Goal: Use online tool/utility: Utilize a website feature to perform a specific function

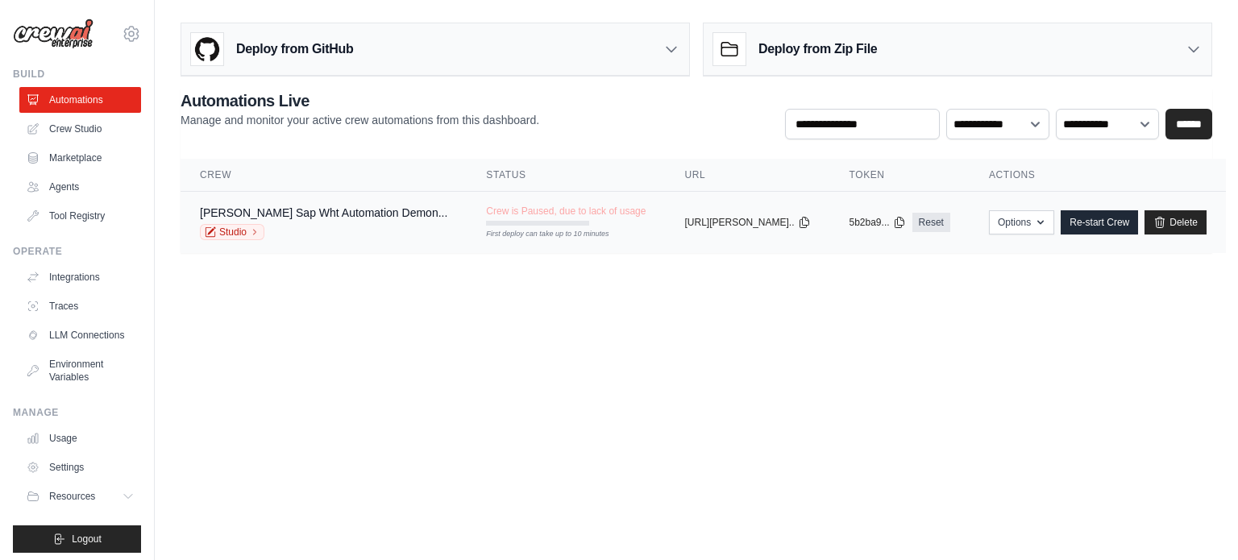
click at [371, 193] on td "Jigar Shah's Sap Wht Automation Demon... Studio" at bounding box center [324, 223] width 286 height 62
click at [369, 209] on link "[PERSON_NAME] Sap Wht Automation Demon..." at bounding box center [323, 212] width 247 height 13
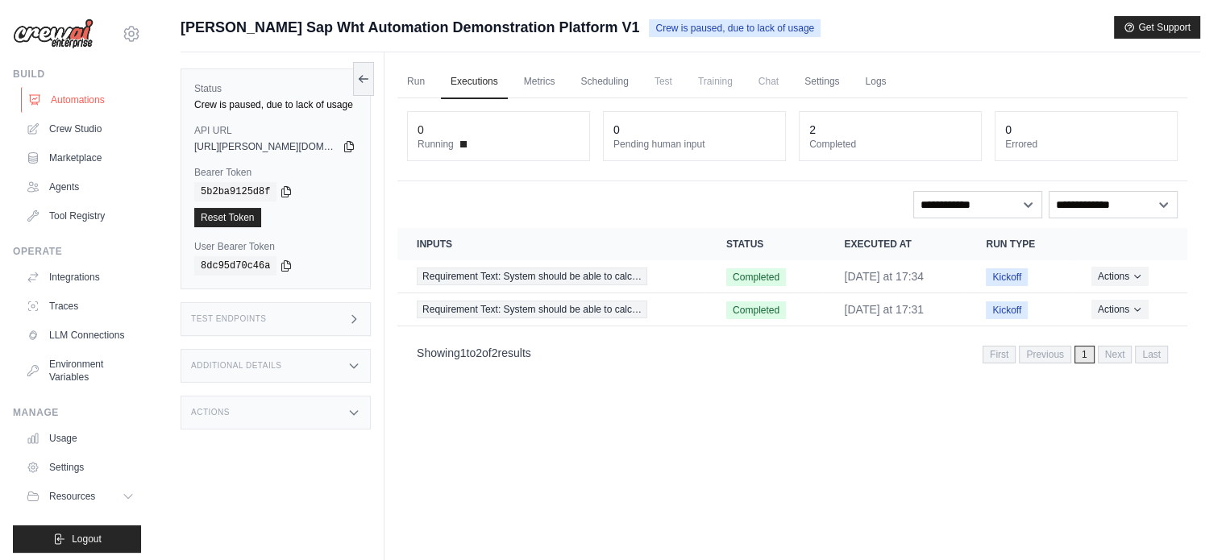
click at [84, 101] on link "Automations" at bounding box center [82, 100] width 122 height 26
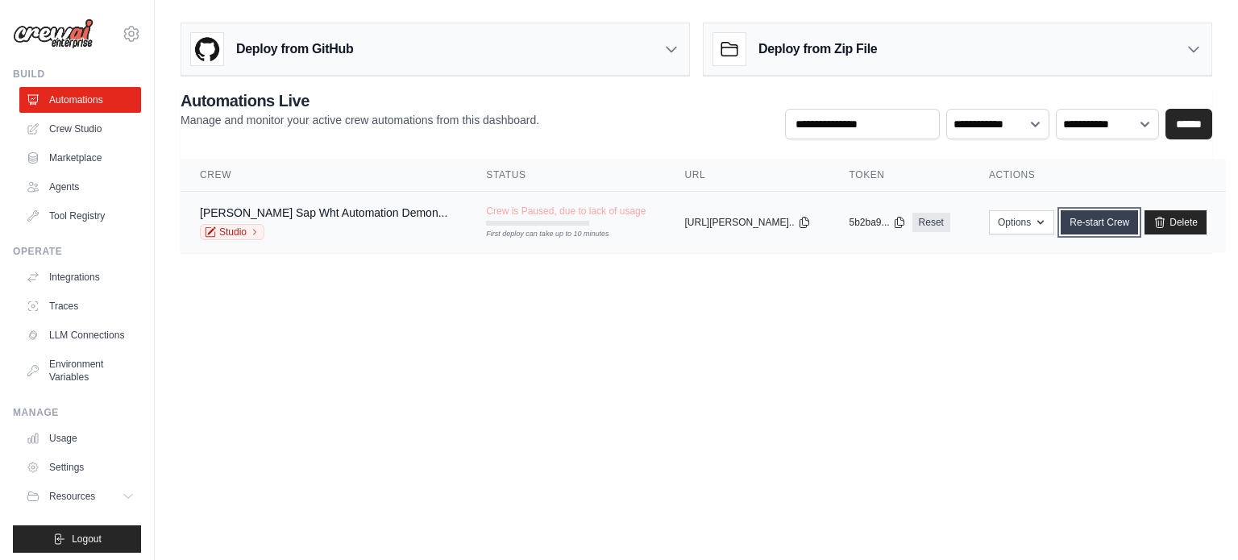
click at [1066, 226] on link "Re-start Crew" at bounding box center [1099, 222] width 77 height 24
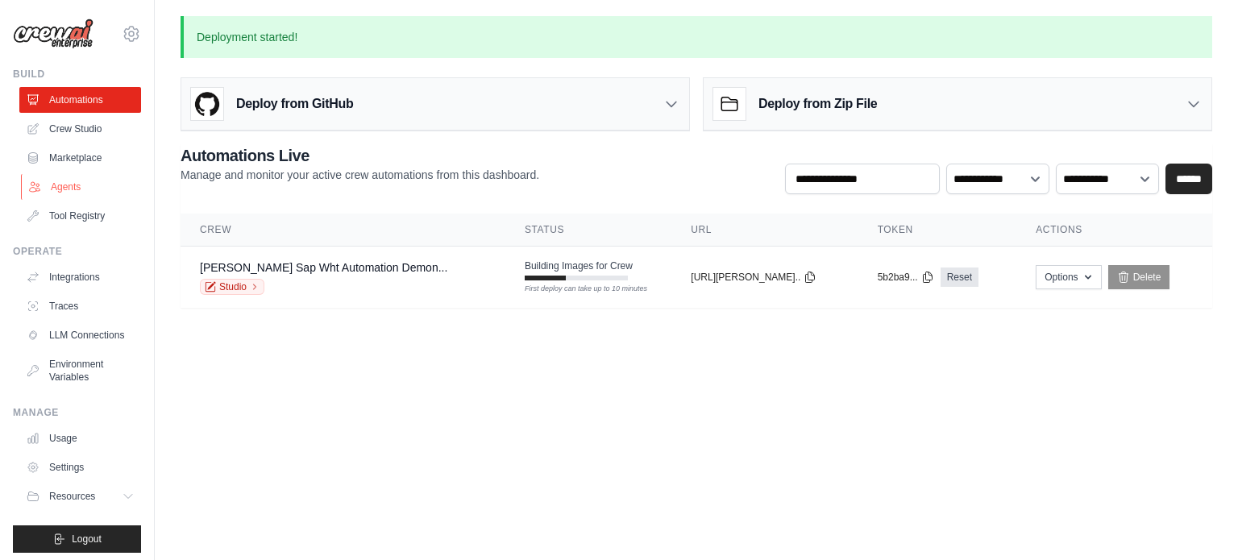
click at [84, 185] on link "Agents" at bounding box center [82, 187] width 122 height 26
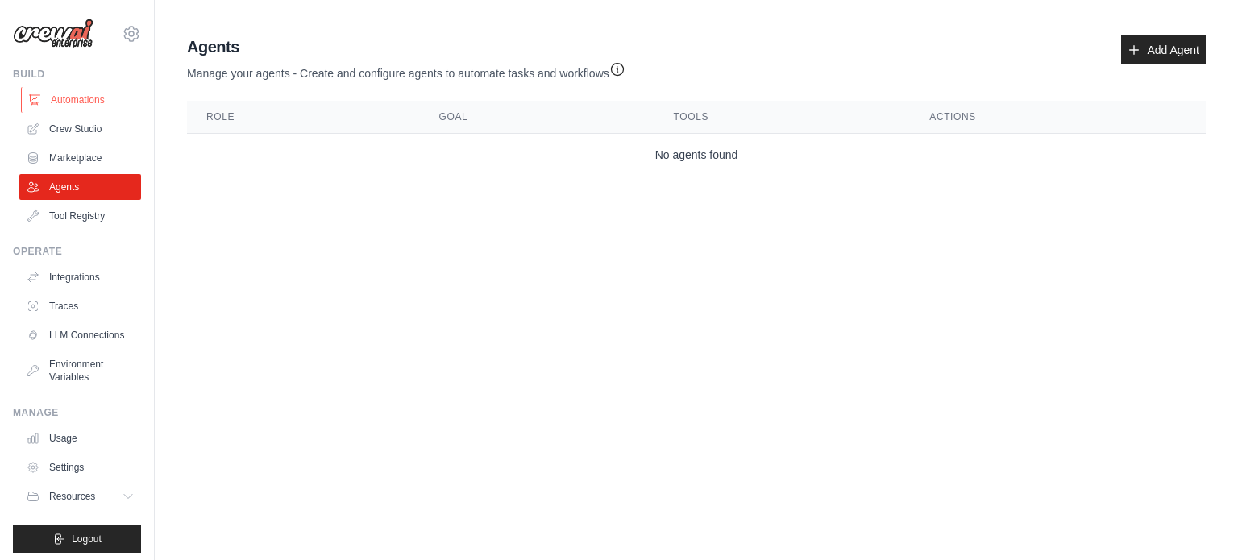
click at [85, 103] on link "Automations" at bounding box center [82, 100] width 122 height 26
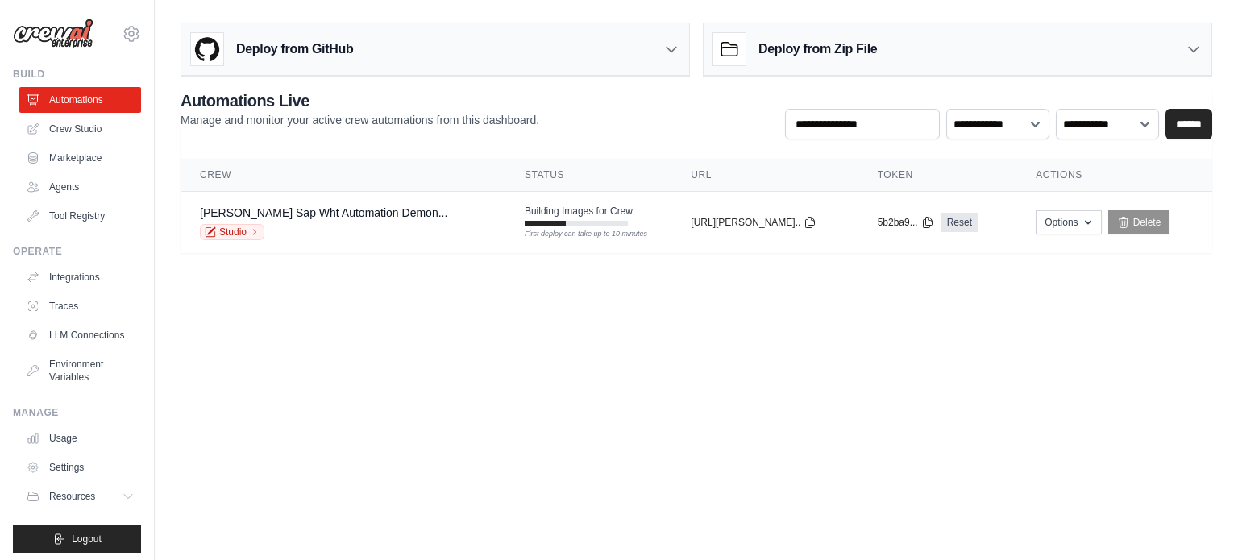
click at [689, 41] on div "Deploy from GitHub Deploy your project directly from GitHub. Select a repositor…" at bounding box center [435, 50] width 509 height 54
click at [668, 49] on icon at bounding box center [672, 50] width 10 height 5
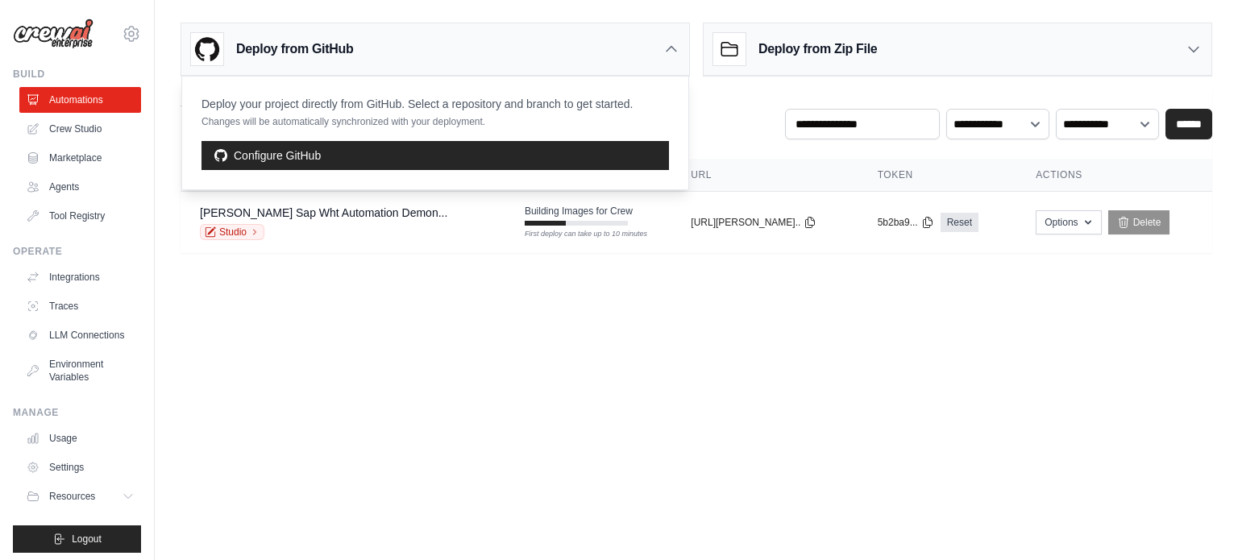
drag, startPoint x: 668, startPoint y: 49, endPoint x: 513, endPoint y: 417, distance: 398.8
click at [513, 417] on body "jigar.prav@gmail.com Settings Build Automations Crew Studio" at bounding box center [619, 280] width 1238 height 560
click at [297, 214] on link "Jigar Shah's Sap Wht Automation Demon..." at bounding box center [323, 212] width 247 height 13
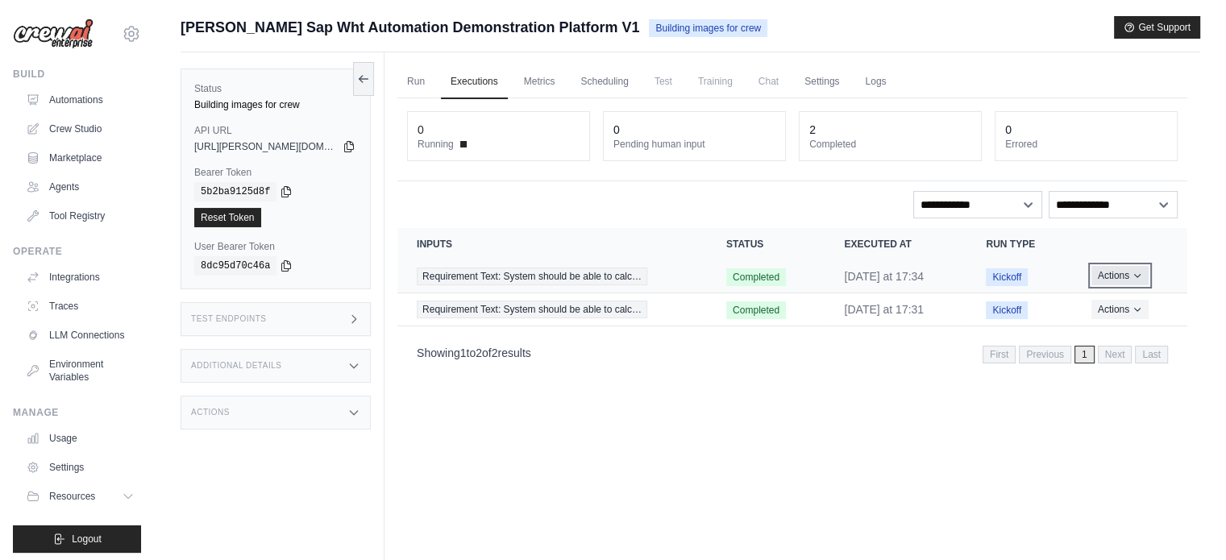
click at [1123, 278] on button "Actions" at bounding box center [1119, 275] width 57 height 19
click at [765, 429] on div "Run Executions Metrics Scheduling Test Training Chat Settings Logs 0 Running 0 …" at bounding box center [792, 332] width 816 height 560
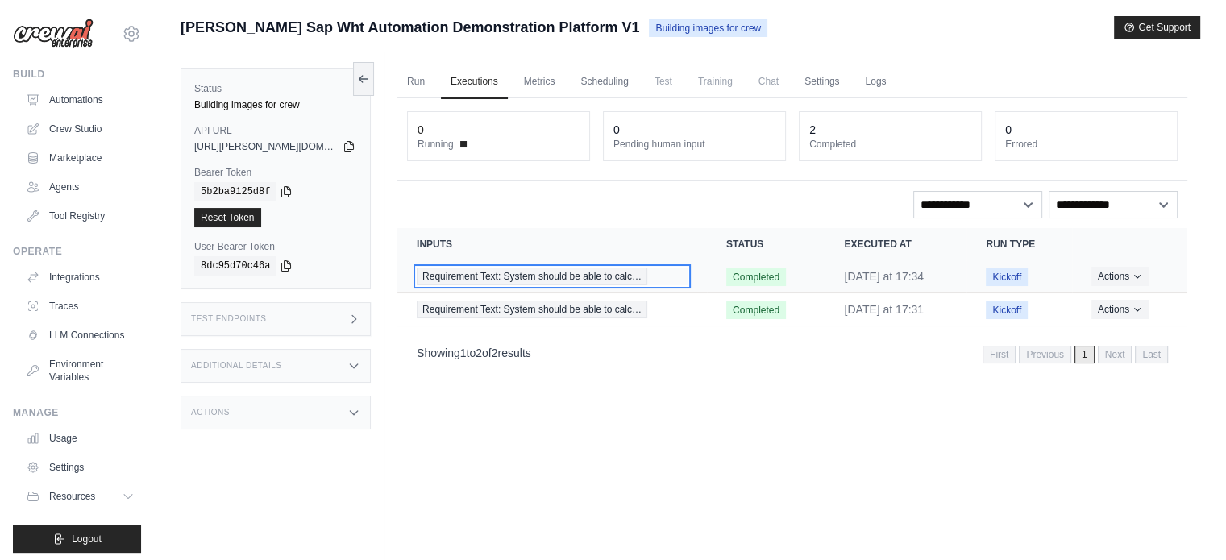
click at [540, 273] on span "Requirement Text: System should be able to calc…" at bounding box center [532, 277] width 231 height 18
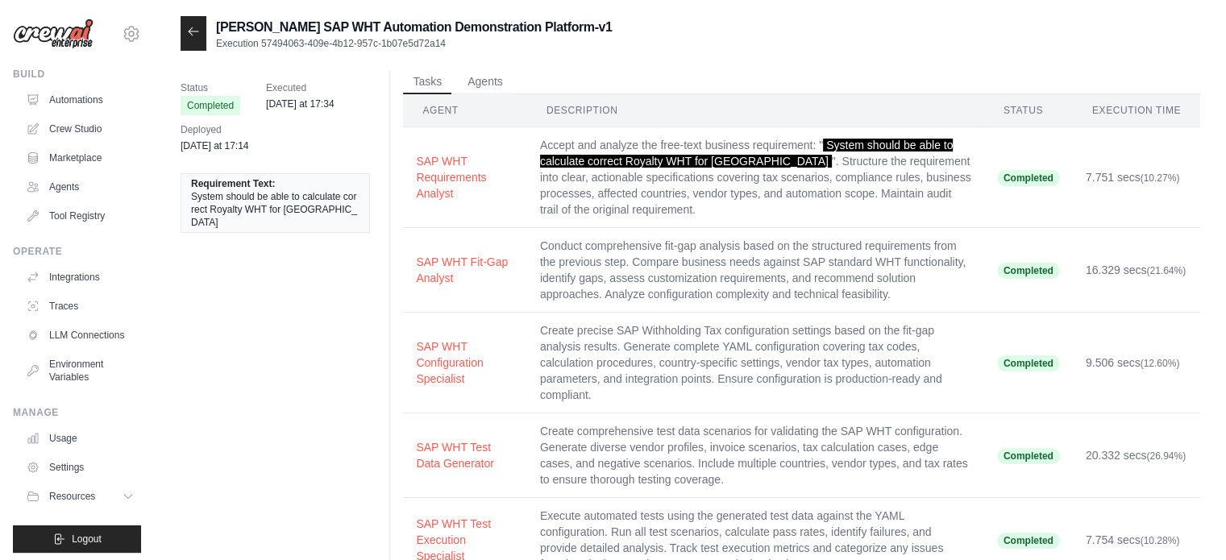
scroll to position [13, 0]
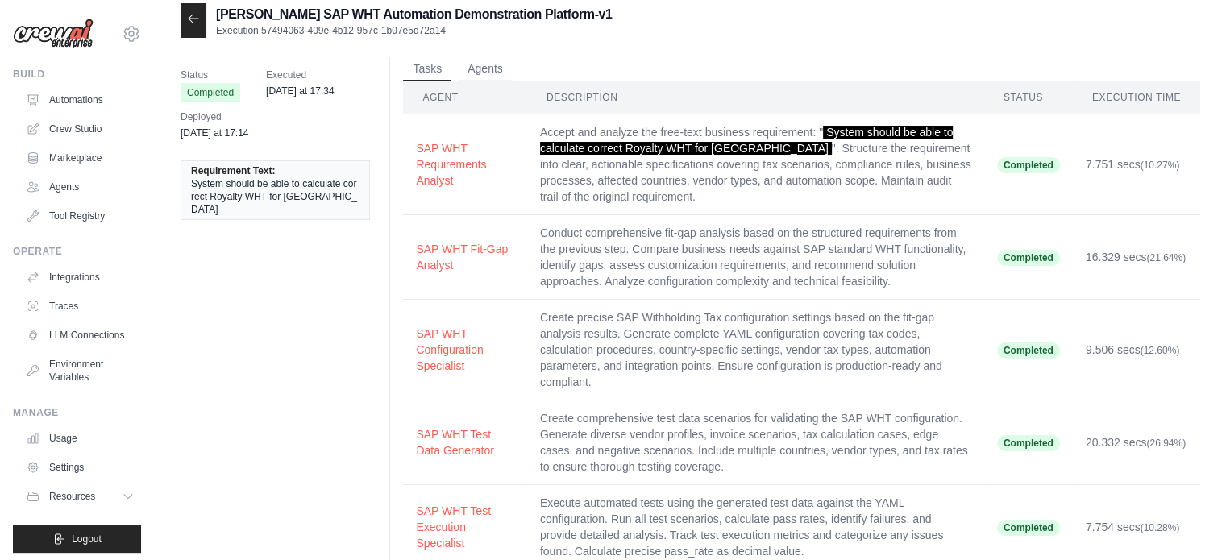
drag, startPoint x: 1225, startPoint y: 87, endPoint x: 1233, endPoint y: 97, distance: 12.6
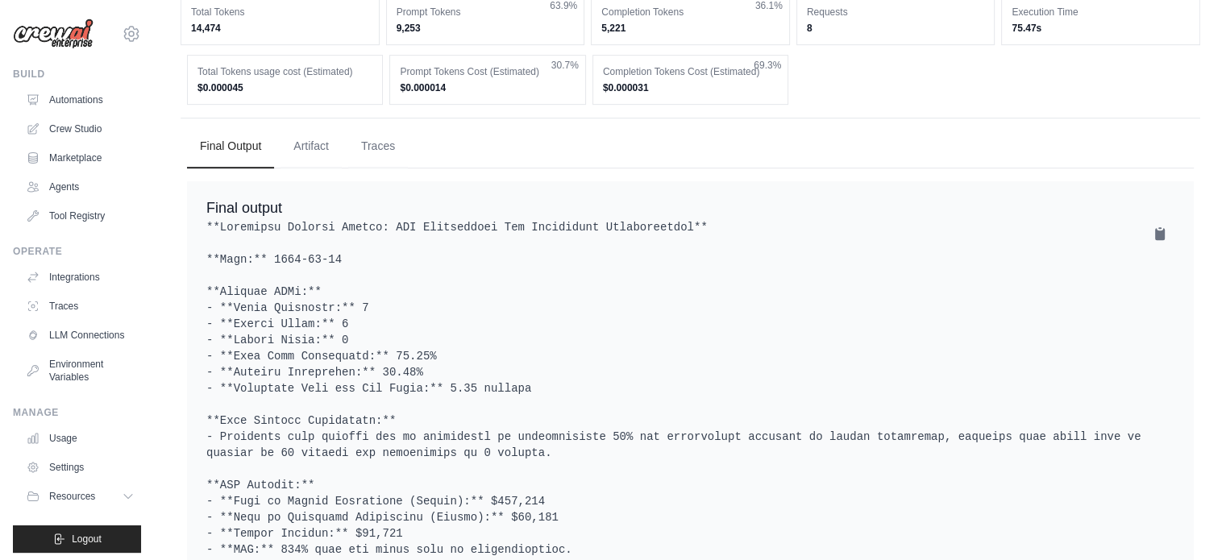
scroll to position [670, 0]
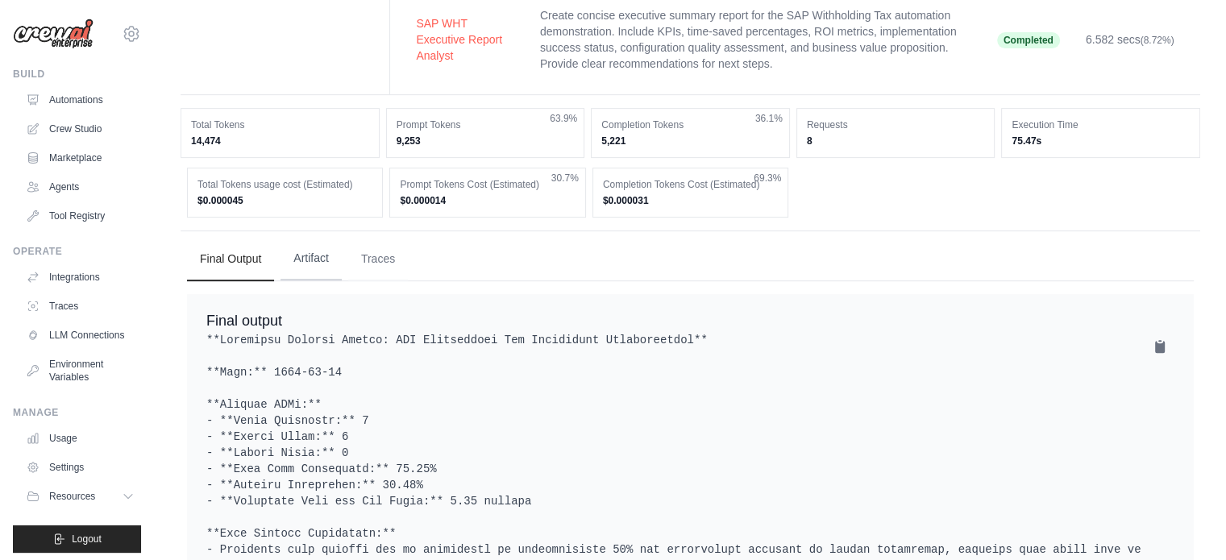
click at [326, 252] on button "Artifact" at bounding box center [311, 259] width 61 height 44
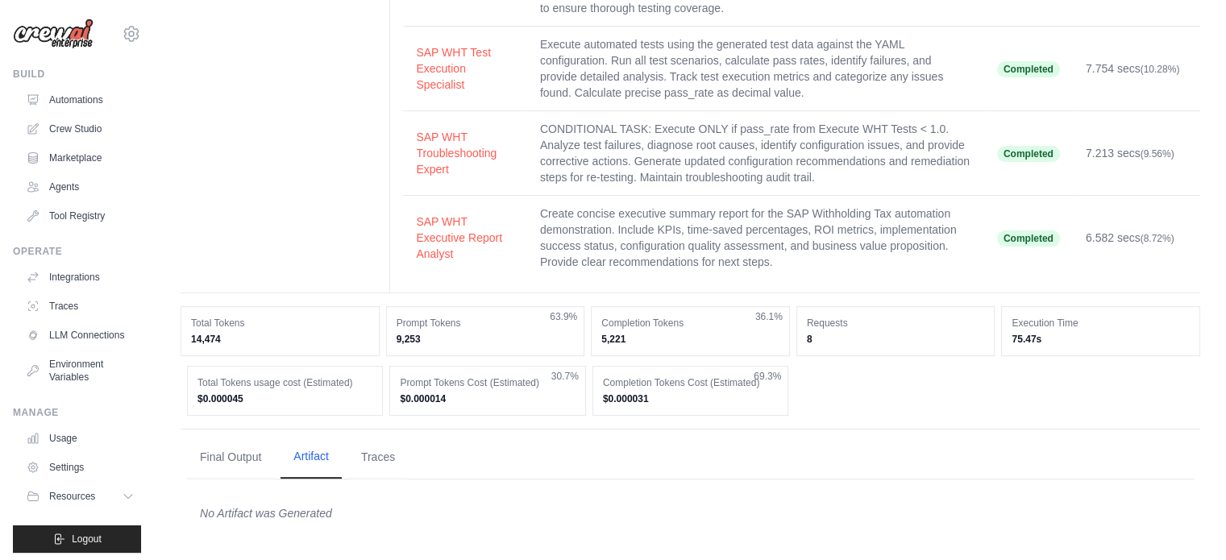
scroll to position [468, 0]
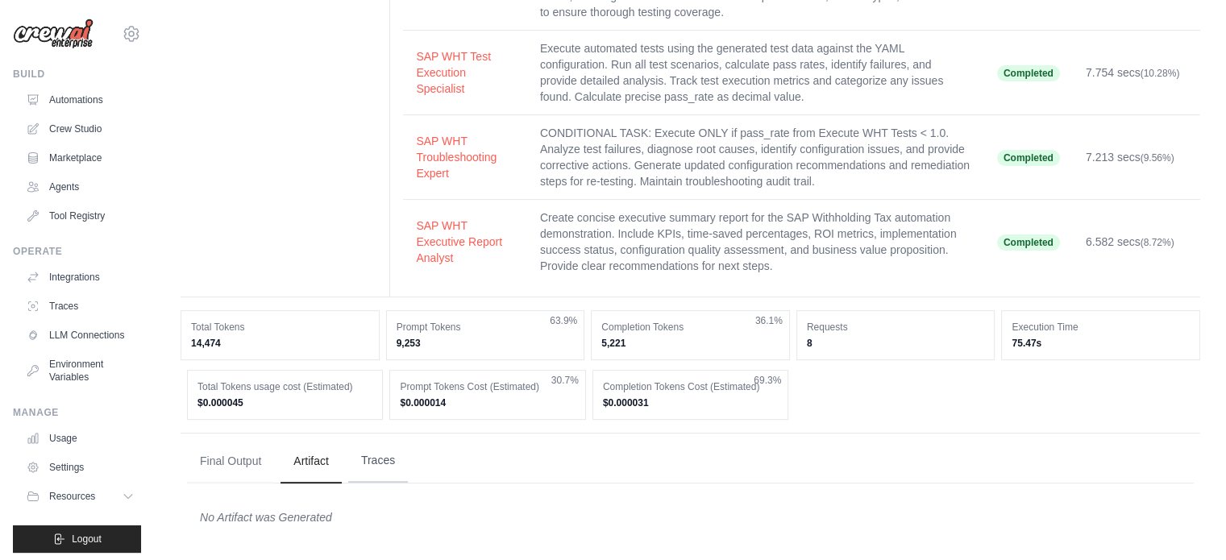
click at [388, 449] on button "Traces" at bounding box center [378, 461] width 60 height 44
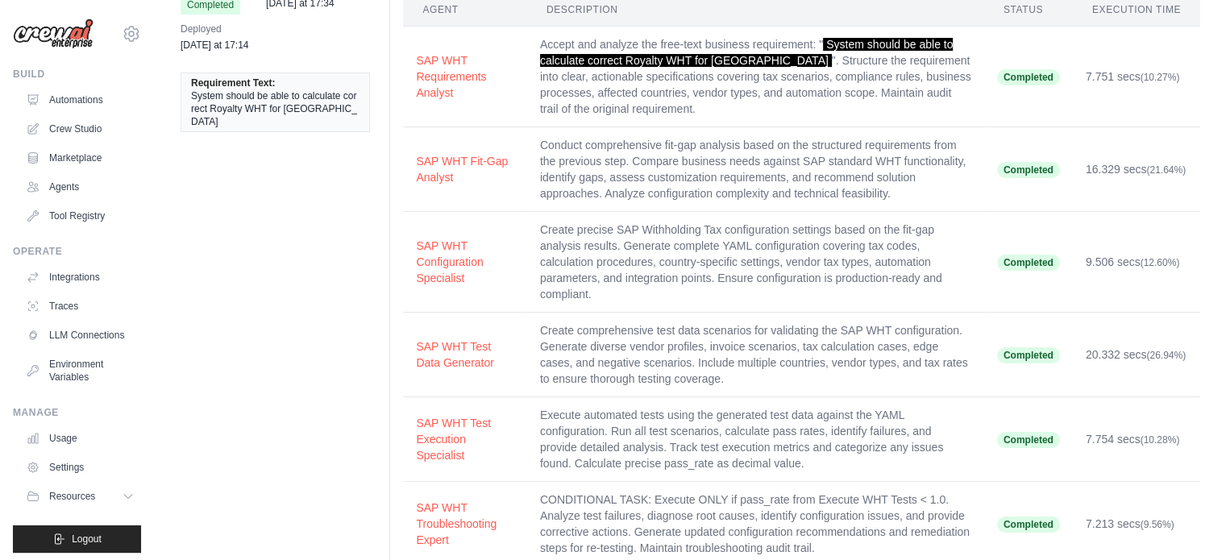
scroll to position [0, 0]
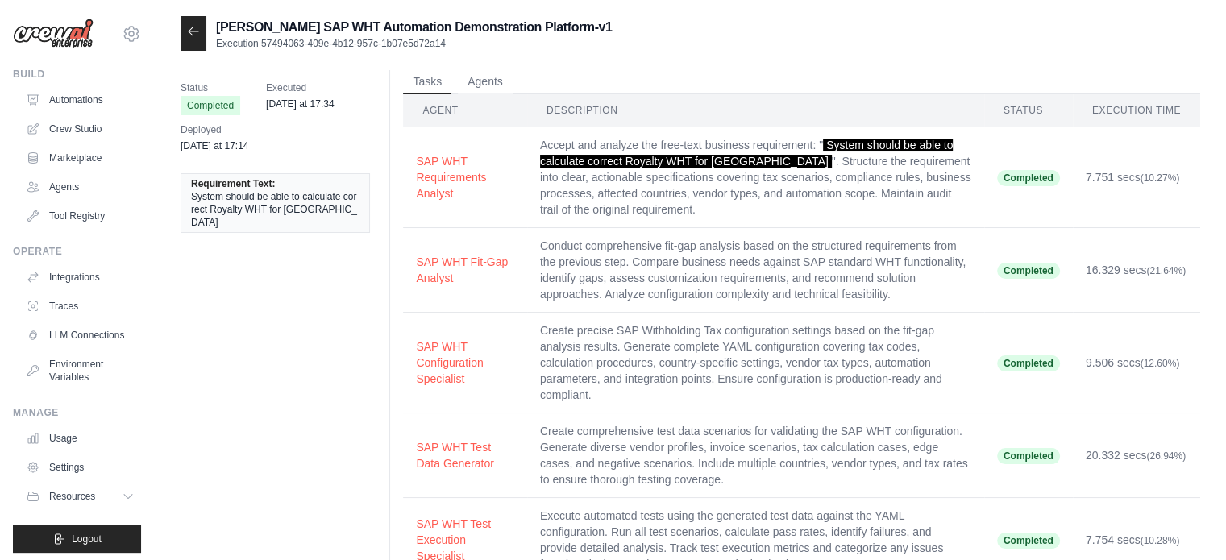
click at [189, 36] on icon at bounding box center [193, 31] width 13 height 13
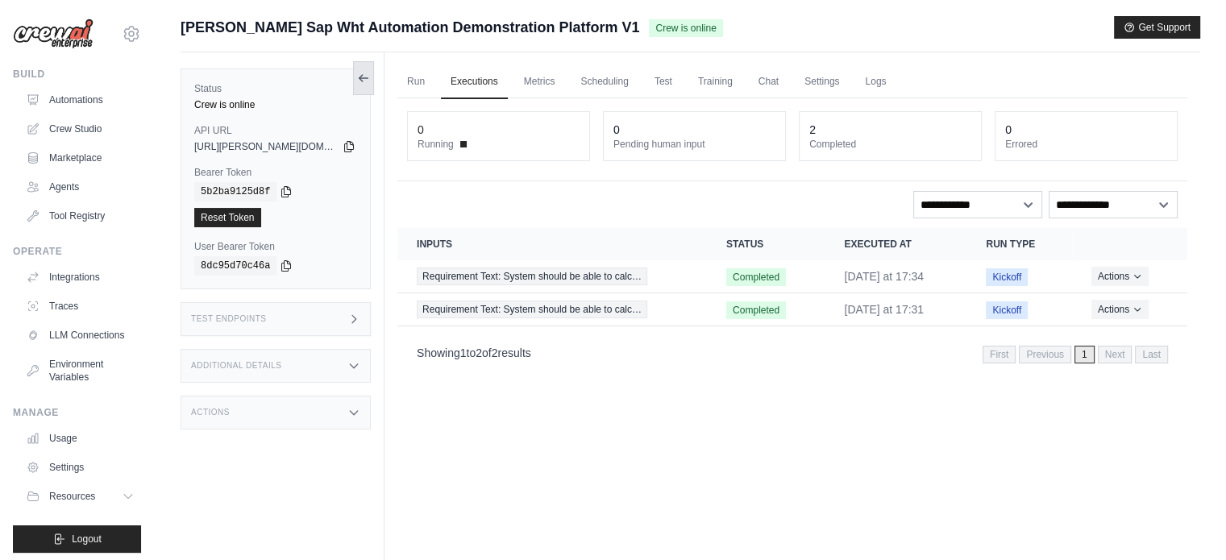
click at [369, 81] on icon at bounding box center [363, 78] width 13 height 13
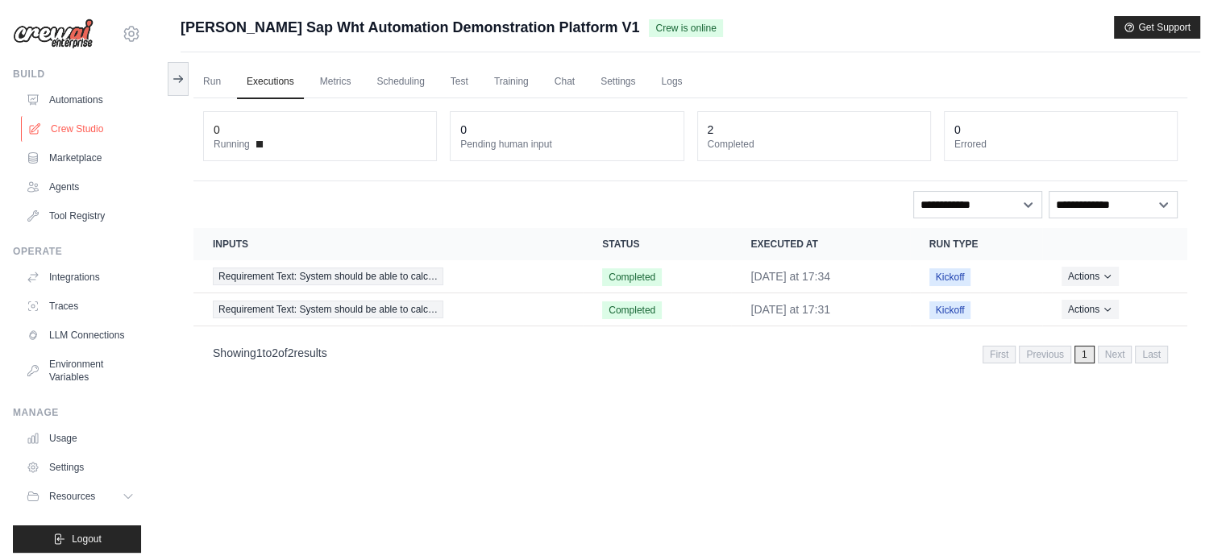
click at [77, 131] on link "Crew Studio" at bounding box center [82, 129] width 122 height 26
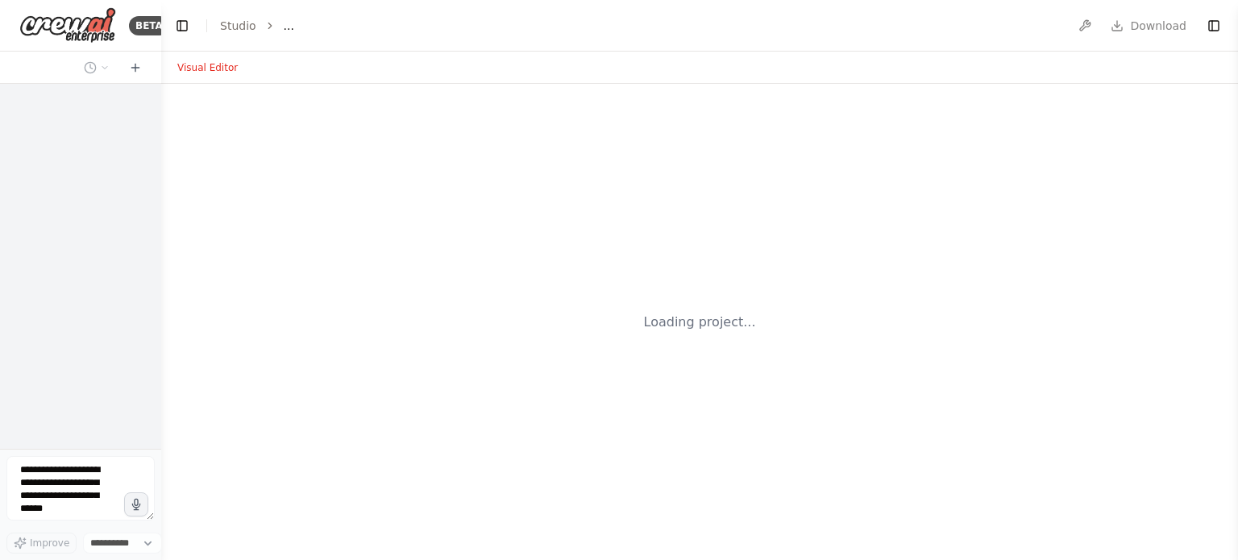
select select "****"
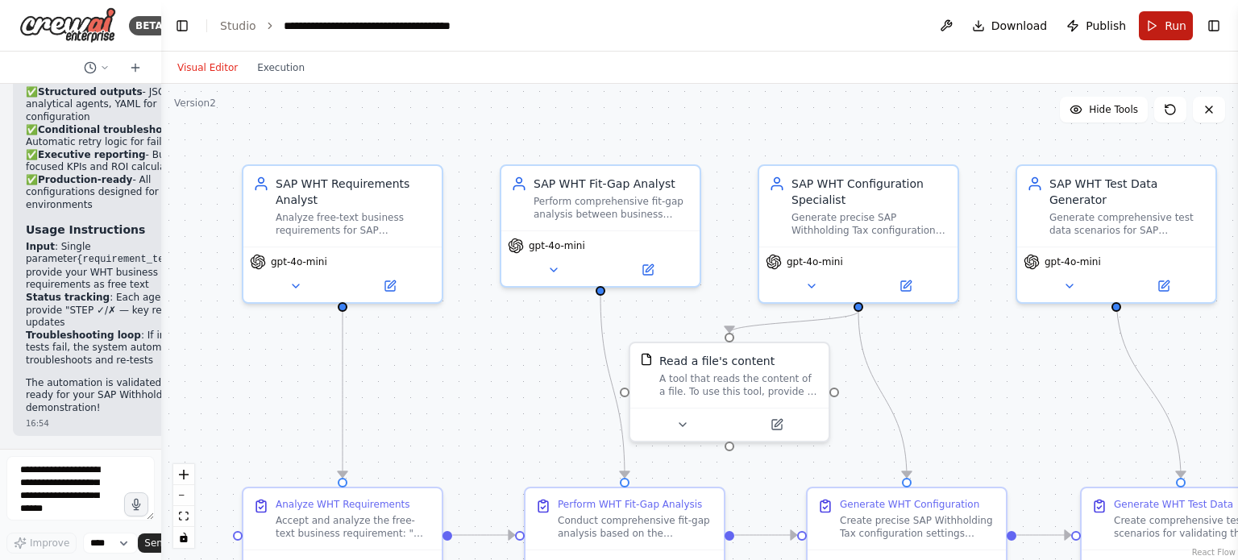
scroll to position [4680, 0]
click at [1179, 22] on span "Run" at bounding box center [1176, 26] width 22 height 16
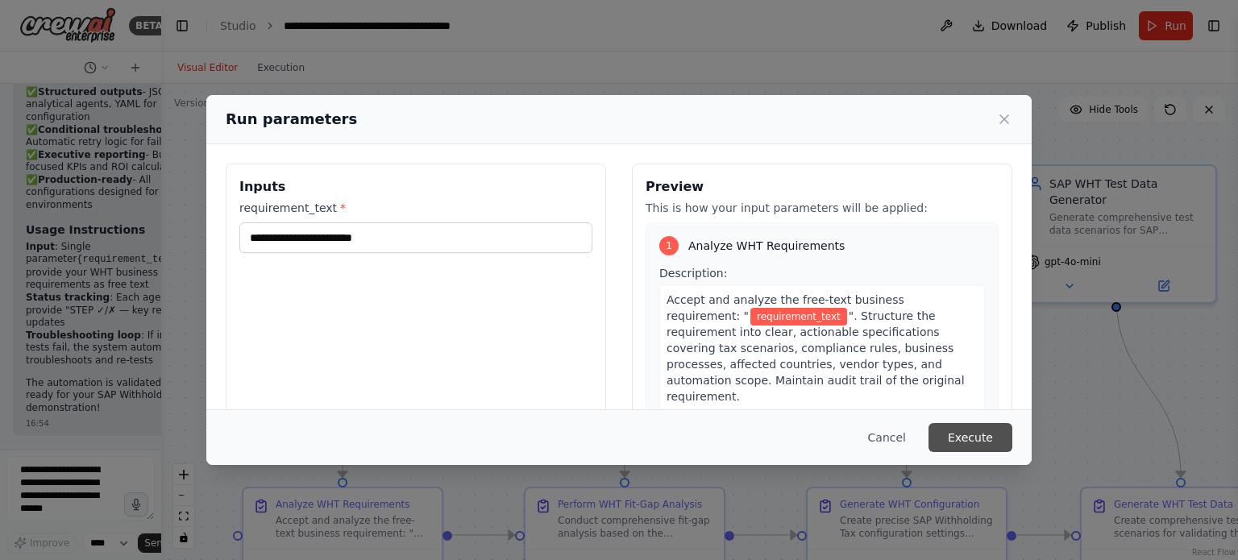
click at [977, 442] on button "Execute" at bounding box center [971, 437] width 84 height 29
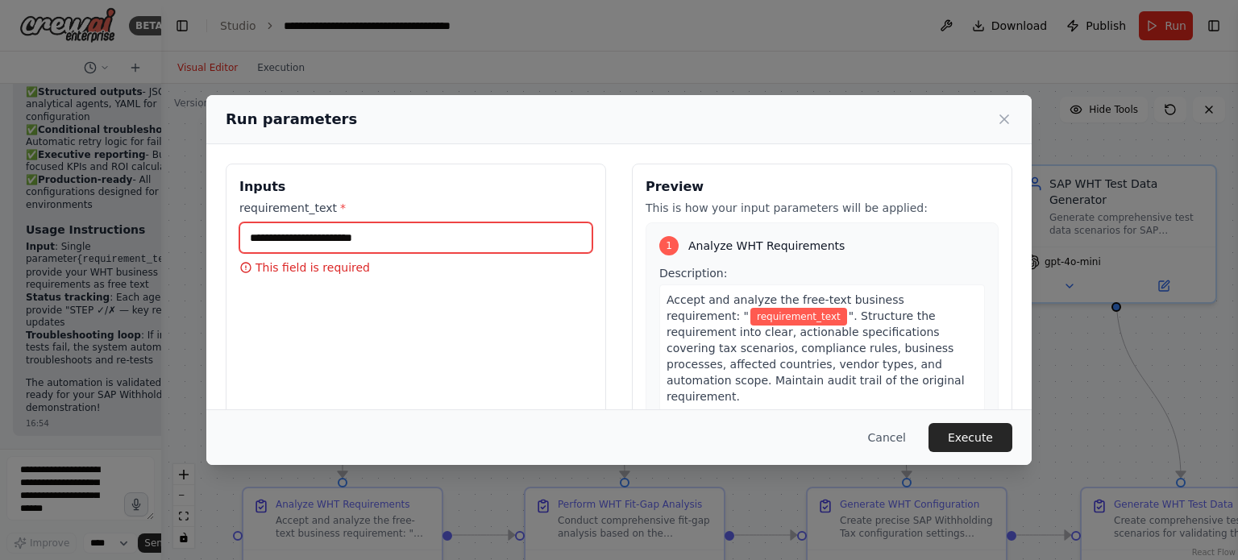
click at [380, 235] on input "requirement_text *" at bounding box center [415, 237] width 353 height 31
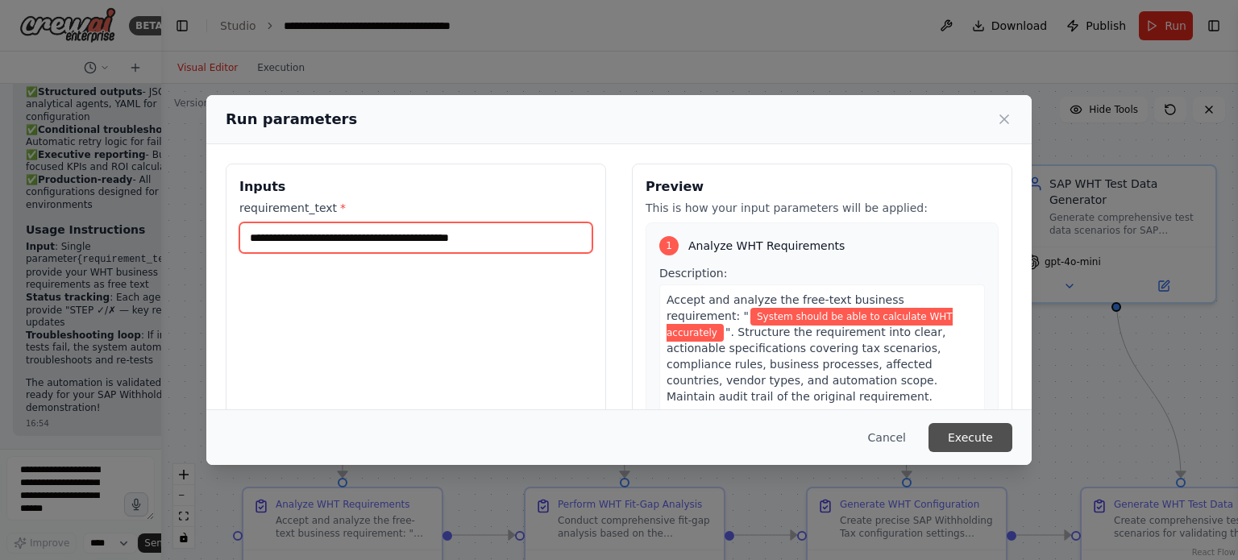
type input "**********"
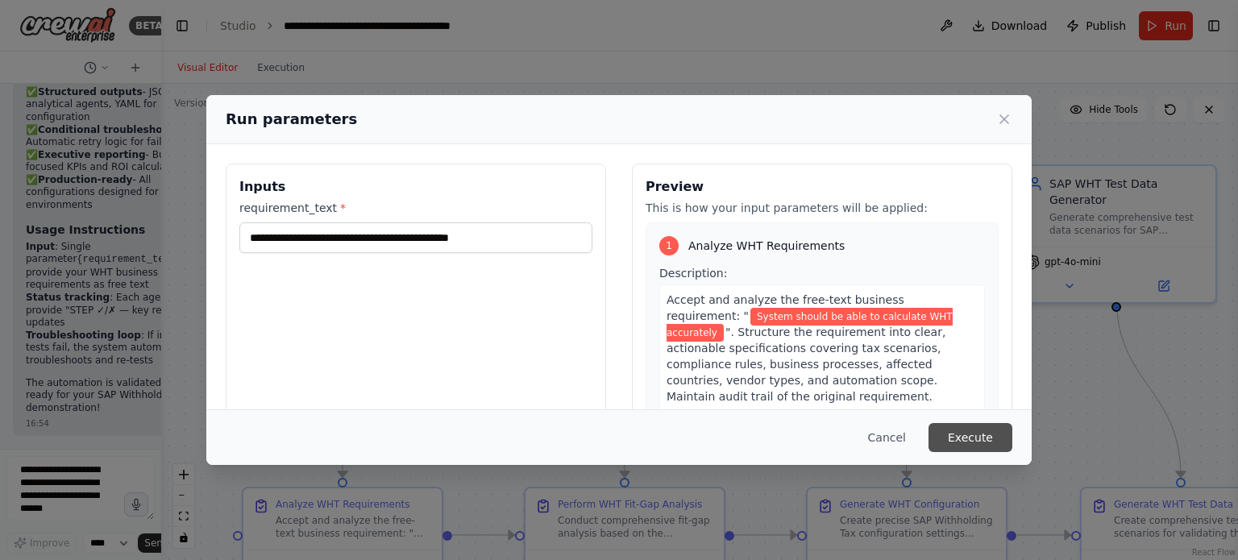
click at [983, 447] on button "Execute" at bounding box center [971, 437] width 84 height 29
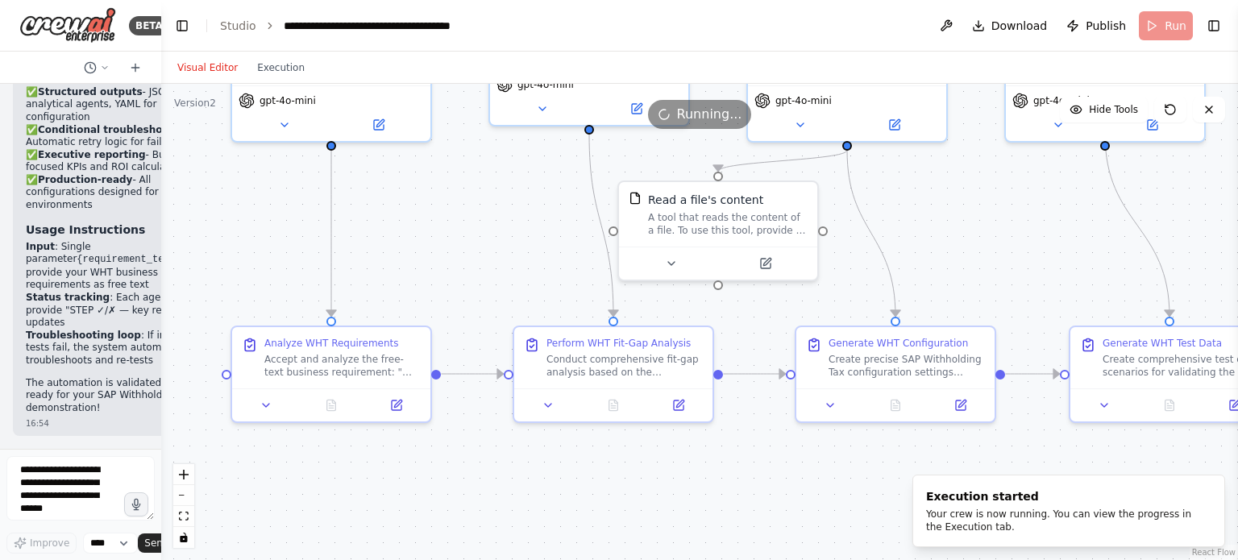
drag, startPoint x: 979, startPoint y: 371, endPoint x: 967, endPoint y: 209, distance: 162.4
click at [967, 209] on div ".deletable-edge-delete-btn { width: 20px; height: 20px; border: 0px solid #ffff…" at bounding box center [699, 322] width 1077 height 476
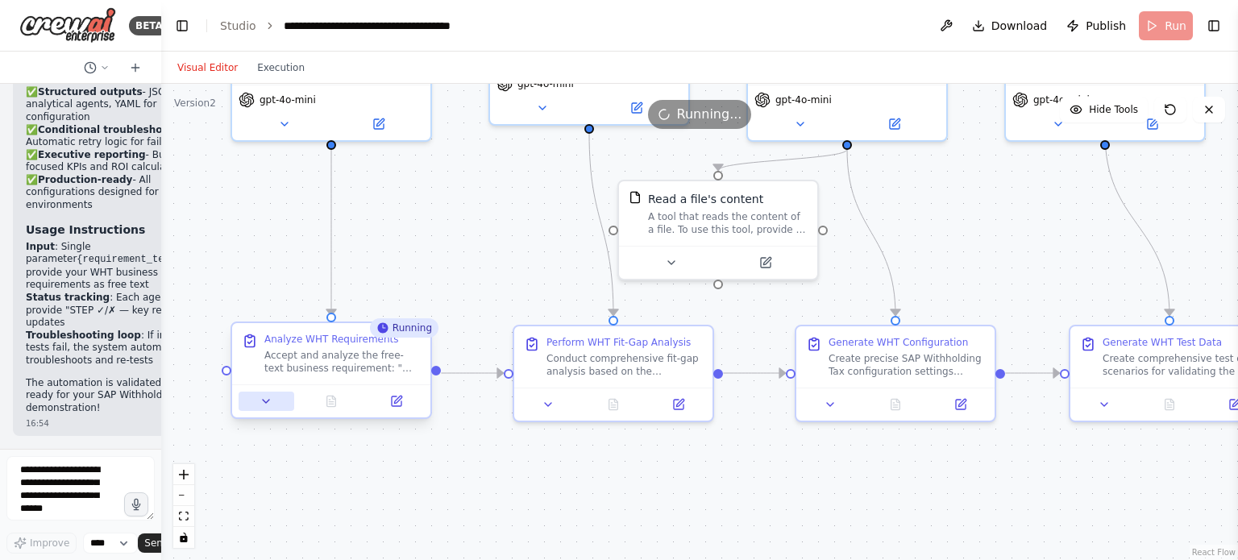
click at [267, 408] on button at bounding box center [267, 401] width 56 height 19
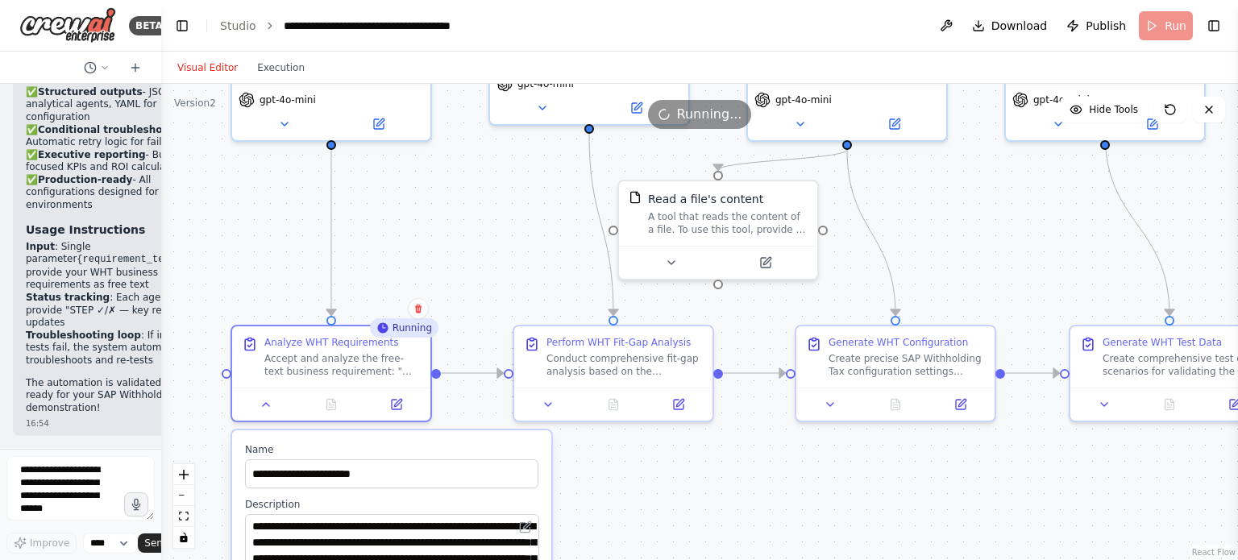
click at [677, 497] on div ".deletable-edge-delete-btn { width: 20px; height: 20px; border: 0px solid #ffff…" at bounding box center [699, 322] width 1077 height 476
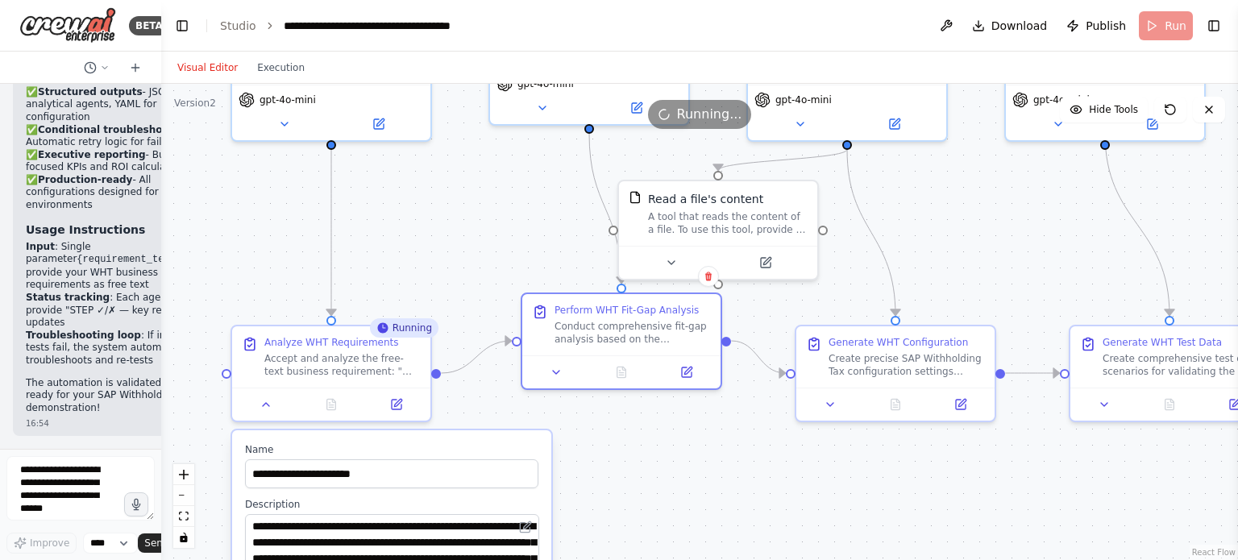
drag, startPoint x: 690, startPoint y: 382, endPoint x: 727, endPoint y: 383, distance: 37.1
click at [696, 342] on div "Perform WHT Fit-Gap Analysis Conduct comprehensive fit-gap analysis based on th…" at bounding box center [622, 342] width 202 height 98
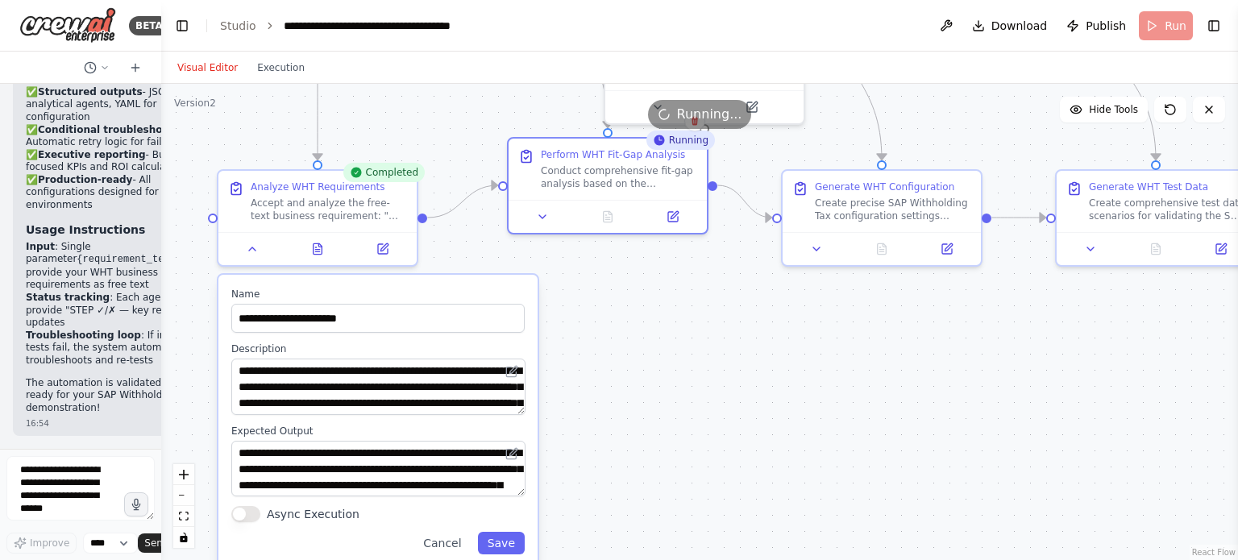
drag, startPoint x: 729, startPoint y: 522, endPoint x: 715, endPoint y: 367, distance: 156.2
click at [715, 367] on div ".deletable-edge-delete-btn { width: 20px; height: 20px; border: 0px solid #ffff…" at bounding box center [699, 322] width 1077 height 476
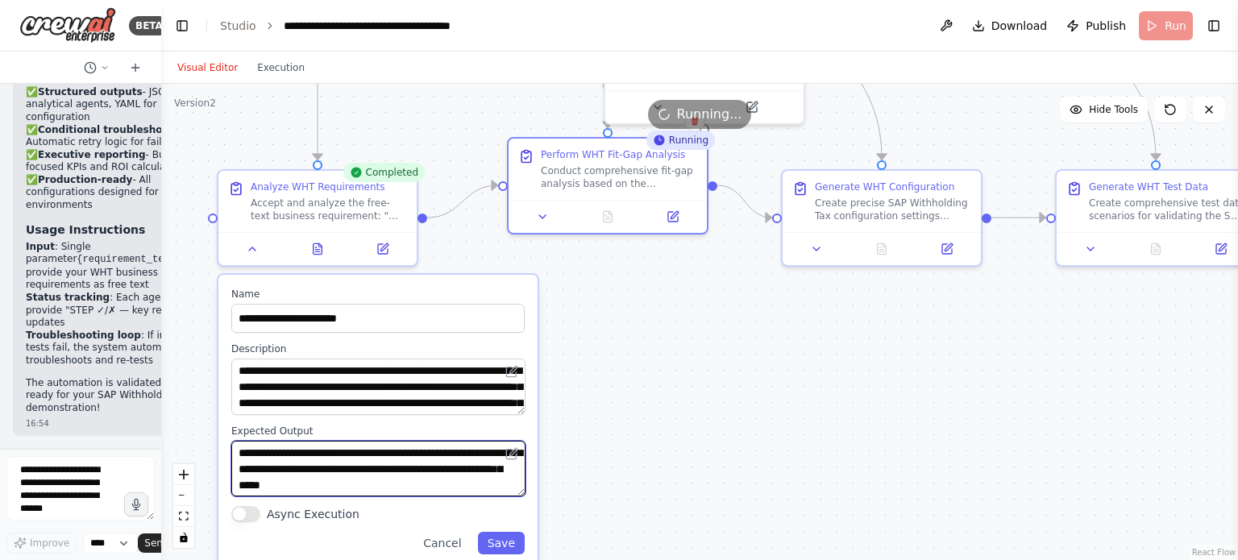
scroll to position [32, 0]
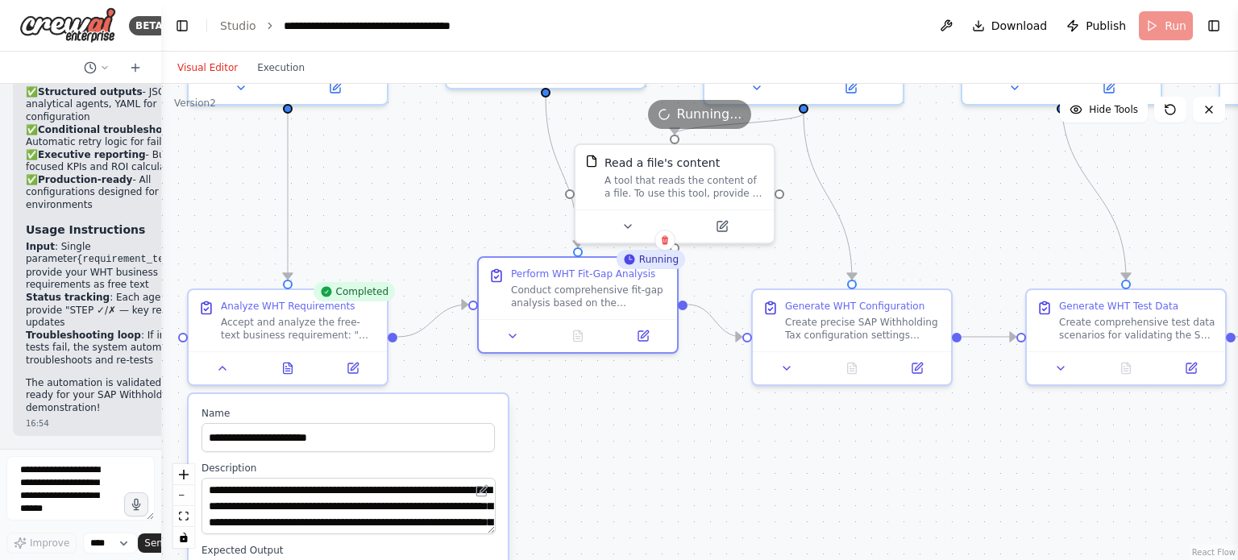
drag, startPoint x: 668, startPoint y: 438, endPoint x: 638, endPoint y: 558, distance: 123.0
click at [638, 558] on div ".deletable-edge-delete-btn { width: 20px; height: 20px; border: 0px solid #ffff…" at bounding box center [699, 322] width 1077 height 476
click at [630, 235] on div at bounding box center [675, 222] width 198 height 33
click at [627, 222] on icon at bounding box center [628, 223] width 6 height 3
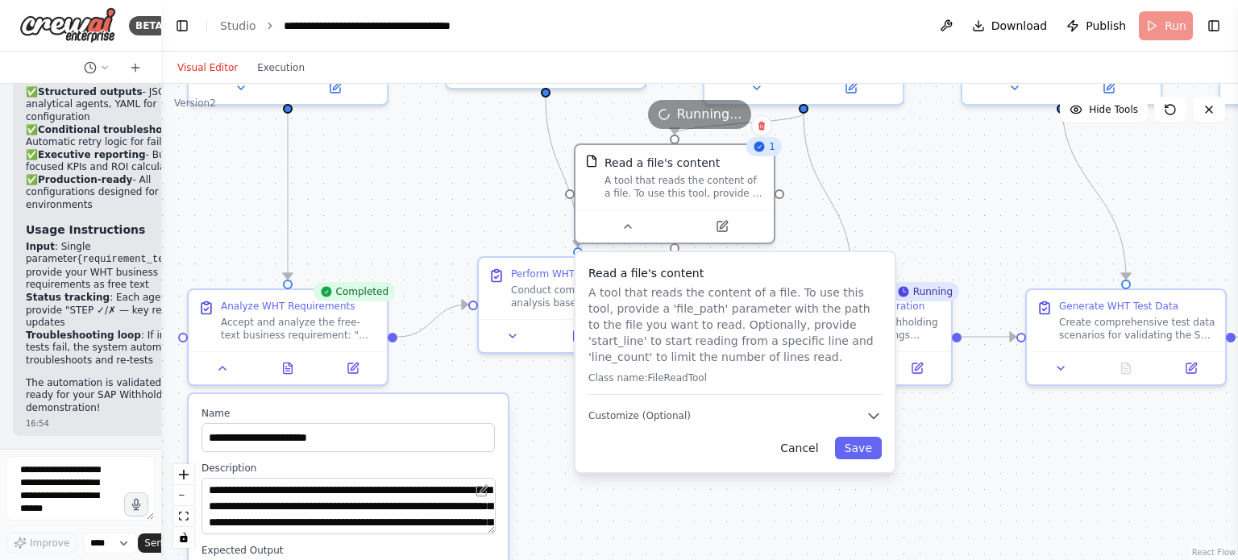
click at [807, 451] on button "Cancel" at bounding box center [799, 448] width 57 height 23
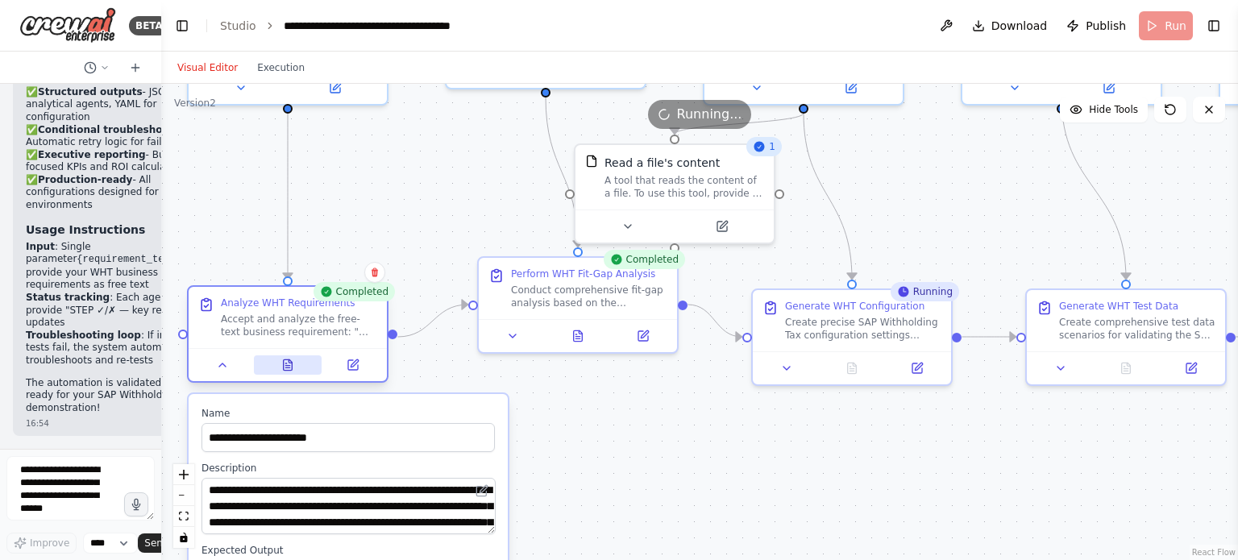
click at [290, 359] on icon at bounding box center [287, 365] width 13 height 13
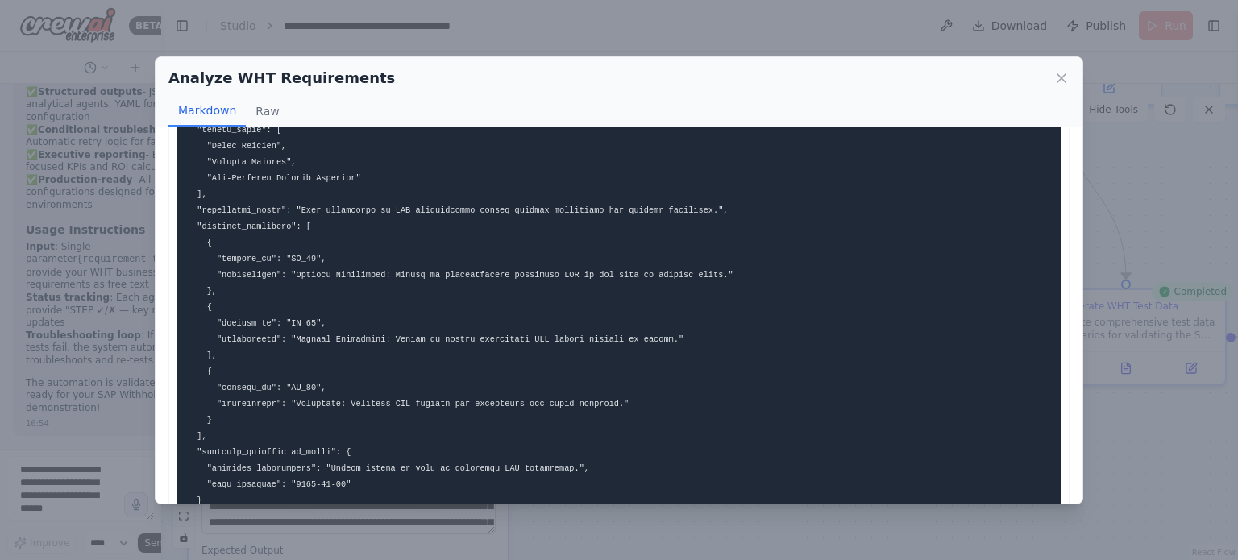
scroll to position [630, 0]
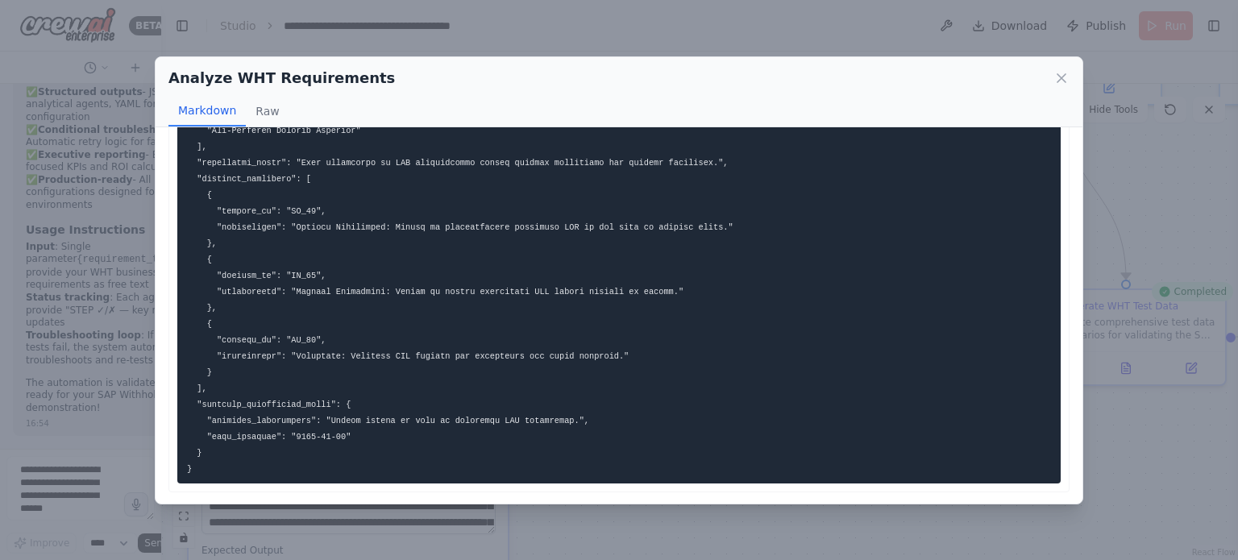
click at [1048, 72] on div "Analyze WHT Requirements" at bounding box center [618, 78] width 901 height 23
click at [1062, 77] on icon at bounding box center [1062, 78] width 8 height 8
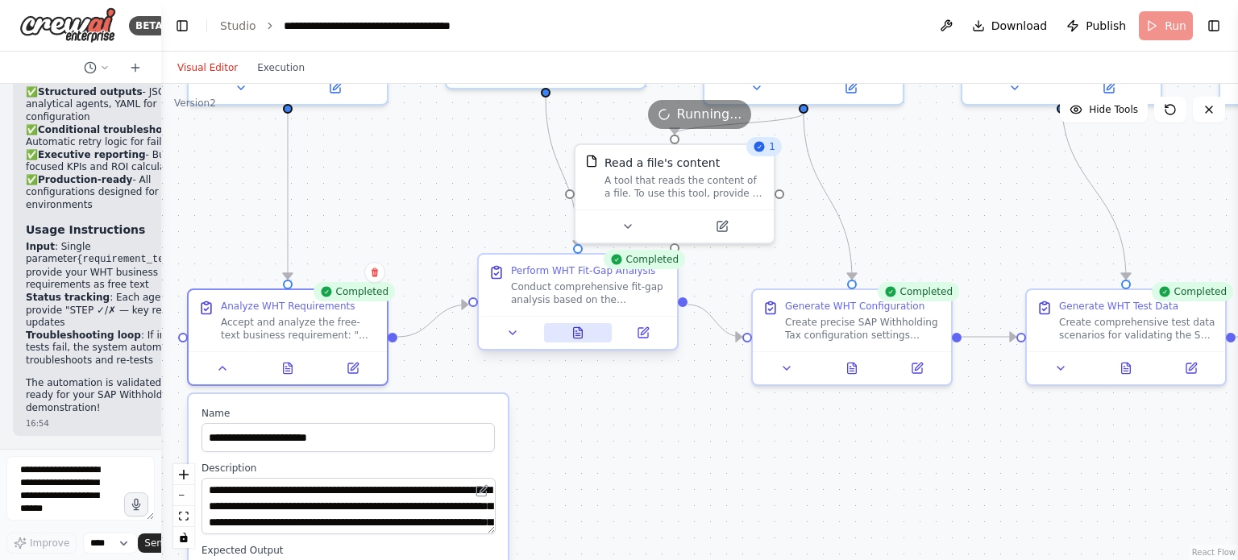
click at [585, 339] on button at bounding box center [578, 332] width 69 height 19
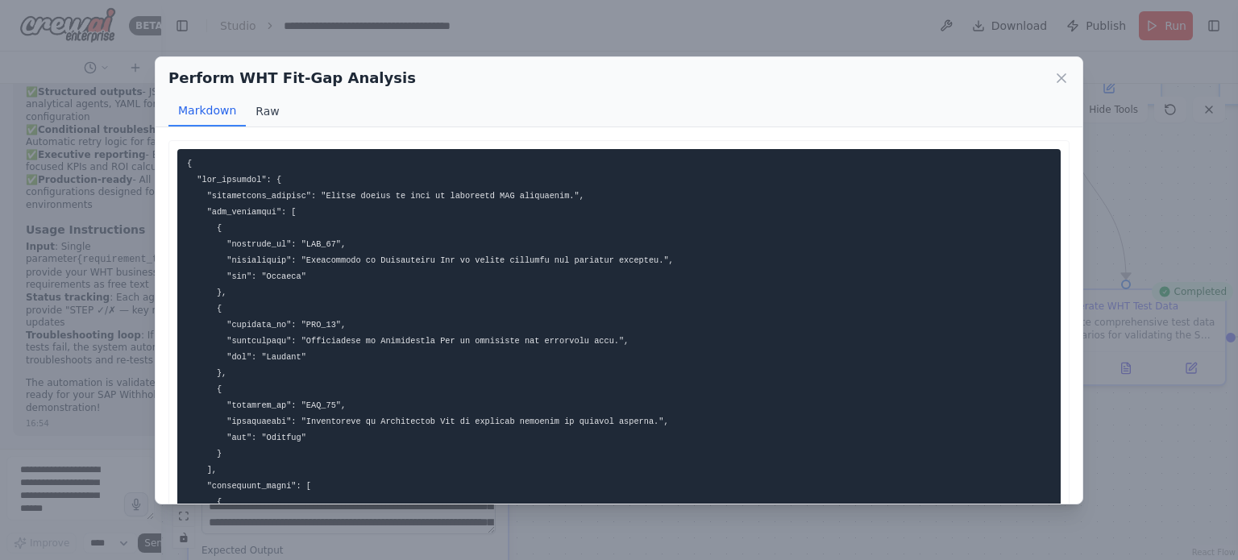
click at [263, 110] on button "Raw" at bounding box center [267, 111] width 43 height 31
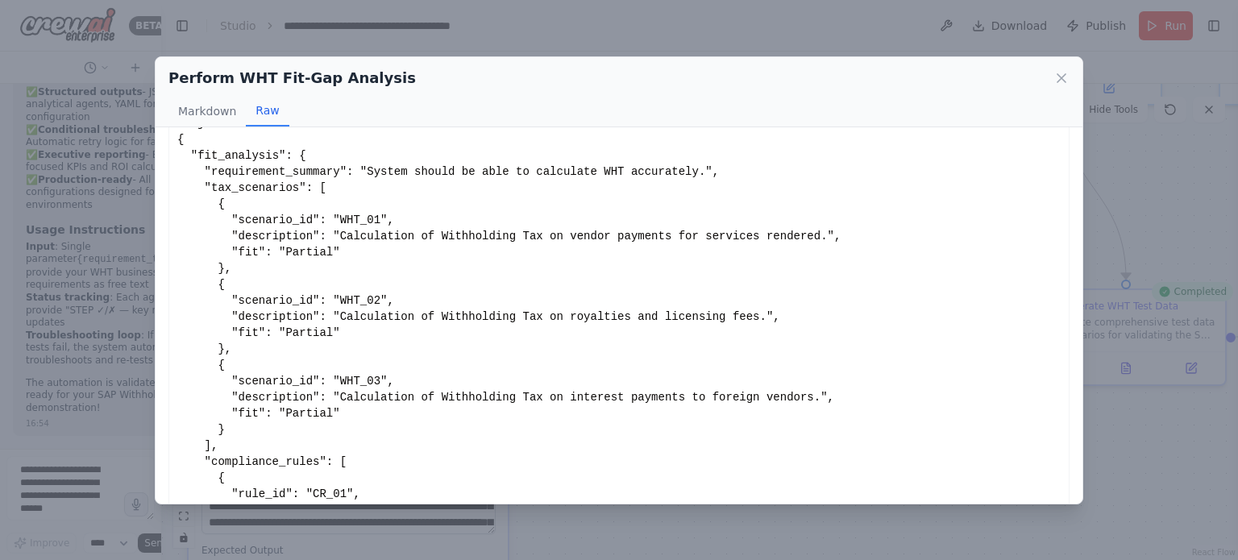
scroll to position [0, 0]
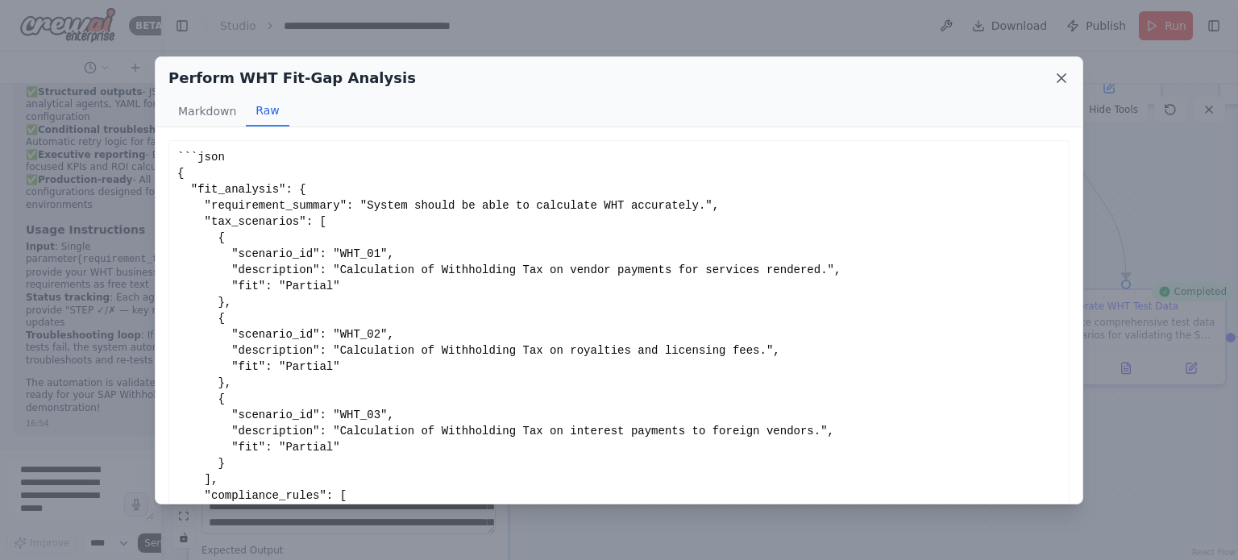
click at [1058, 80] on icon at bounding box center [1061, 78] width 16 height 16
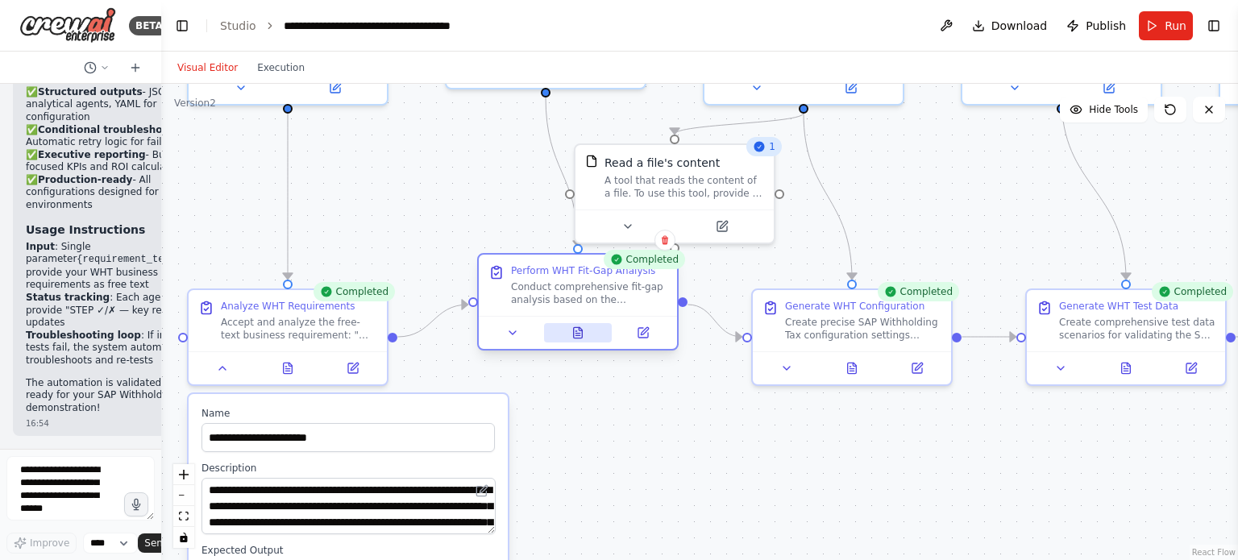
click at [586, 339] on button at bounding box center [578, 332] width 69 height 19
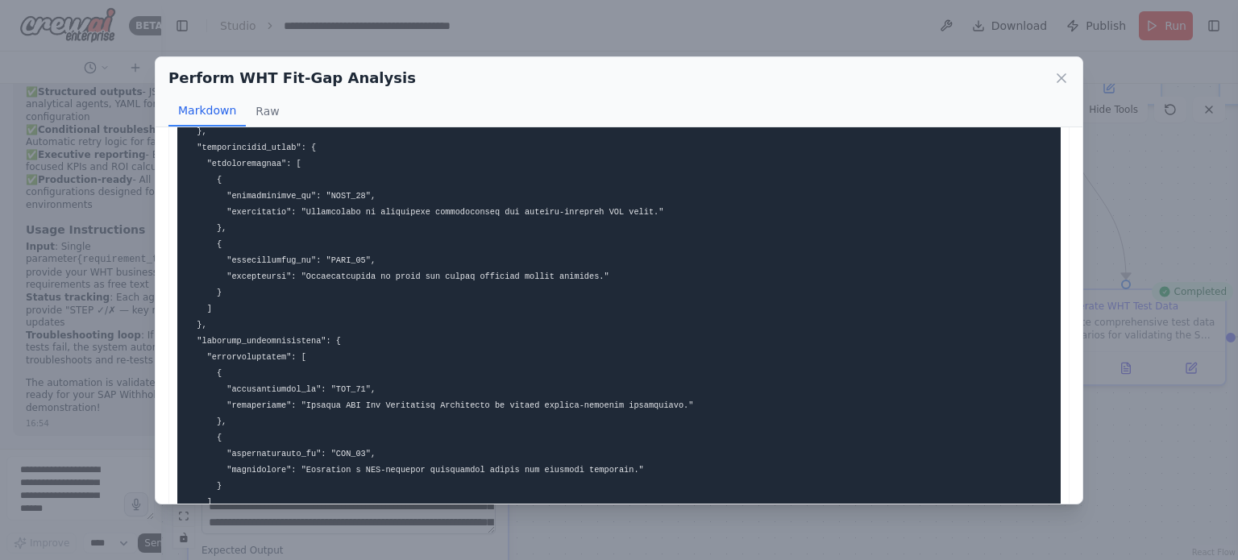
scroll to position [1178, 0]
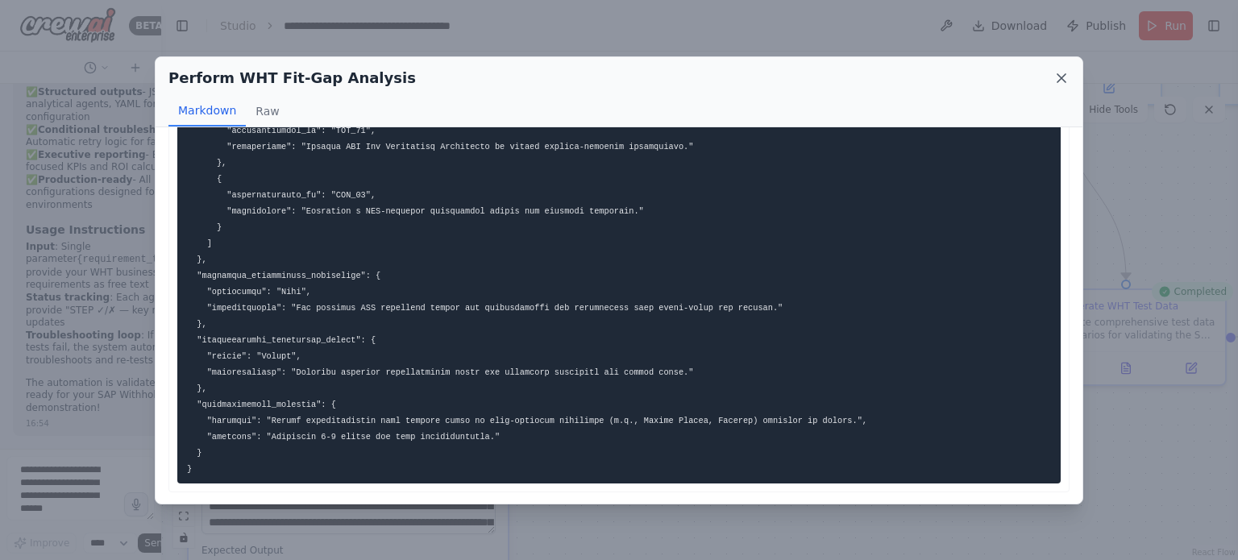
click at [1061, 73] on icon at bounding box center [1061, 78] width 16 height 16
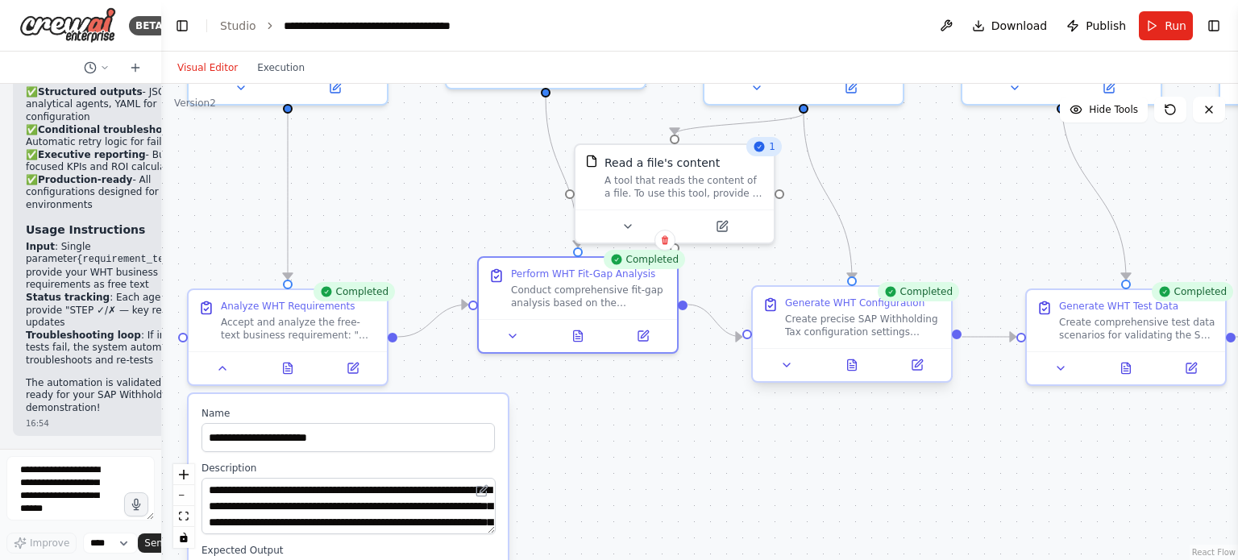
click at [856, 375] on div at bounding box center [852, 364] width 198 height 33
click at [848, 363] on icon at bounding box center [852, 364] width 9 height 10
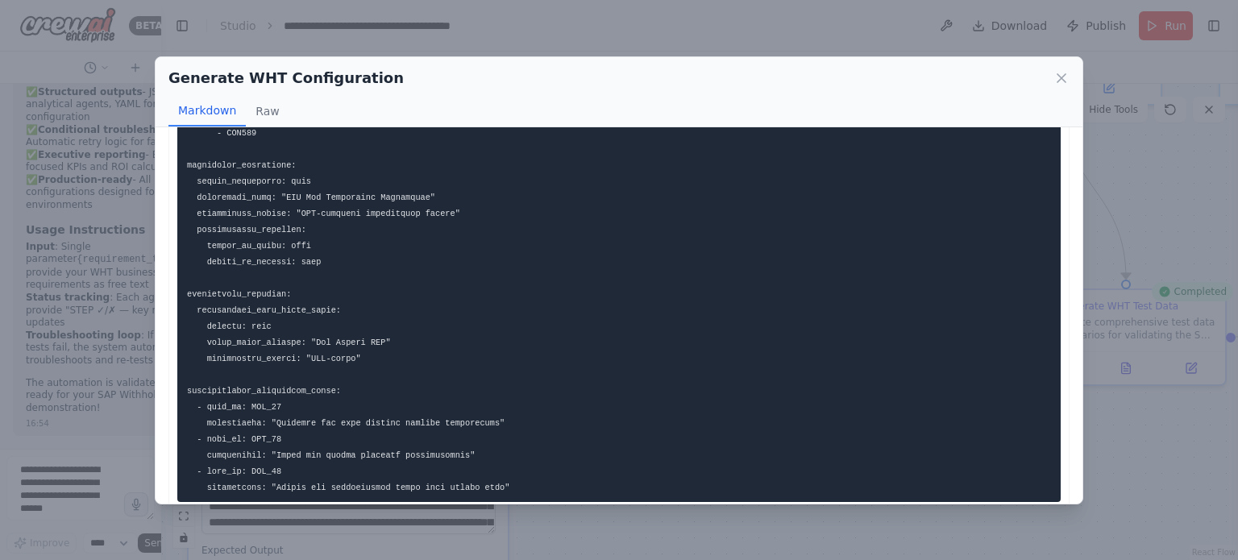
scroll to position [1161, 0]
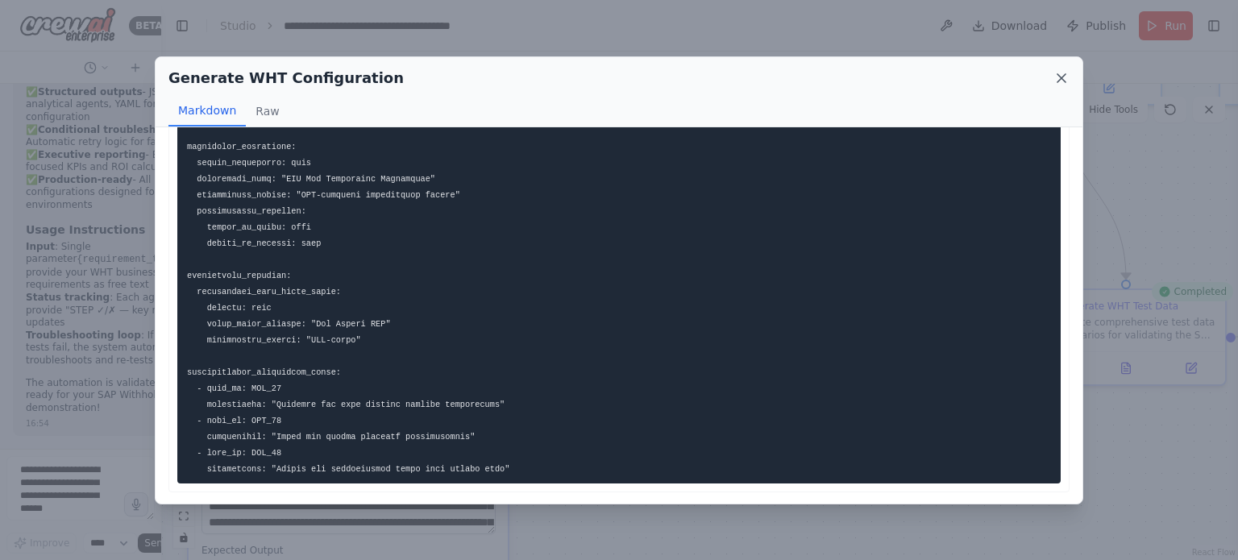
click at [1064, 77] on icon at bounding box center [1061, 78] width 16 height 16
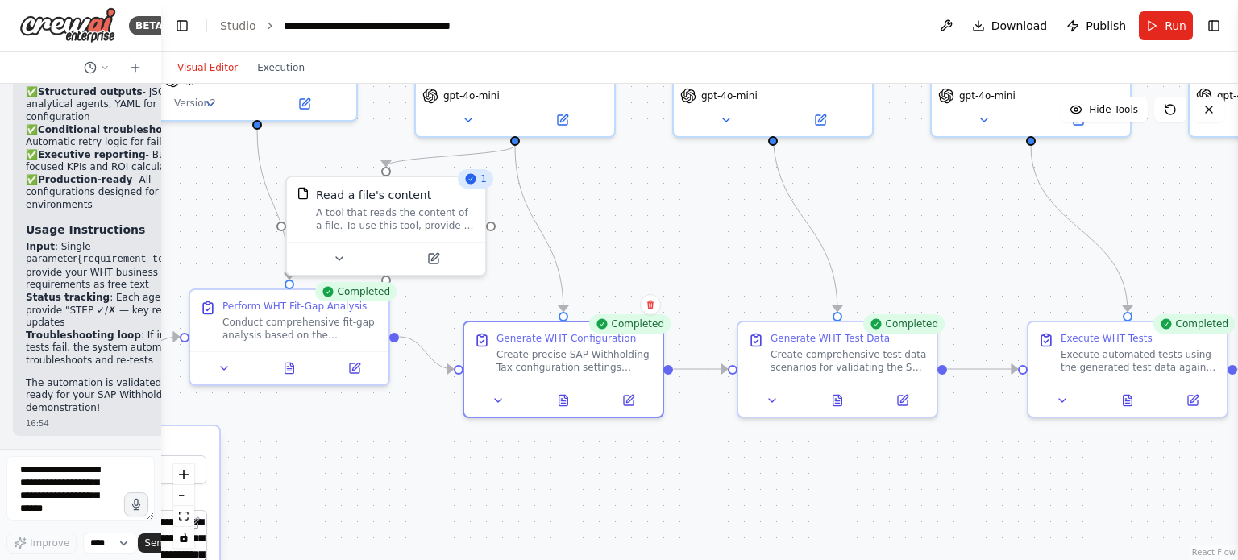
drag, startPoint x: 1023, startPoint y: 431, endPoint x: 734, endPoint y: 463, distance: 290.4
click at [734, 463] on div ".deletable-edge-delete-btn { width: 20px; height: 20px; border: 0px solid #ffff…" at bounding box center [699, 322] width 1077 height 476
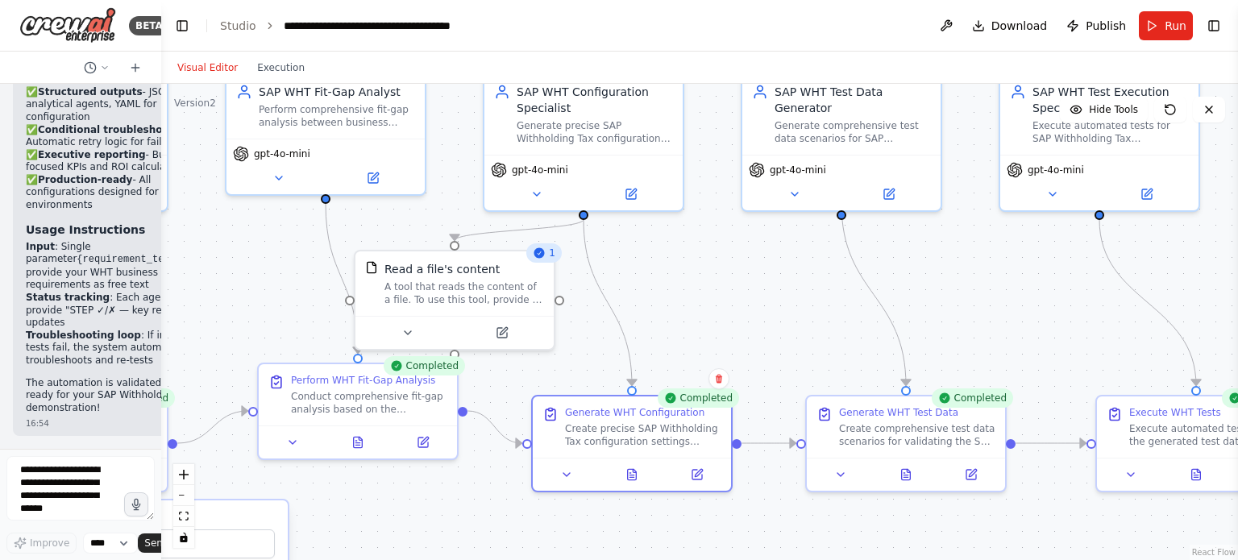
drag, startPoint x: 686, startPoint y: 230, endPoint x: 767, endPoint y: 300, distance: 107.4
click at [767, 300] on div ".deletable-edge-delete-btn { width: 20px; height: 20px; border: 0px solid #ffff…" at bounding box center [699, 322] width 1077 height 476
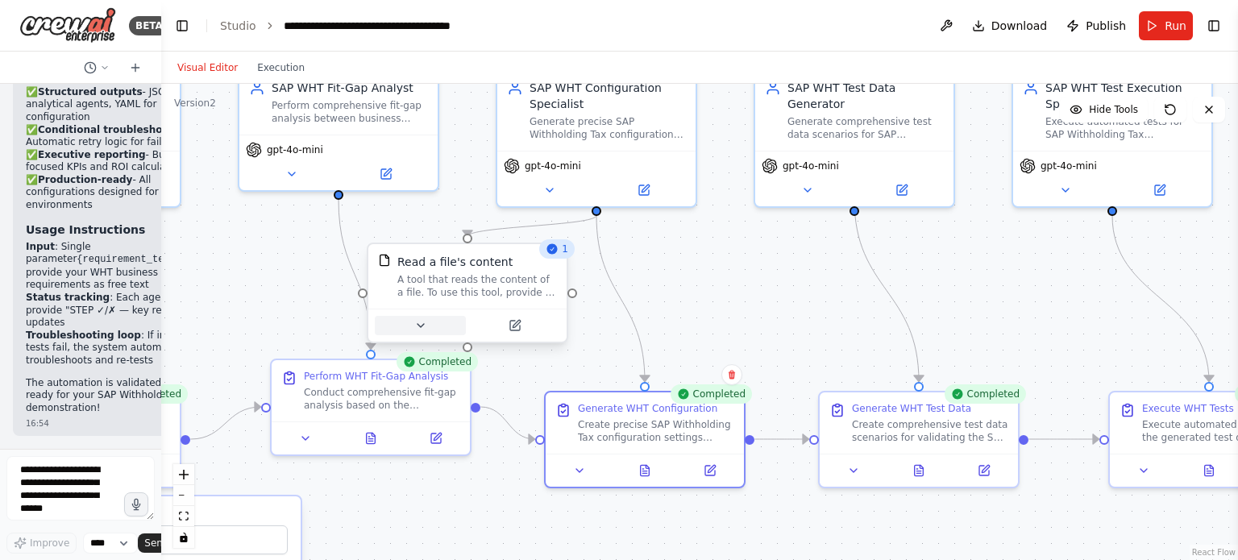
click at [421, 330] on icon at bounding box center [420, 325] width 13 height 13
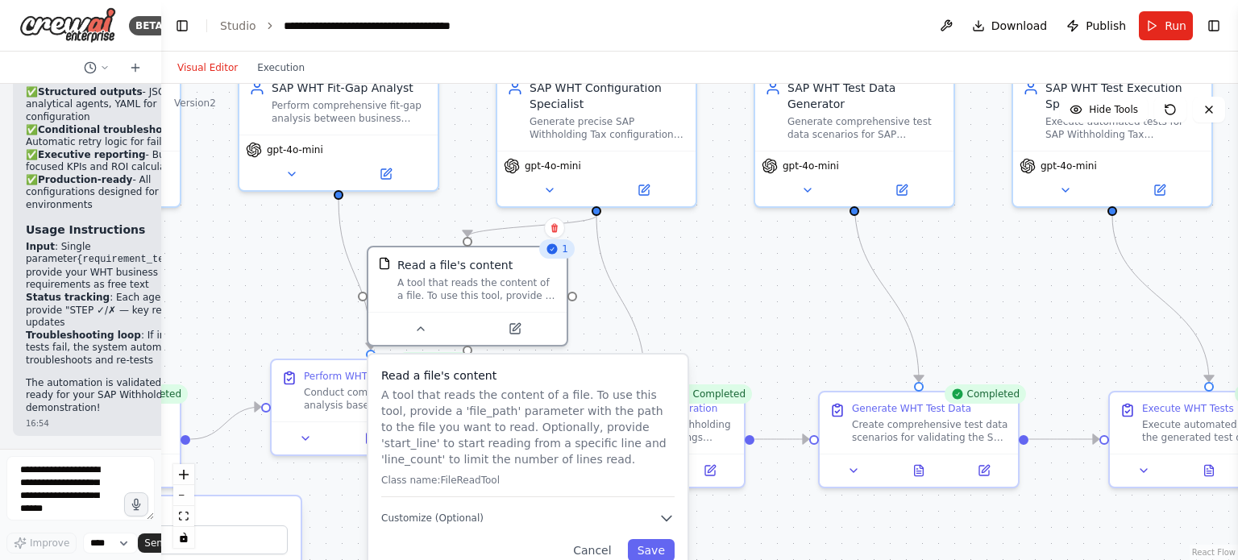
click at [762, 281] on div ".deletable-edge-delete-btn { width: 20px; height: 20px; border: 0px solid #ffff…" at bounding box center [699, 322] width 1077 height 476
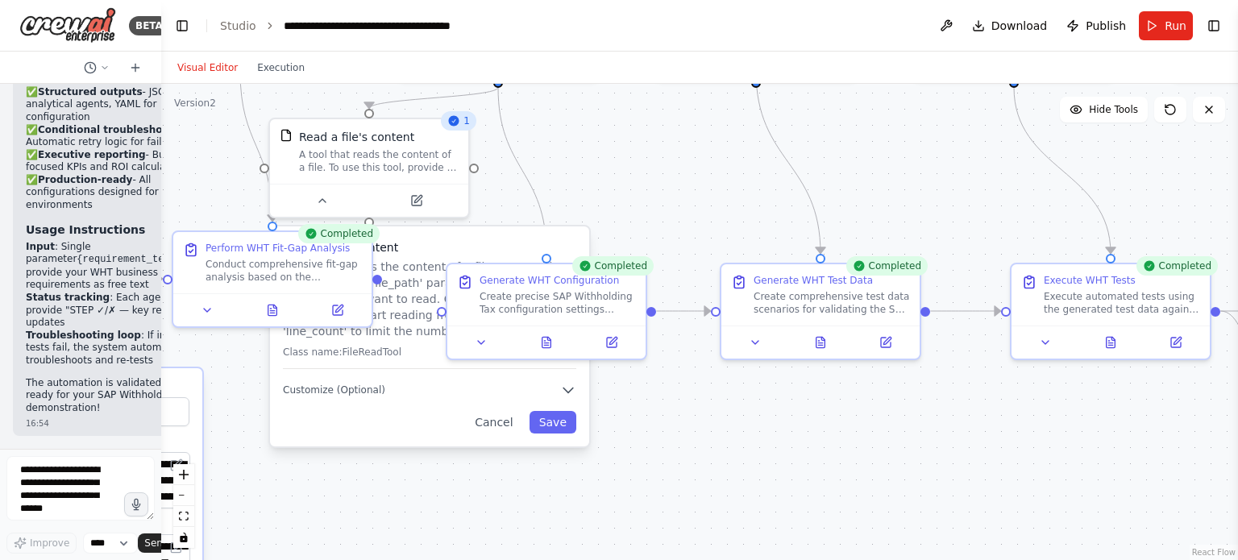
drag, startPoint x: 774, startPoint y: 330, endPoint x: 672, endPoint y: 200, distance: 165.4
click at [672, 200] on div ".deletable-edge-delete-btn { width: 20px; height: 20px; border: 0px solid #ffff…" at bounding box center [699, 322] width 1077 height 476
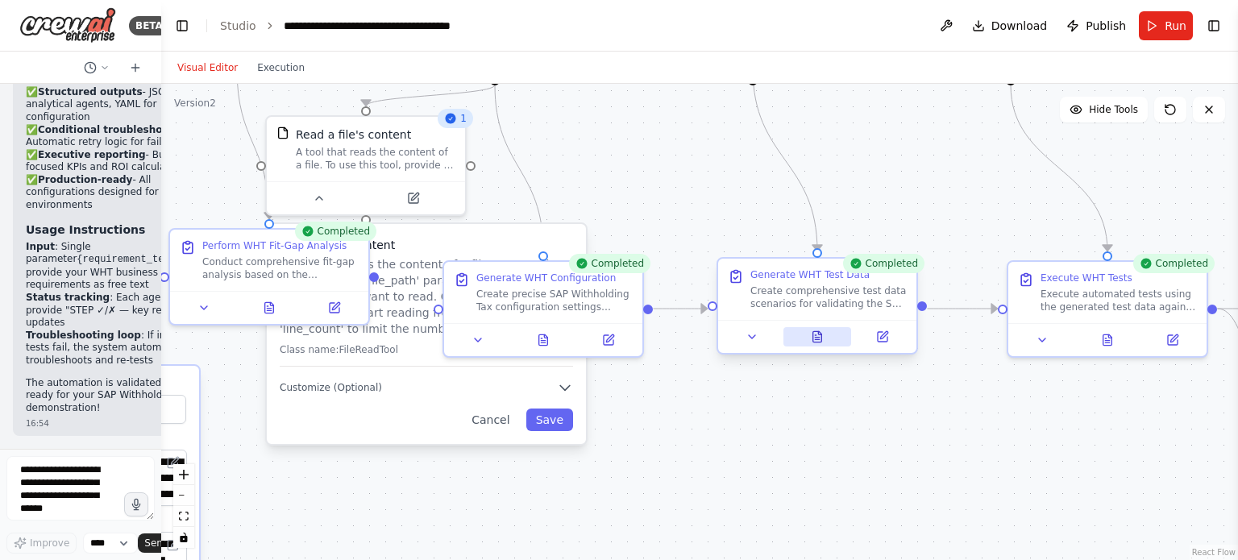
click at [819, 338] on icon at bounding box center [817, 336] width 9 height 10
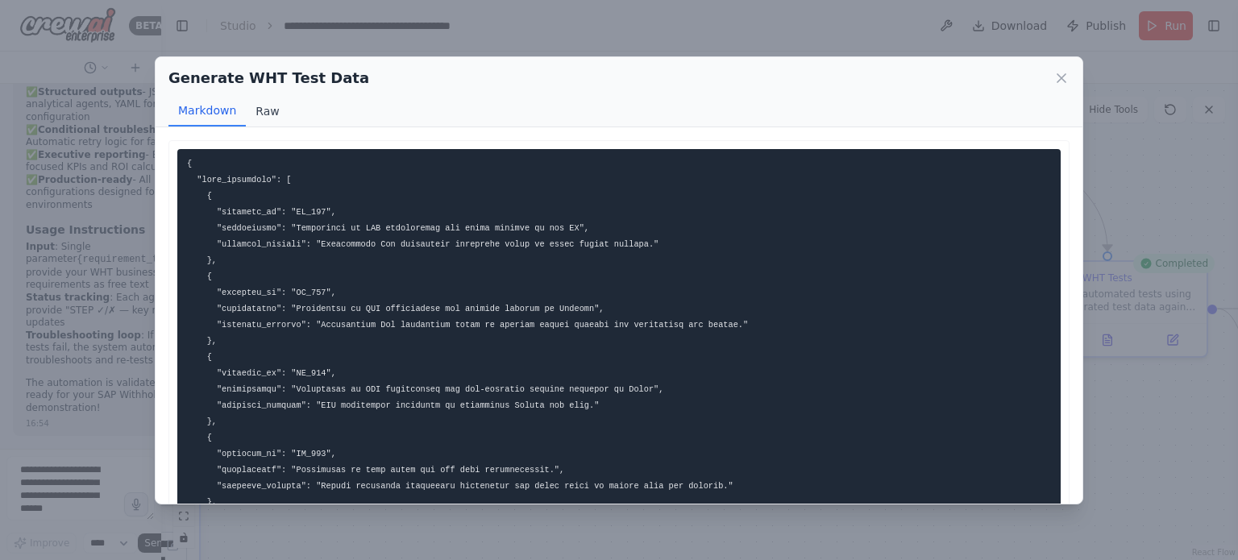
click at [268, 115] on button "Raw" at bounding box center [267, 111] width 43 height 31
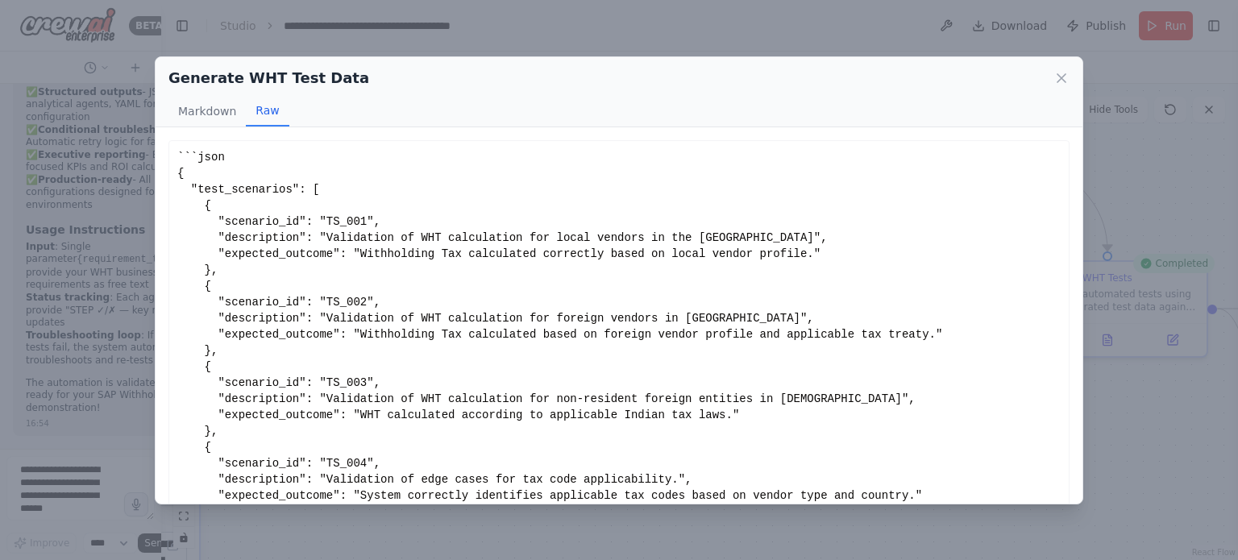
click at [1085, 189] on div "Generate WHT Test Data Markdown Raw ... Show more Not valid JSON" at bounding box center [619, 280] width 1238 height 560
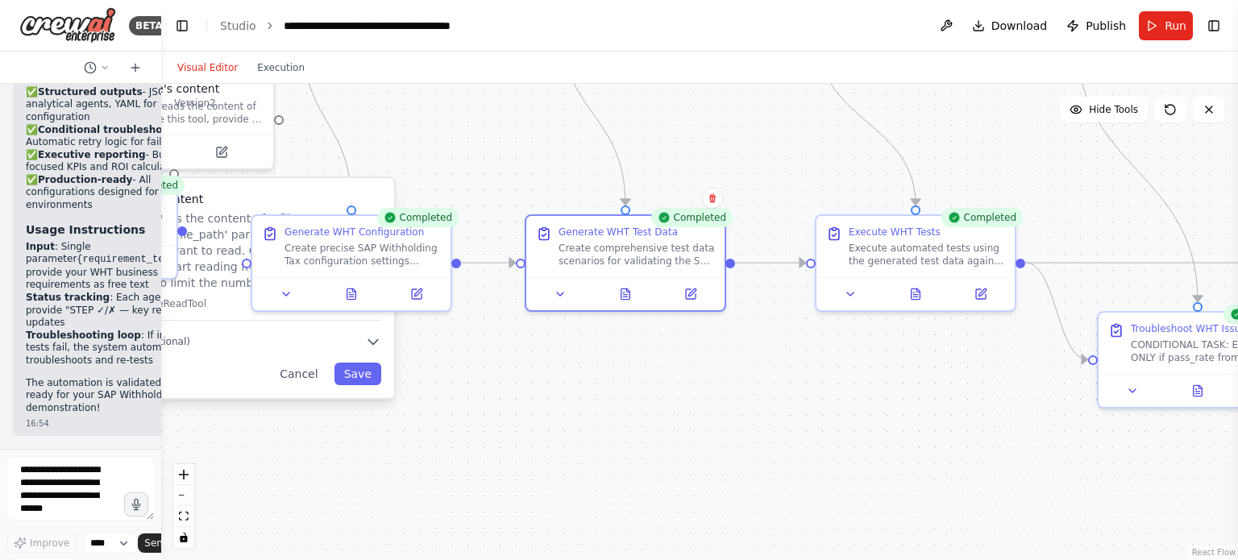
drag, startPoint x: 1011, startPoint y: 214, endPoint x: 800, endPoint y: 167, distance: 216.5
click at [796, 165] on div ".deletable-edge-delete-btn { width: 20px; height: 20px; border: 0px solid #ffff…" at bounding box center [699, 322] width 1077 height 476
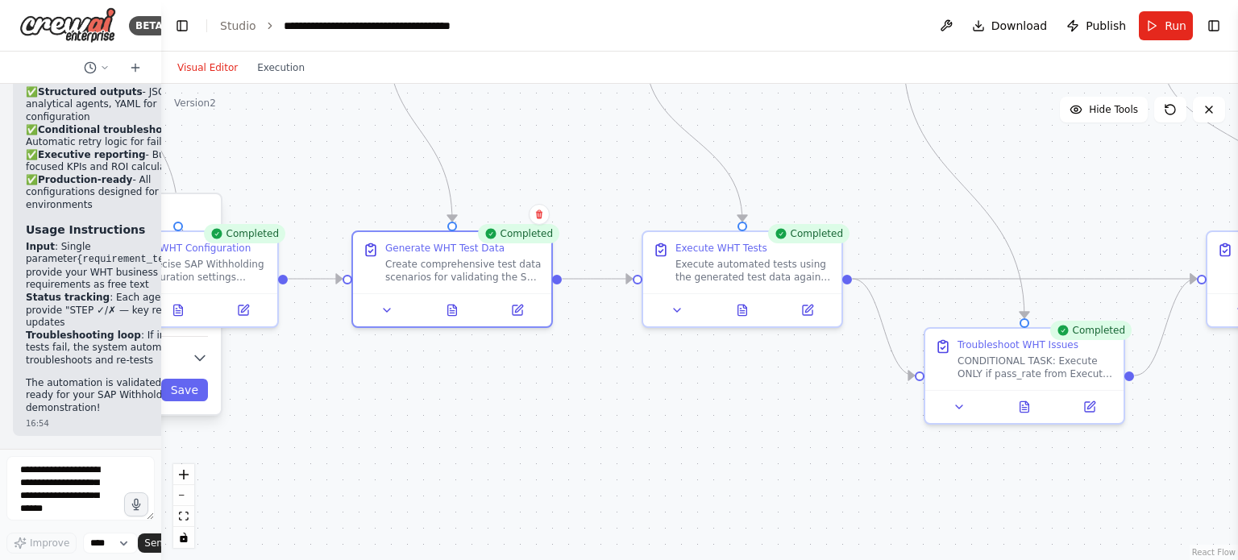
drag, startPoint x: 993, startPoint y: 446, endPoint x: 842, endPoint y: 465, distance: 152.0
click at [842, 465] on div ".deletable-edge-delete-btn { width: 20px; height: 20px; border: 0px solid #ffff…" at bounding box center [699, 322] width 1077 height 476
click at [746, 314] on button at bounding box center [743, 306] width 69 height 19
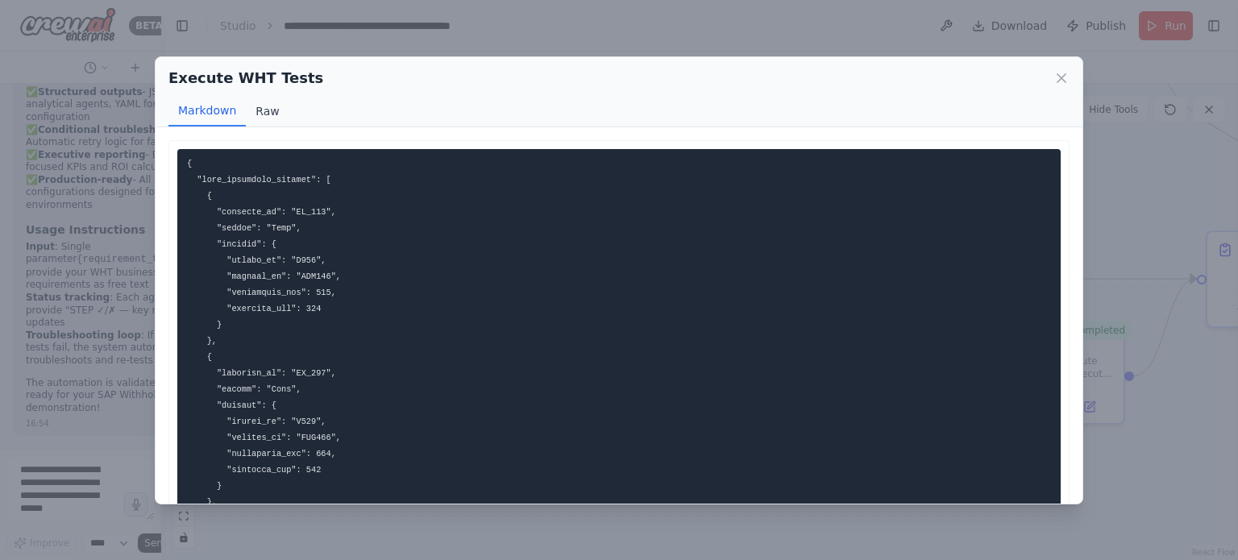
click at [261, 106] on button "Raw" at bounding box center [267, 111] width 43 height 31
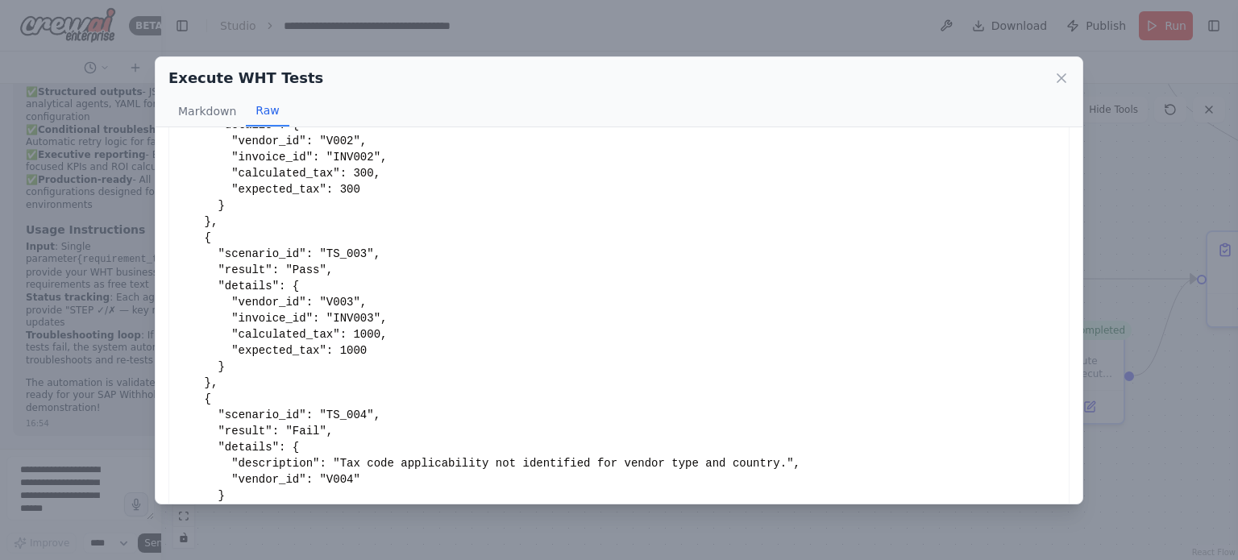
scroll to position [403, 0]
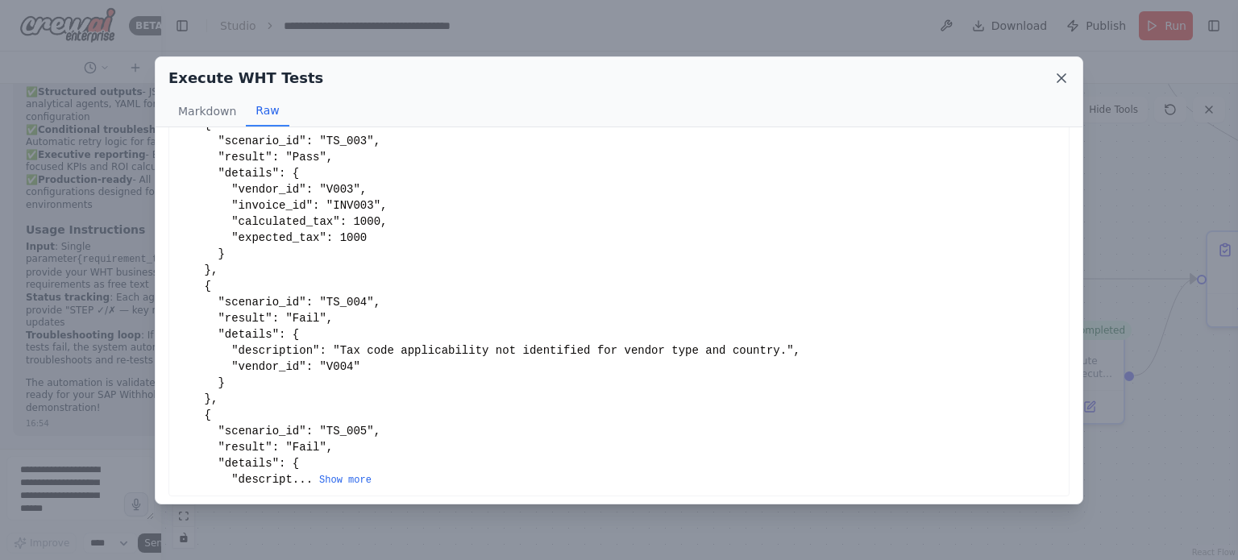
click at [1066, 77] on icon at bounding box center [1061, 78] width 16 height 16
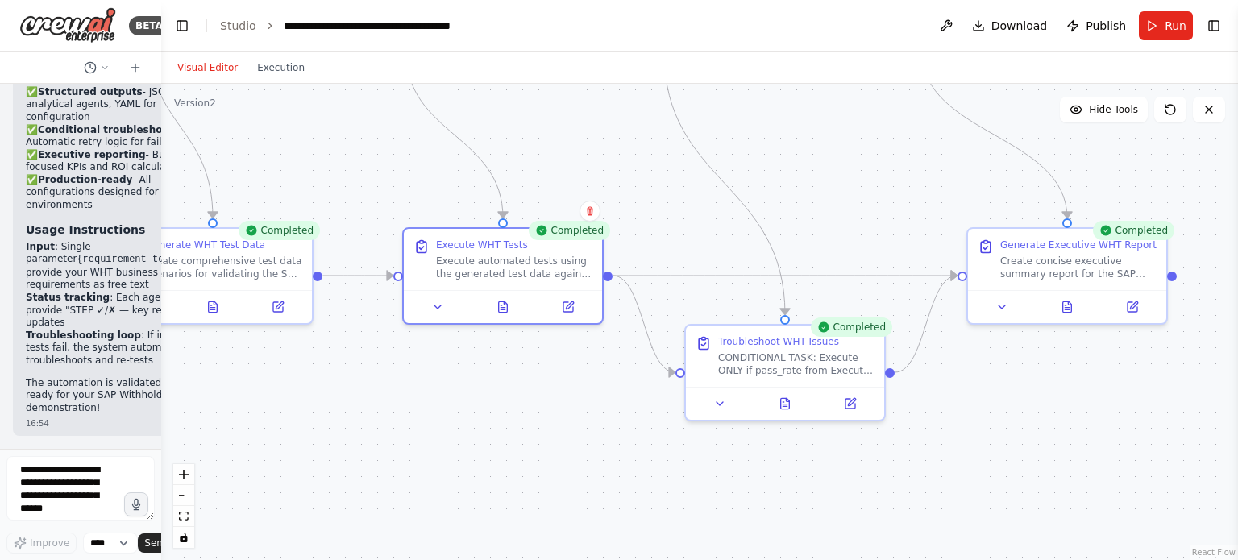
drag, startPoint x: 804, startPoint y: 469, endPoint x: 565, endPoint y: 466, distance: 239.4
click at [565, 466] on div ".deletable-edge-delete-btn { width: 20px; height: 20px; border: 0px solid #ffff…" at bounding box center [699, 322] width 1077 height 476
drag, startPoint x: 542, startPoint y: 409, endPoint x: 538, endPoint y: 383, distance: 26.1
click at [538, 383] on div ".deletable-edge-delete-btn { width: 20px; height: 20px; border: 0px solid #ffff…" at bounding box center [699, 322] width 1077 height 476
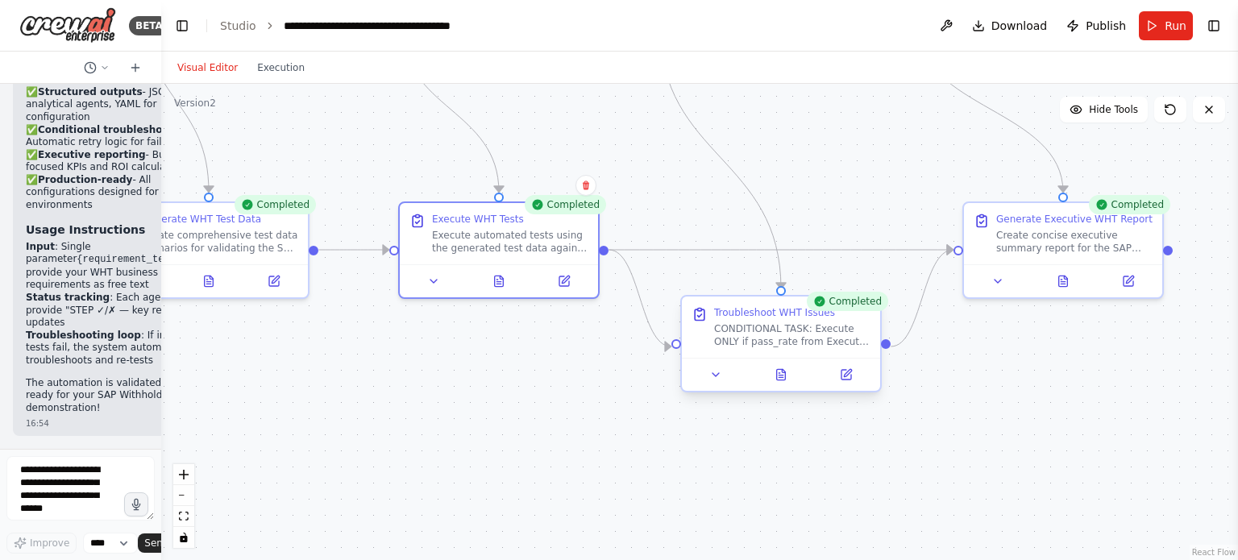
click at [775, 389] on div at bounding box center [781, 374] width 198 height 33
click at [783, 376] on icon at bounding box center [781, 374] width 9 height 10
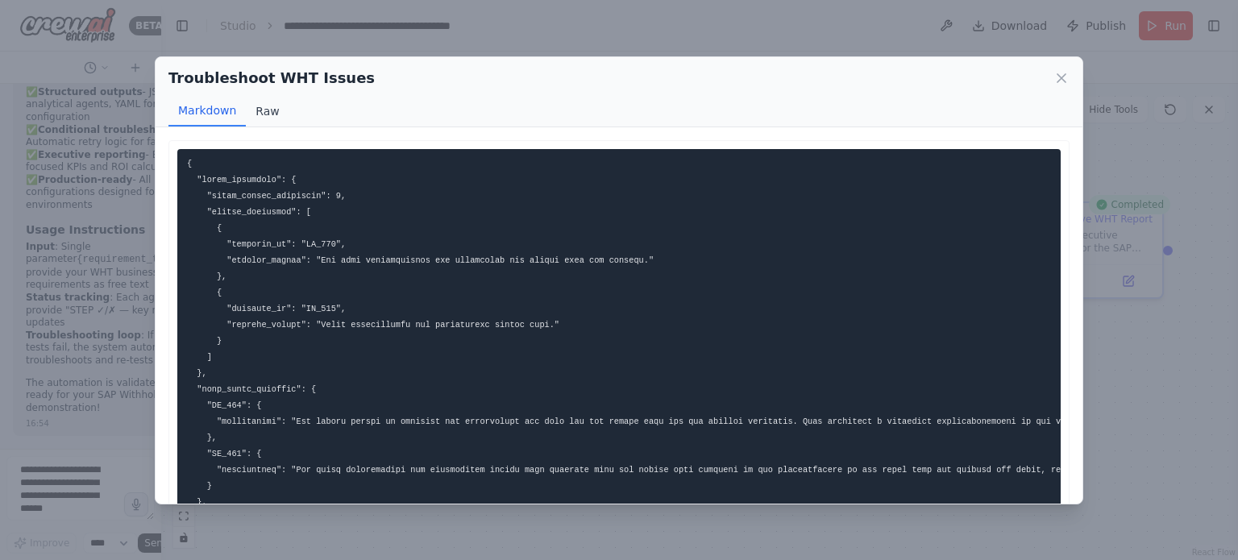
click at [251, 112] on button "Raw" at bounding box center [267, 111] width 43 height 31
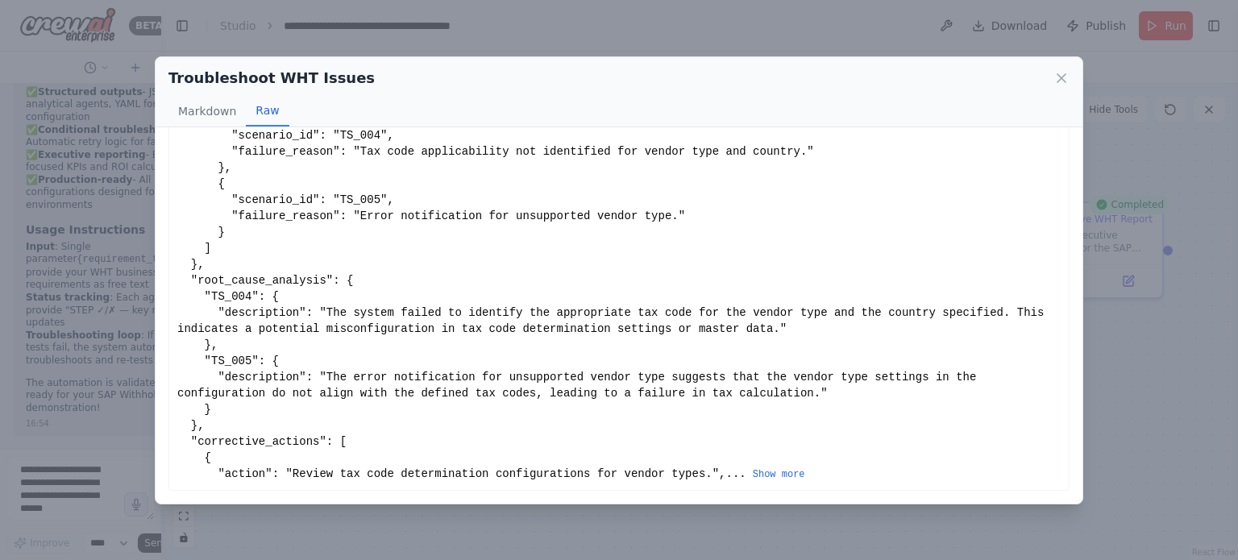
scroll to position [133, 0]
click at [1066, 73] on icon at bounding box center [1061, 78] width 16 height 16
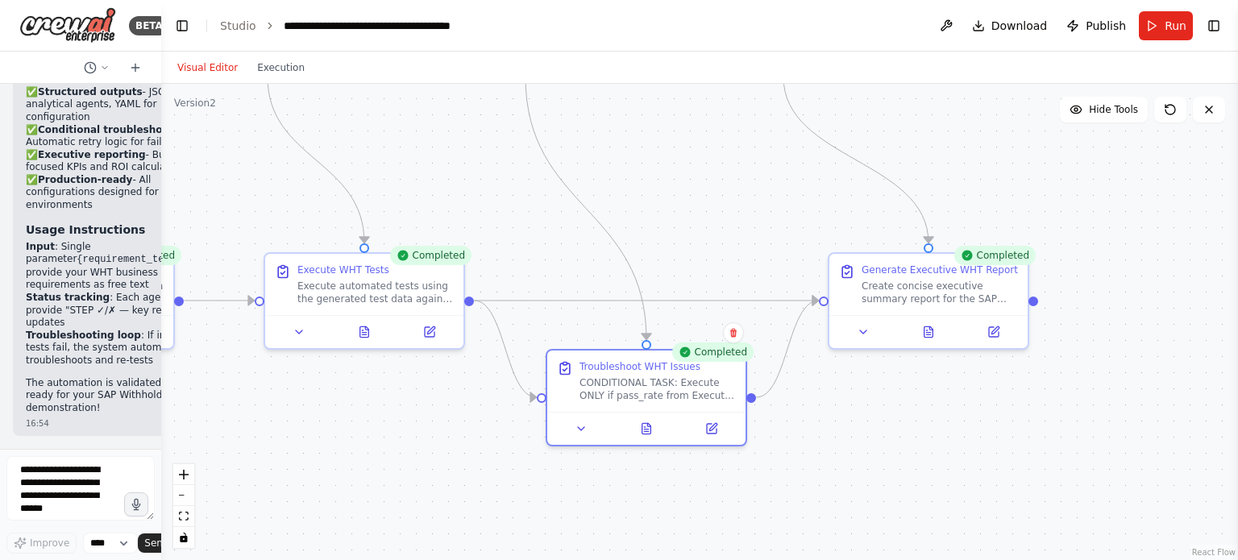
drag, startPoint x: 929, startPoint y: 426, endPoint x: 861, endPoint y: 468, distance: 80.3
click at [861, 468] on div ".deletable-edge-delete-btn { width: 20px; height: 20px; border: 0px solid #ffff…" at bounding box center [699, 322] width 1077 height 476
click at [924, 338] on button at bounding box center [928, 328] width 69 height 19
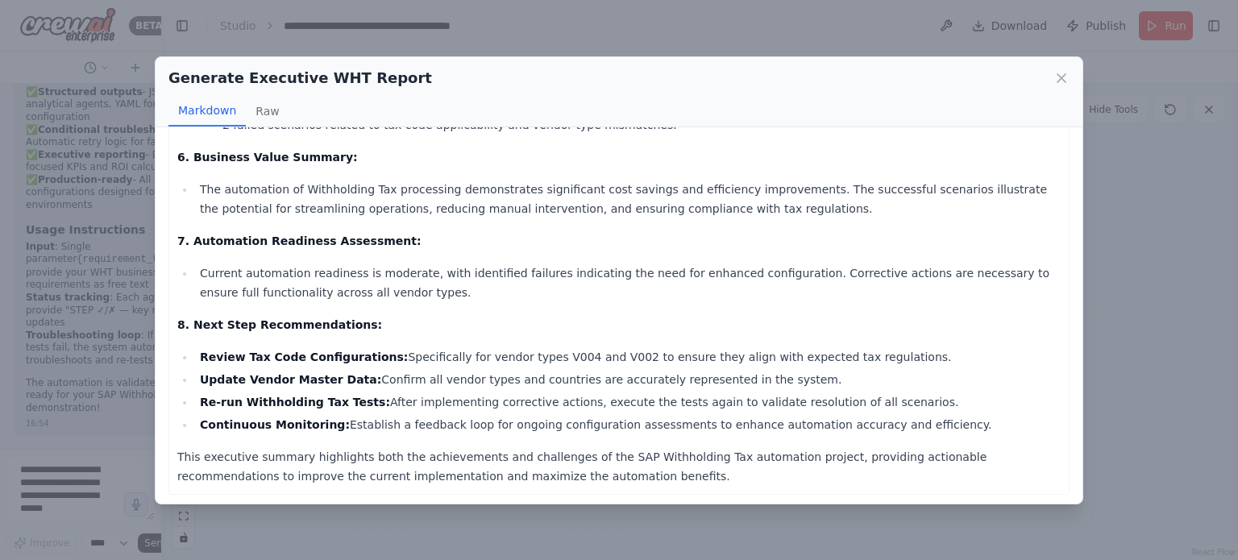
scroll to position [620, 0]
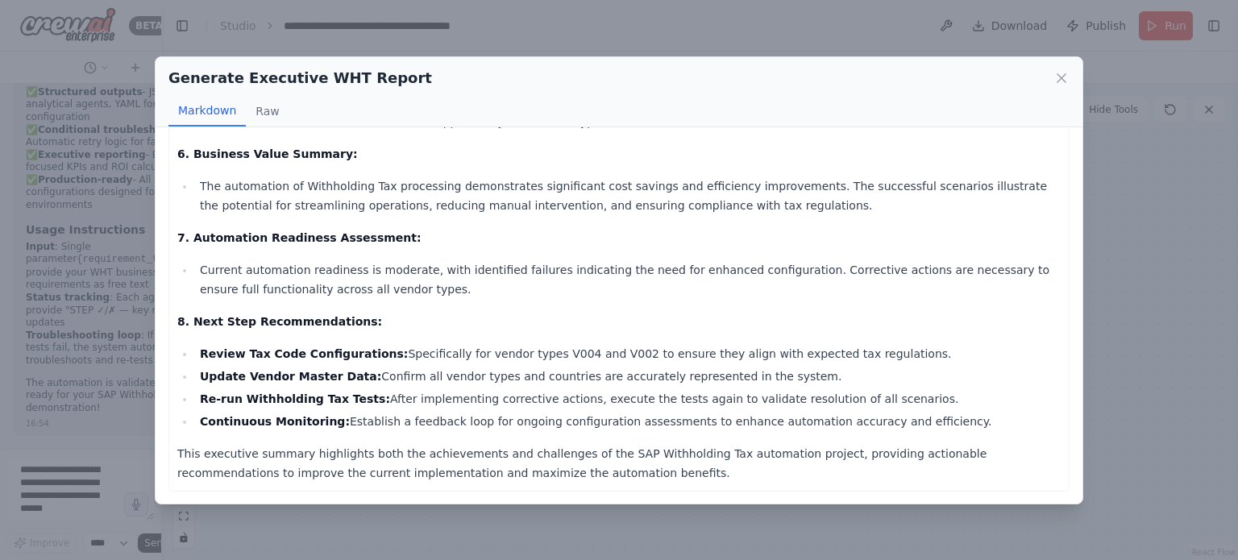
click at [1077, 80] on div "Generate Executive WHT Report Markdown Raw" at bounding box center [619, 92] width 927 height 70
click at [1059, 75] on icon at bounding box center [1062, 78] width 8 height 8
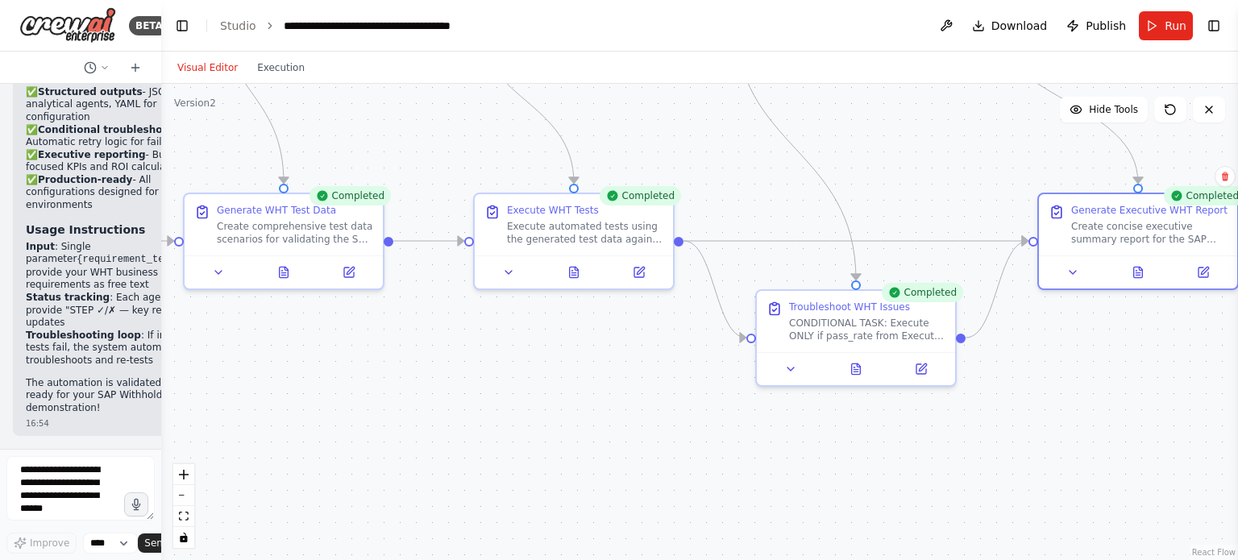
drag, startPoint x: 505, startPoint y: 434, endPoint x: 687, endPoint y: 321, distance: 214.0
click at [687, 321] on div ".deletable-edge-delete-btn { width: 20px; height: 20px; border: 0px solid #ffff…" at bounding box center [699, 322] width 1077 height 476
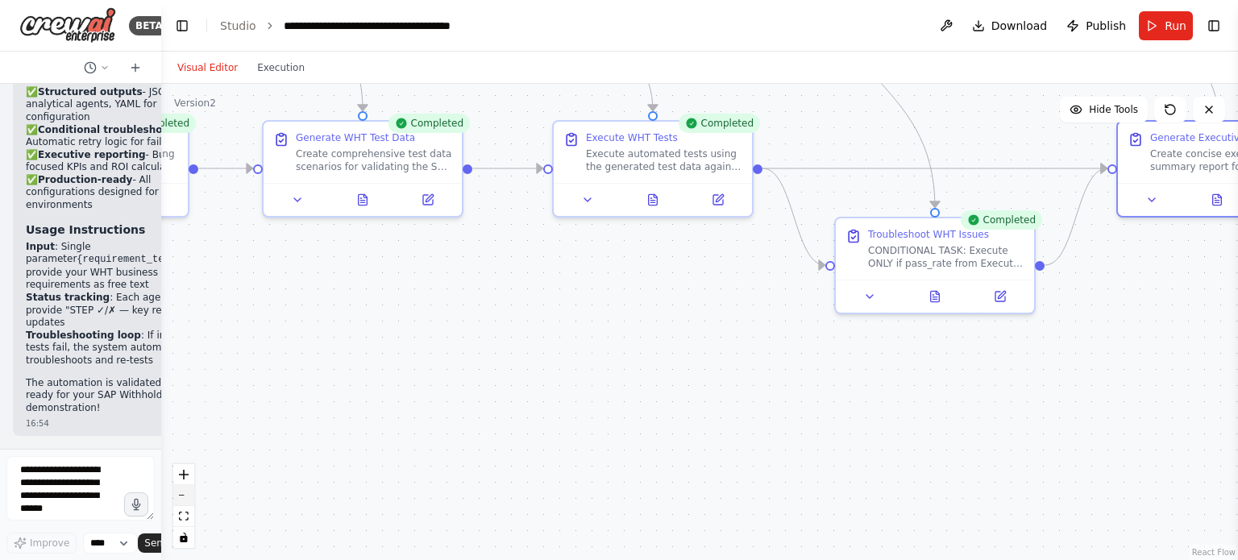
click at [182, 503] on button "zoom out" at bounding box center [183, 495] width 21 height 21
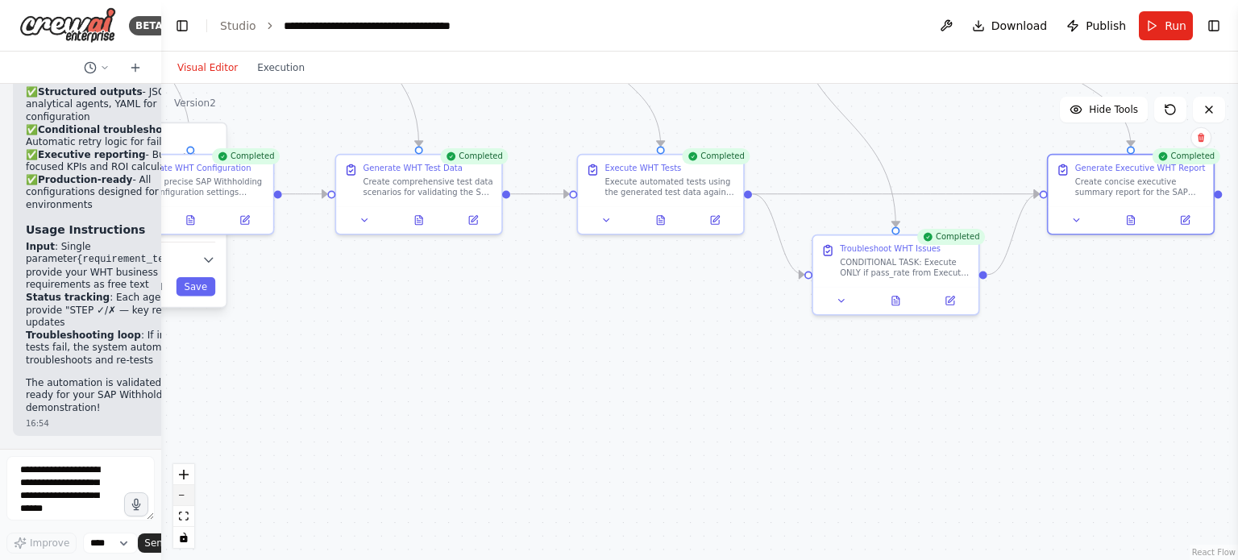
click at [182, 503] on button "zoom out" at bounding box center [183, 495] width 21 height 21
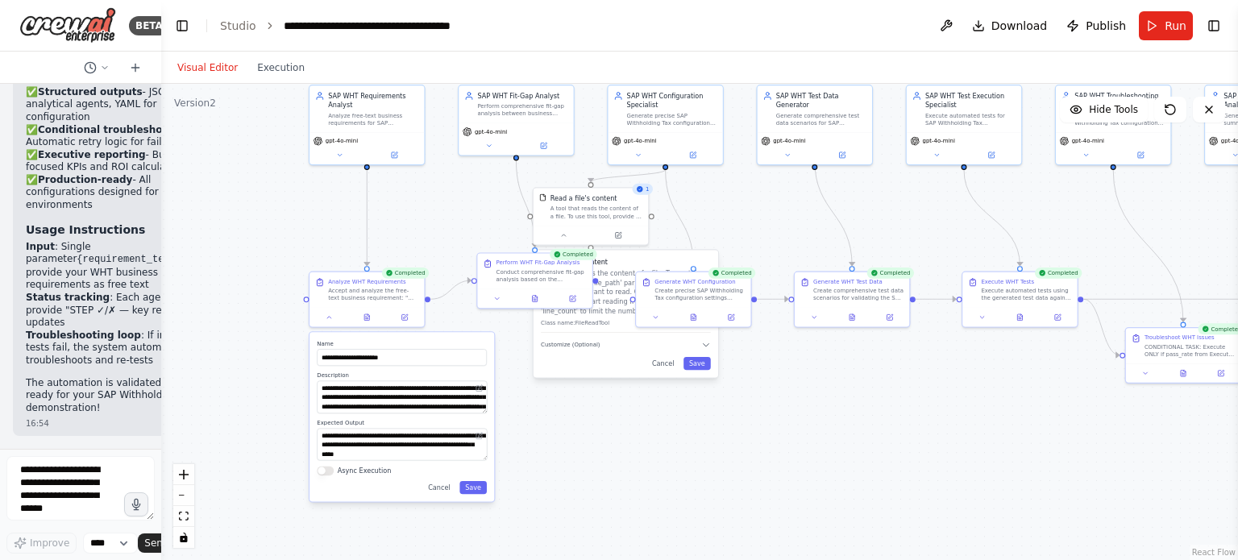
drag, startPoint x: 422, startPoint y: 387, endPoint x: 812, endPoint y: 441, distance: 393.0
click at [812, 441] on div ".deletable-edge-delete-btn { width: 20px; height: 20px; border: 0px solid #ffff…" at bounding box center [699, 322] width 1077 height 476
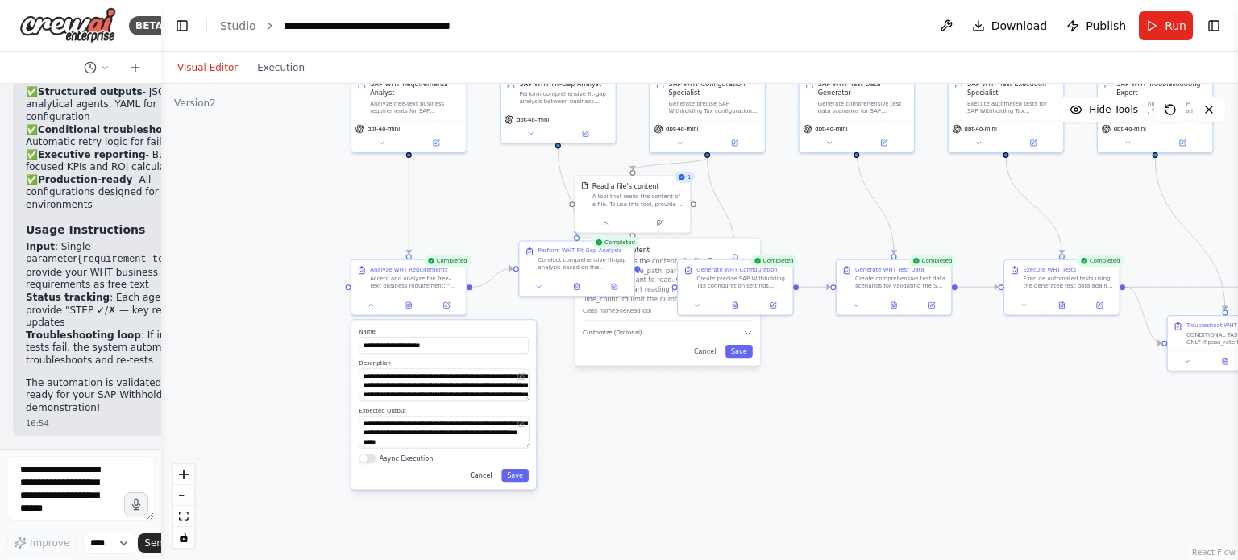
click at [483, 480] on button "Cancel" at bounding box center [480, 475] width 33 height 13
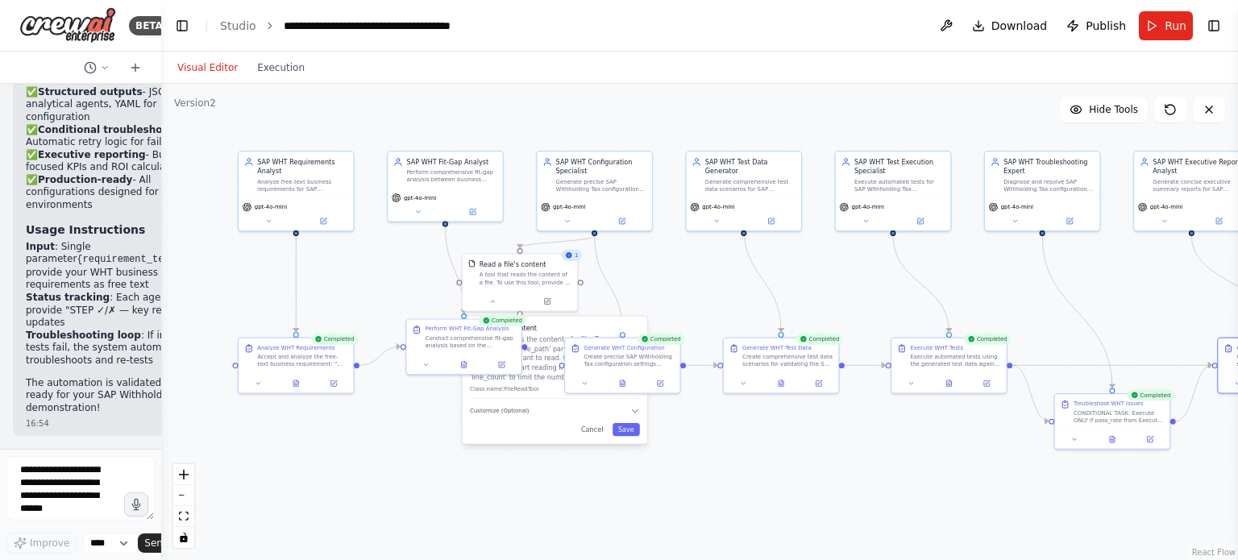
drag, startPoint x: 493, startPoint y: 396, endPoint x: 380, endPoint y: 474, distance: 137.3
click at [380, 474] on div ".deletable-edge-delete-btn { width: 20px; height: 20px; border: 0px solid #ffff…" at bounding box center [699, 322] width 1077 height 476
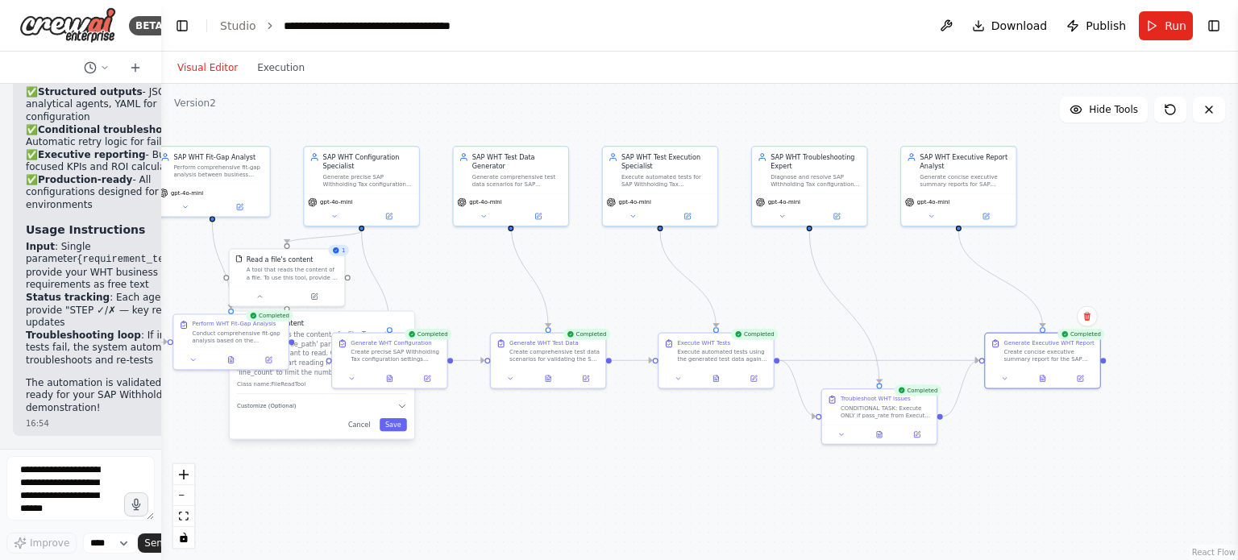
drag, startPoint x: 1002, startPoint y: 445, endPoint x: 769, endPoint y: 440, distance: 233.0
click at [769, 440] on div ".deletable-edge-delete-btn { width: 20px; height: 20px; border: 0px solid #ffff…" at bounding box center [699, 322] width 1077 height 476
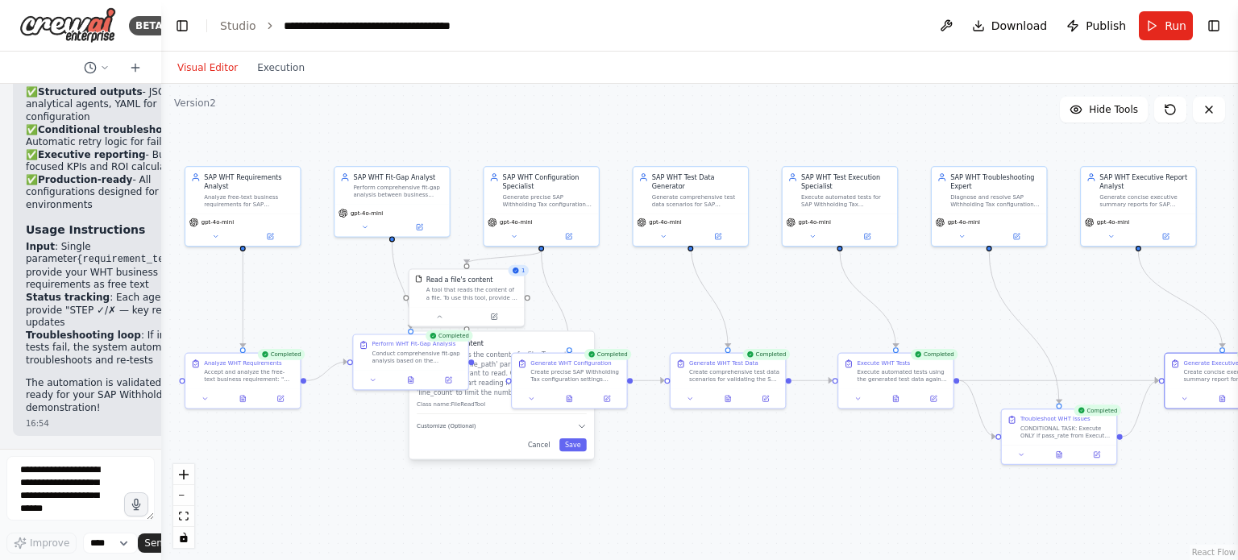
drag, startPoint x: 547, startPoint y: 434, endPoint x: 727, endPoint y: 455, distance: 180.9
click at [727, 455] on div ".deletable-edge-delete-btn { width: 20px; height: 20px; border: 0px solid #ffff…" at bounding box center [699, 322] width 1077 height 476
click at [1164, 28] on button "Run" at bounding box center [1166, 25] width 54 height 29
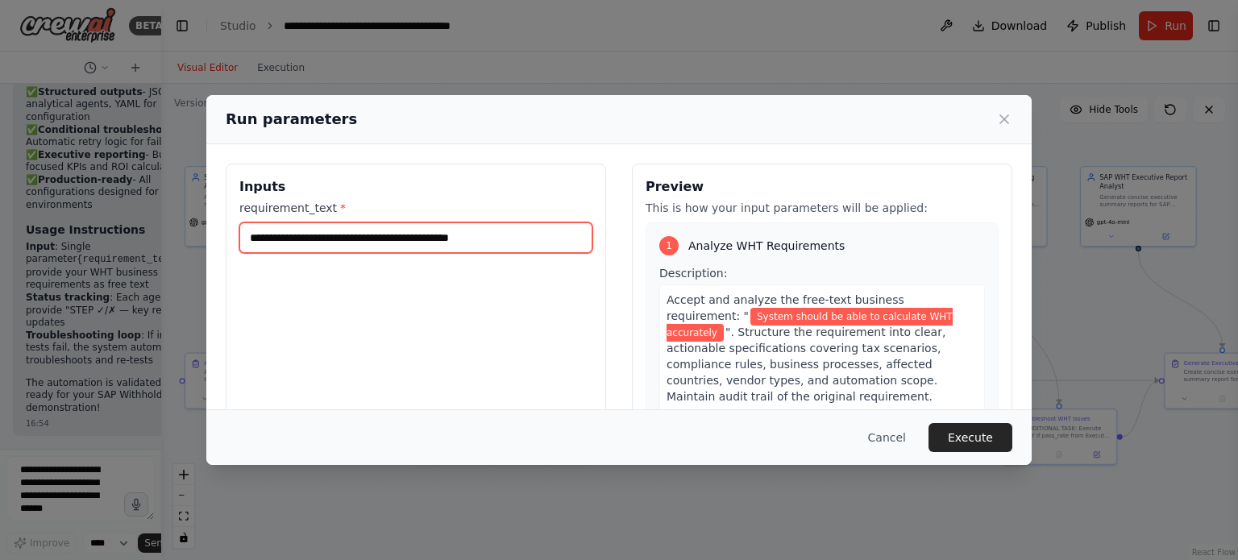
click at [546, 237] on input "**********" at bounding box center [415, 237] width 353 height 31
drag, startPoint x: 546, startPoint y: 237, endPoint x: 434, endPoint y: 231, distance: 111.4
click at [434, 231] on input "**********" at bounding box center [415, 237] width 353 height 31
click at [471, 242] on input "**********" at bounding box center [415, 237] width 353 height 31
drag, startPoint x: 452, startPoint y: 237, endPoint x: 642, endPoint y: 210, distance: 191.4
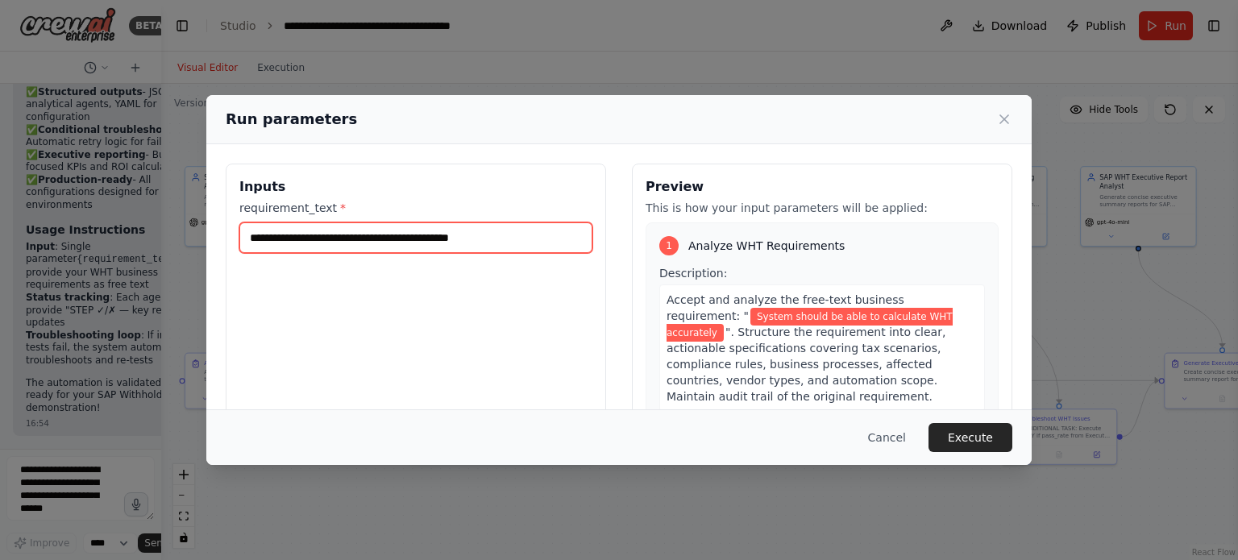
click at [642, 210] on div "**********" at bounding box center [619, 355] width 787 height 382
type input "**********"
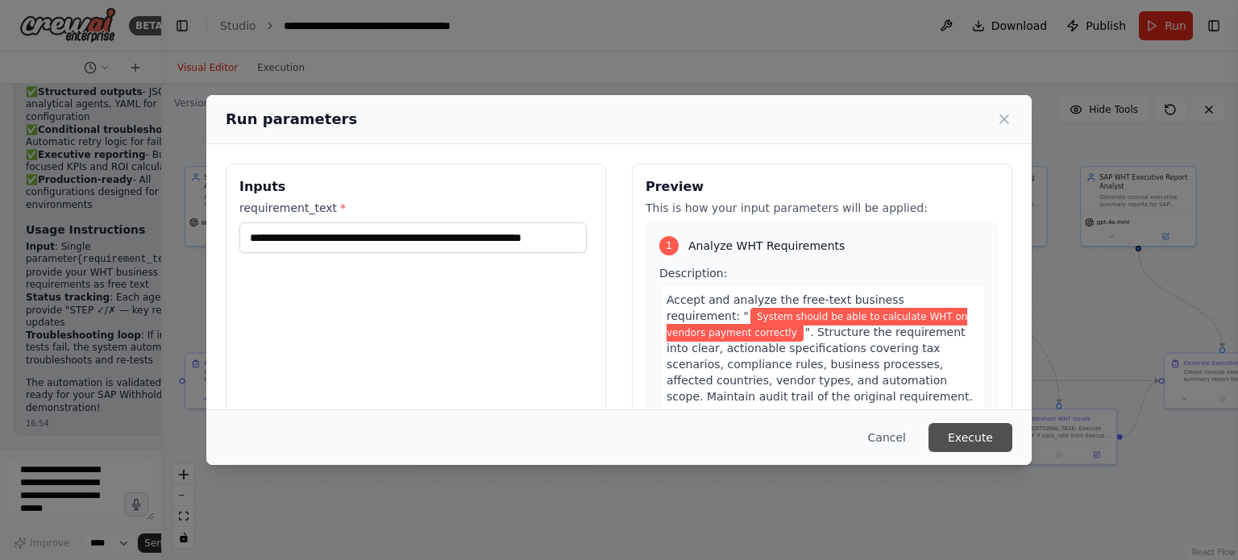
click at [956, 447] on button "Execute" at bounding box center [971, 437] width 84 height 29
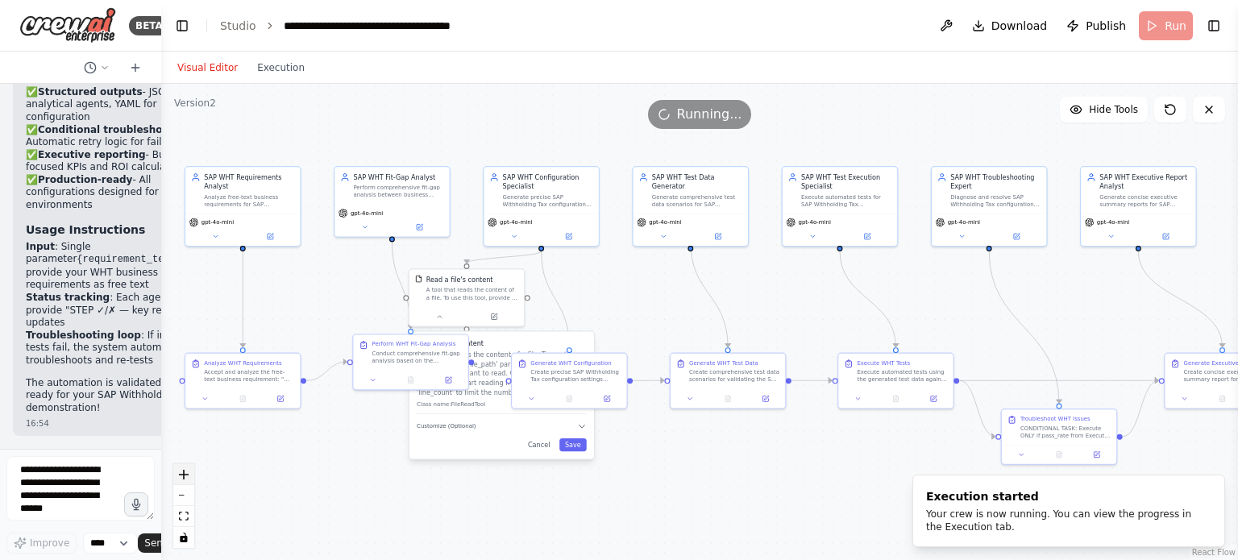
click at [185, 468] on button "zoom in" at bounding box center [183, 474] width 21 height 21
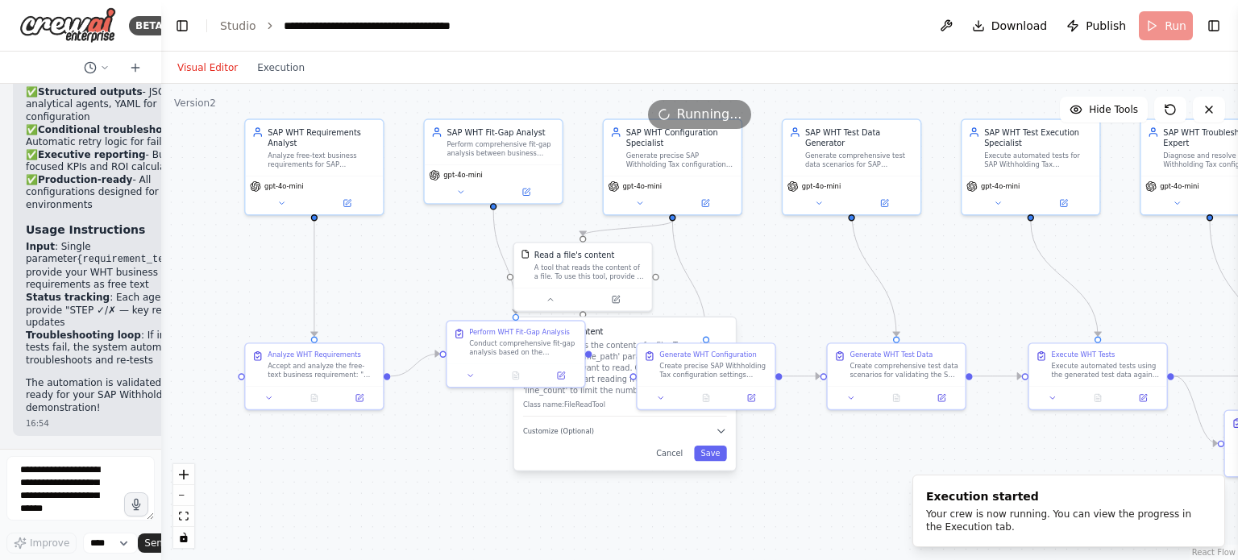
drag, startPoint x: 249, startPoint y: 442, endPoint x: 399, endPoint y: 428, distance: 150.5
click at [399, 428] on div ".deletable-edge-delete-btn { width: 20px; height: 20px; border: 0px solid #ffff…" at bounding box center [699, 322] width 1077 height 476
click at [177, 471] on button "zoom in" at bounding box center [183, 474] width 21 height 21
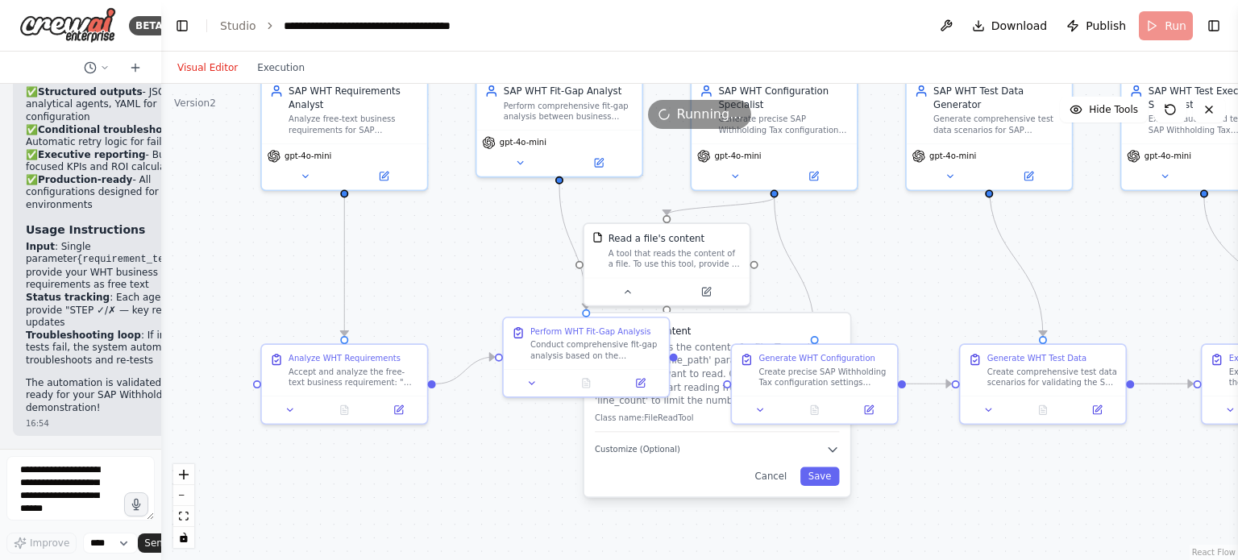
drag, startPoint x: 294, startPoint y: 456, endPoint x: 401, endPoint y: 453, distance: 107.3
click at [401, 453] on div ".deletable-edge-delete-btn { width: 20px; height: 20px; border: 0px solid #ffff…" at bounding box center [699, 322] width 1077 height 476
click at [343, 418] on div at bounding box center [344, 406] width 165 height 27
click at [343, 412] on button at bounding box center [344, 407] width 57 height 16
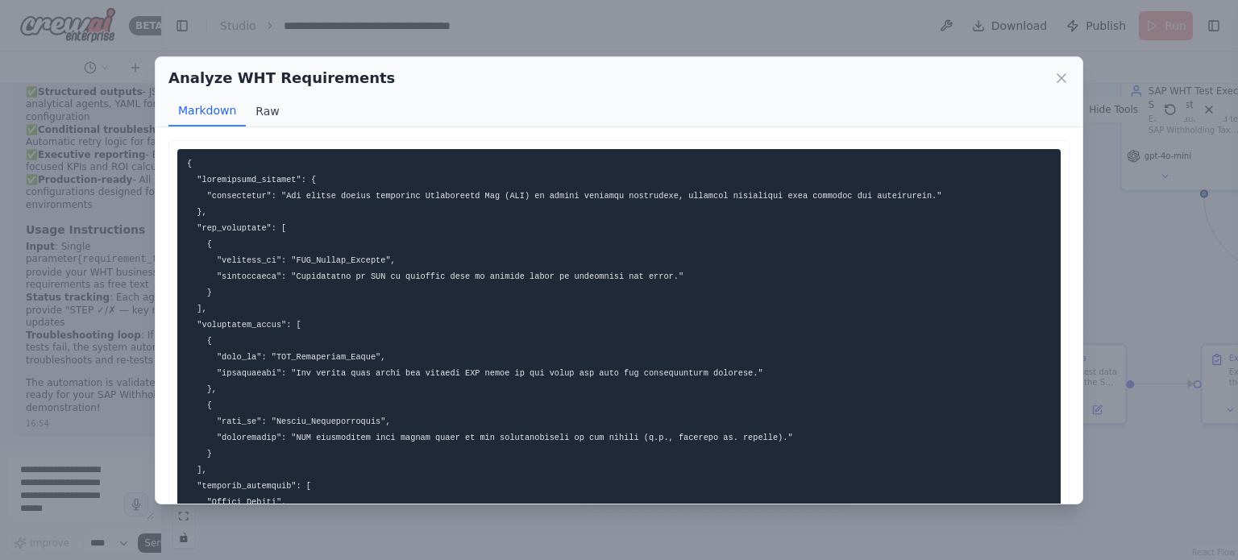
click at [270, 118] on button "Raw" at bounding box center [267, 111] width 43 height 31
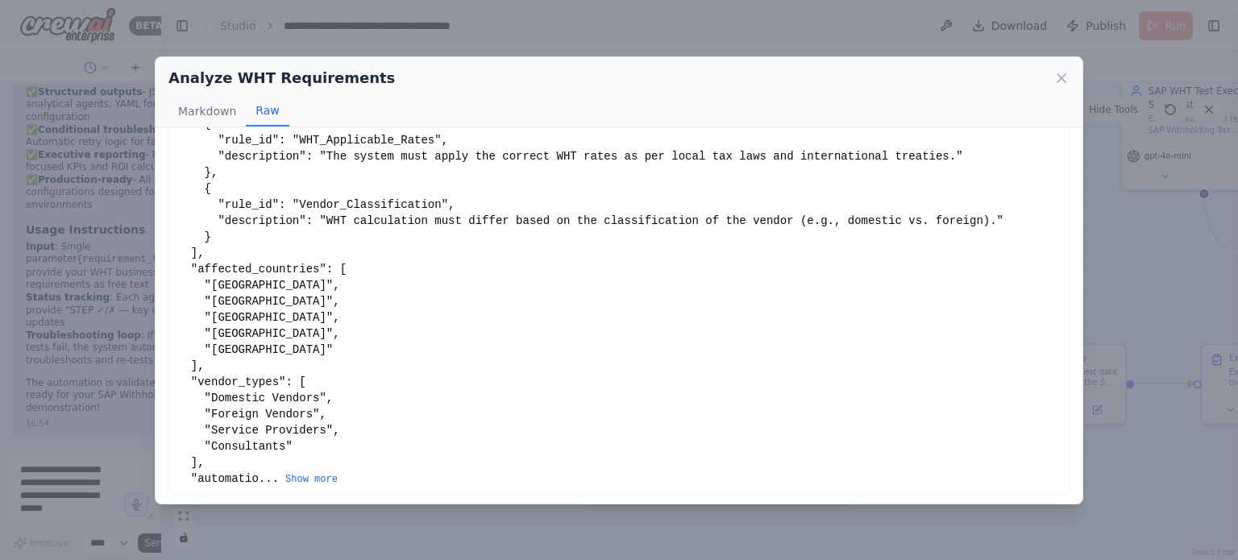
scroll to position [246, 0]
click at [298, 482] on div "```json { "requirement_summary": { "description": "The system should calculate …" at bounding box center [618, 193] width 901 height 598
click at [300, 475] on button "Show more" at bounding box center [311, 476] width 52 height 13
click at [310, 473] on button "Show more" at bounding box center [311, 476] width 52 height 13
click at [313, 473] on button "Show more" at bounding box center [311, 476] width 52 height 13
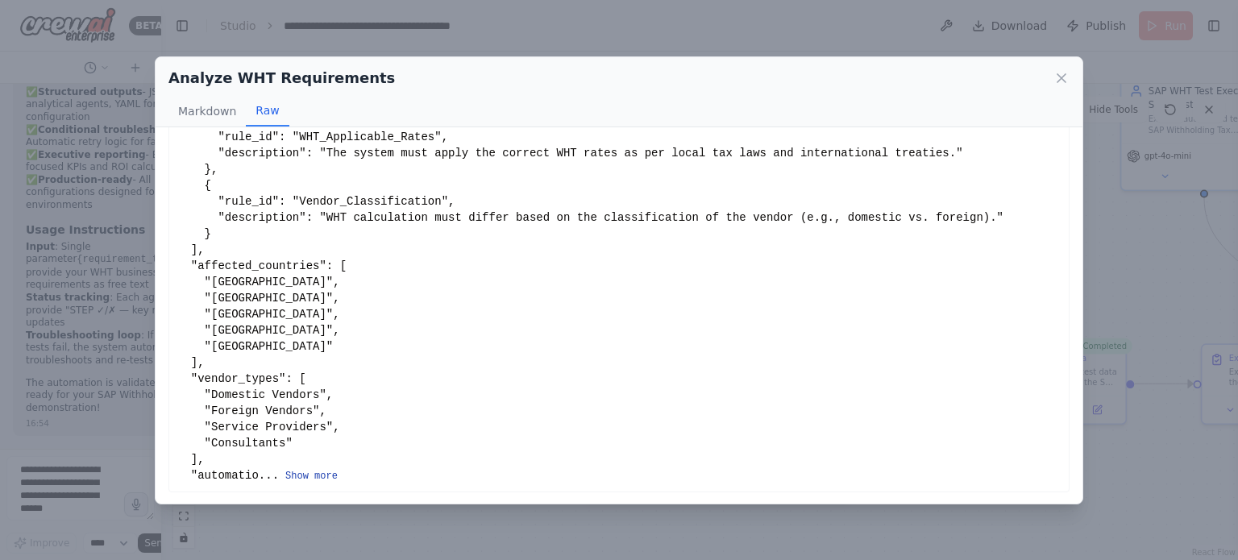
click at [300, 476] on button "Show more" at bounding box center [311, 476] width 52 height 13
click at [197, 106] on button "Markdown" at bounding box center [206, 111] width 77 height 31
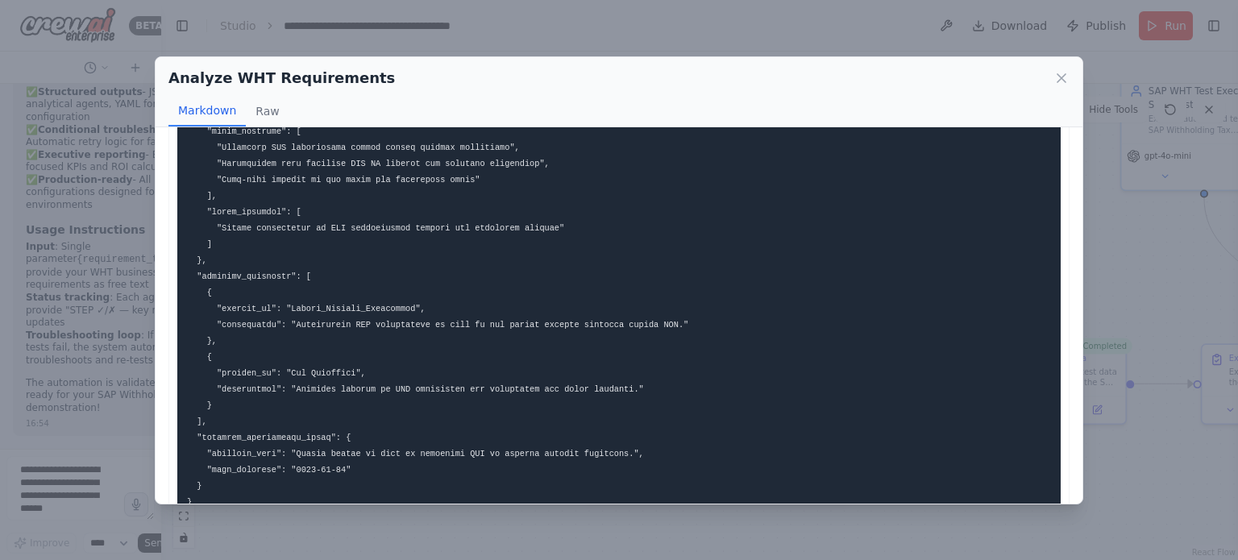
scroll to position [601, 0]
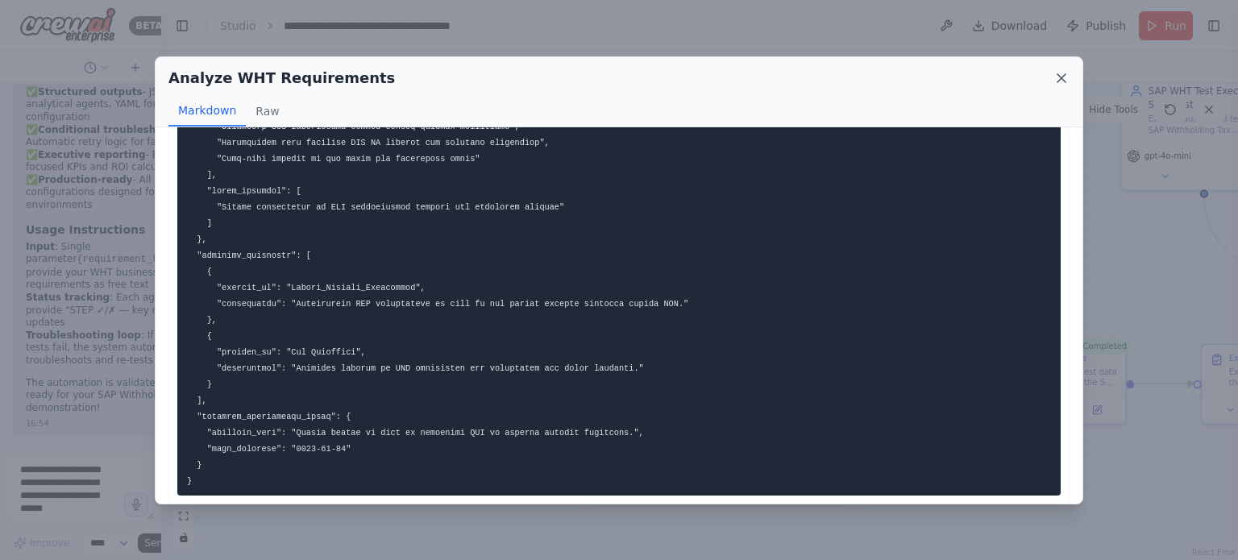
click at [1054, 77] on icon at bounding box center [1061, 78] width 16 height 16
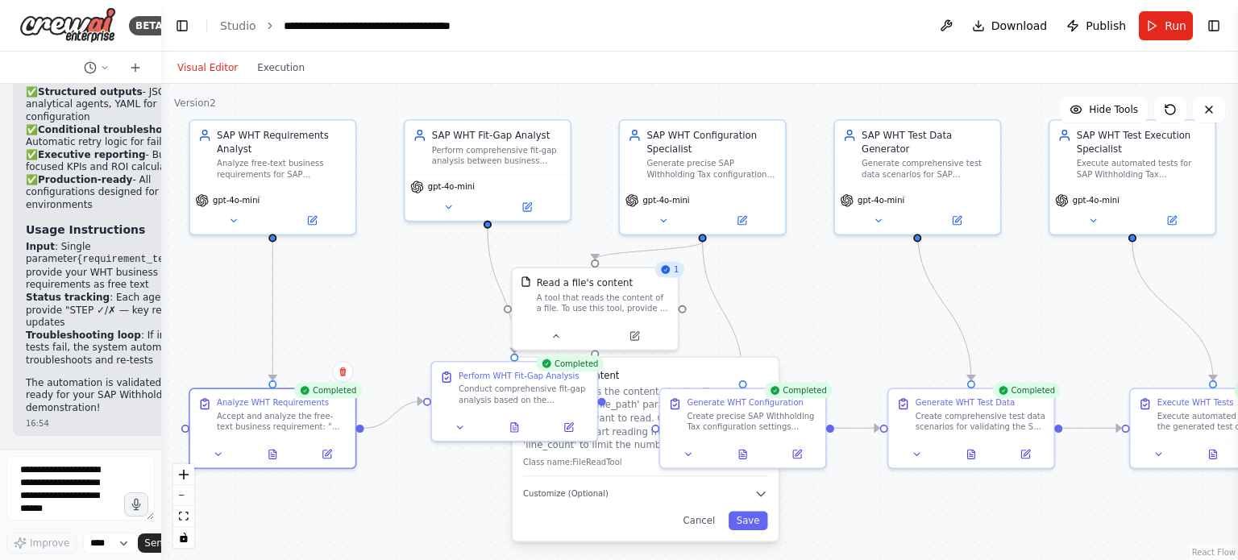
drag, startPoint x: 486, startPoint y: 257, endPoint x: 415, endPoint y: 301, distance: 83.6
click at [415, 301] on div ".deletable-edge-delete-btn { width: 20px; height: 20px; border: 0px solid #ffff…" at bounding box center [699, 322] width 1077 height 476
click at [830, 280] on div ".deletable-edge-delete-btn { width: 20px; height: 20px; border: 0px solid #ffff…" at bounding box center [699, 322] width 1077 height 476
click at [623, 512] on div "Cancel Save" at bounding box center [646, 521] width 244 height 19
click at [703, 517] on button "Cancel" at bounding box center [700, 521] width 48 height 19
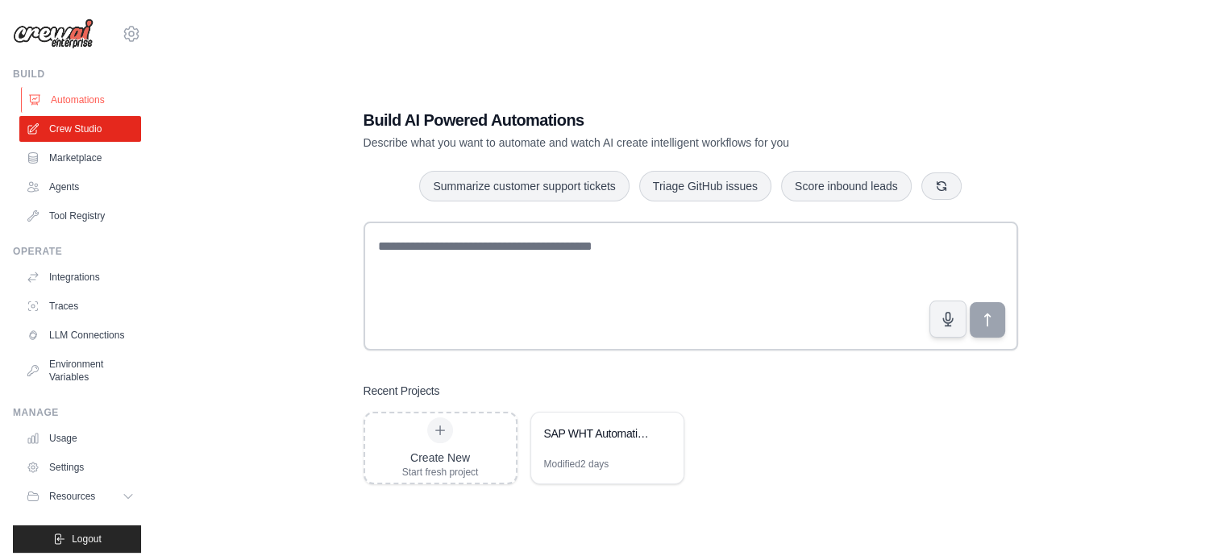
click at [94, 101] on link "Automations" at bounding box center [82, 100] width 122 height 26
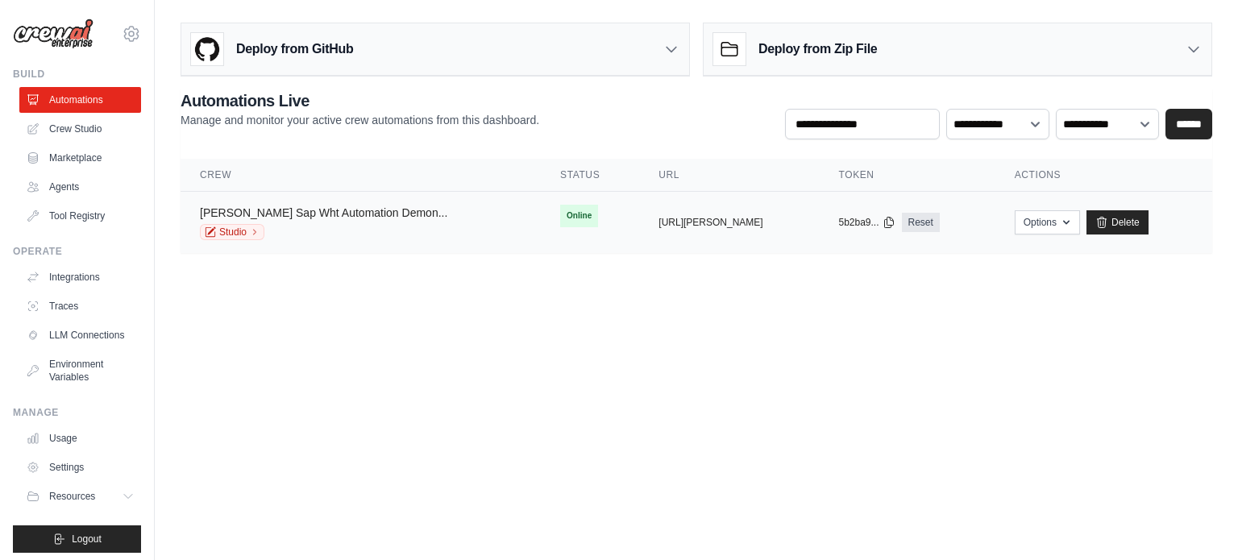
click at [303, 218] on link "[PERSON_NAME] Sap Wht Automation Demon..." at bounding box center [323, 212] width 247 height 13
click at [1050, 223] on button "Options" at bounding box center [1047, 222] width 65 height 24
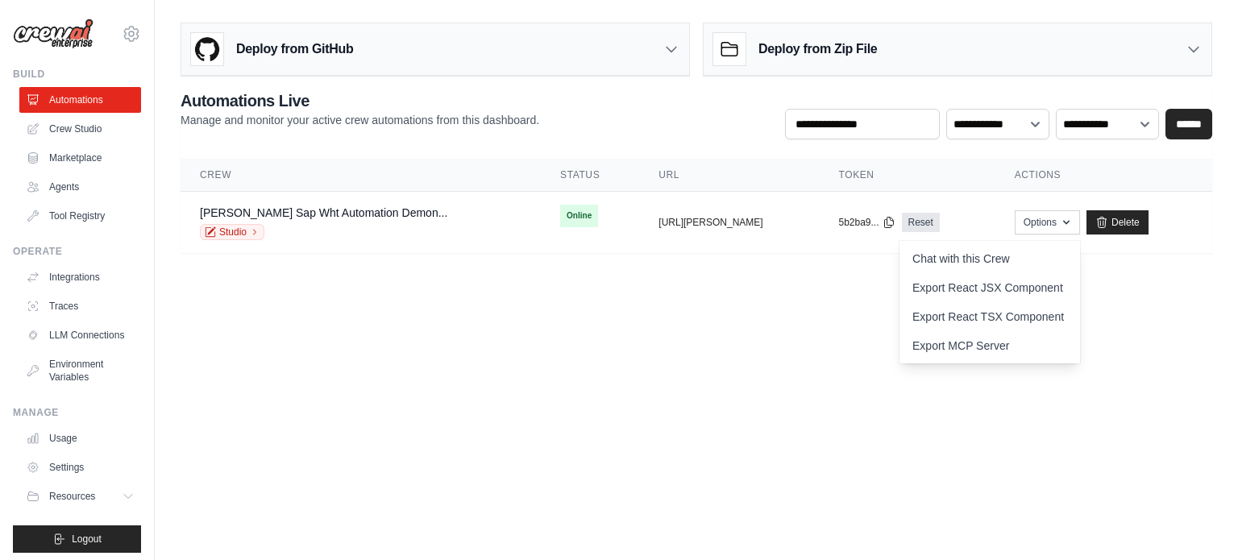
click at [725, 338] on body "[PERSON_NAME][EMAIL_ADDRESS][DOMAIN_NAME] Settings Build Automations Crew Studio" at bounding box center [619, 280] width 1238 height 560
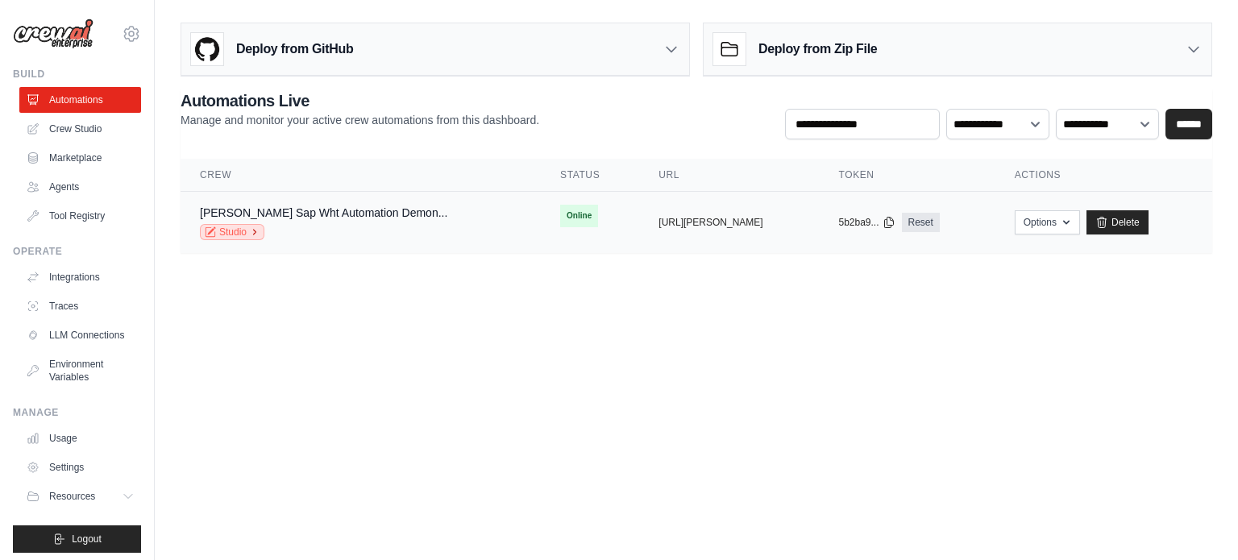
click at [226, 233] on link "Studio" at bounding box center [232, 232] width 64 height 16
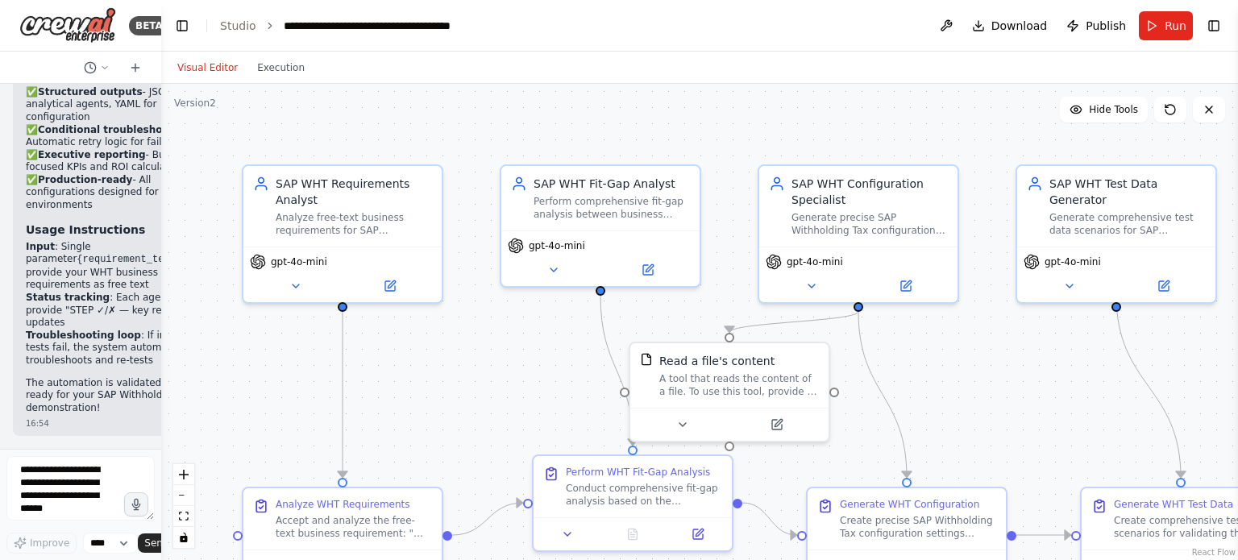
scroll to position [4680, 0]
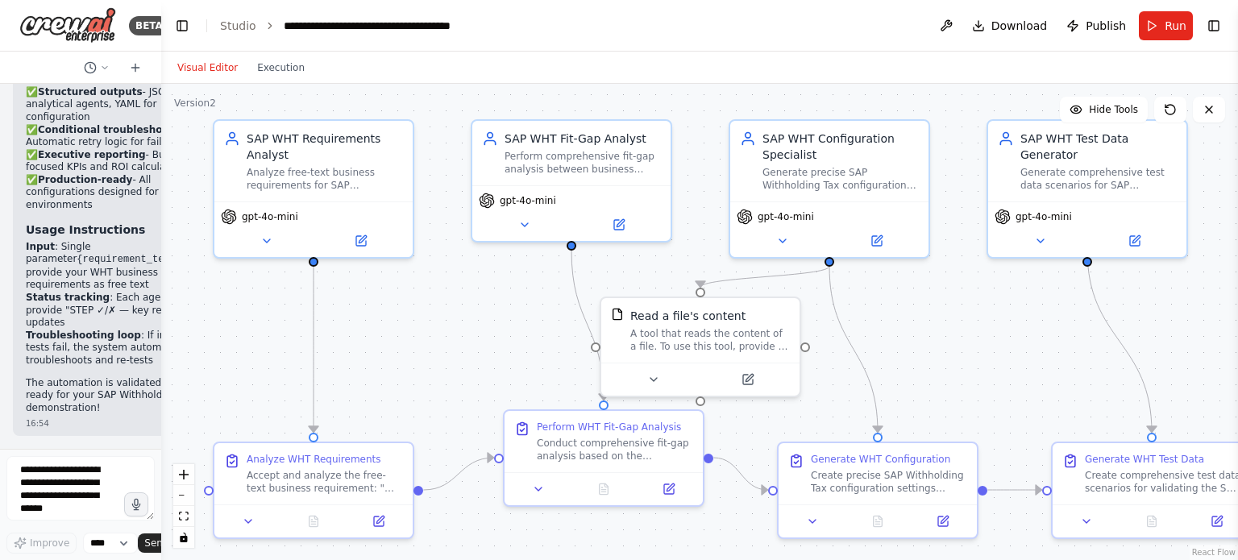
drag, startPoint x: 462, startPoint y: 365, endPoint x: 433, endPoint y: 319, distance: 54.3
click at [433, 319] on div ".deletable-edge-delete-btn { width: 20px; height: 20px; border: 0px solid #ffff…" at bounding box center [699, 322] width 1077 height 476
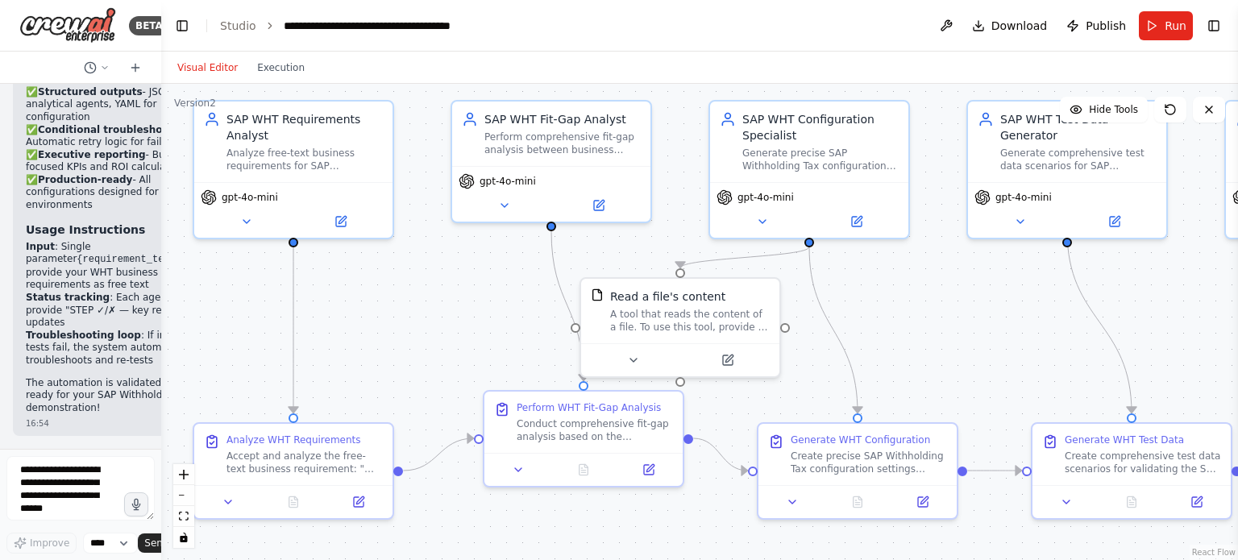
drag, startPoint x: 505, startPoint y: 330, endPoint x: 484, endPoint y: 312, distance: 27.4
click at [484, 312] on div ".deletable-edge-delete-btn { width: 20px; height: 20px; border: 0px solid #ffff…" at bounding box center [699, 322] width 1077 height 476
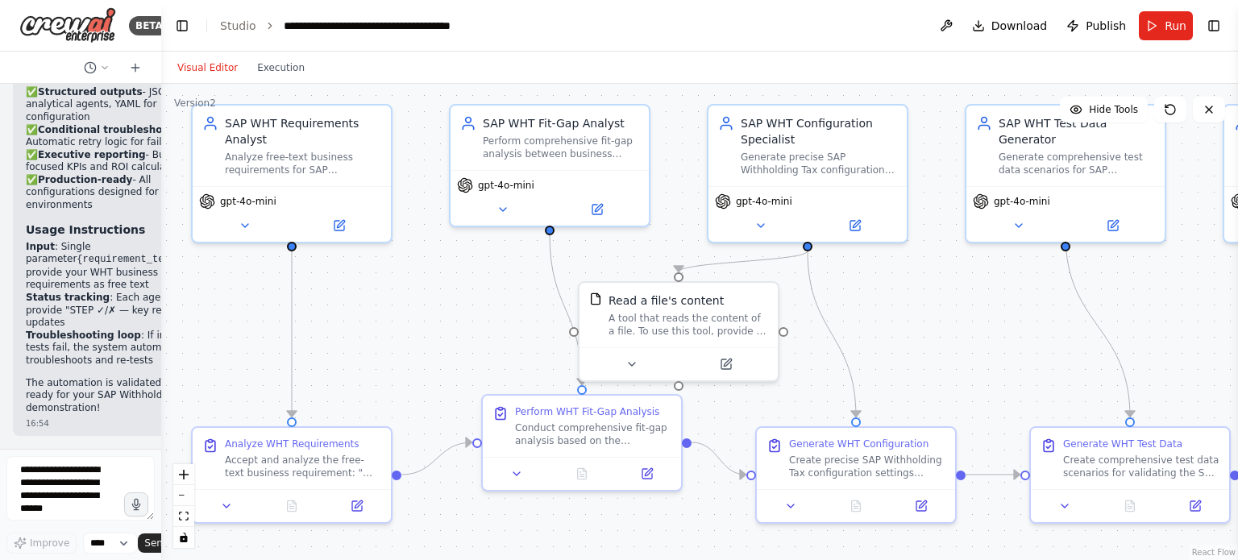
click at [483, 318] on div ".deletable-edge-delete-btn { width: 20px; height: 20px; border: 0px solid #ffff…" at bounding box center [699, 322] width 1077 height 476
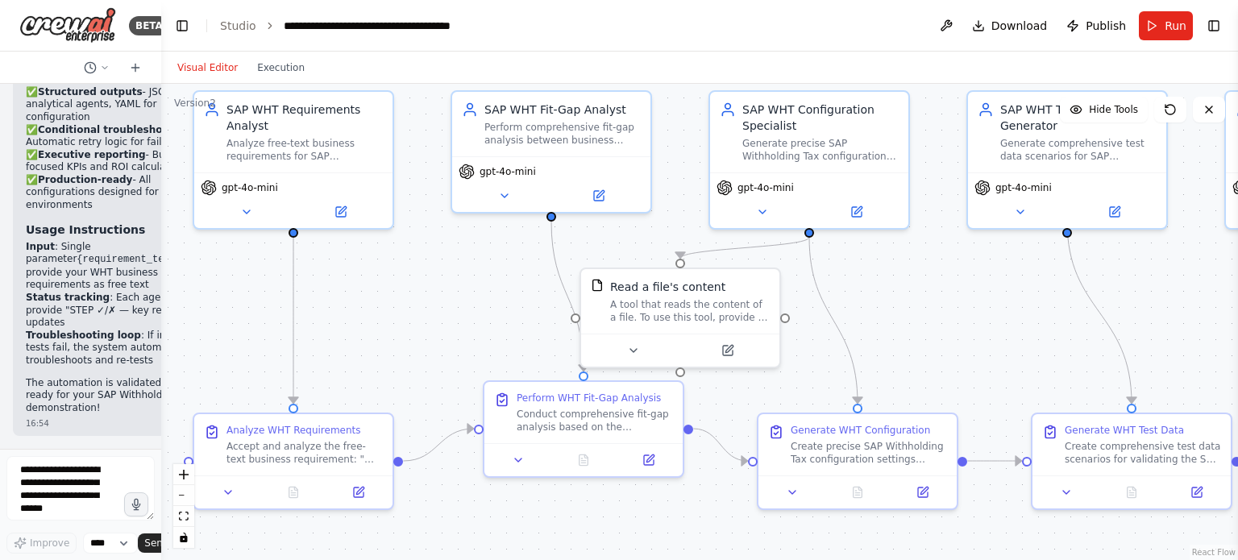
drag, startPoint x: 437, startPoint y: 322, endPoint x: 438, endPoint y: 307, distance: 14.6
click at [438, 307] on div ".deletable-edge-delete-btn { width: 20px; height: 20px; border: 0px solid #ffff…" at bounding box center [699, 322] width 1077 height 476
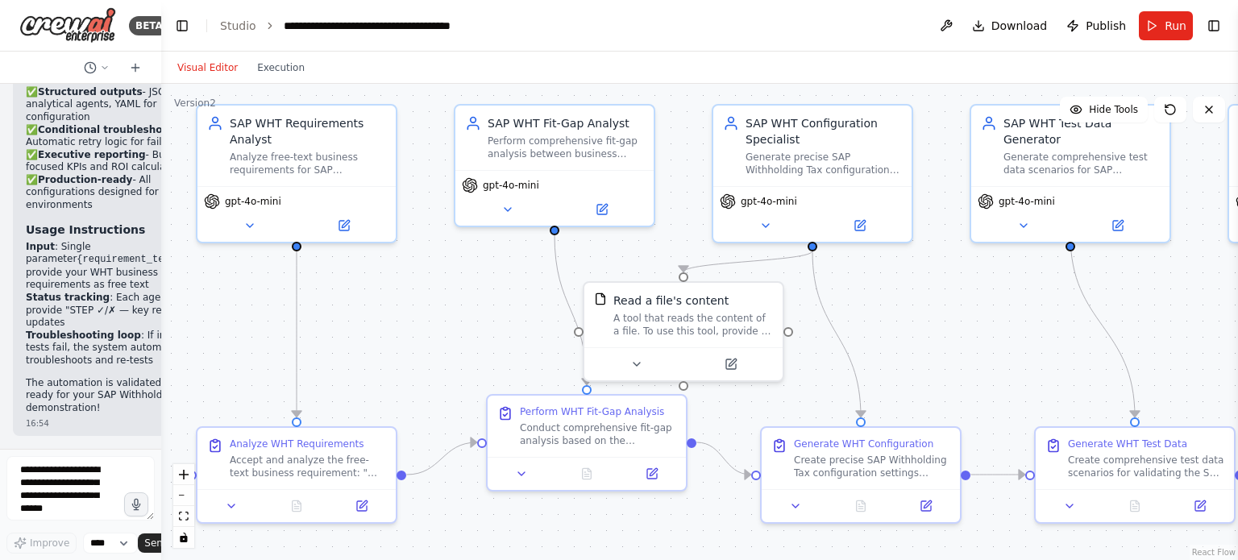
drag, startPoint x: 451, startPoint y: 278, endPoint x: 455, endPoint y: 290, distance: 12.7
click at [455, 290] on div ".deletable-edge-delete-btn { width: 20px; height: 20px; border: 0px solid #ffff…" at bounding box center [699, 322] width 1077 height 476
click at [1166, 32] on span "Run" at bounding box center [1176, 26] width 22 height 16
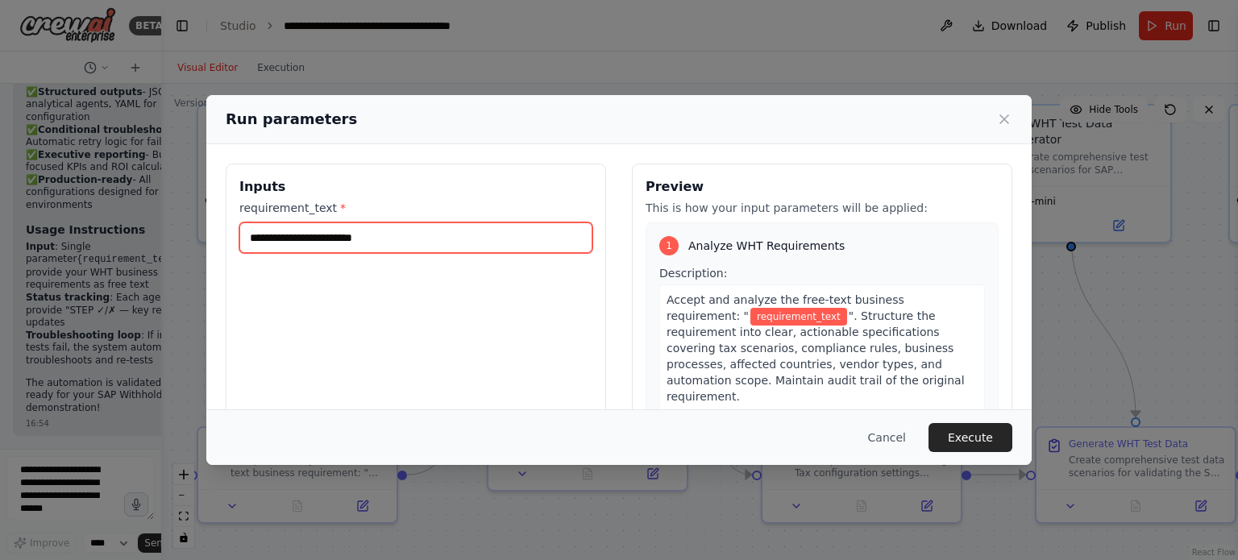
click at [459, 231] on input "requirement_text *" at bounding box center [415, 237] width 353 height 31
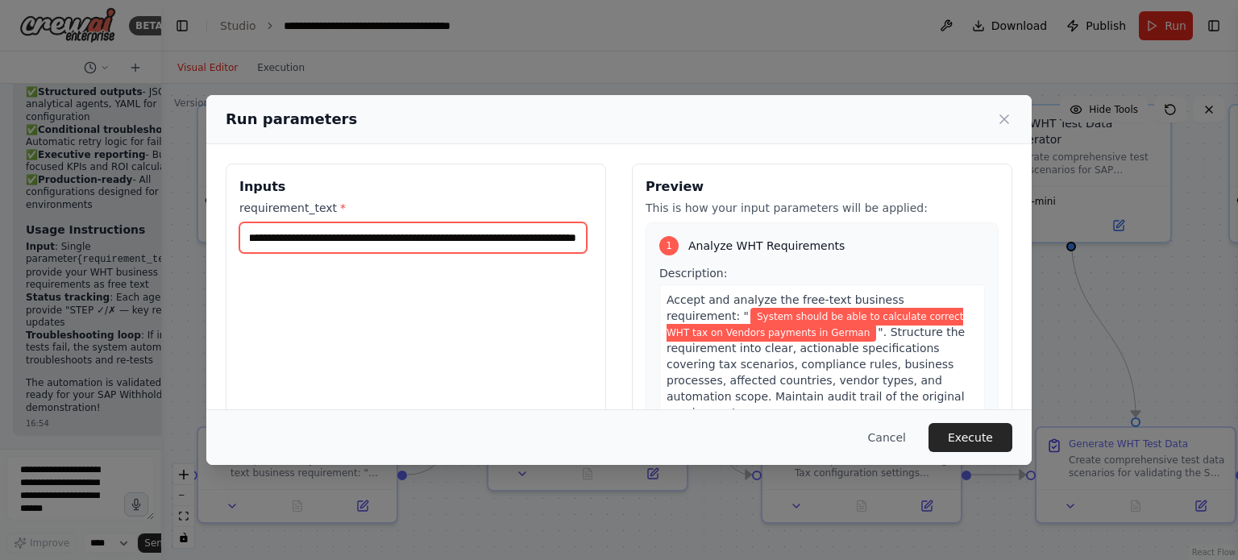
scroll to position [0, 99]
type input "**********"
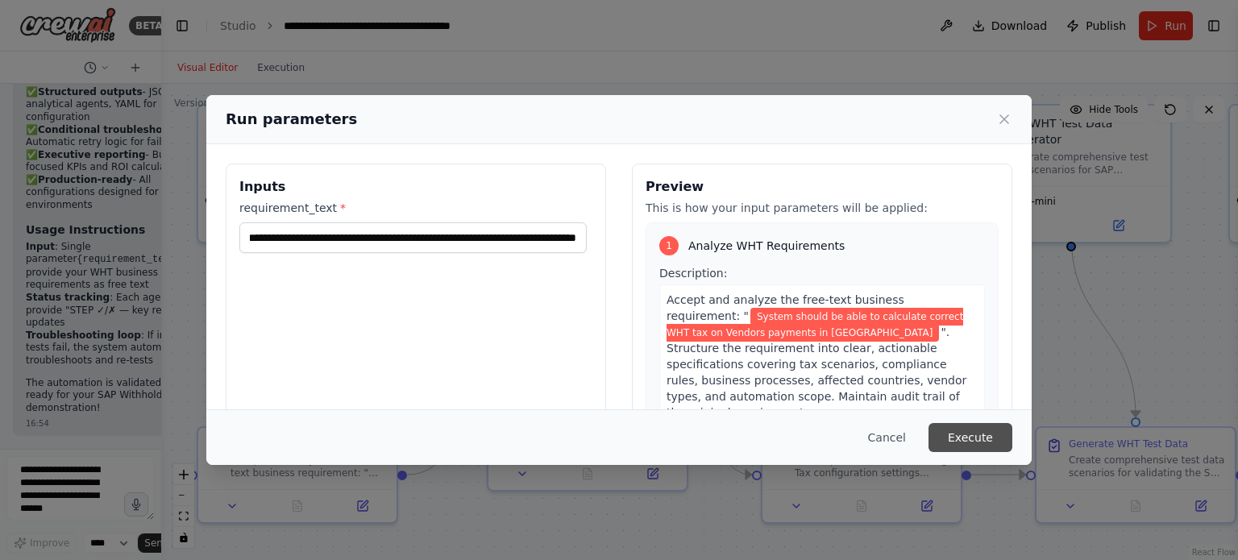
click at [991, 439] on button "Execute" at bounding box center [971, 437] width 84 height 29
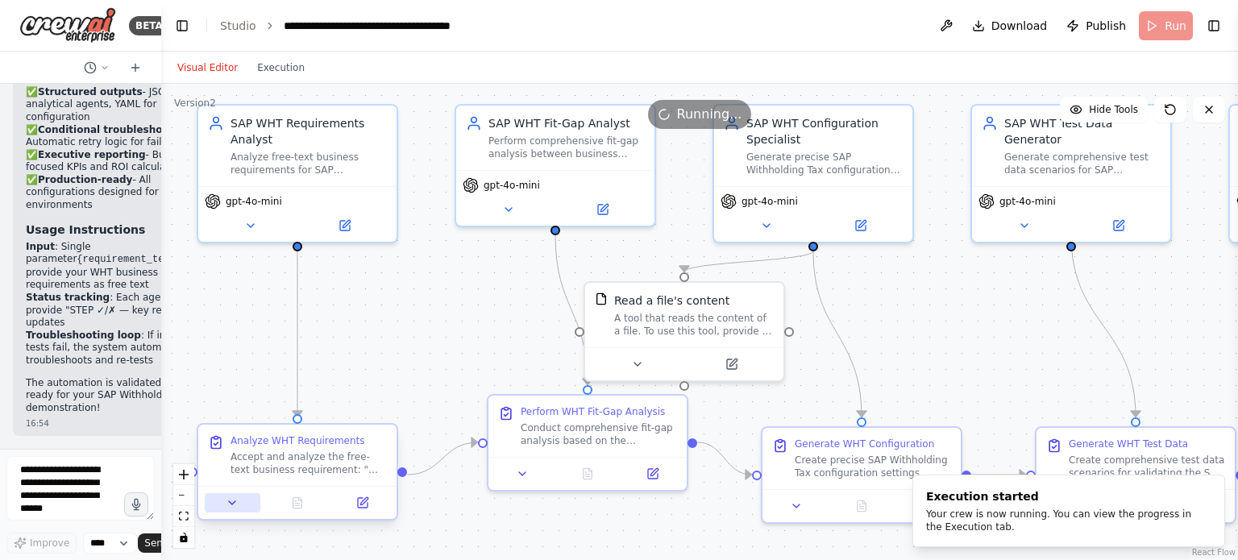
click at [232, 505] on icon at bounding box center [232, 503] width 13 height 13
drag, startPoint x: 1237, startPoint y: 177, endPoint x: 1237, endPoint y: 238, distance: 60.5
click at [1237, 238] on button "Toggle Sidebar" at bounding box center [1238, 280] width 13 height 560
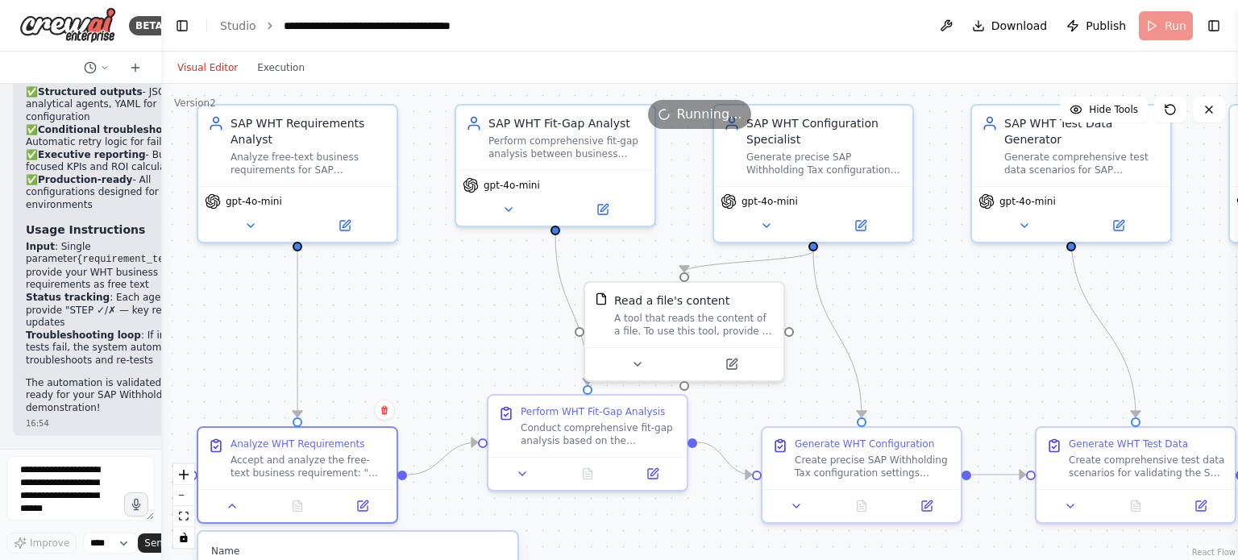
drag, startPoint x: 1232, startPoint y: 212, endPoint x: 1237, endPoint y: 251, distance: 39.1
click at [1237, 251] on button "Toggle Sidebar" at bounding box center [1238, 280] width 13 height 560
drag, startPoint x: 1237, startPoint y: 154, endPoint x: 1236, endPoint y: 190, distance: 36.3
click at [1236, 190] on button "Toggle Sidebar" at bounding box center [1238, 280] width 13 height 560
click at [232, 499] on icon at bounding box center [232, 503] width 13 height 13
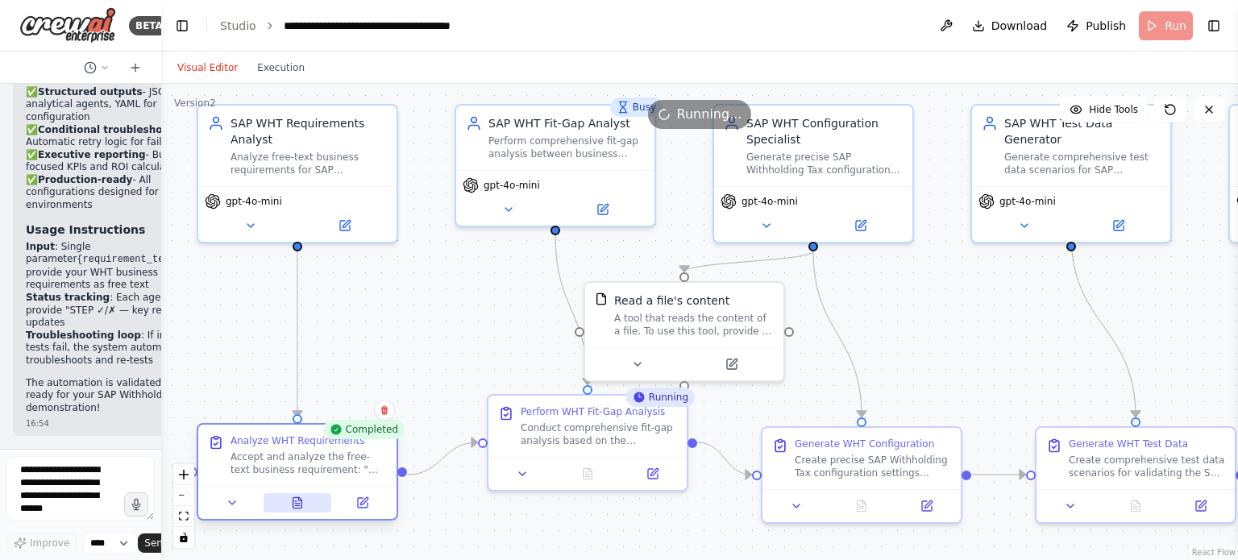
click at [295, 509] on icon at bounding box center [297, 503] width 13 height 13
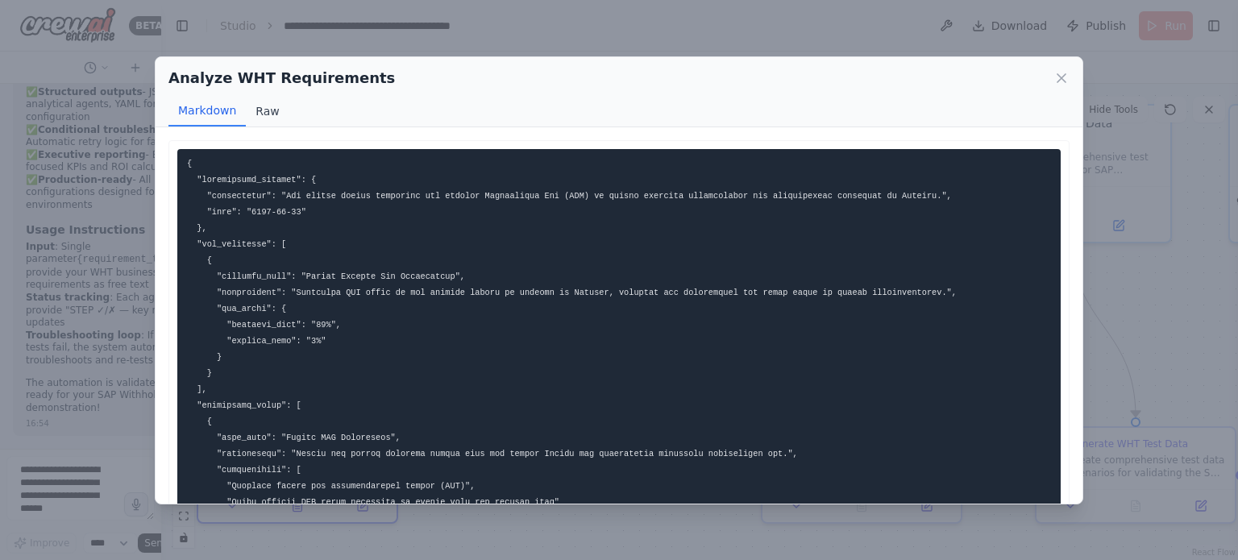
click at [260, 118] on button "Raw" at bounding box center [267, 111] width 43 height 31
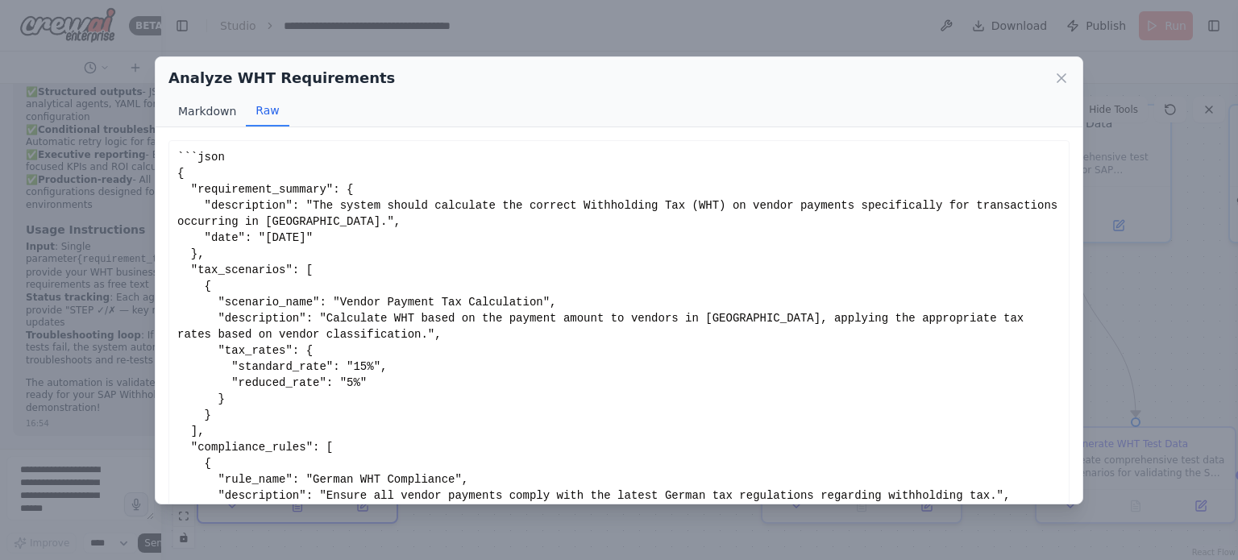
click at [214, 109] on button "Markdown" at bounding box center [206, 111] width 77 height 31
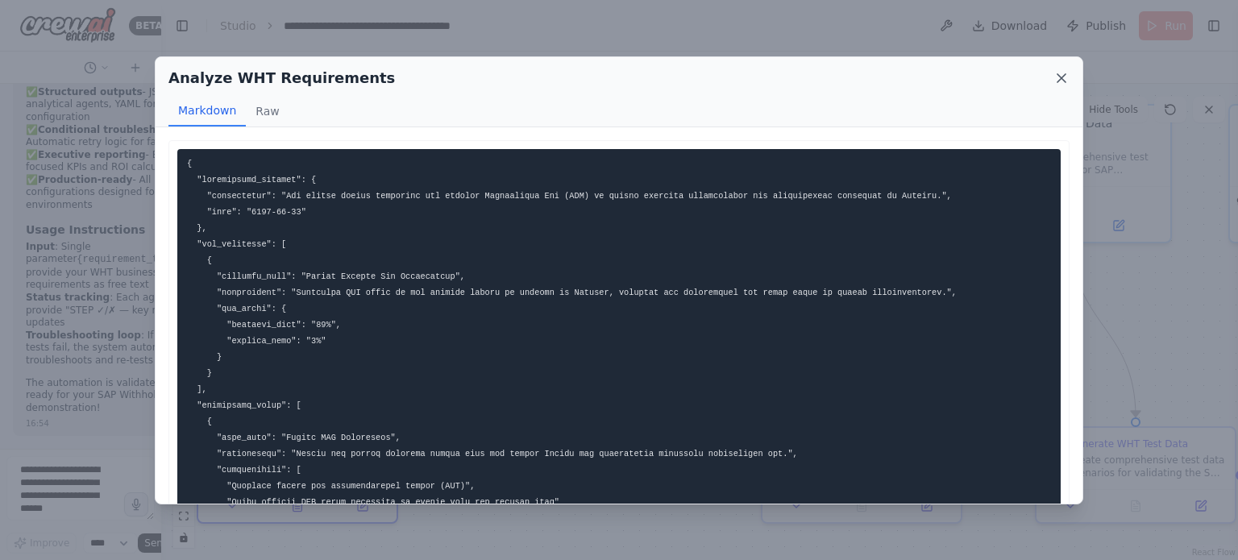
click at [1060, 79] on icon at bounding box center [1062, 78] width 8 height 8
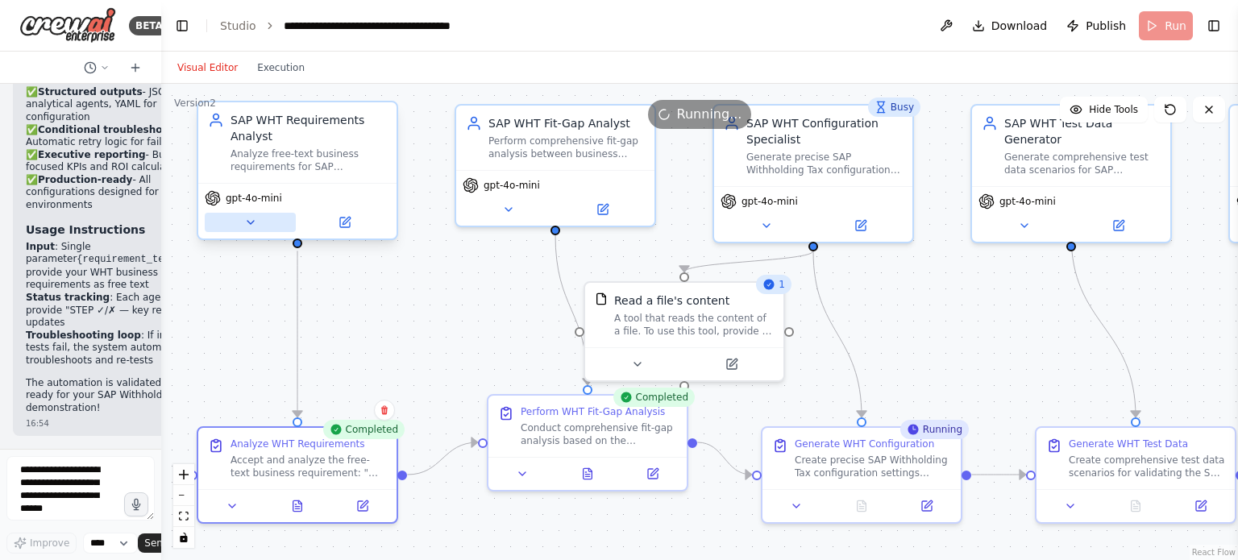
click at [251, 231] on button at bounding box center [250, 222] width 91 height 19
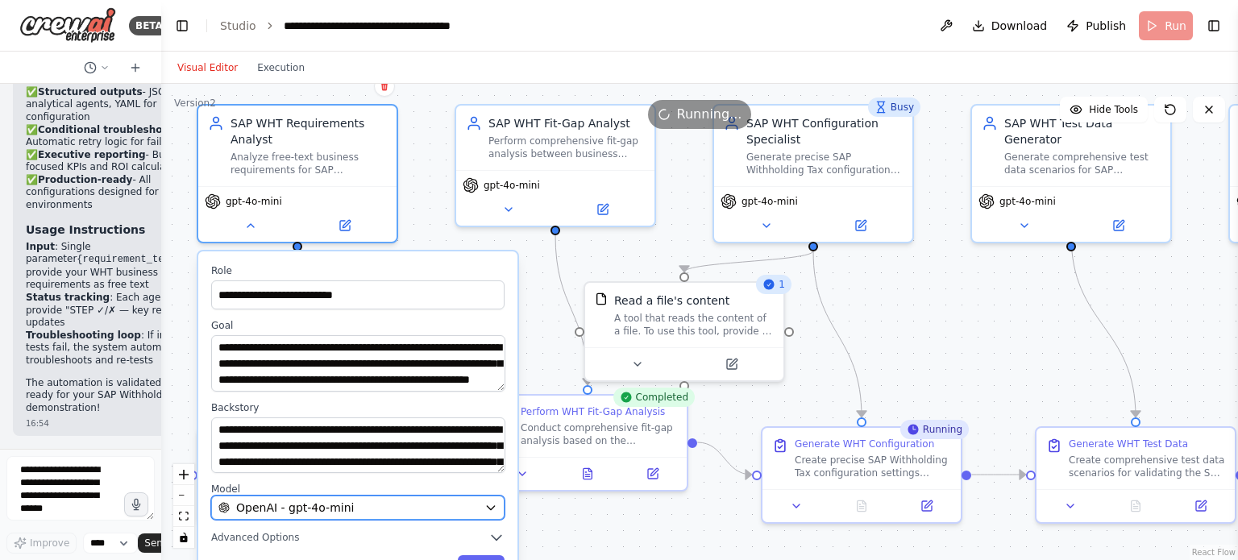
click at [493, 506] on icon "button" at bounding box center [490, 508] width 7 height 4
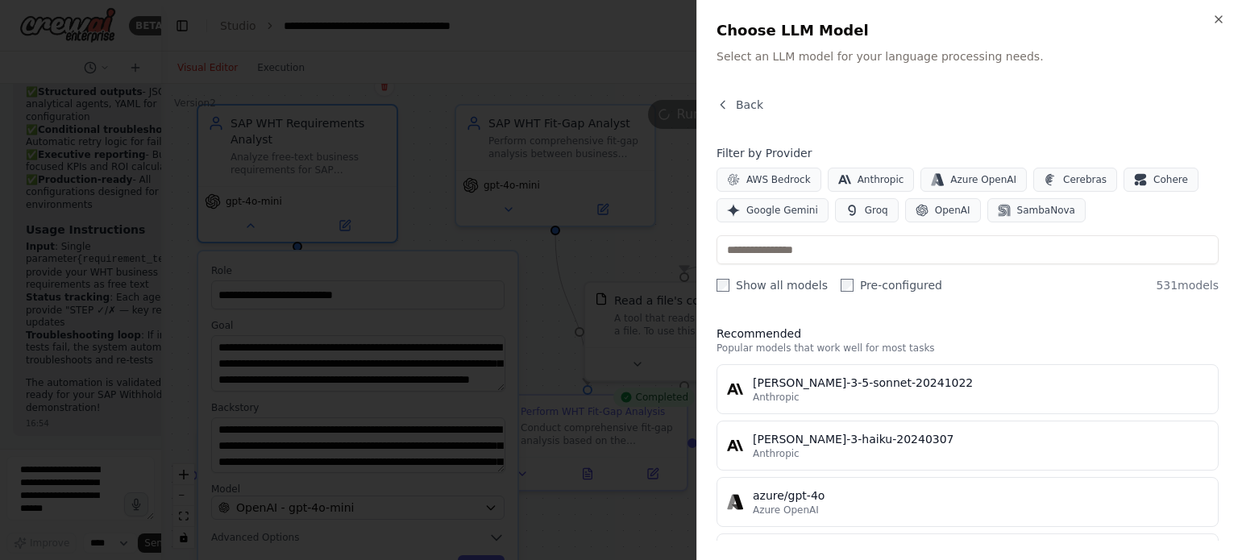
click at [617, 36] on div at bounding box center [619, 280] width 1238 height 560
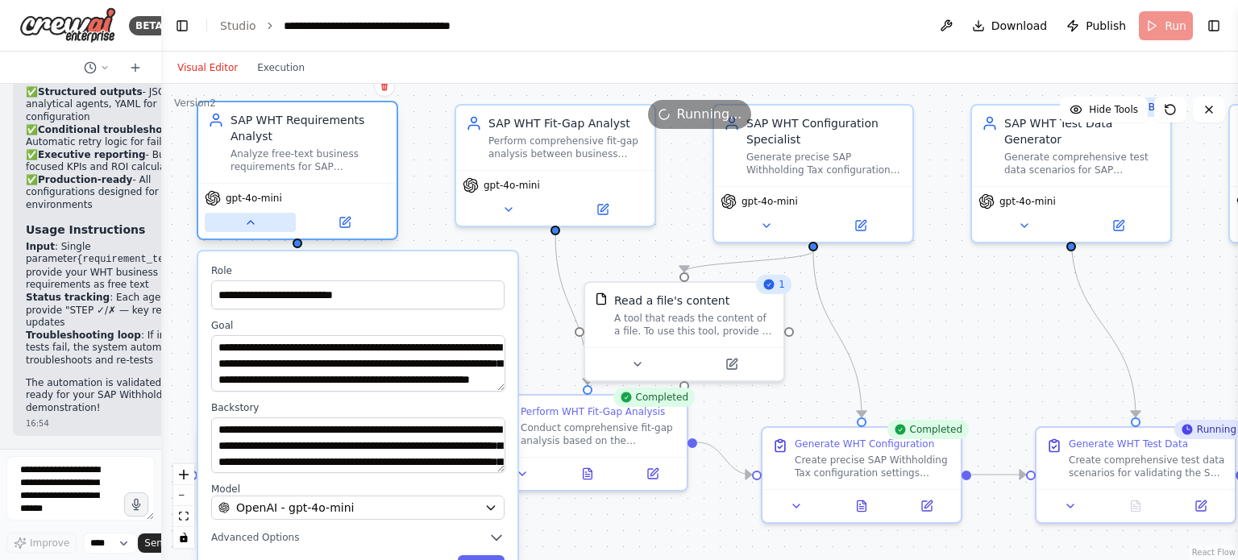
click at [255, 226] on icon at bounding box center [250, 222] width 13 height 13
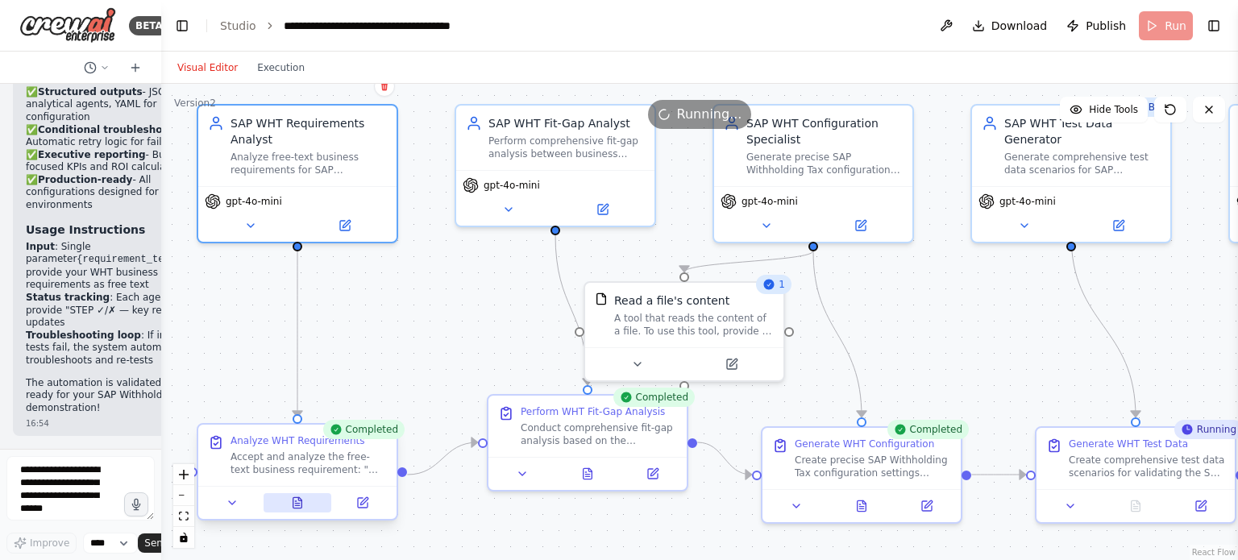
click at [303, 505] on icon at bounding box center [297, 503] width 13 height 13
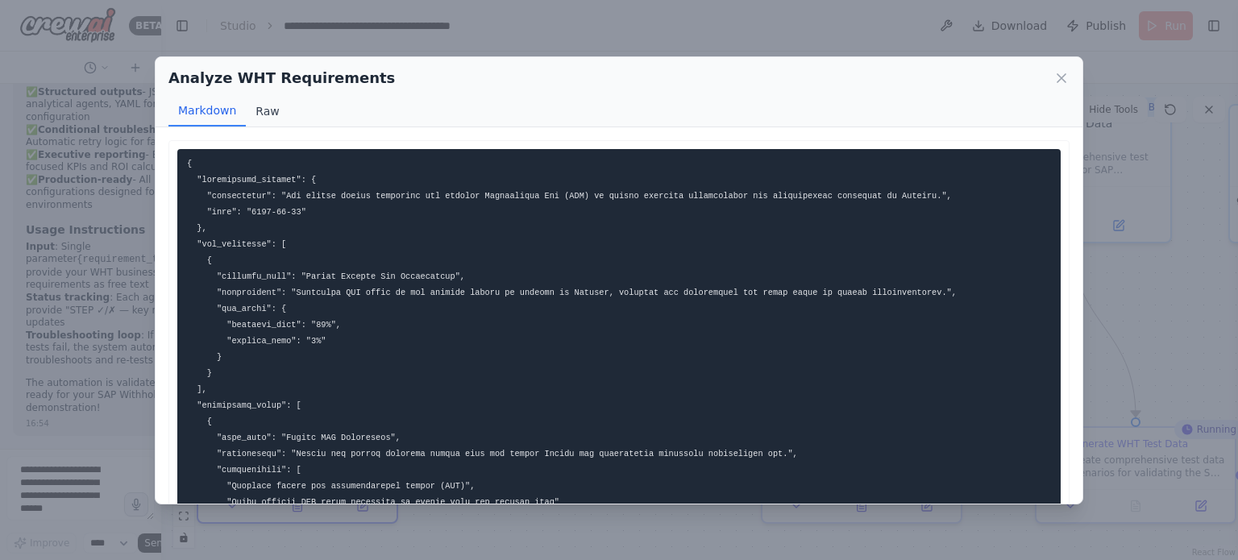
click at [264, 106] on button "Raw" at bounding box center [267, 111] width 43 height 31
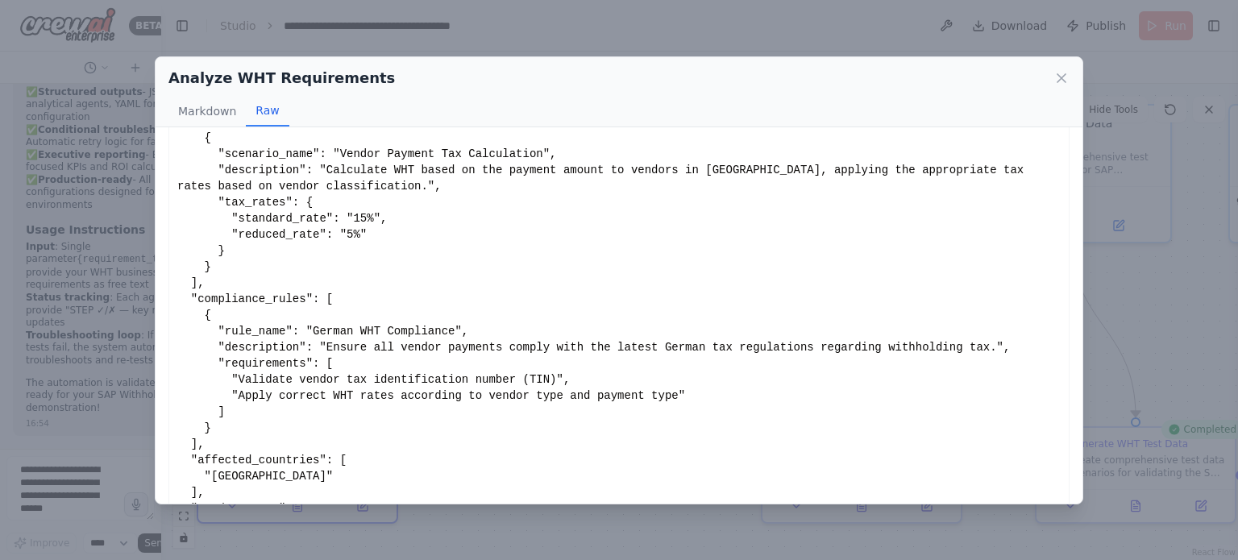
scroll to position [181, 0]
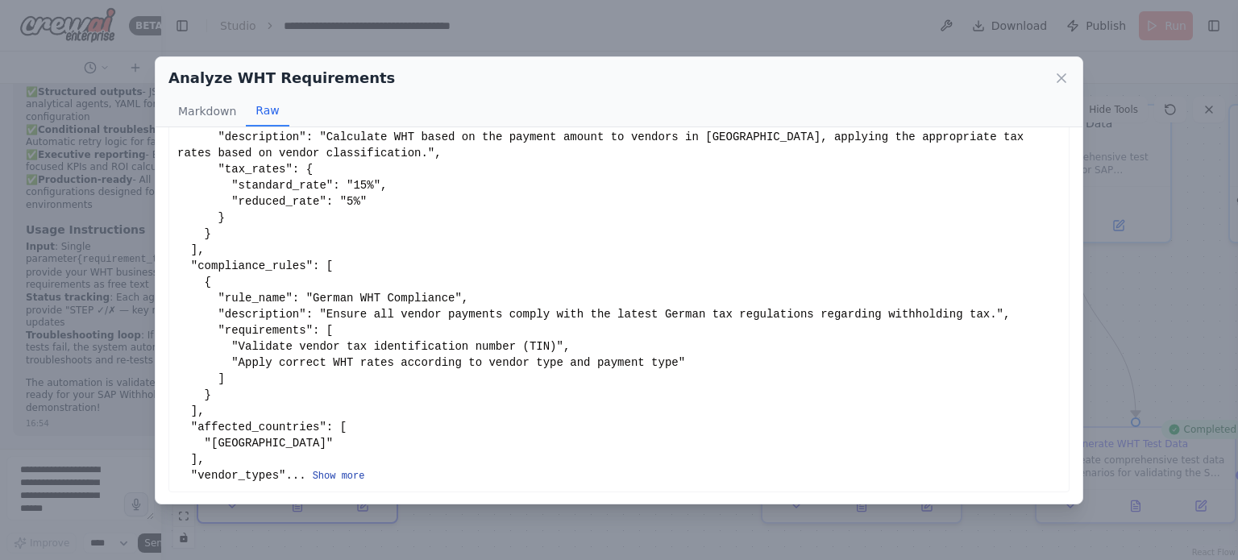
click at [314, 471] on button "Show more" at bounding box center [339, 476] width 52 height 13
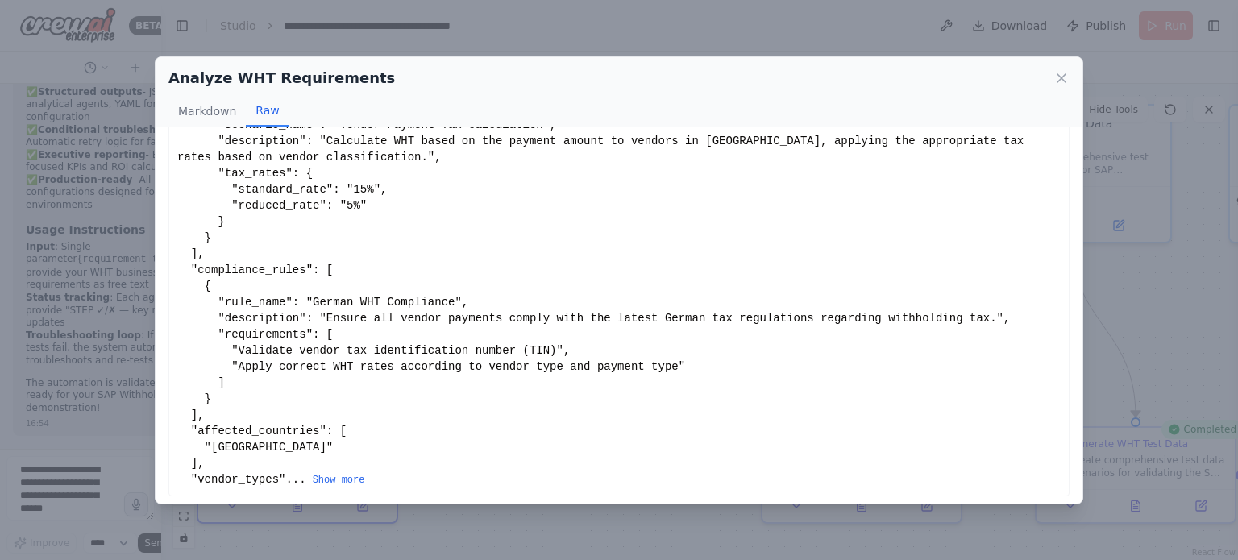
scroll to position [178, 0]
click at [335, 473] on button "Show more" at bounding box center [339, 479] width 52 height 13
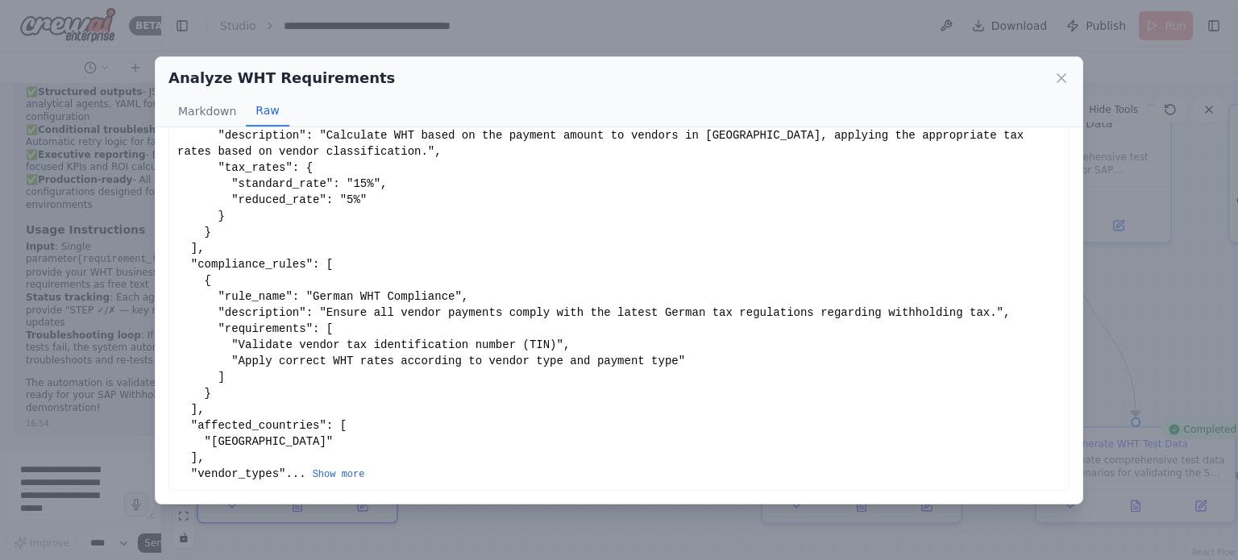
scroll to position [181, 0]
click at [317, 479] on button "Show more" at bounding box center [339, 476] width 52 height 13
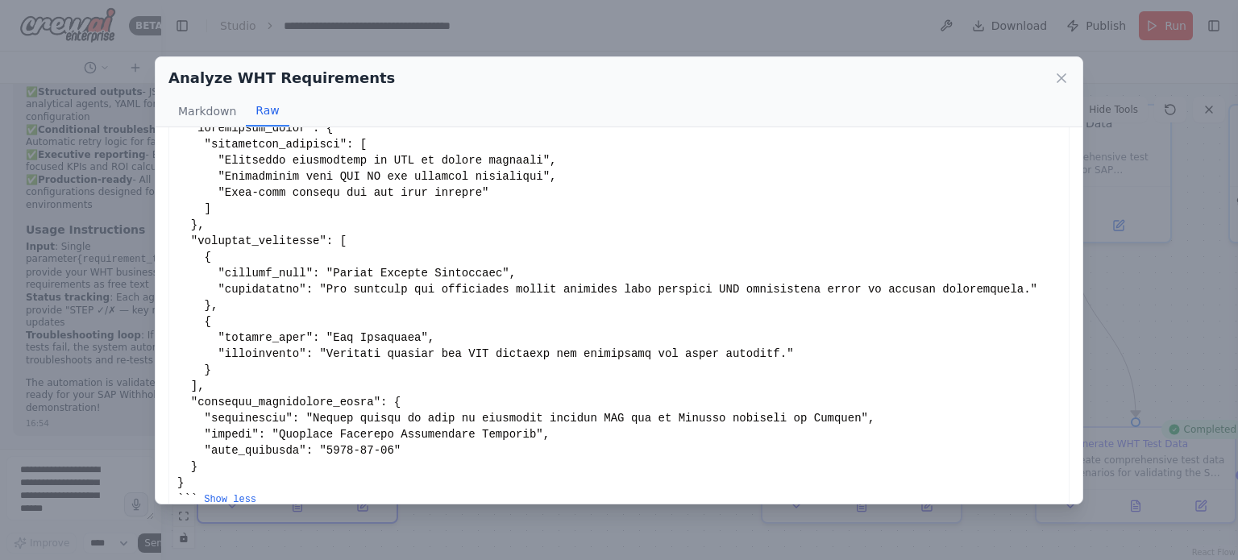
scroll to position [713, 0]
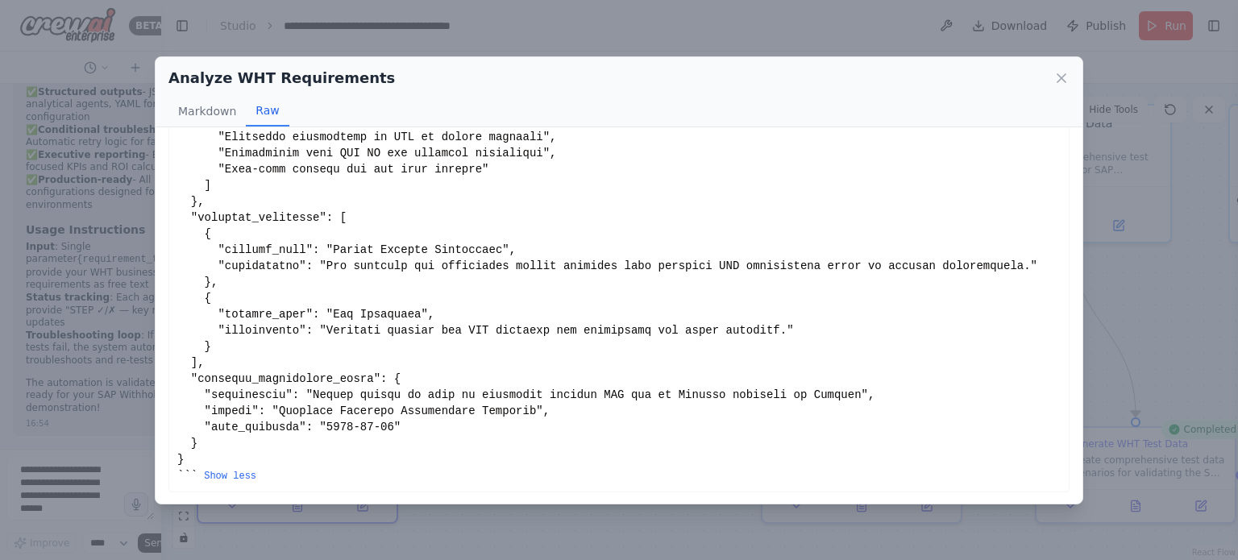
click at [229, 470] on button "Show less" at bounding box center [230, 476] width 52 height 13
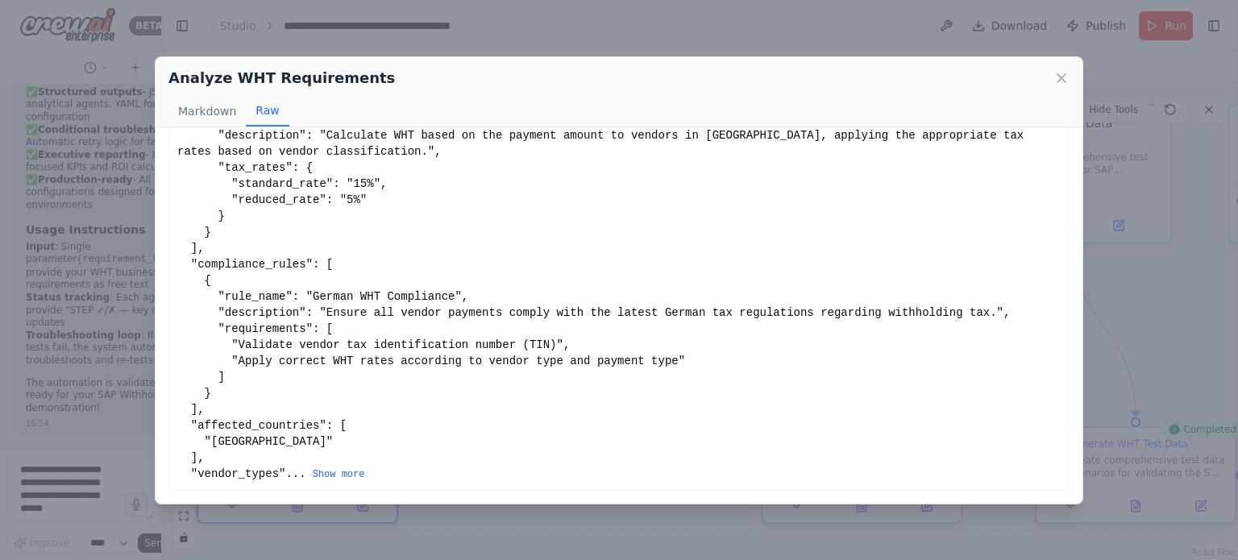
scroll to position [181, 0]
click at [316, 471] on button "Show more" at bounding box center [339, 476] width 52 height 13
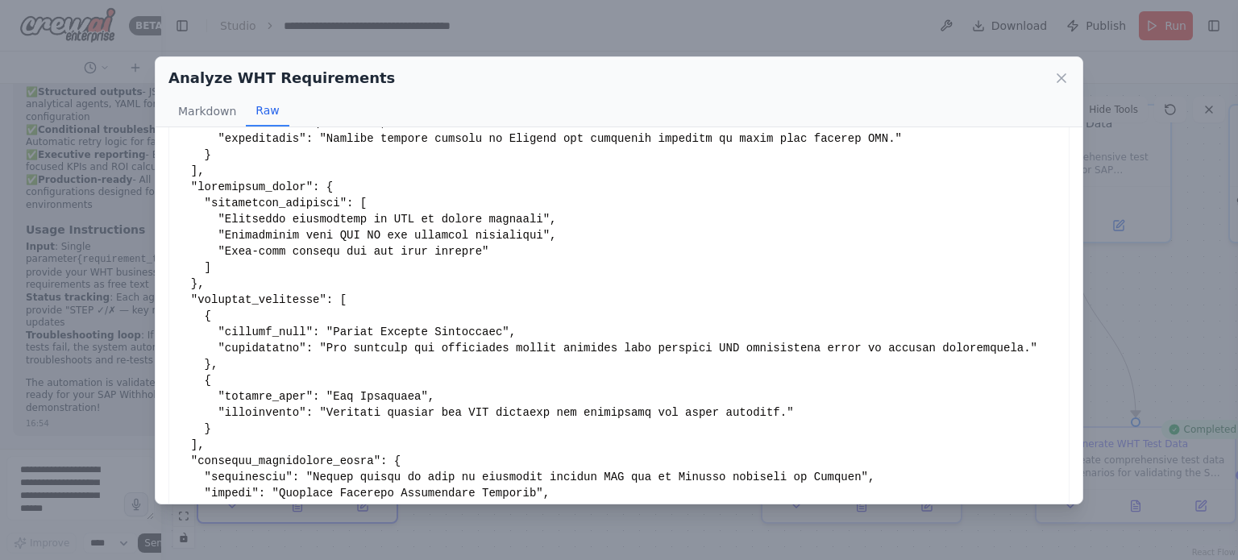
scroll to position [713, 0]
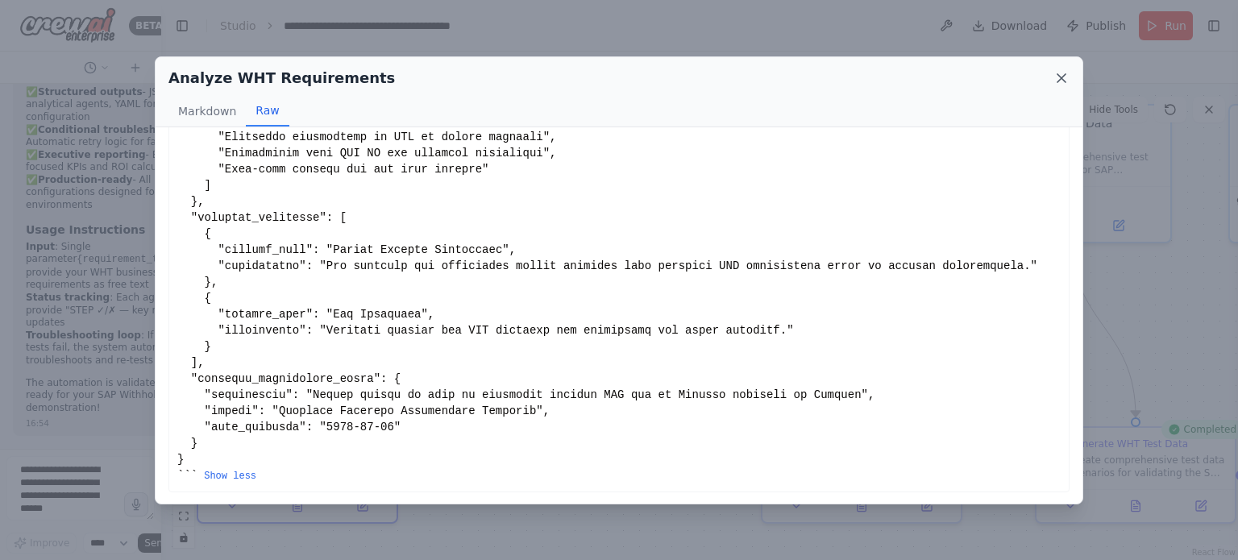
click at [1058, 73] on icon at bounding box center [1061, 78] width 16 height 16
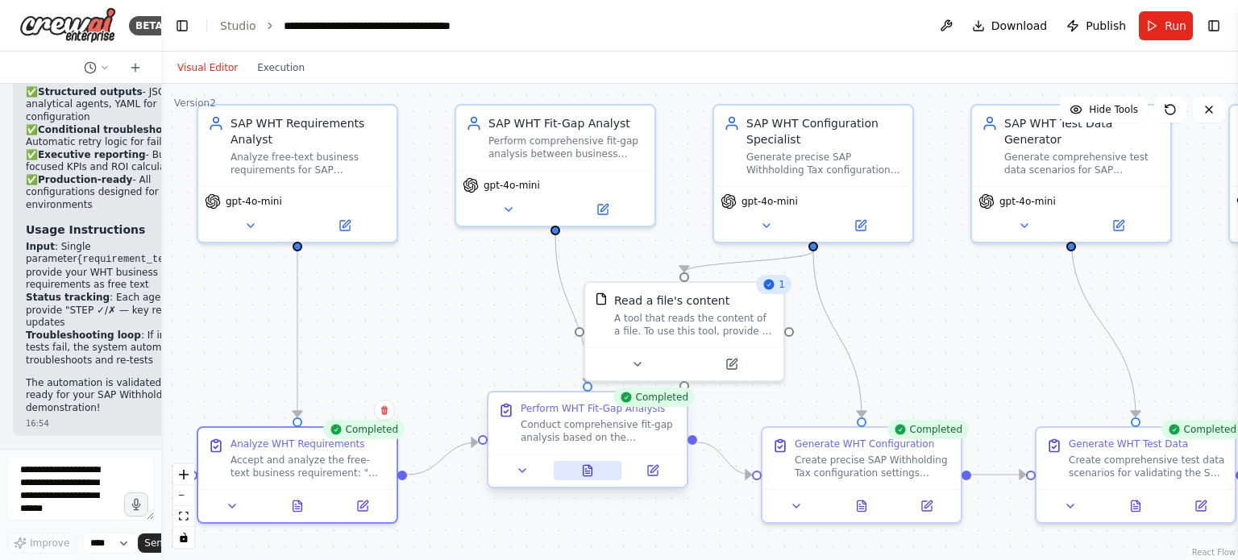
click at [590, 472] on icon at bounding box center [588, 470] width 9 height 10
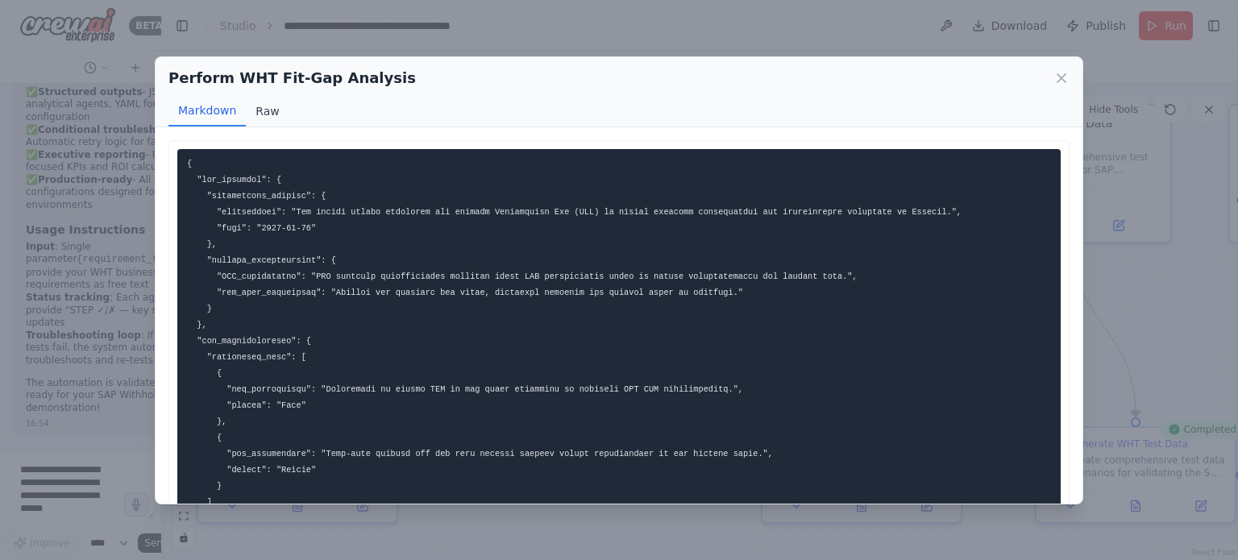
click at [267, 104] on button "Raw" at bounding box center [267, 111] width 43 height 31
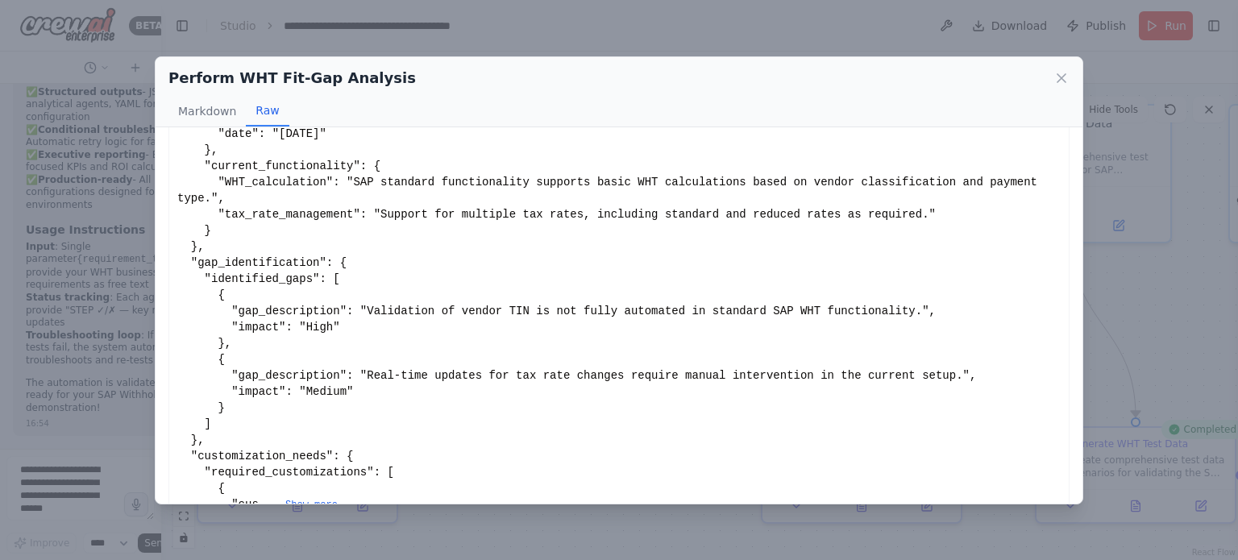
scroll to position [133, 0]
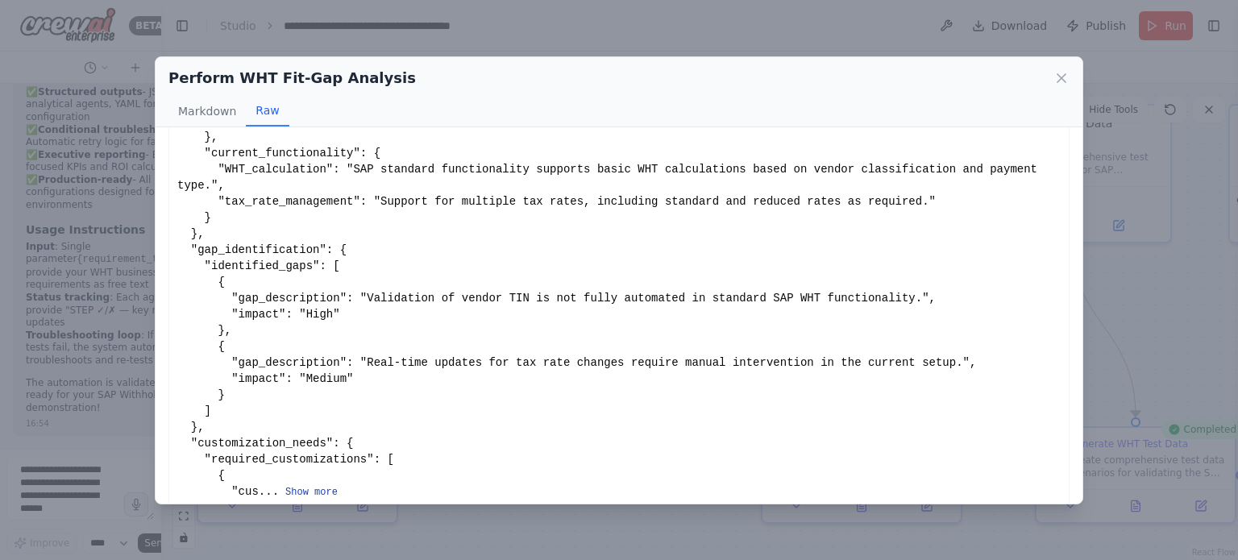
click at [300, 486] on button "Show more" at bounding box center [311, 492] width 52 height 13
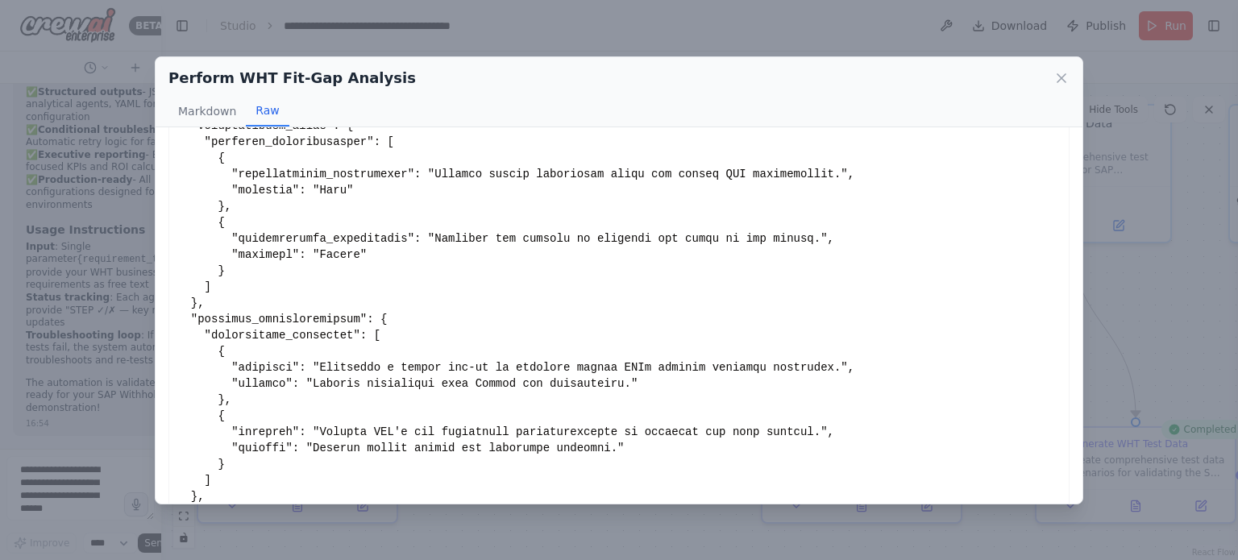
scroll to position [525, 0]
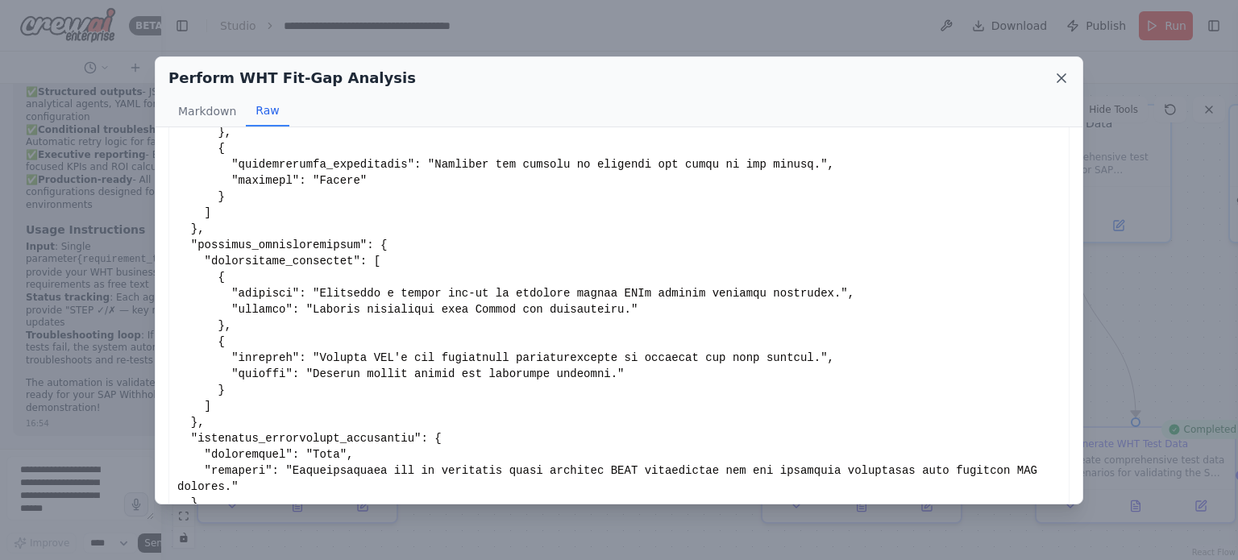
click at [1056, 79] on icon at bounding box center [1061, 78] width 16 height 16
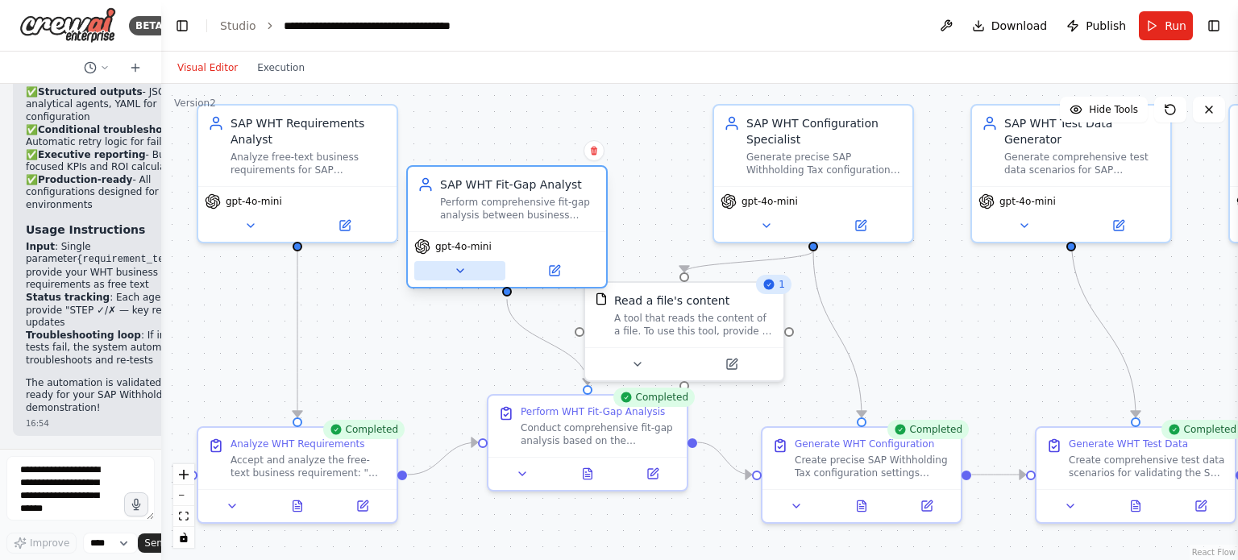
drag, startPoint x: 507, startPoint y: 208, endPoint x: 450, endPoint y: 294, distance: 103.5
click at [450, 281] on button at bounding box center [459, 270] width 91 height 19
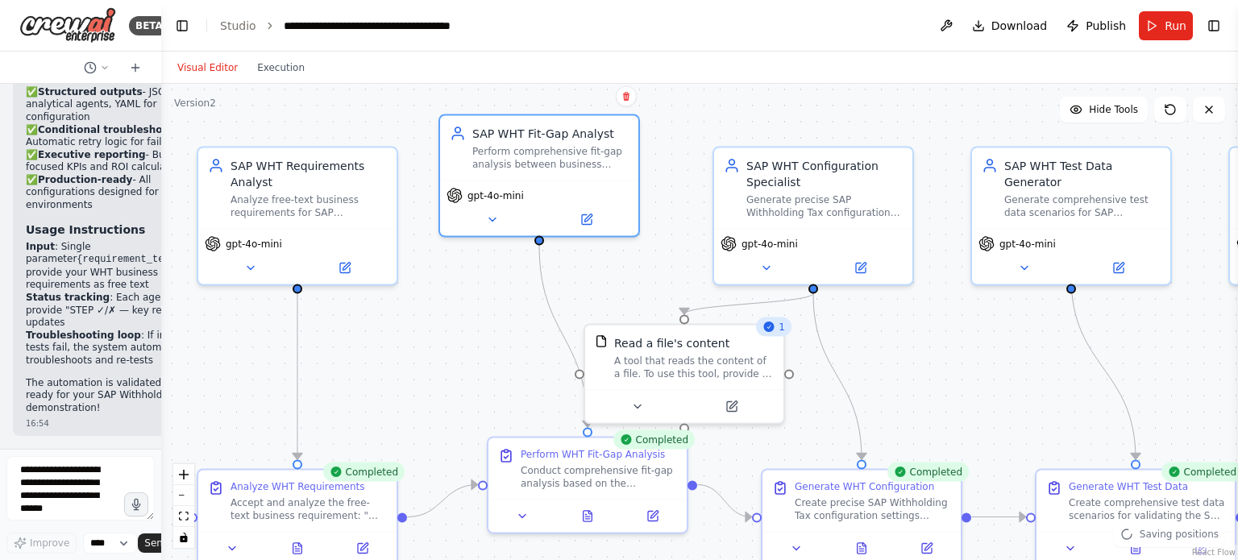
drag, startPoint x: 502, startPoint y: 185, endPoint x: 545, endPoint y: 93, distance: 102.1
click at [545, 93] on div ".deletable-edge-delete-btn { width: 20px; height: 20px; border: 0px solid #ffff…" at bounding box center [699, 322] width 1077 height 476
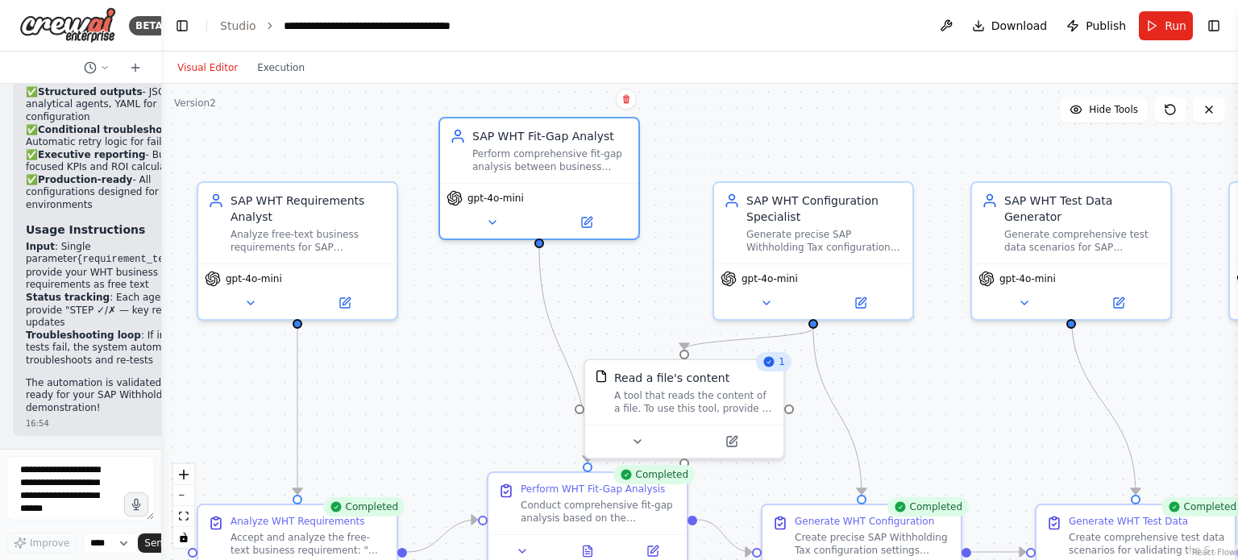
drag, startPoint x: 1233, startPoint y: 213, endPoint x: 1236, endPoint y: 264, distance: 50.9
click at [1236, 264] on button "Toggle Sidebar" at bounding box center [1238, 280] width 13 height 560
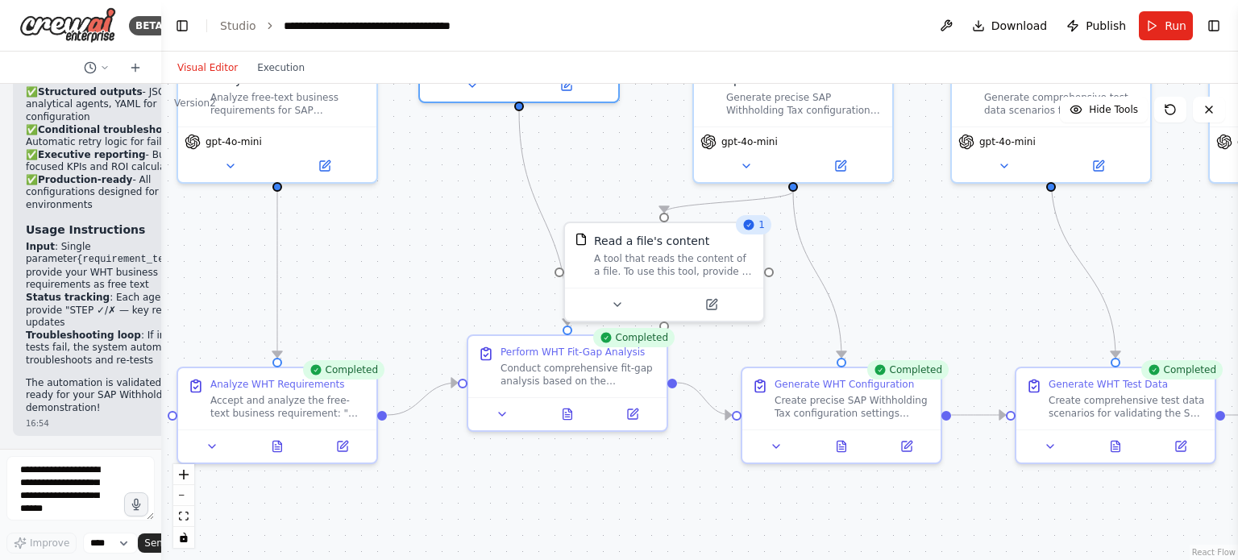
drag, startPoint x: 984, startPoint y: 383, endPoint x: 964, endPoint y: 246, distance: 138.5
click at [964, 246] on div ".deletable-edge-delete-btn { width: 20px; height: 20px; border: 0px solid #ffff…" at bounding box center [699, 322] width 1077 height 476
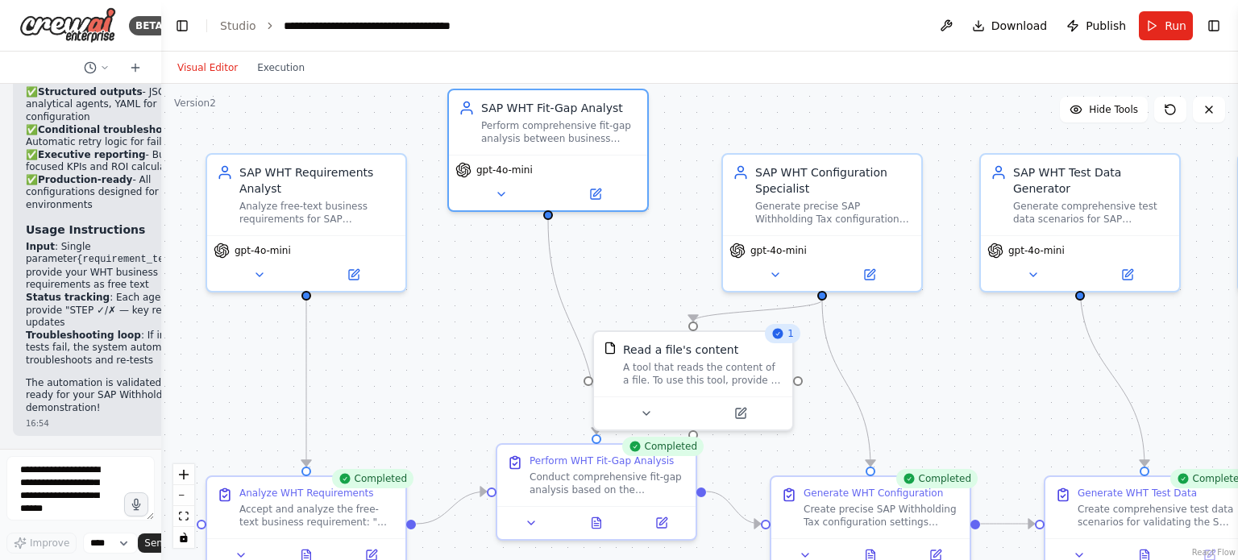
drag, startPoint x: 903, startPoint y: 248, endPoint x: 933, endPoint y: 358, distance: 113.6
click at [933, 358] on div ".deletable-edge-delete-btn { width: 20px; height: 20px; border: 0px solid #ffff…" at bounding box center [699, 322] width 1077 height 476
click at [511, 164] on span "gpt-4o-mini" at bounding box center [505, 167] width 56 height 13
click at [501, 190] on icon at bounding box center [502, 191] width 6 height 3
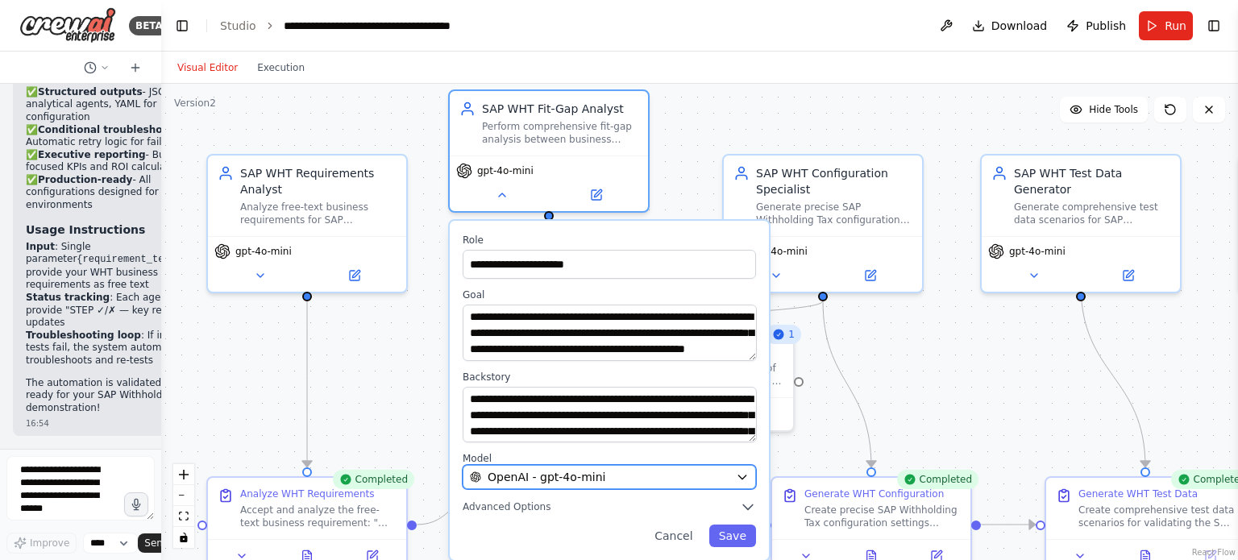
click at [659, 476] on div "OpenAI - gpt-4o-mini" at bounding box center [600, 477] width 260 height 16
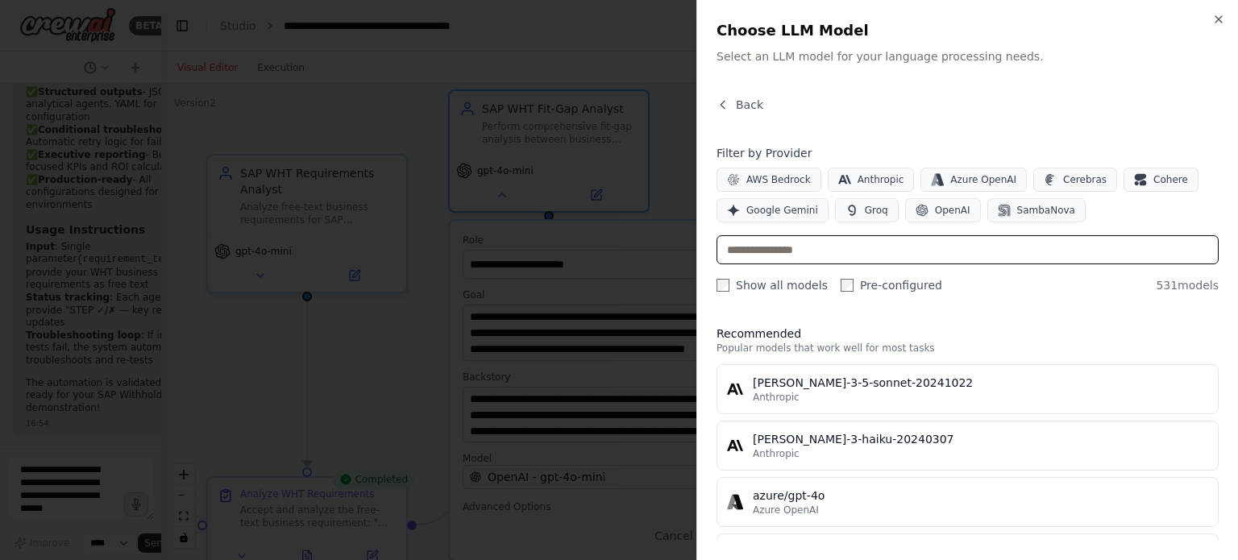
click at [880, 256] on input "text" at bounding box center [968, 249] width 502 height 29
type input "*"
click at [380, 409] on div at bounding box center [619, 280] width 1238 height 560
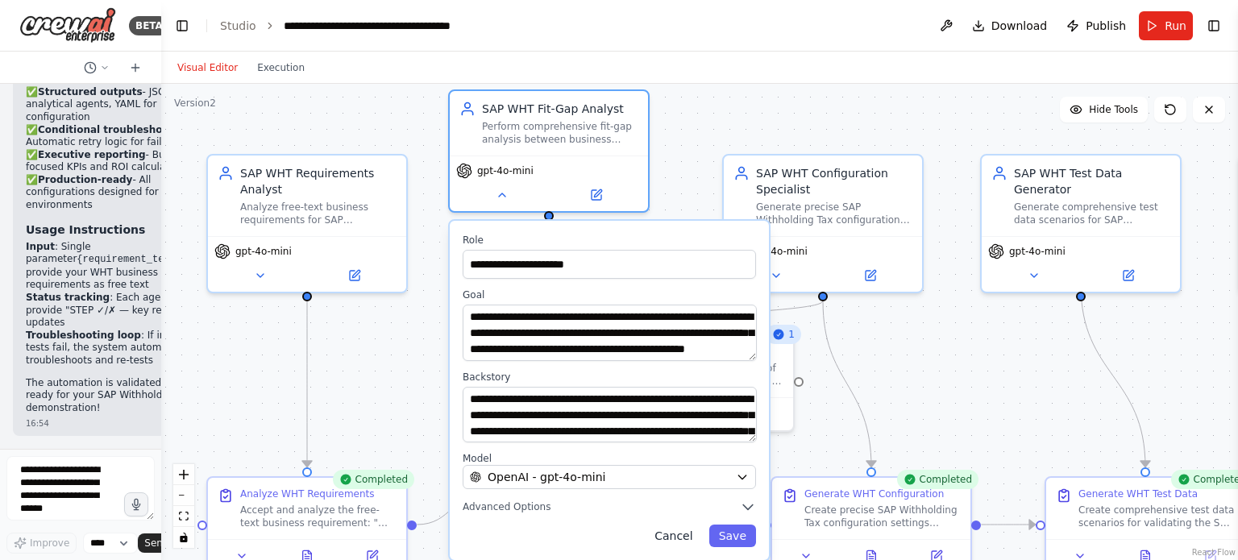
click at [691, 531] on button "Cancel" at bounding box center [673, 536] width 57 height 23
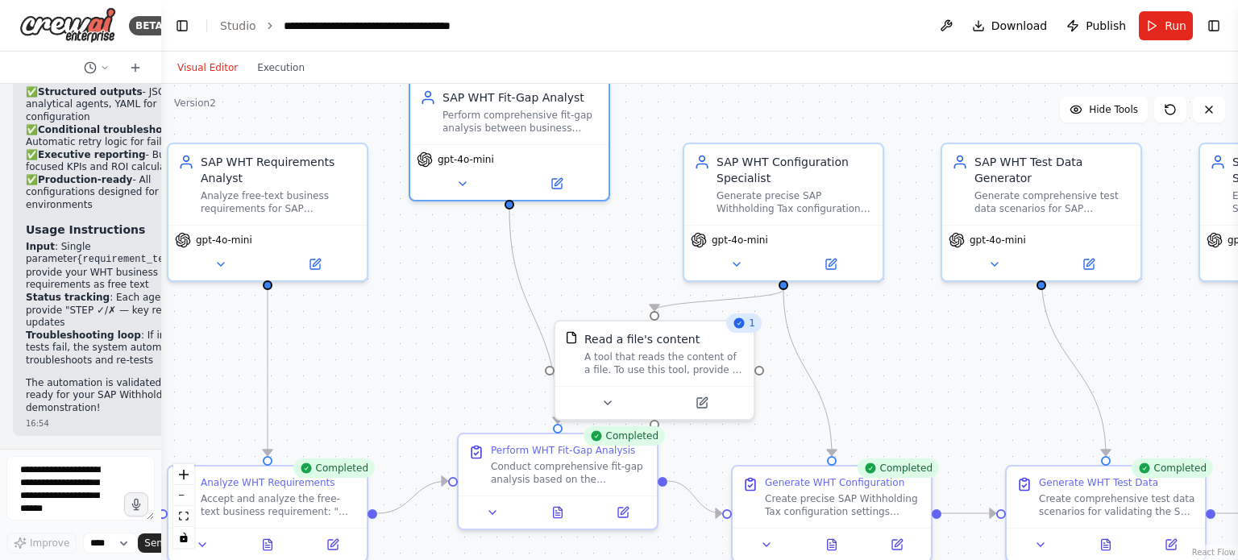
drag, startPoint x: 474, startPoint y: 351, endPoint x: 434, endPoint y: 339, distance: 41.1
click at [434, 339] on div ".deletable-edge-delete-btn { width: 20px; height: 20px; border: 0px solid #ffff…" at bounding box center [699, 322] width 1077 height 476
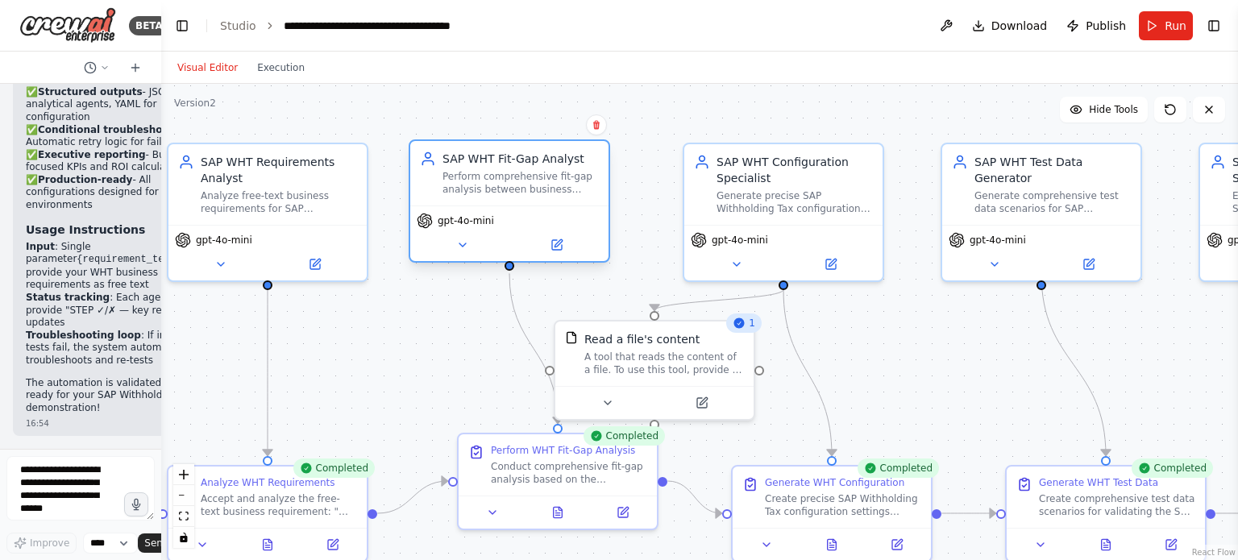
drag, startPoint x: 440, startPoint y: 199, endPoint x: 434, endPoint y: 263, distance: 64.0
click at [434, 263] on div "SAP WHT Fit-Gap Analyst Perform comprehensive fit-gap analysis between business…" at bounding box center [510, 204] width 202 height 123
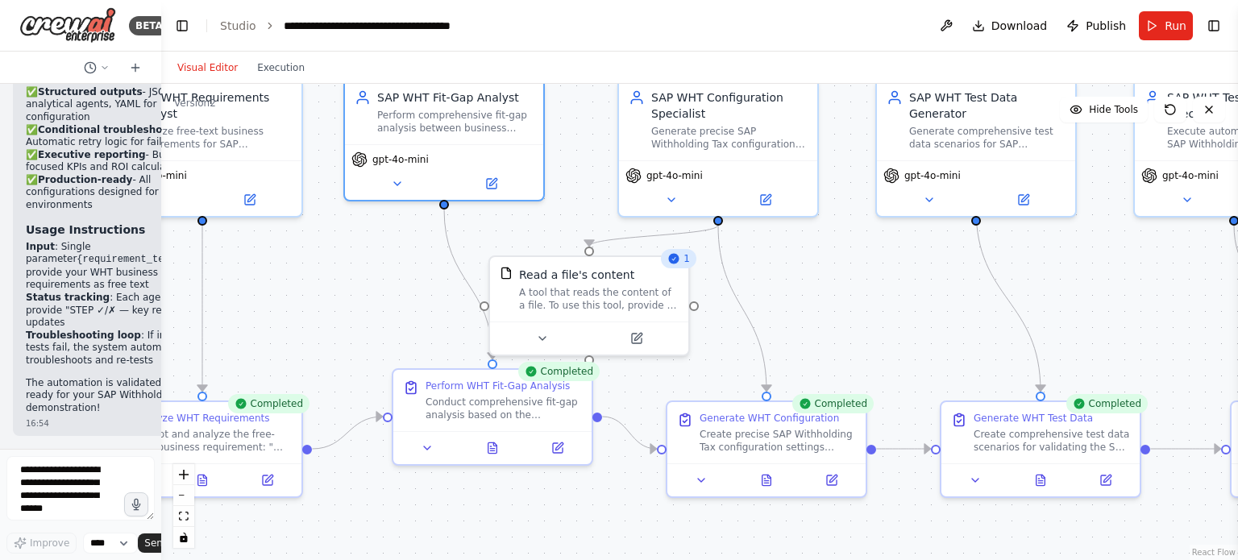
drag, startPoint x: 429, startPoint y: 367, endPoint x: 361, endPoint y: 302, distance: 93.5
click at [361, 302] on div ".deletable-edge-delete-btn { width: 20px; height: 20px; border: 0px solid #ffff…" at bounding box center [699, 322] width 1077 height 476
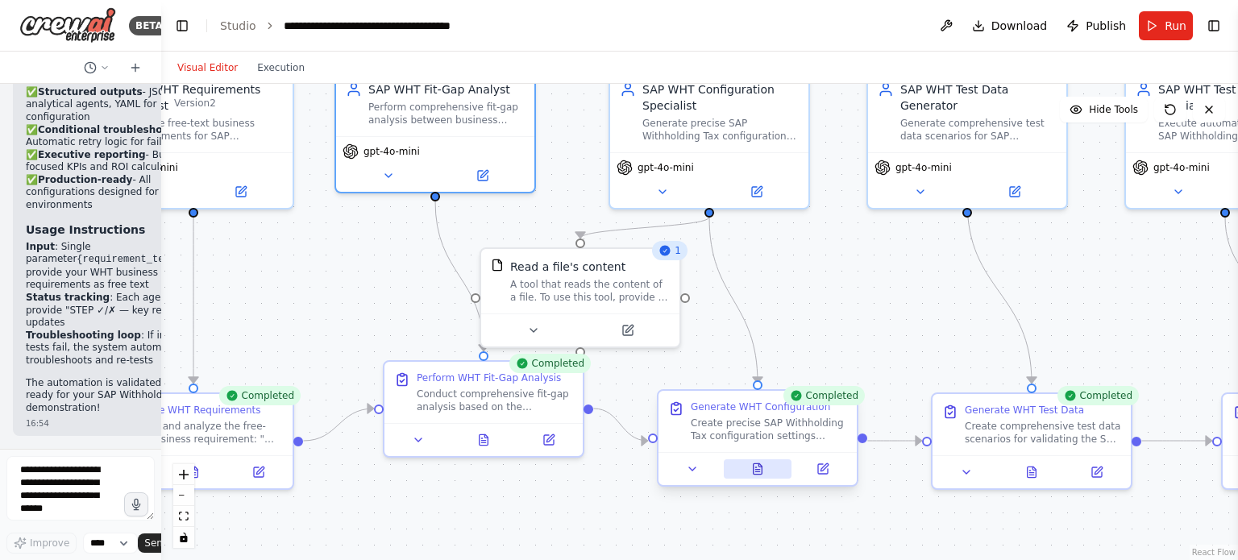
click at [758, 476] on button at bounding box center [758, 468] width 69 height 19
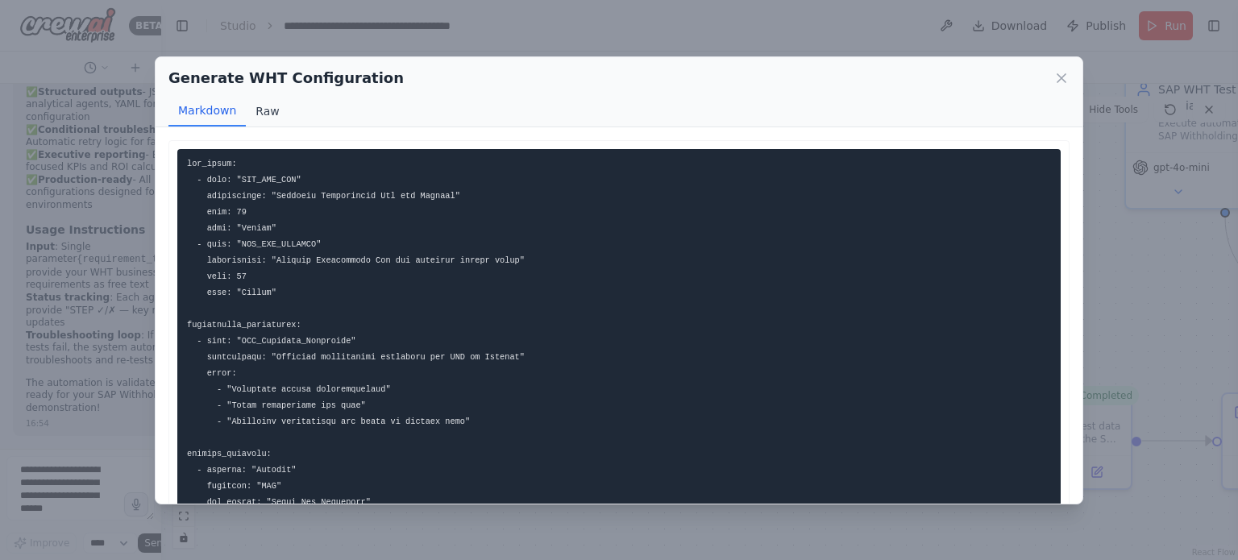
click at [271, 121] on button "Raw" at bounding box center [267, 111] width 43 height 31
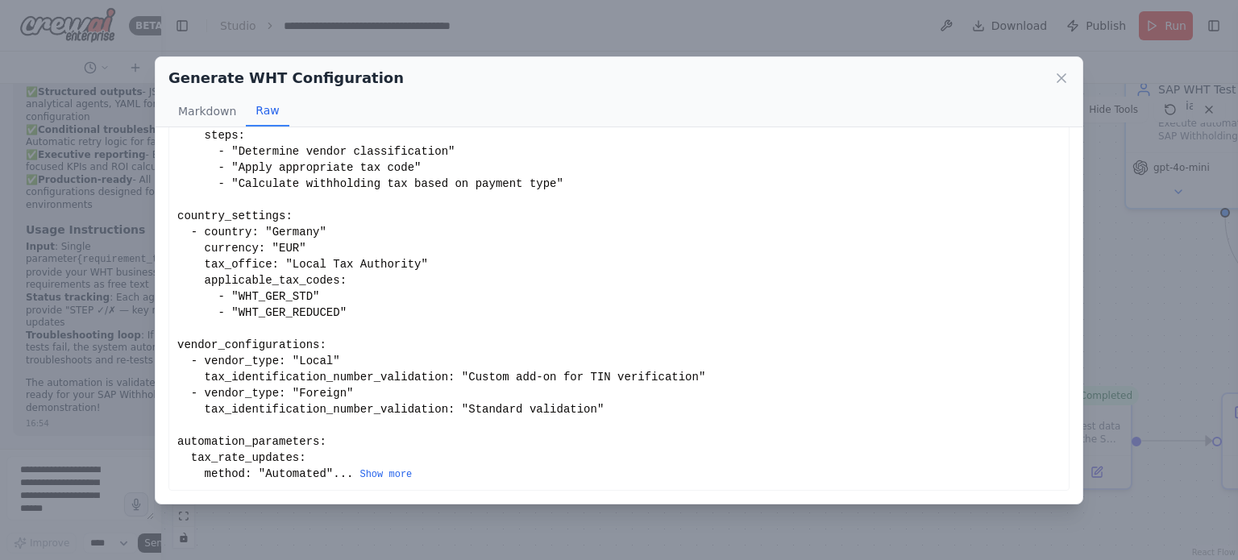
scroll to position [255, 0]
click at [359, 478] on button "Show more" at bounding box center [385, 474] width 52 height 13
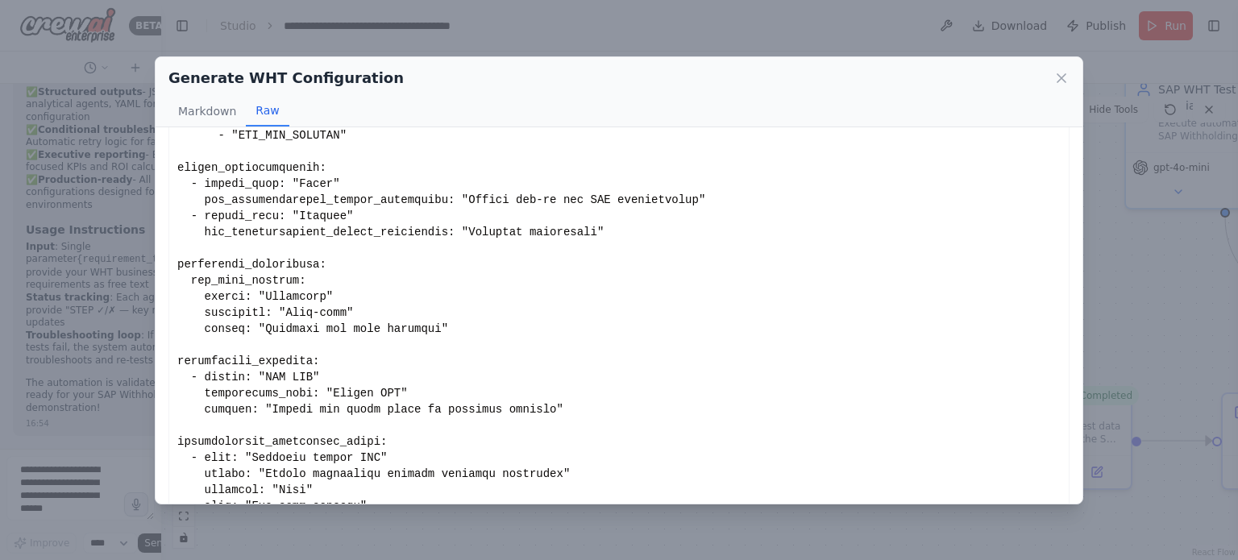
scroll to position [504, 0]
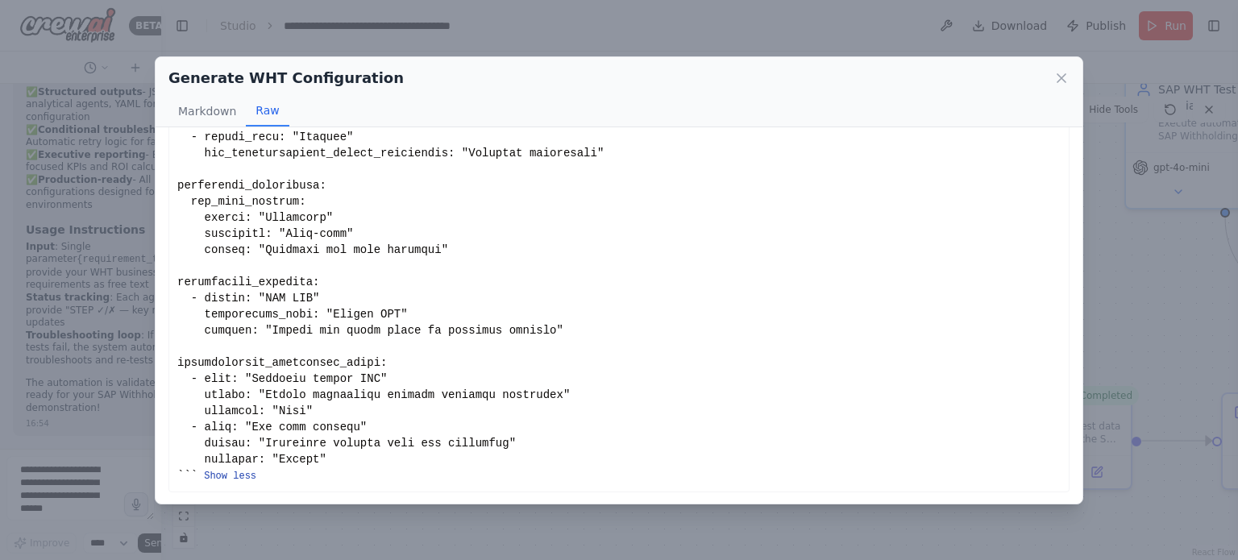
click at [231, 470] on button "Show less" at bounding box center [230, 476] width 52 height 13
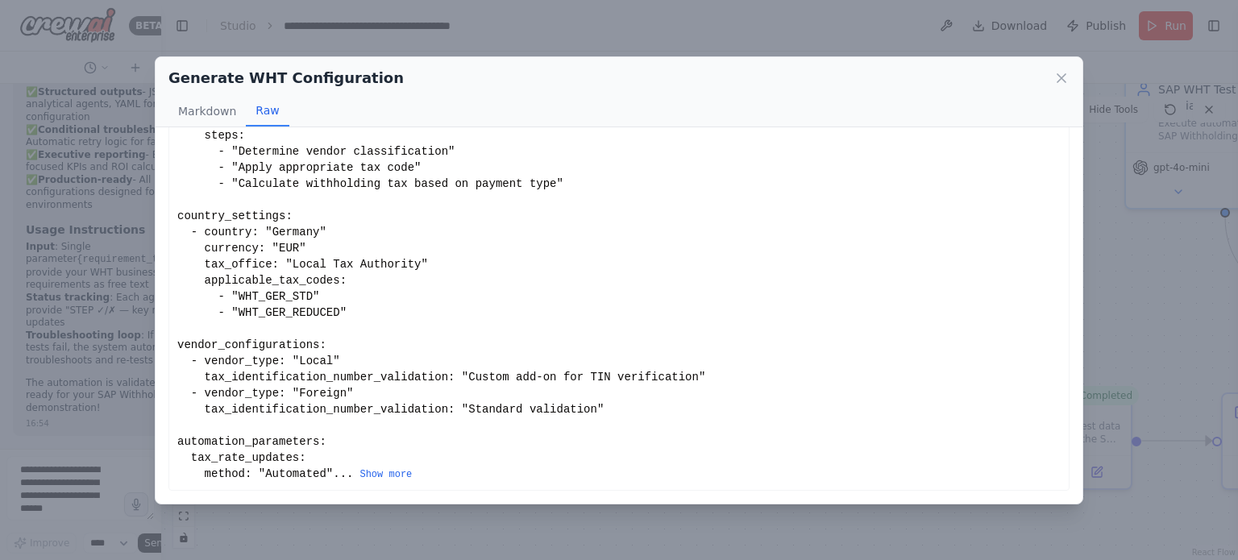
scroll to position [262, 0]
click at [1062, 80] on icon at bounding box center [1061, 78] width 16 height 16
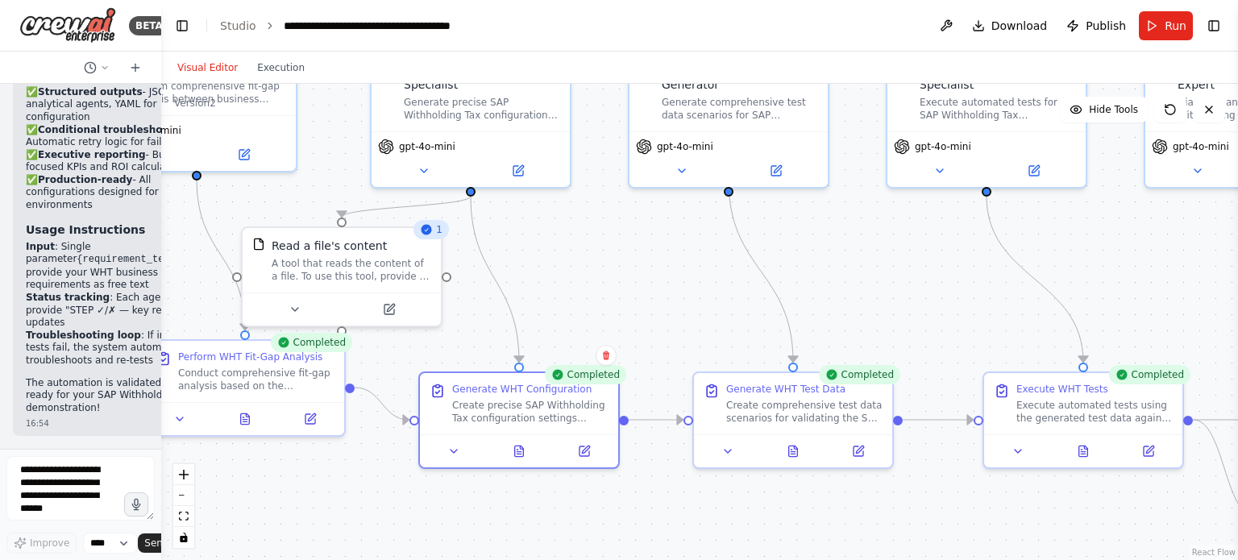
drag, startPoint x: 912, startPoint y: 304, endPoint x: 674, endPoint y: 283, distance: 239.5
click at [674, 283] on div ".deletable-edge-delete-btn { width: 20px; height: 20px; border: 0px solid #ffff…" at bounding box center [699, 322] width 1077 height 476
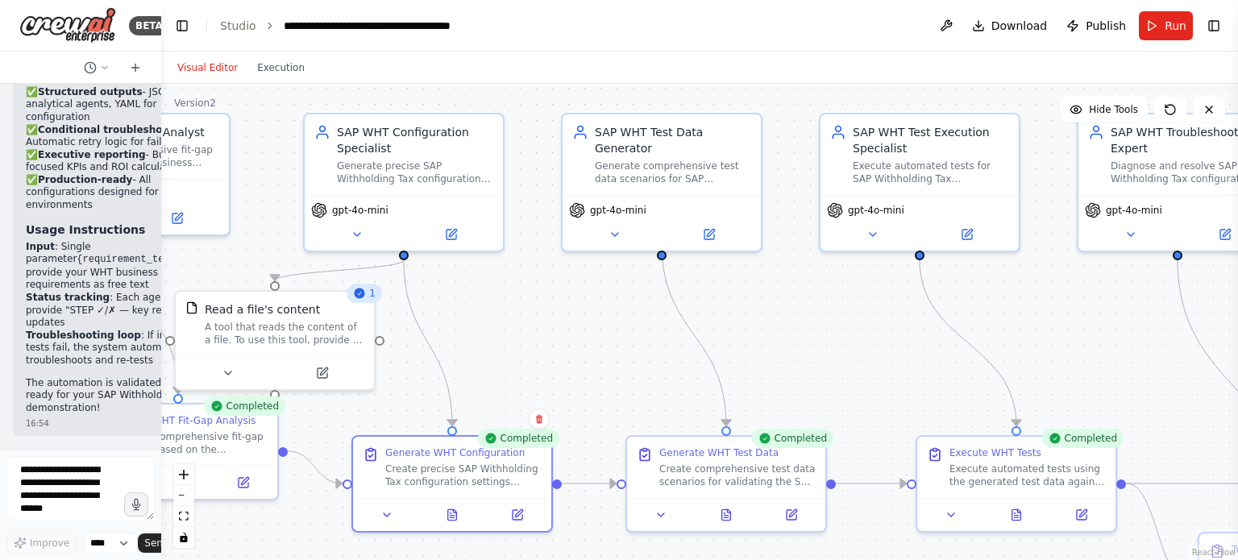
drag, startPoint x: 670, startPoint y: 291, endPoint x: 603, endPoint y: 355, distance: 92.4
click at [603, 355] on div ".deletable-edge-delete-btn { width: 20px; height: 20px; border: 0px solid #ffff…" at bounding box center [699, 322] width 1077 height 476
click at [731, 509] on icon at bounding box center [726, 511] width 13 height 13
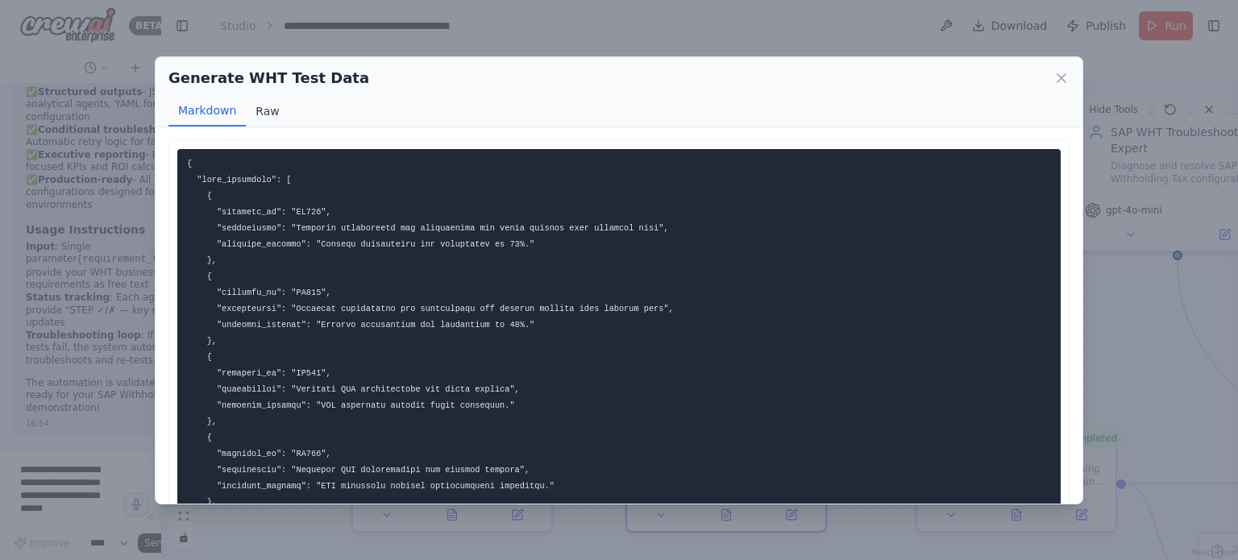
click at [272, 103] on button "Raw" at bounding box center [267, 111] width 43 height 31
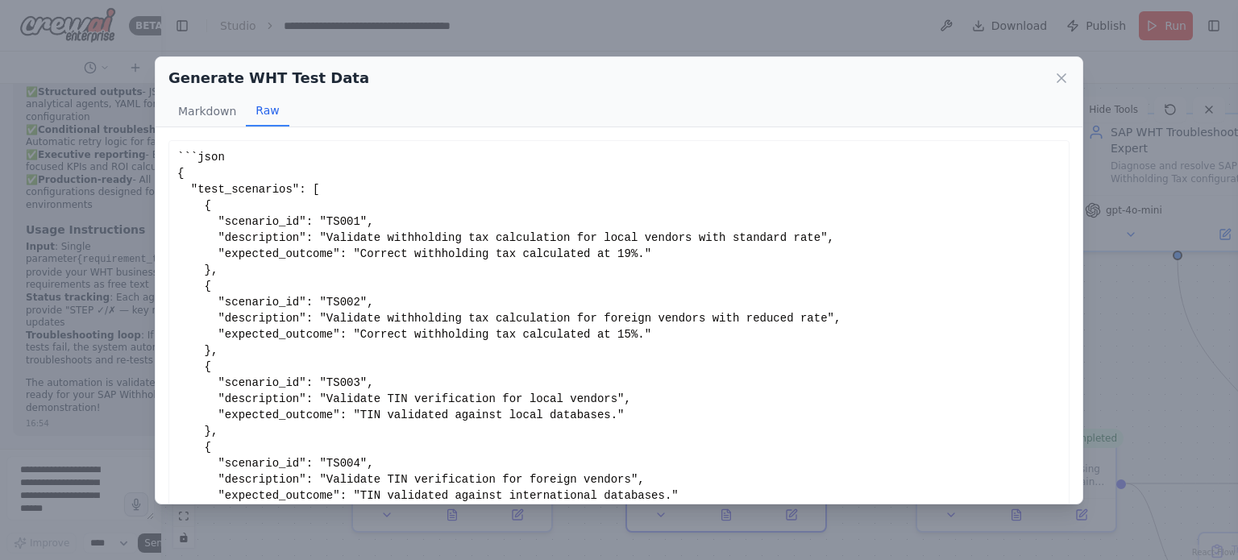
scroll to position [106, 0]
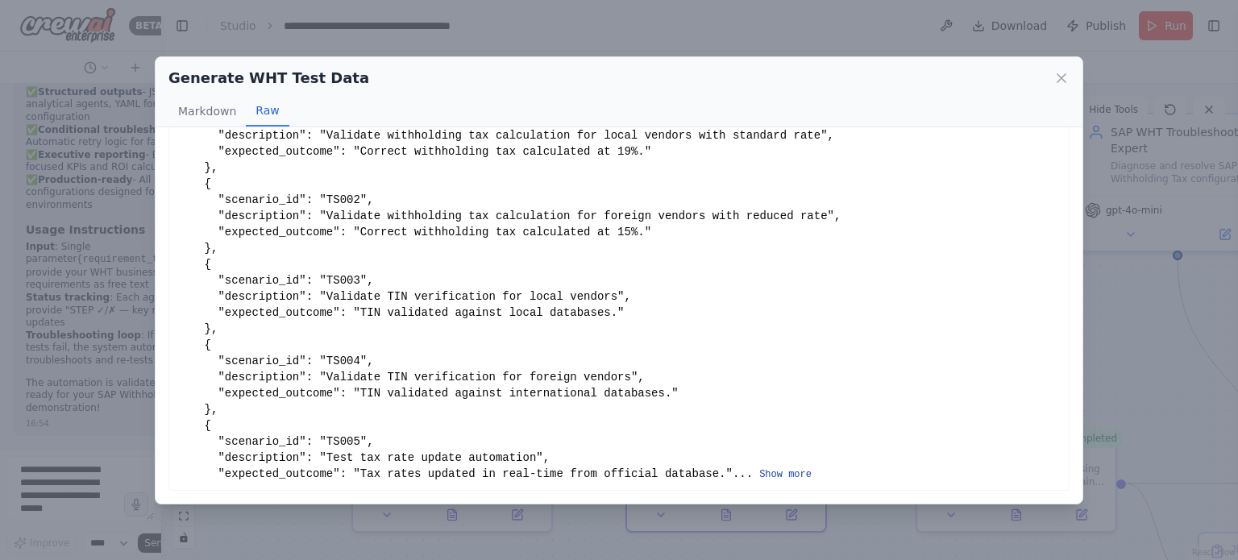
click at [759, 481] on button "Show more" at bounding box center [785, 474] width 52 height 13
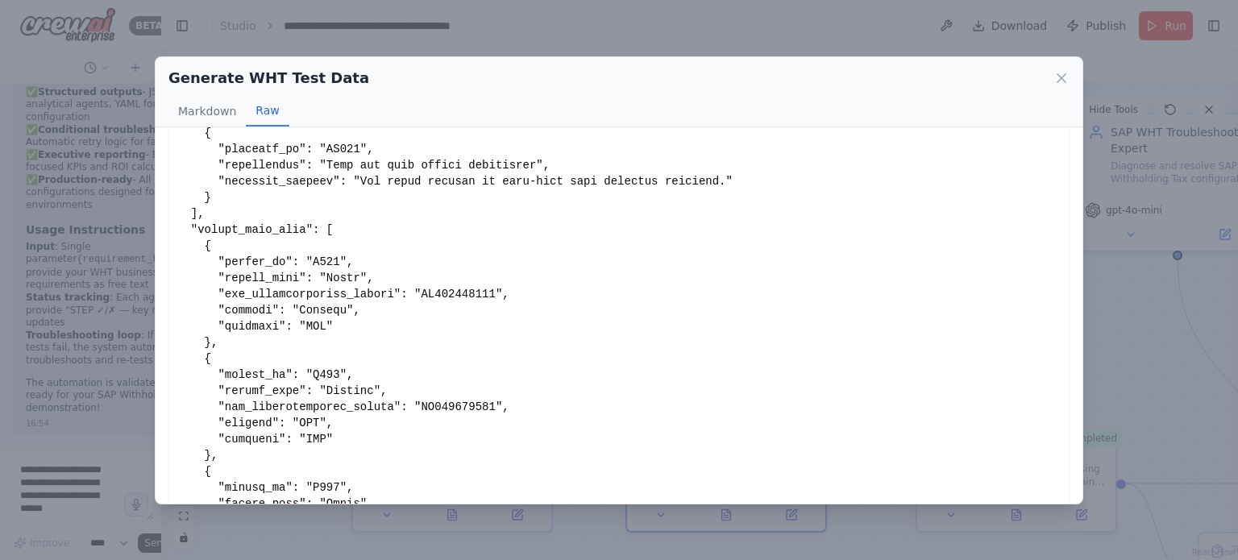
scroll to position [417, 0]
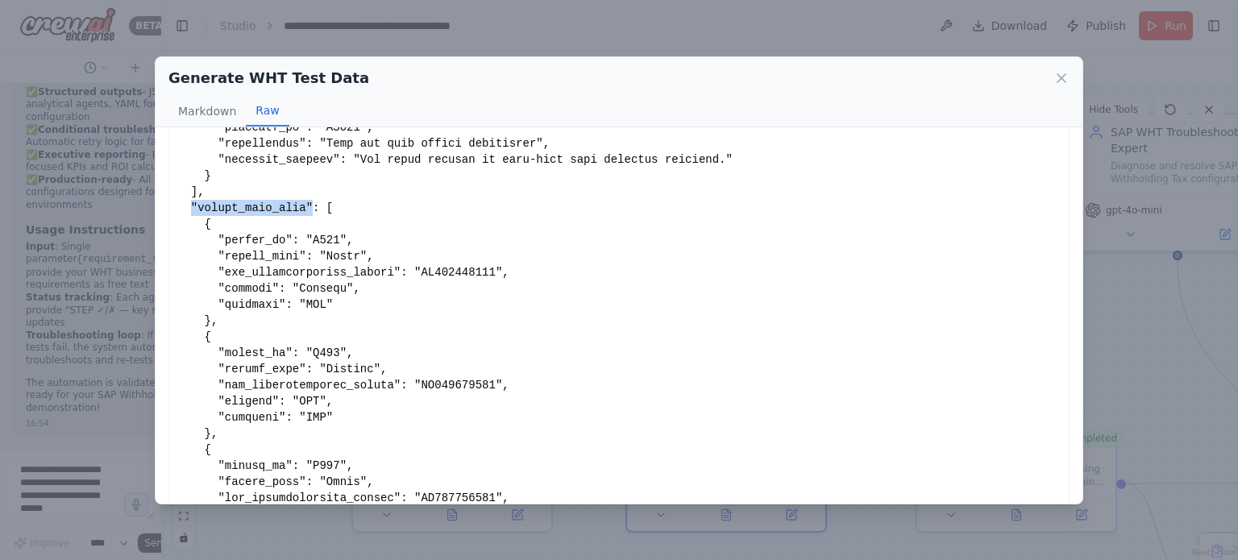
drag, startPoint x: 190, startPoint y: 205, endPoint x: 299, endPoint y: 206, distance: 108.8
drag, startPoint x: 361, startPoint y: 238, endPoint x: 220, endPoint y: 246, distance: 141.3
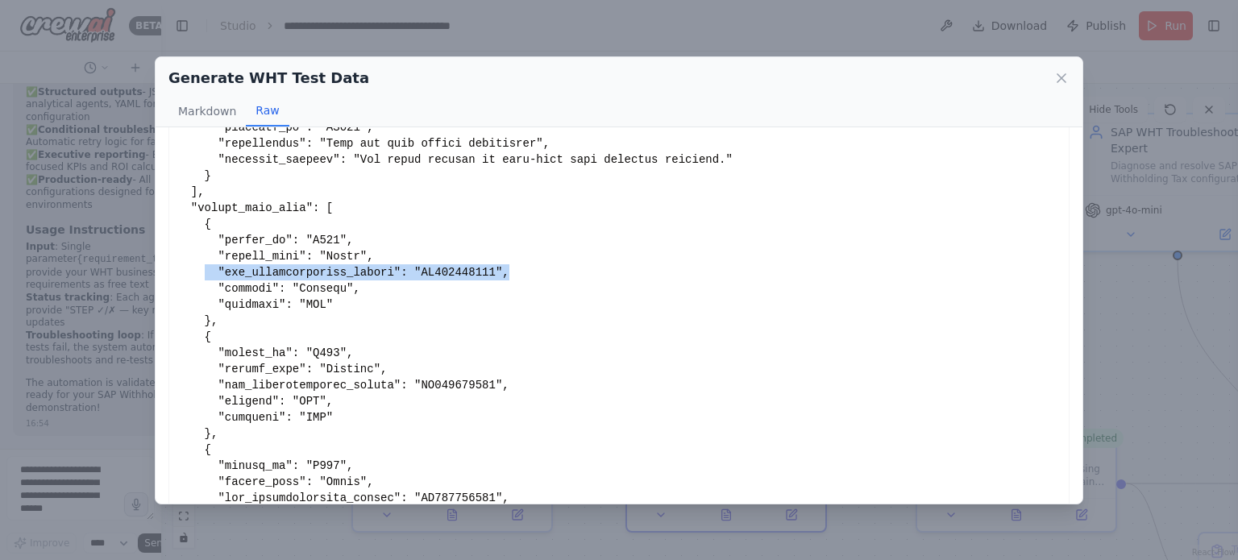
drag, startPoint x: 516, startPoint y: 274, endPoint x: 203, endPoint y: 279, distance: 312.8
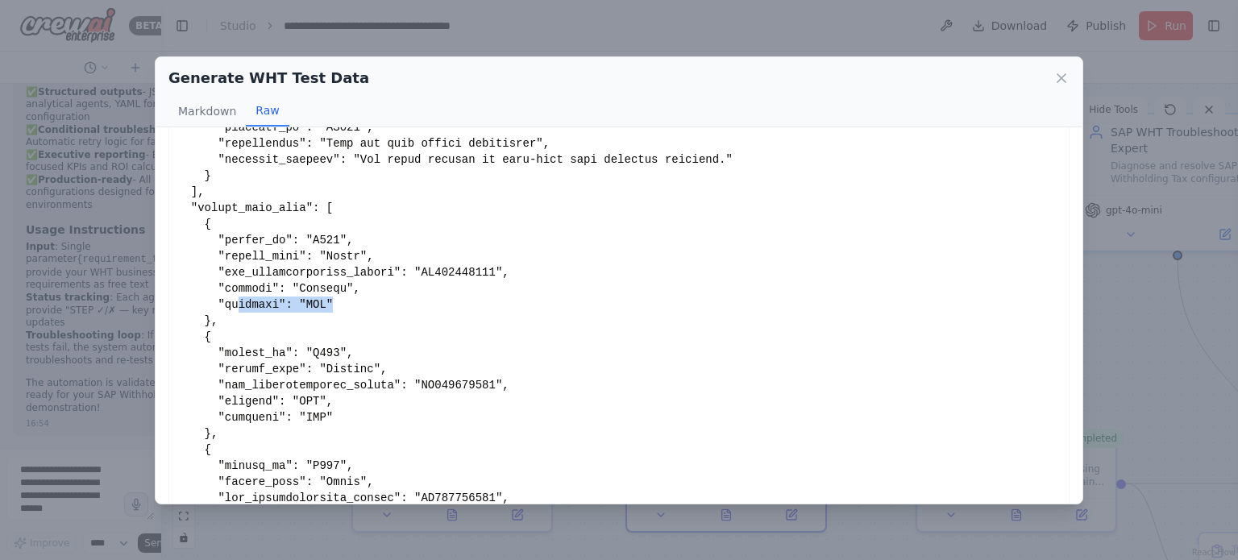
drag, startPoint x: 255, startPoint y: 296, endPoint x: 230, endPoint y: 296, distance: 25.0
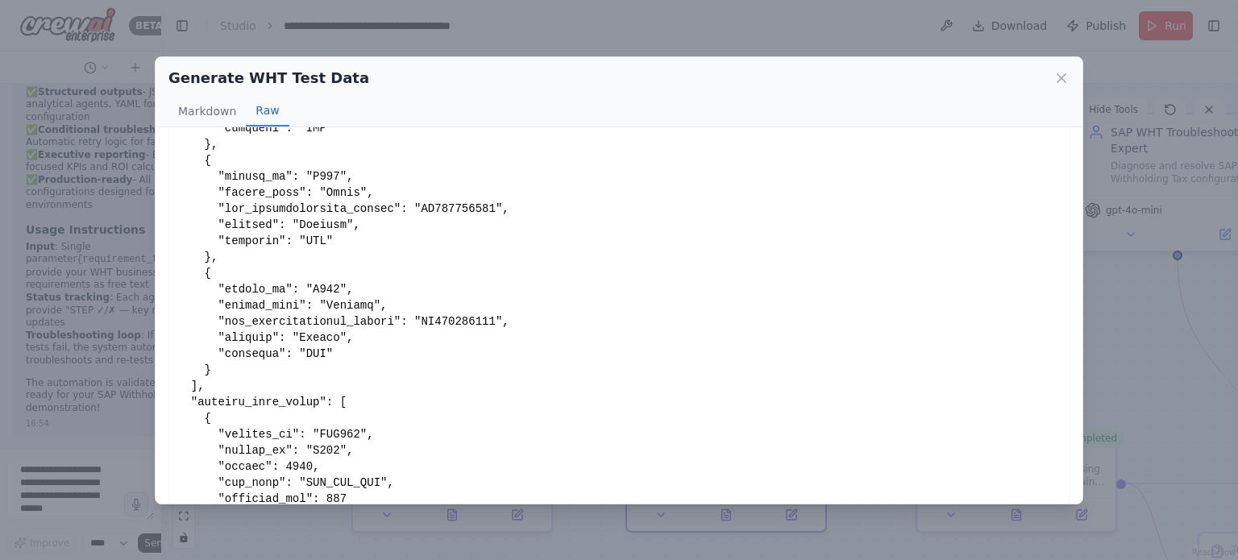
scroll to position [916, 0]
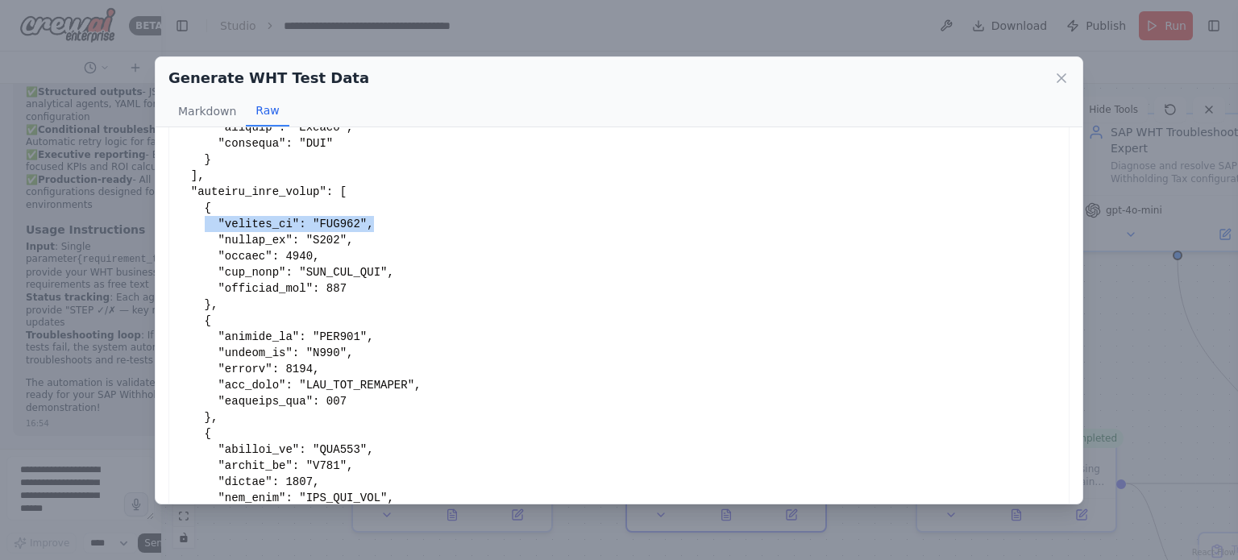
drag, startPoint x: 386, startPoint y: 222, endPoint x: 201, endPoint y: 219, distance: 185.4
drag, startPoint x: 344, startPoint y: 244, endPoint x: 289, endPoint y: 239, distance: 55.0
drag, startPoint x: 375, startPoint y: 270, endPoint x: 281, endPoint y: 270, distance: 93.5
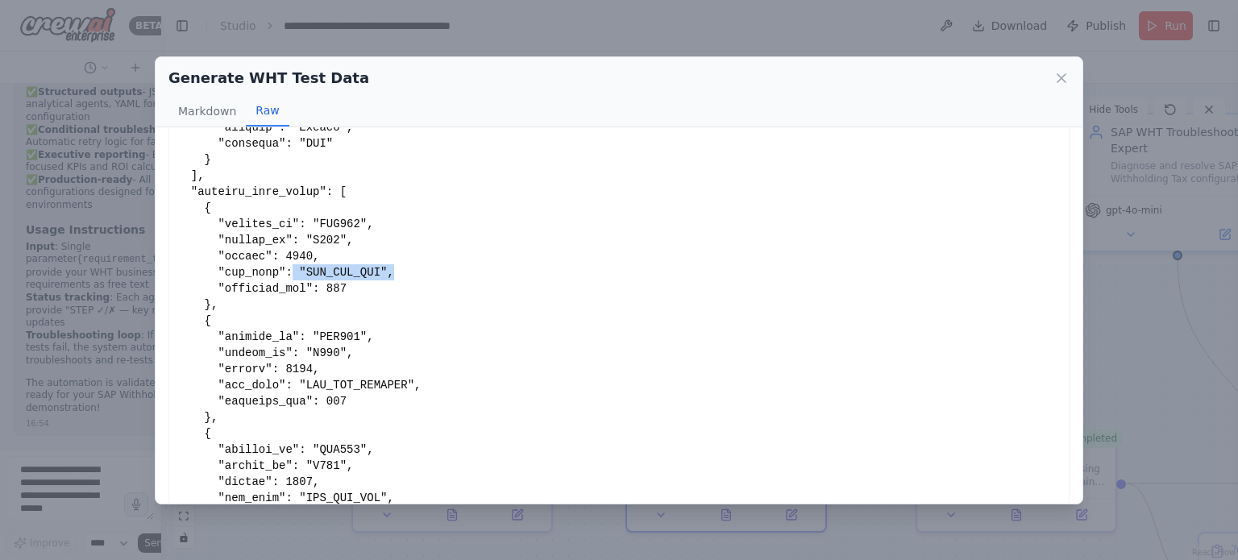
drag, startPoint x: 363, startPoint y: 287, endPoint x: 272, endPoint y: 289, distance: 91.1
drag, startPoint x: 371, startPoint y: 337, endPoint x: 298, endPoint y: 330, distance: 72.8
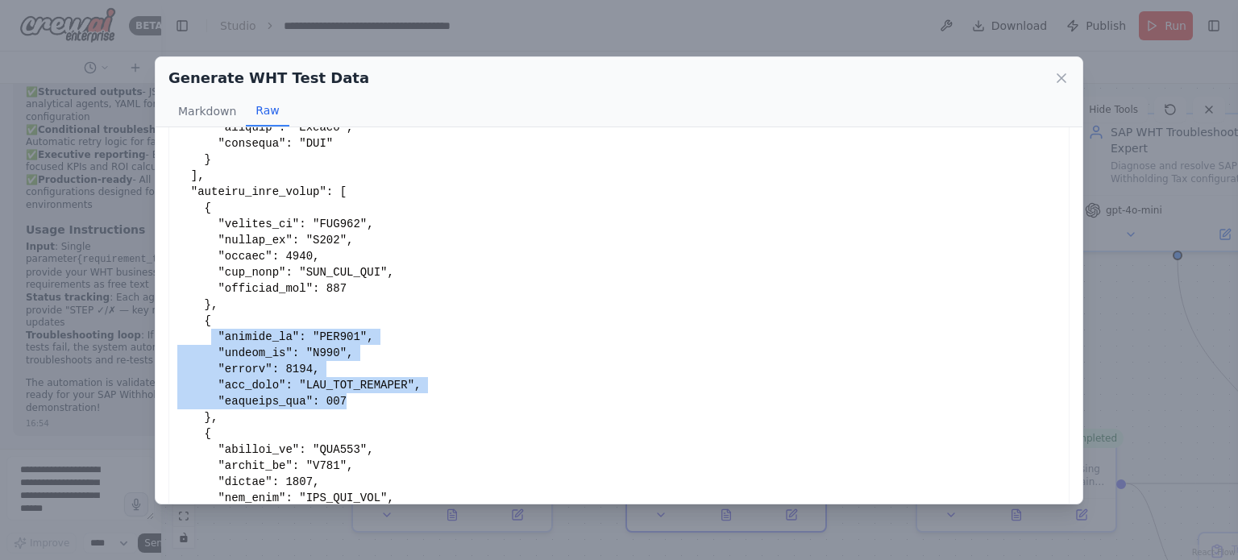
drag, startPoint x: 205, startPoint y: 332, endPoint x: 387, endPoint y: 396, distance: 193.0
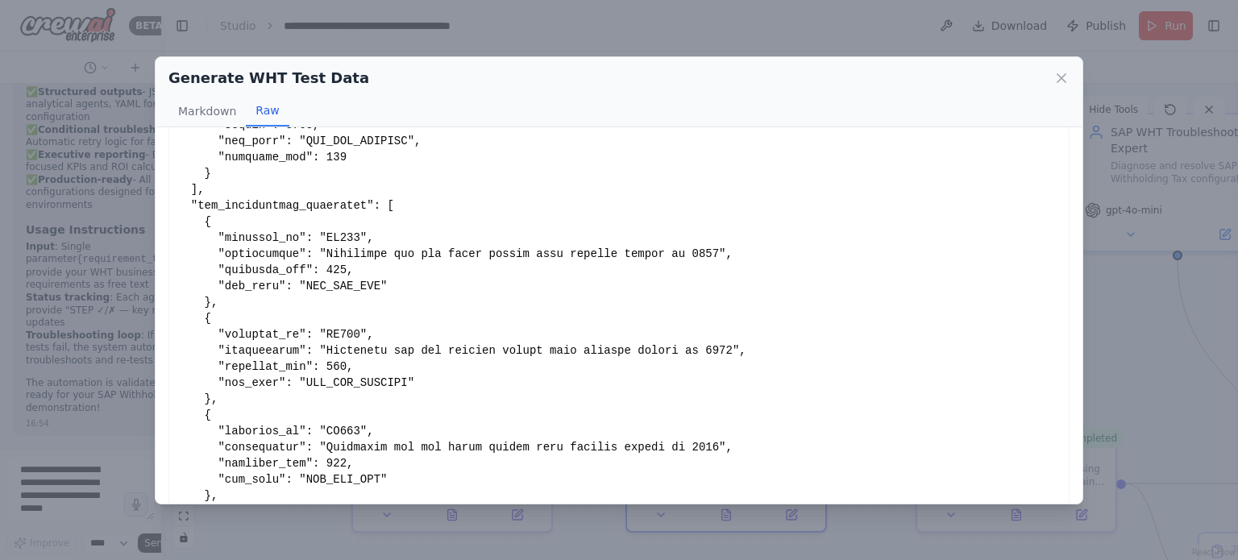
scroll to position [1403, 0]
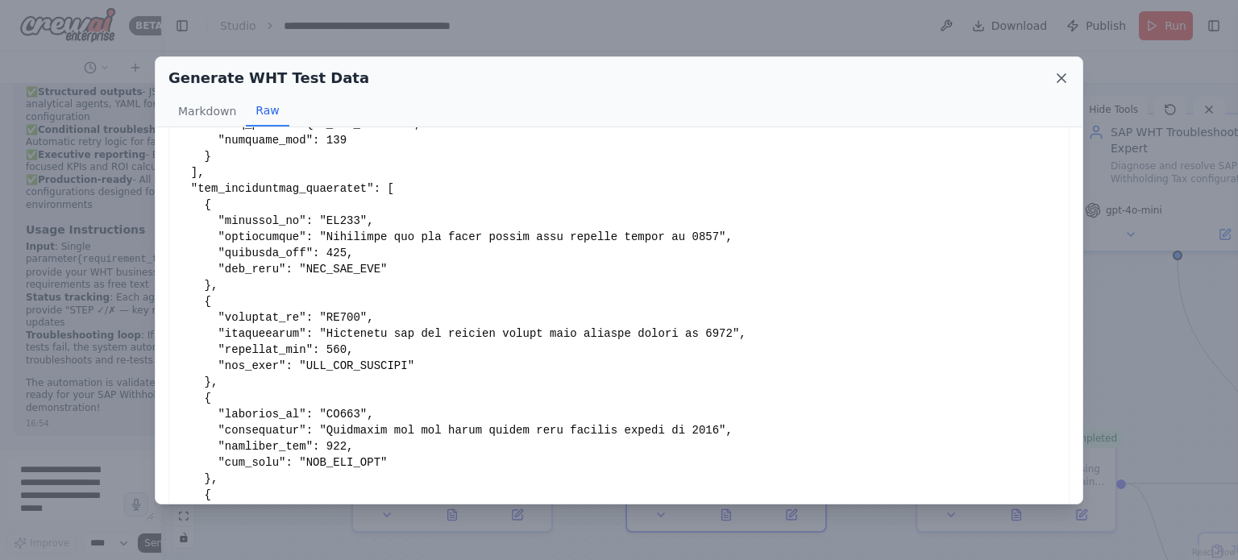
click at [1059, 77] on icon at bounding box center [1061, 78] width 16 height 16
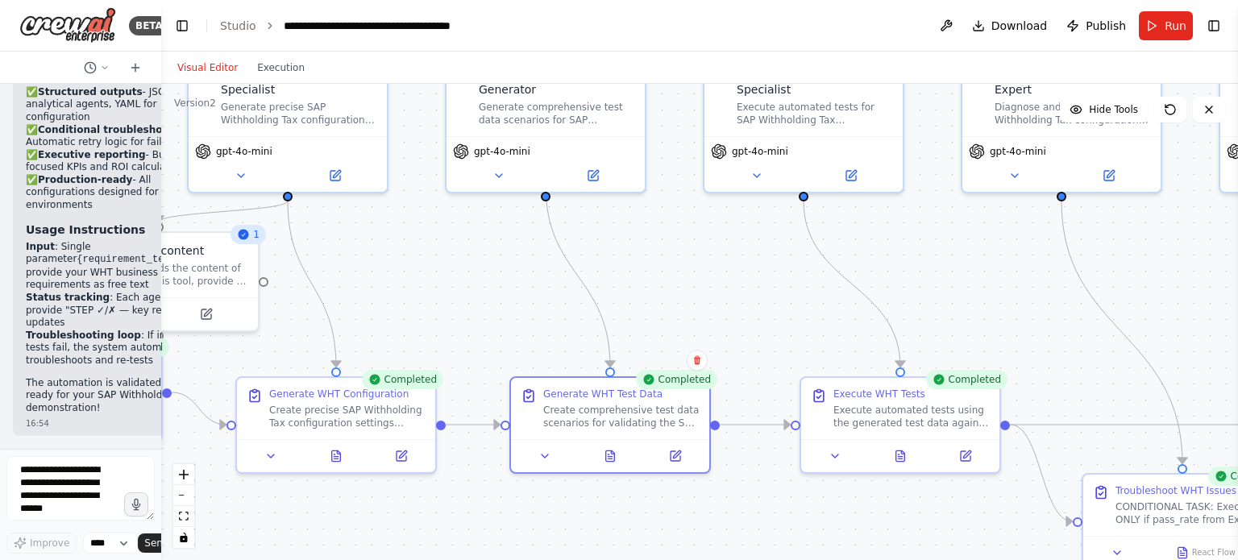
drag, startPoint x: 816, startPoint y: 385, endPoint x: 690, endPoint y: 323, distance: 140.2
click at [690, 323] on div ".deletable-edge-delete-btn { width: 20px; height: 20px; border: 0px solid #ffff…" at bounding box center [699, 322] width 1077 height 476
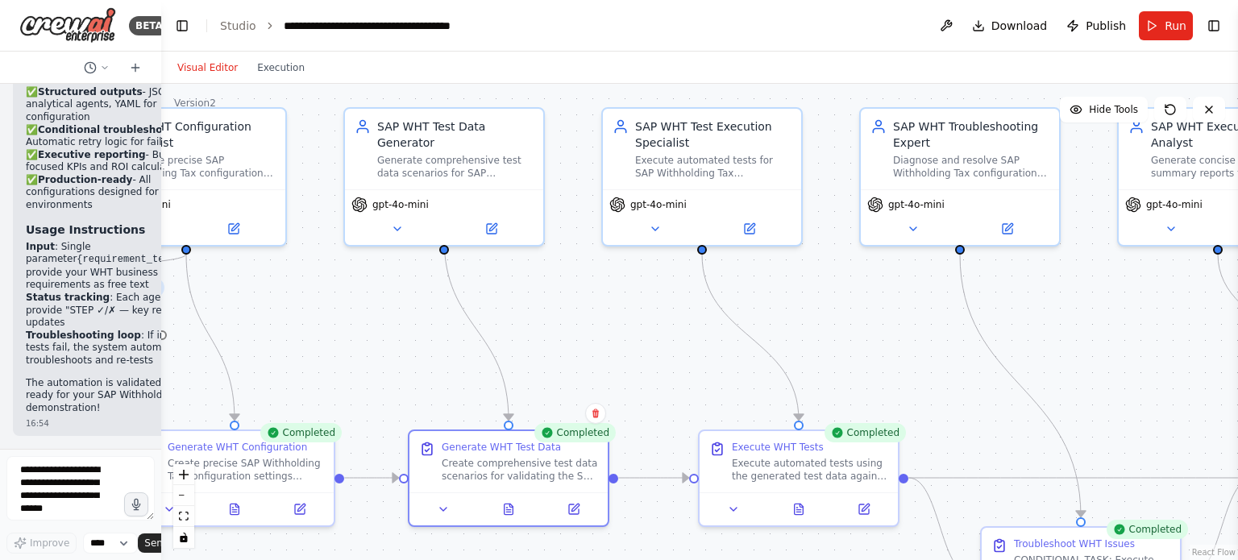
drag, startPoint x: 778, startPoint y: 463, endPoint x: 684, endPoint y: 519, distance: 109.9
click at [684, 519] on div ".deletable-edge-delete-btn { width: 20px; height: 20px; border: 0px solid #ffff…" at bounding box center [699, 322] width 1077 height 476
click at [808, 510] on button at bounding box center [797, 506] width 69 height 19
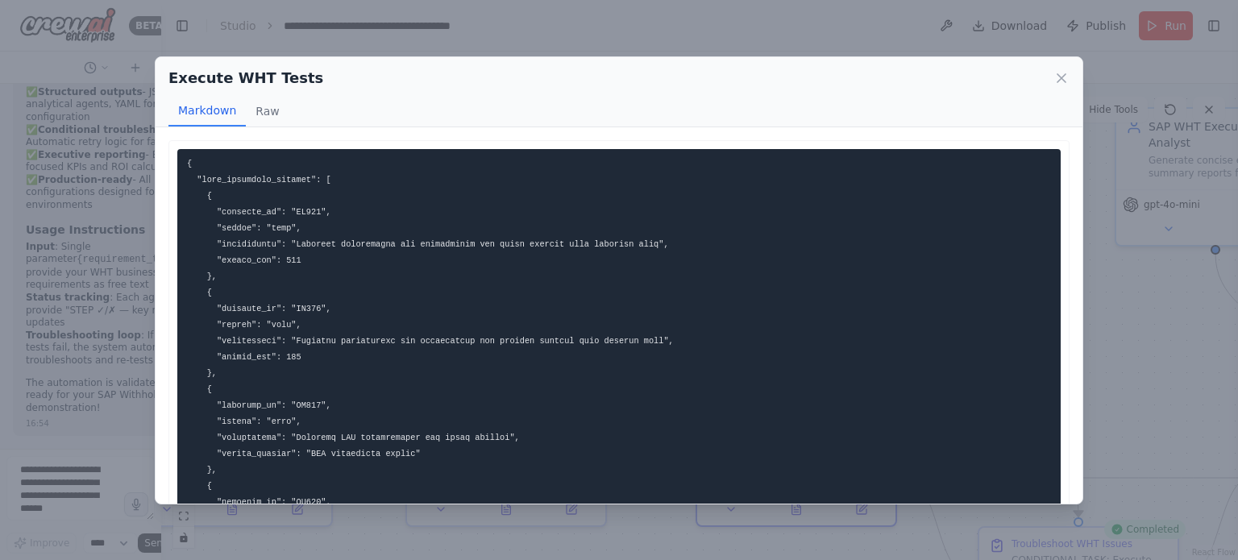
click at [255, 127] on div "```json { "test_execution_results": [ { "scenario_id": "TS001", "result": "pass…" at bounding box center [619, 315] width 927 height 376
click at [264, 109] on button "Raw" at bounding box center [267, 111] width 43 height 31
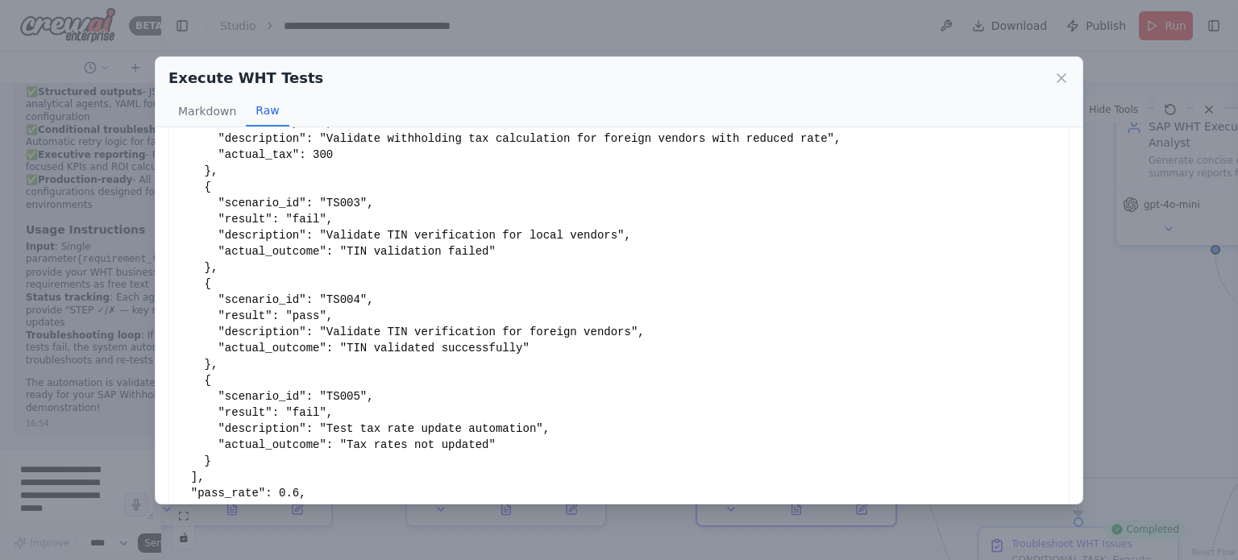
scroll to position [246, 0]
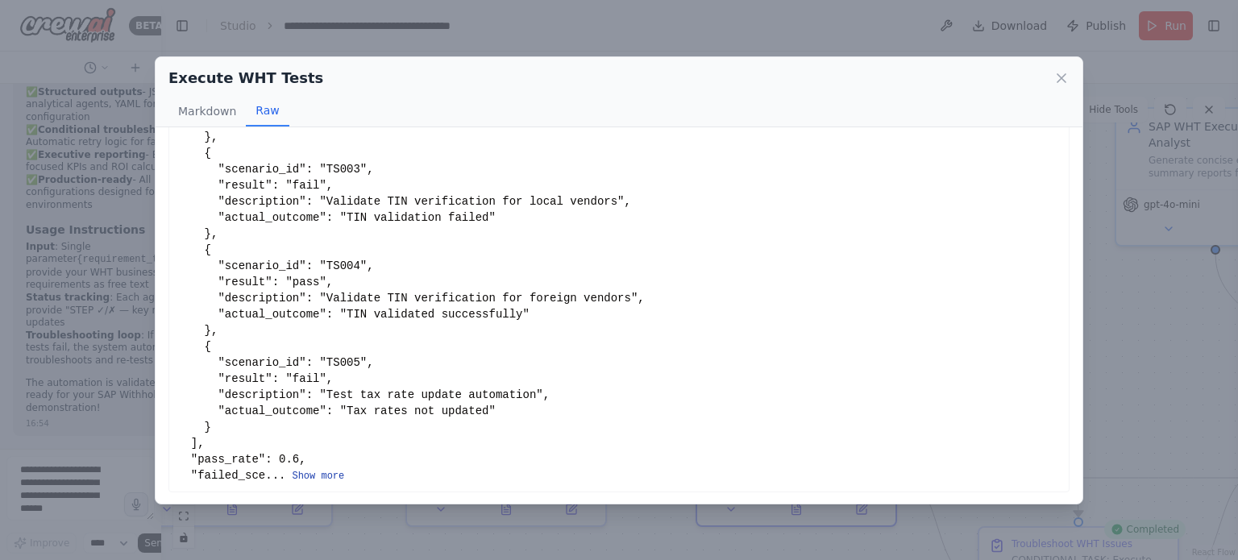
click at [297, 476] on button "Show more" at bounding box center [318, 476] width 52 height 13
drag, startPoint x: 329, startPoint y: 288, endPoint x: 283, endPoint y: 287, distance: 46.0
click at [283, 287] on div "Show less" at bounding box center [618, 523] width 883 height 1241
drag, startPoint x: 316, startPoint y: 189, endPoint x: 269, endPoint y: 187, distance: 46.8
click at [269, 187] on div "Show less" at bounding box center [618, 523] width 883 height 1241
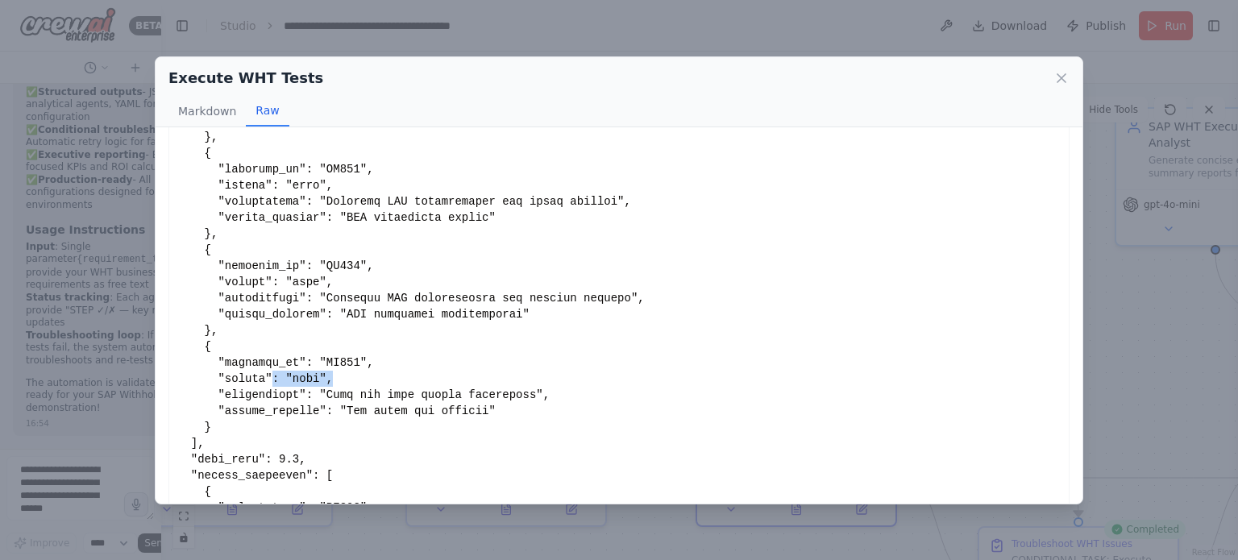
drag, startPoint x: 323, startPoint y: 377, endPoint x: 258, endPoint y: 377, distance: 65.3
click at [258, 377] on div "Show less" at bounding box center [618, 523] width 883 height 1241
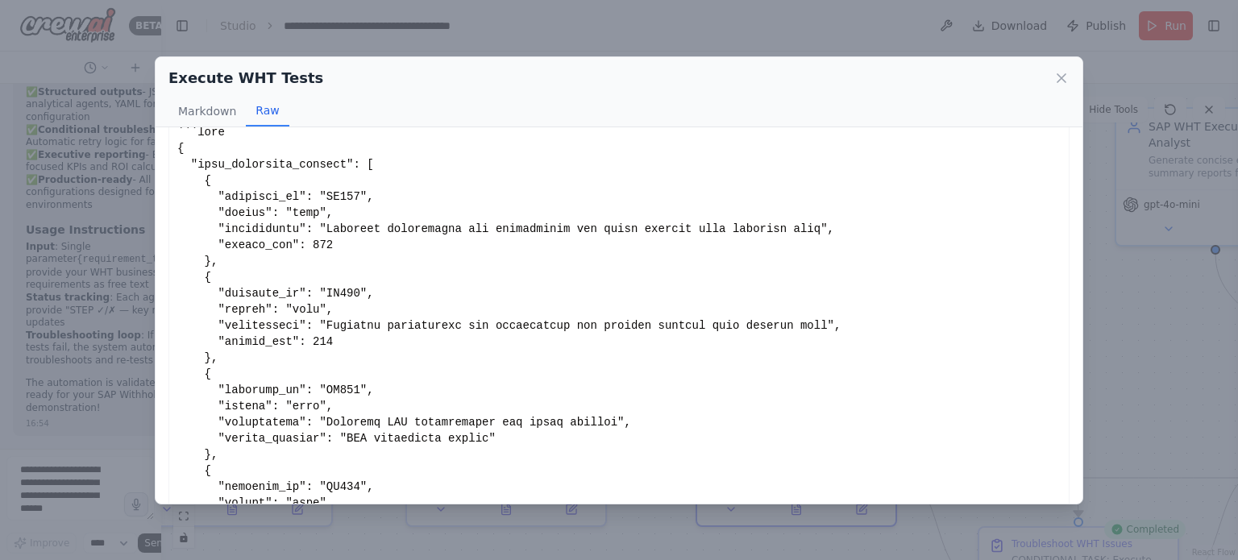
scroll to position [0, 0]
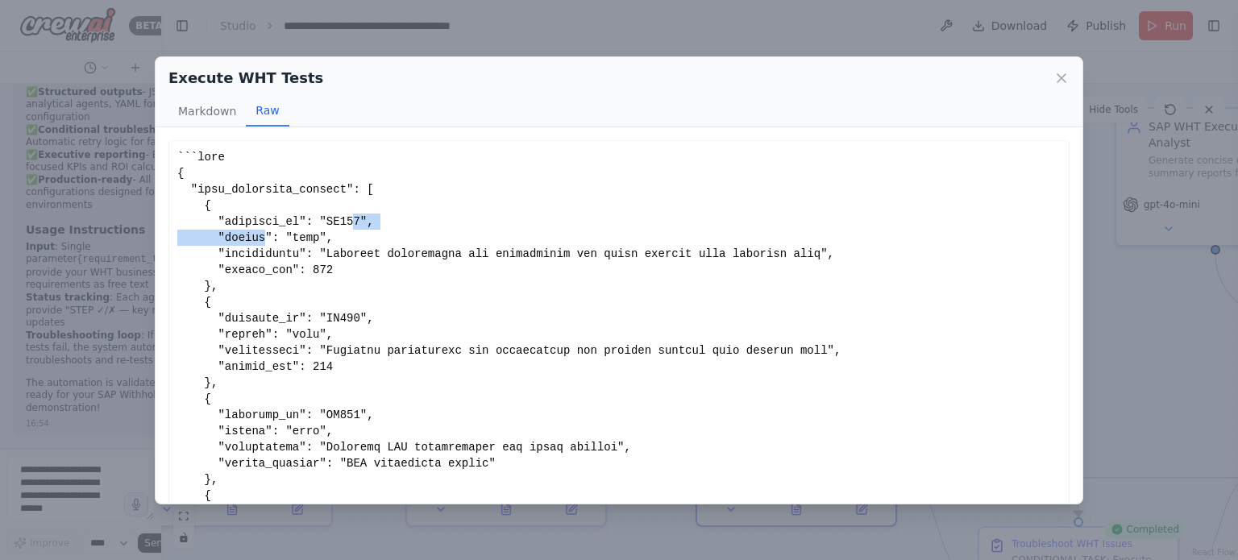
drag, startPoint x: 260, startPoint y: 232, endPoint x: 339, endPoint y: 217, distance: 79.7
drag, startPoint x: 301, startPoint y: 428, endPoint x: 320, endPoint y: 428, distance: 18.5
drag, startPoint x: 503, startPoint y: 454, endPoint x: 402, endPoint y: 459, distance: 100.9
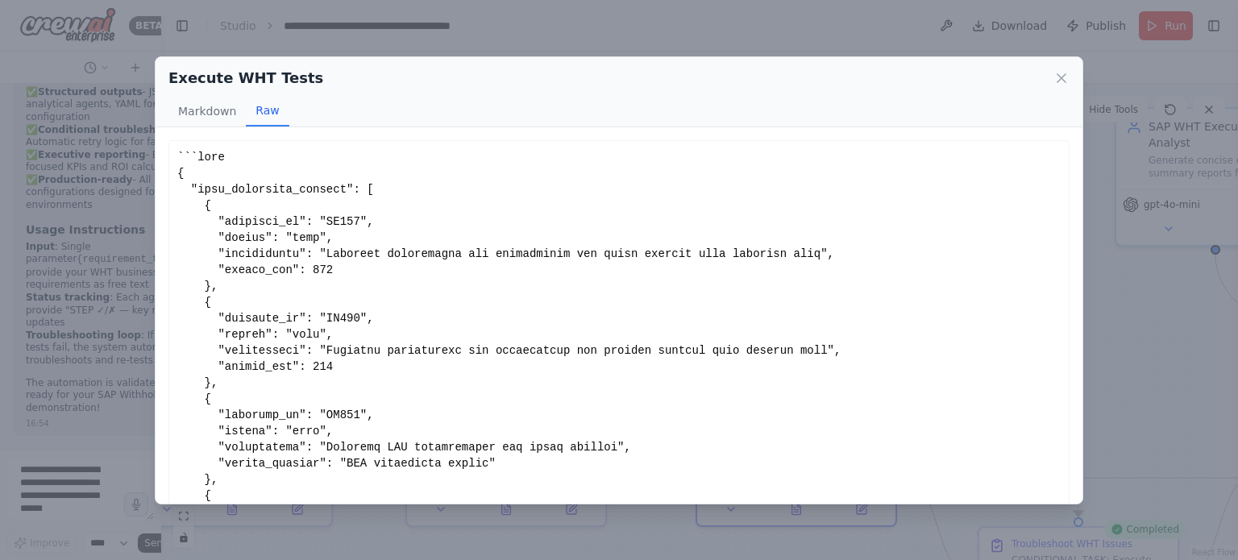
drag, startPoint x: 484, startPoint y: 459, endPoint x: 314, endPoint y: 466, distance: 171.0
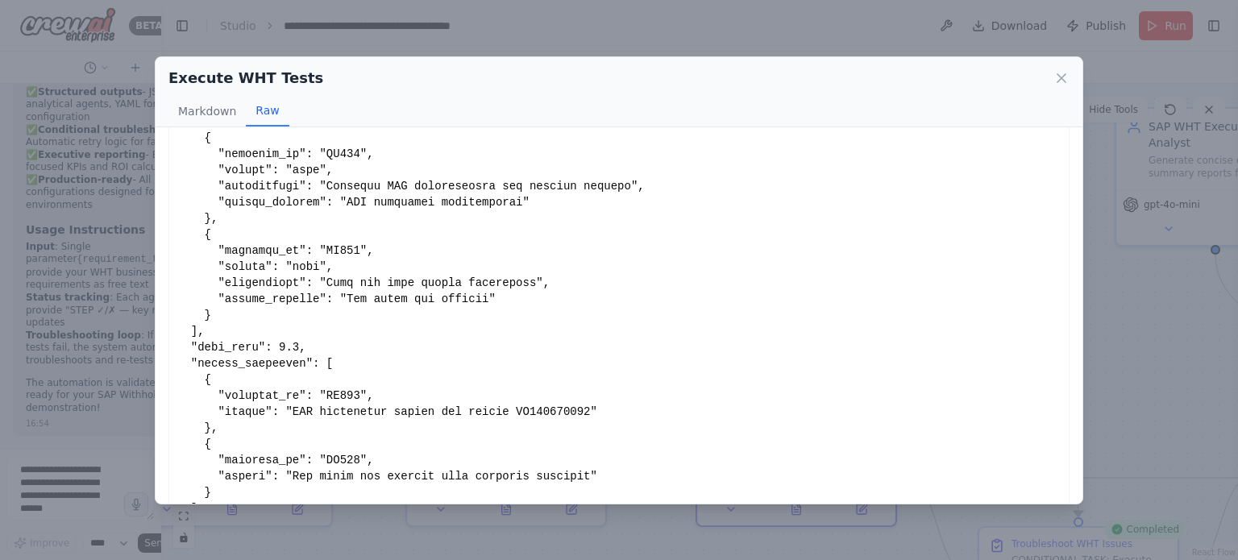
scroll to position [360, 0]
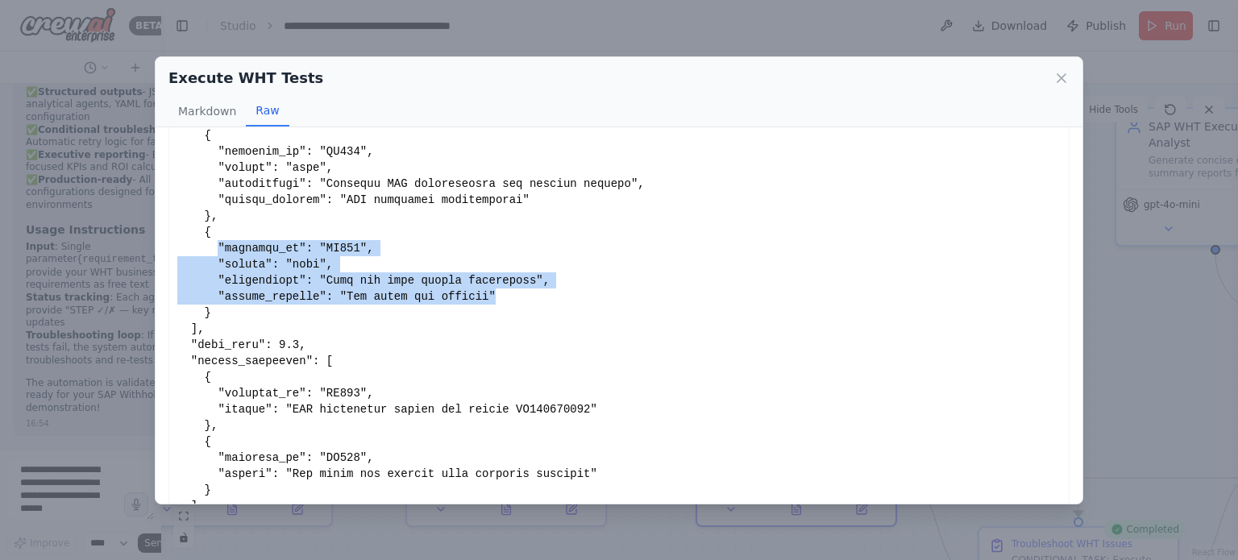
drag, startPoint x: 473, startPoint y: 293, endPoint x: 216, endPoint y: 247, distance: 261.1
click at [216, 247] on div "Show less" at bounding box center [618, 409] width 883 height 1241
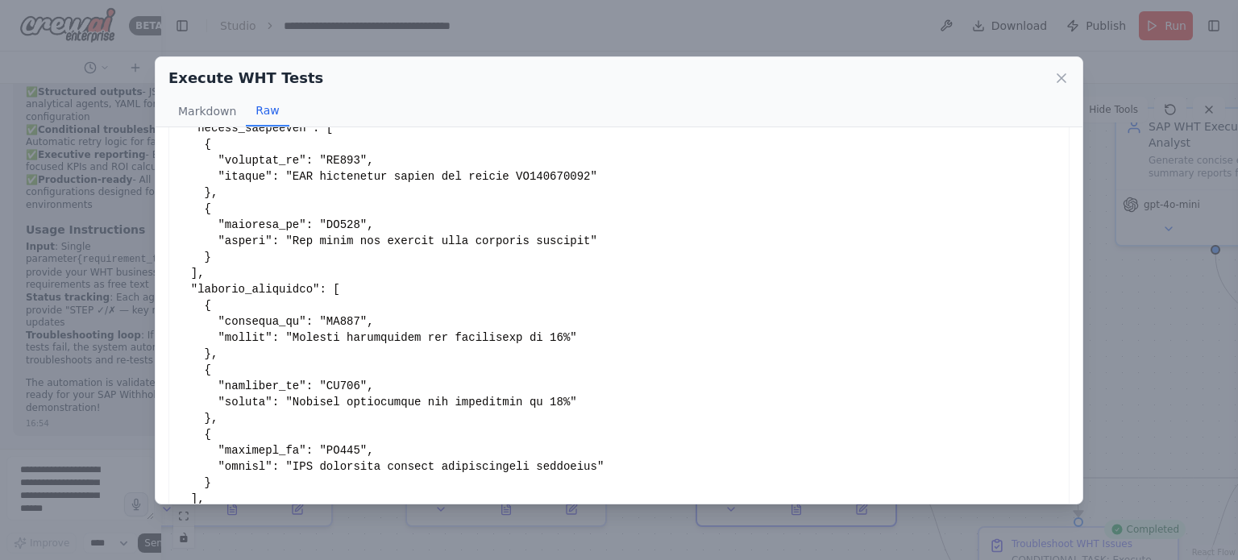
scroll to position [603, 0]
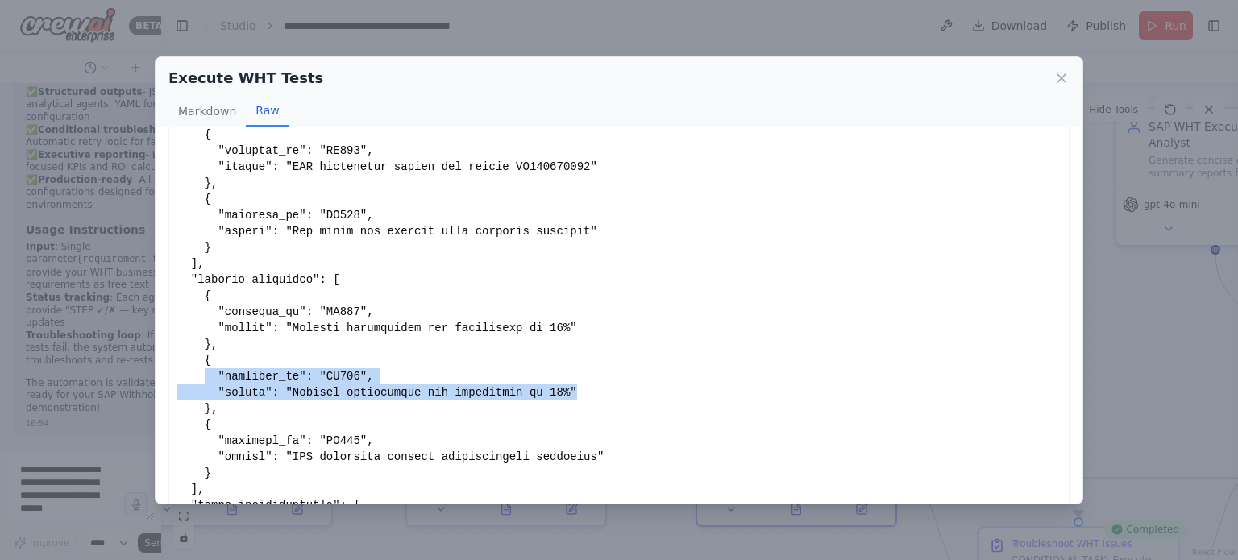
drag, startPoint x: 548, startPoint y: 393, endPoint x: 202, endPoint y: 375, distance: 347.0
click at [202, 375] on div "Show less" at bounding box center [618, 166] width 883 height 1241
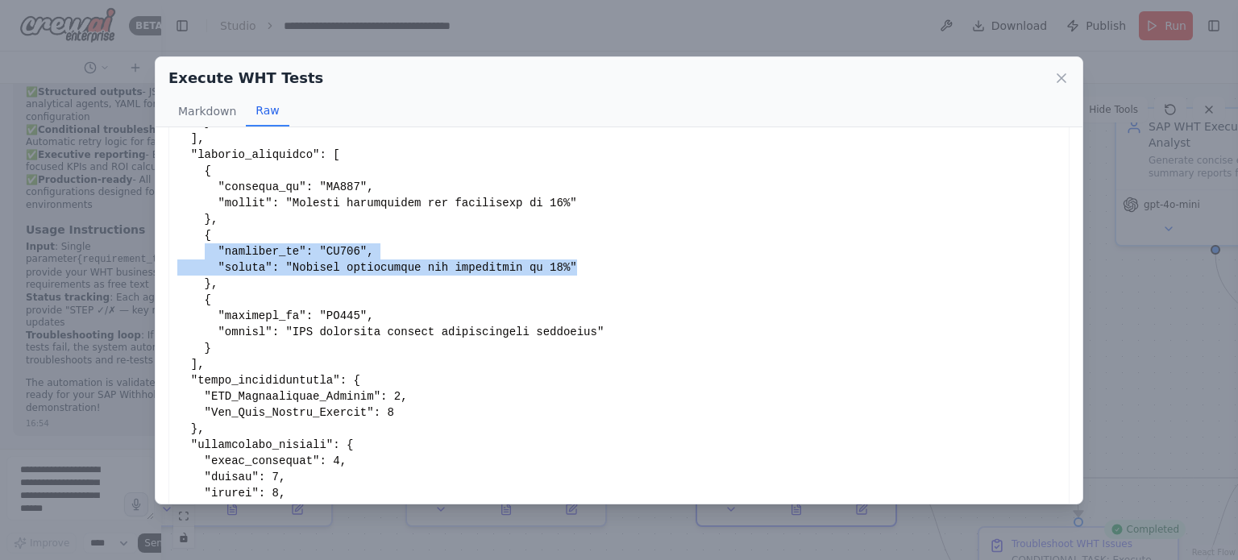
scroll to position [771, 0]
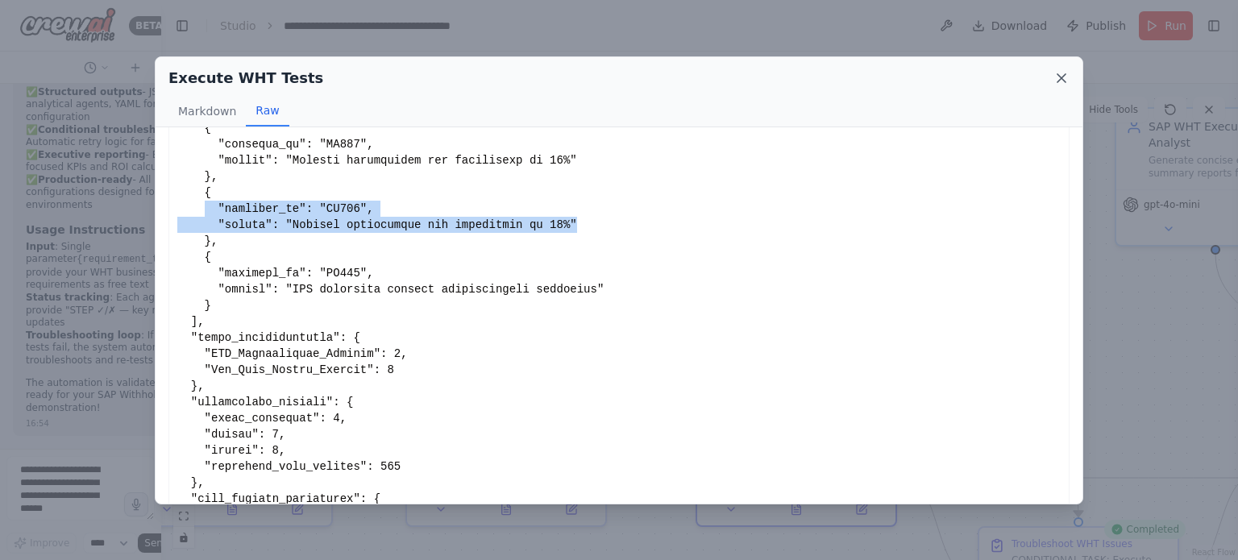
click at [1058, 72] on icon at bounding box center [1061, 78] width 16 height 16
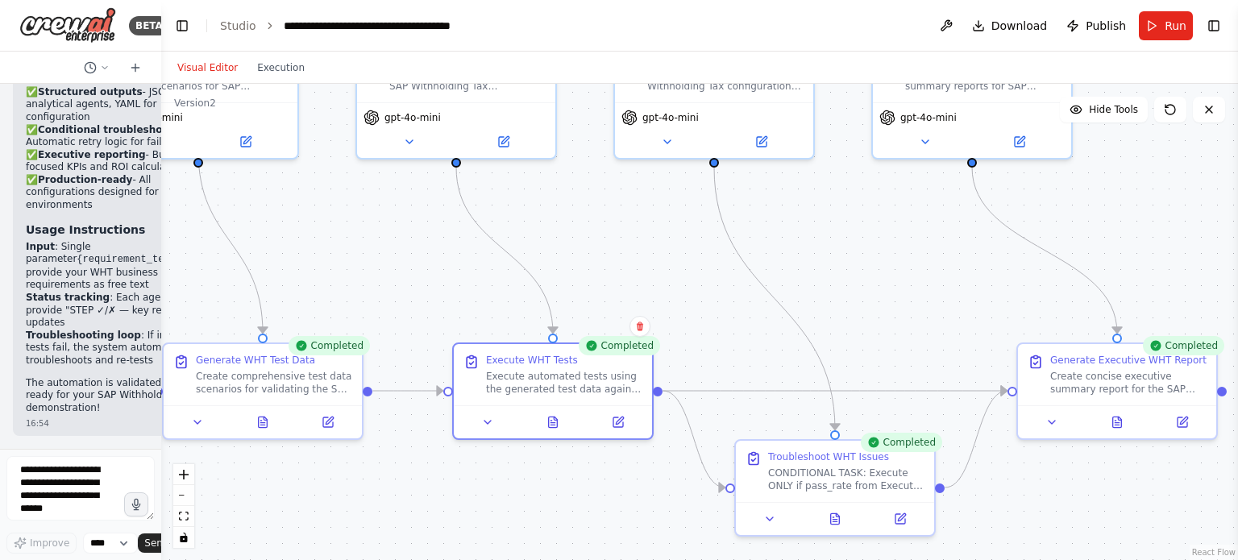
drag, startPoint x: 861, startPoint y: 289, endPoint x: 617, endPoint y: 202, distance: 259.3
click at [617, 202] on div ".deletable-edge-delete-btn { width: 20px; height: 20px; border: 0px solid #ffff…" at bounding box center [699, 322] width 1077 height 476
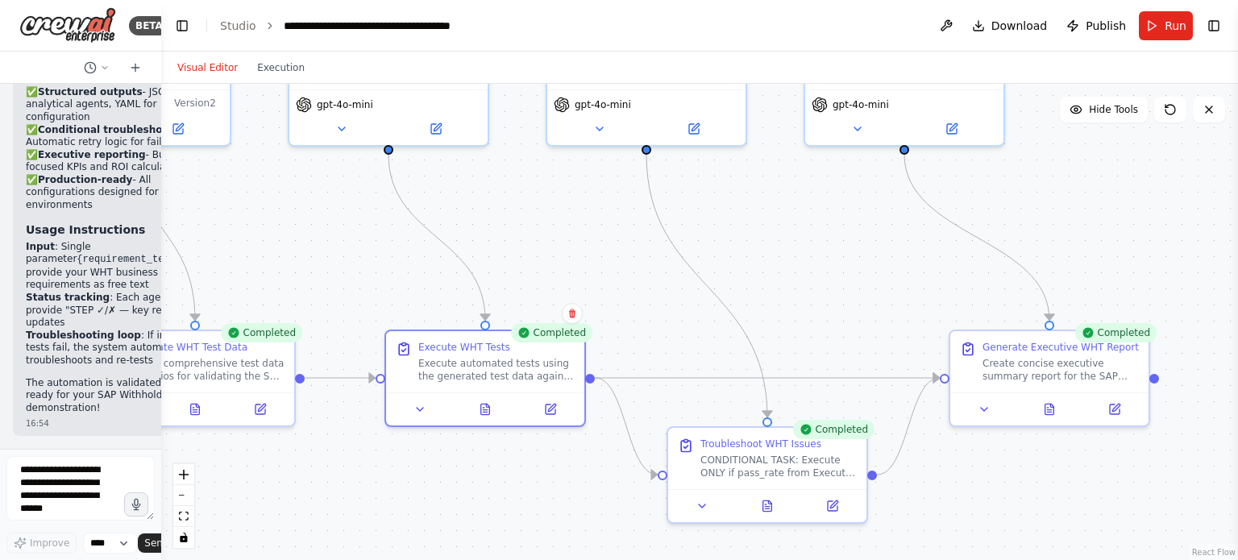
drag, startPoint x: 912, startPoint y: 231, endPoint x: 845, endPoint y: 218, distance: 68.1
click at [845, 218] on div ".deletable-edge-delete-btn { width: 20px; height: 20px; border: 0px solid #ffff…" at bounding box center [699, 322] width 1077 height 476
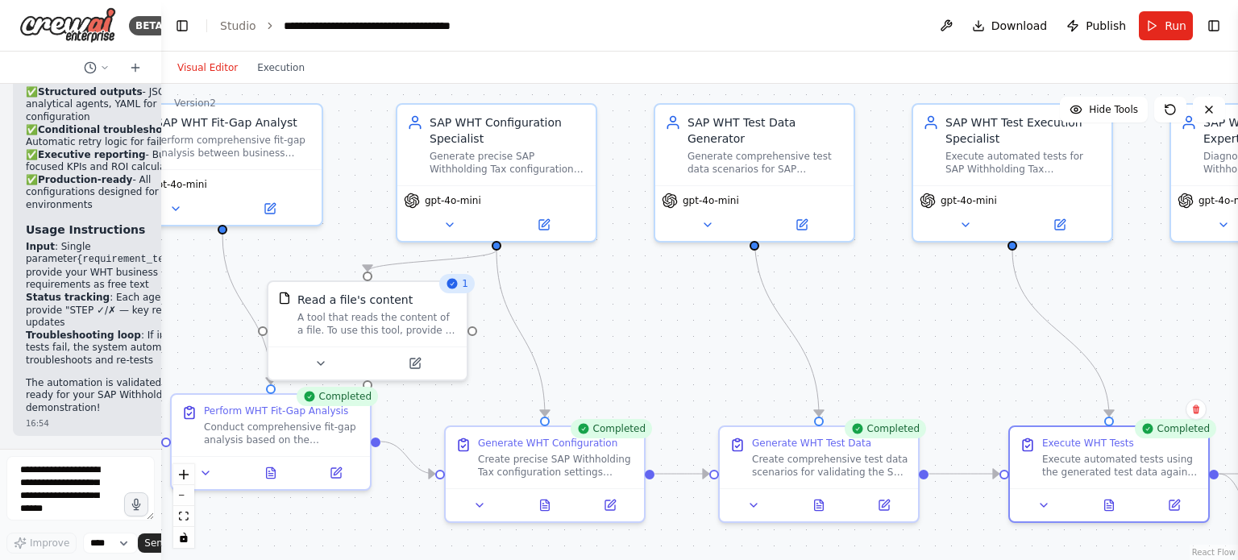
drag, startPoint x: 241, startPoint y: 222, endPoint x: 865, endPoint y: 318, distance: 631.2
click at [865, 318] on div ".deletable-edge-delete-btn { width: 20px; height: 20px; border: 0px solid #ffff…" at bounding box center [699, 322] width 1077 height 476
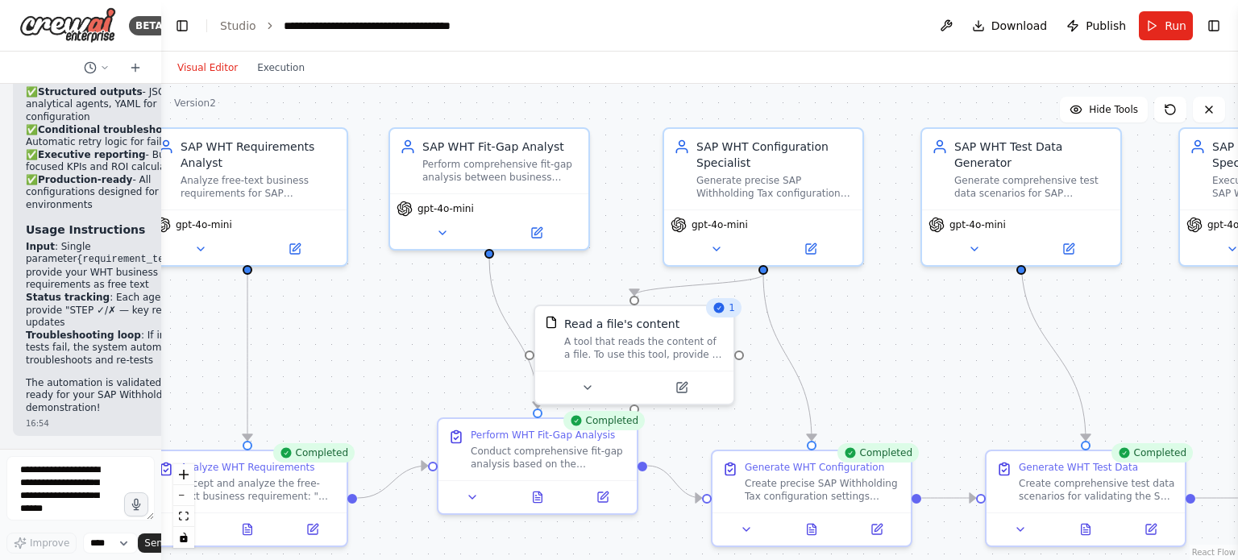
drag, startPoint x: 614, startPoint y: 299, endPoint x: 888, endPoint y: 320, distance: 274.9
click at [888, 320] on div ".deletable-edge-delete-btn { width: 20px; height: 20px; border: 0px solid #ffff…" at bounding box center [699, 322] width 1077 height 476
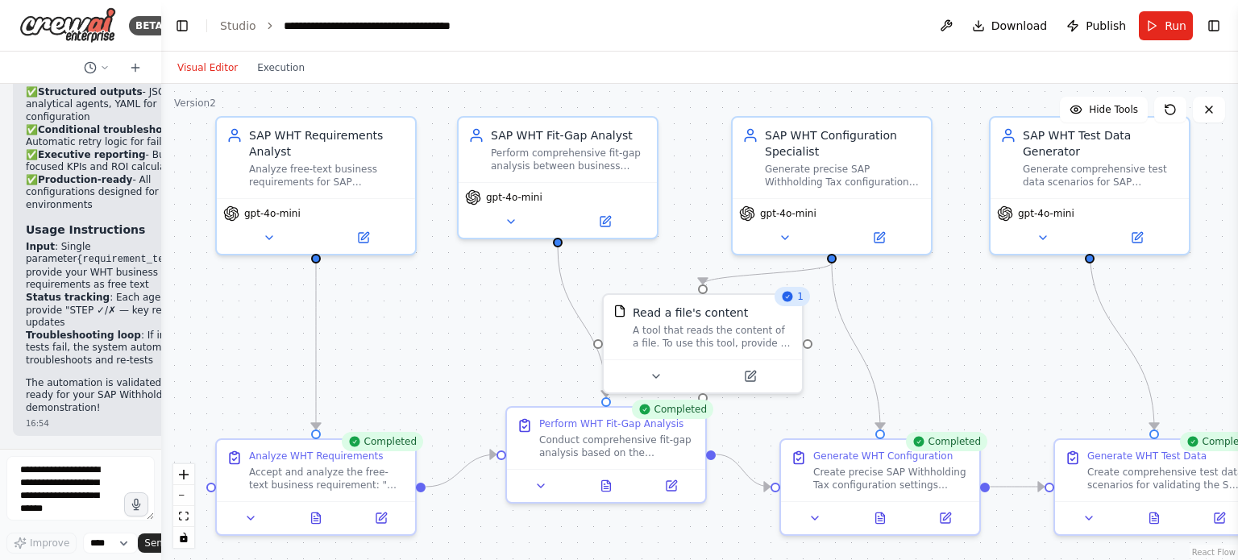
drag, startPoint x: 393, startPoint y: 336, endPoint x: 488, endPoint y: 328, distance: 94.7
click at [488, 328] on div ".deletable-edge-delete-btn { width: 20px; height: 20px; border: 0px solid #ffff…" at bounding box center [699, 322] width 1077 height 476
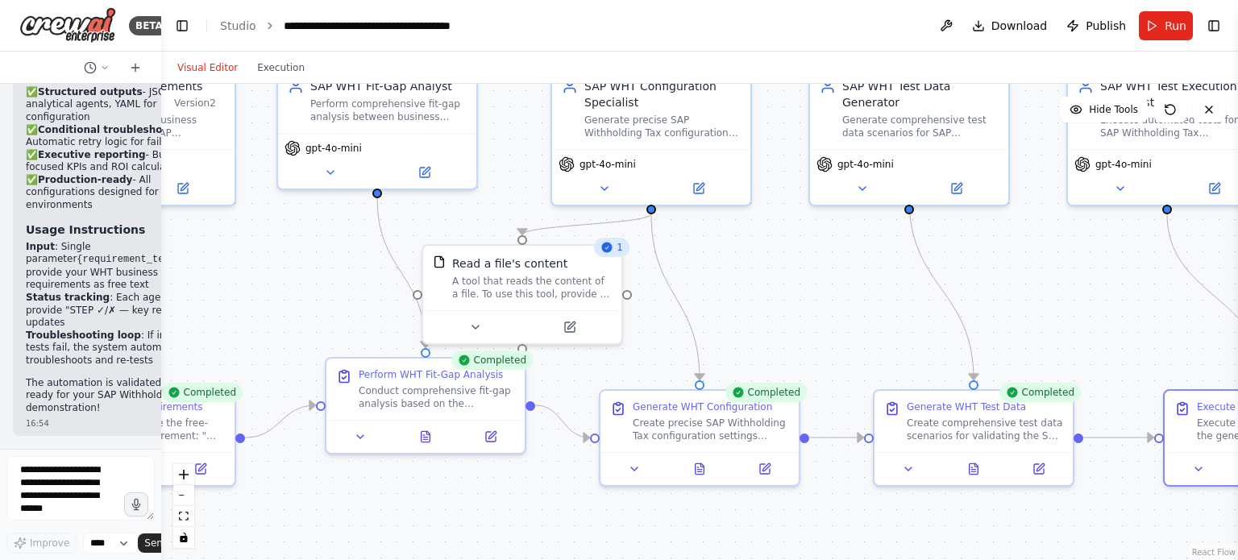
drag, startPoint x: 526, startPoint y: 358, endPoint x: 304, endPoint y: 297, distance: 230.7
click at [304, 297] on div ".deletable-edge-delete-btn { width: 20px; height: 20px; border: 0px solid #ffff…" at bounding box center [699, 322] width 1077 height 476
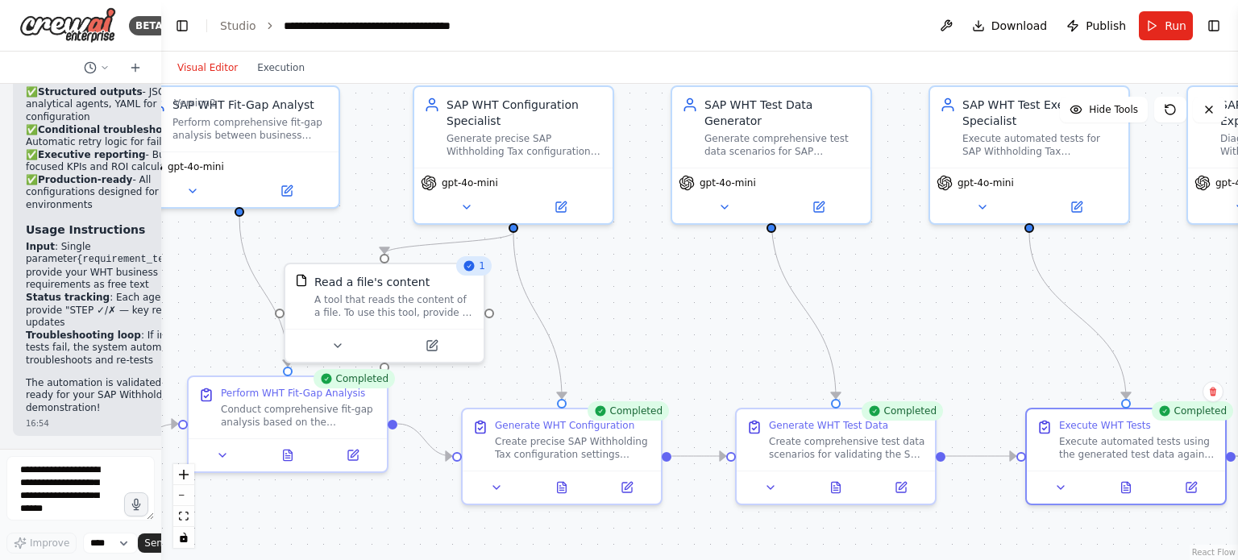
drag, startPoint x: 774, startPoint y: 274, endPoint x: 506, endPoint y: 319, distance: 271.4
click at [506, 319] on div ".deletable-edge-delete-btn { width: 20px; height: 20px; border: 0px solid #ffff…" at bounding box center [699, 322] width 1077 height 476
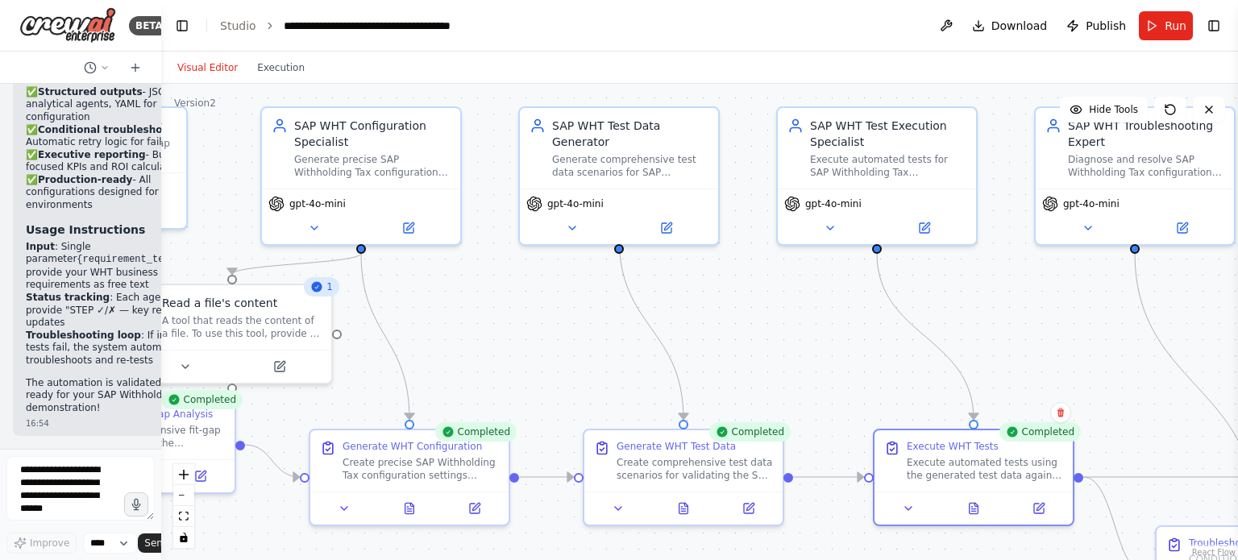
drag, startPoint x: 825, startPoint y: 306, endPoint x: 761, endPoint y: 340, distance: 72.1
click at [761, 340] on div ".deletable-edge-delete-btn { width: 20px; height: 20px; border: 0px solid #ffff…" at bounding box center [699, 322] width 1077 height 476
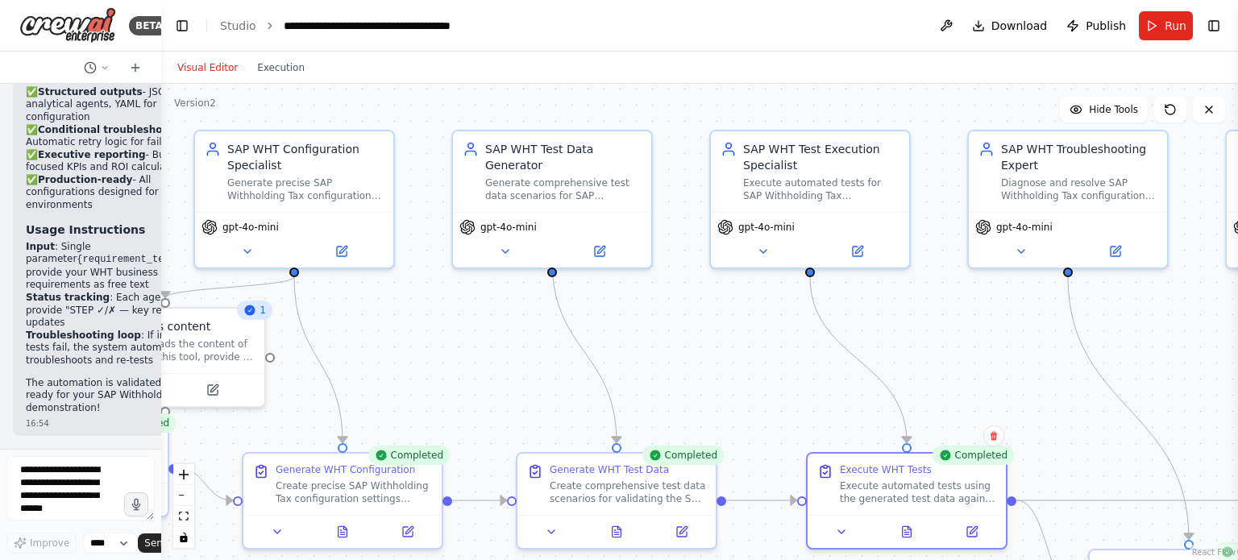
drag, startPoint x: 733, startPoint y: 344, endPoint x: 646, endPoint y: 306, distance: 94.2
click at [646, 306] on div ".deletable-edge-delete-btn { width: 20px; height: 20px; border: 0px solid #ffff…" at bounding box center [699, 322] width 1077 height 476
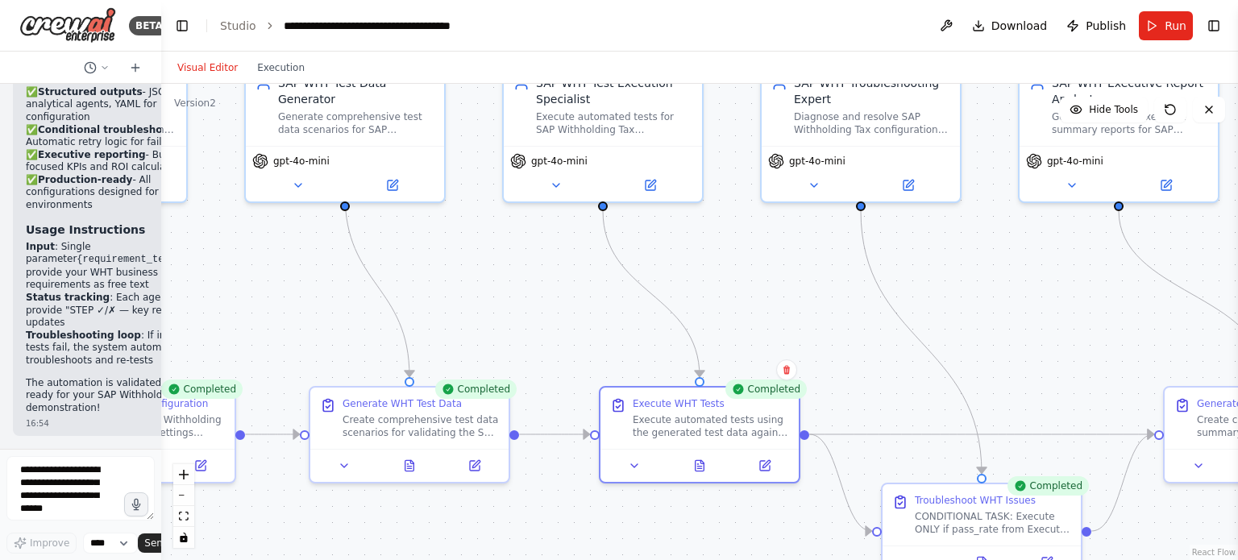
drag, startPoint x: 742, startPoint y: 338, endPoint x: 604, endPoint y: 305, distance: 141.6
click at [604, 305] on div ".deletable-edge-delete-btn { width: 20px; height: 20px; border: 0px solid #ffff…" at bounding box center [699, 322] width 1077 height 476
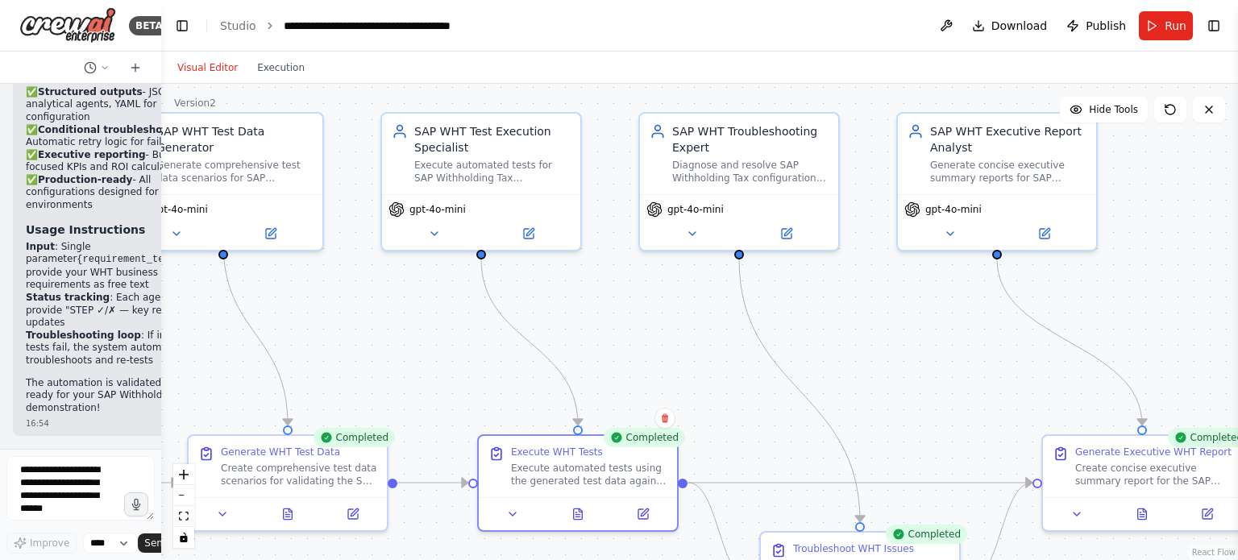
drag, startPoint x: 846, startPoint y: 325, endPoint x: 690, endPoint y: 393, distance: 170.4
click at [690, 393] on div ".deletable-edge-delete-btn { width: 20px; height: 20px; border: 0px solid #ffff…" at bounding box center [699, 322] width 1077 height 476
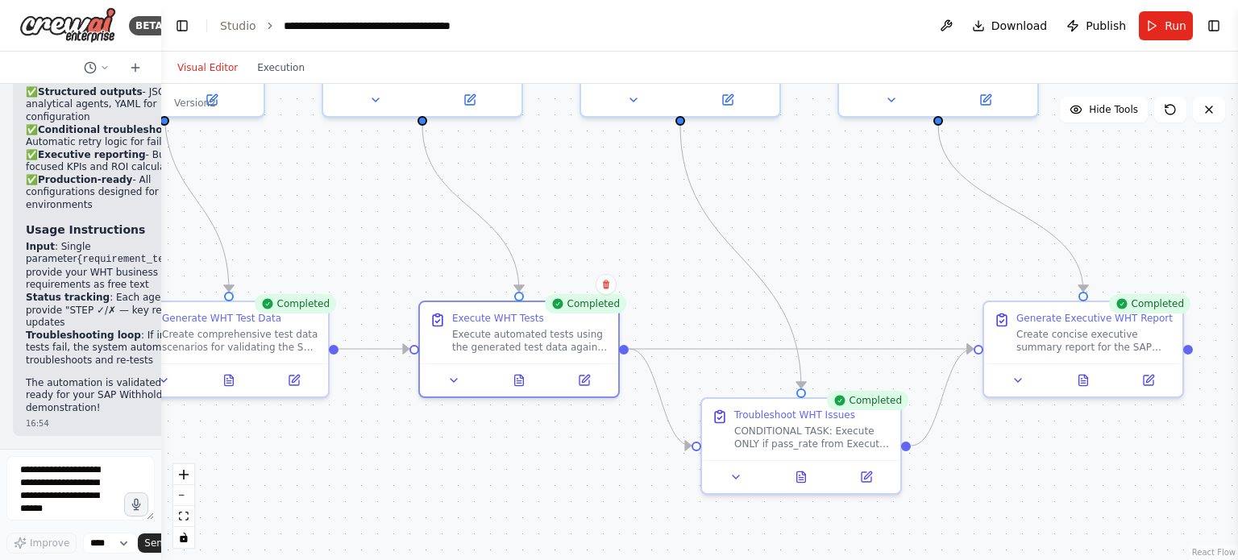
drag, startPoint x: 888, startPoint y: 390, endPoint x: 862, endPoint y: 232, distance: 160.2
click at [862, 232] on div ".deletable-edge-delete-btn { width: 20px; height: 20px; border: 0px solid #ffff…" at bounding box center [699, 322] width 1077 height 476
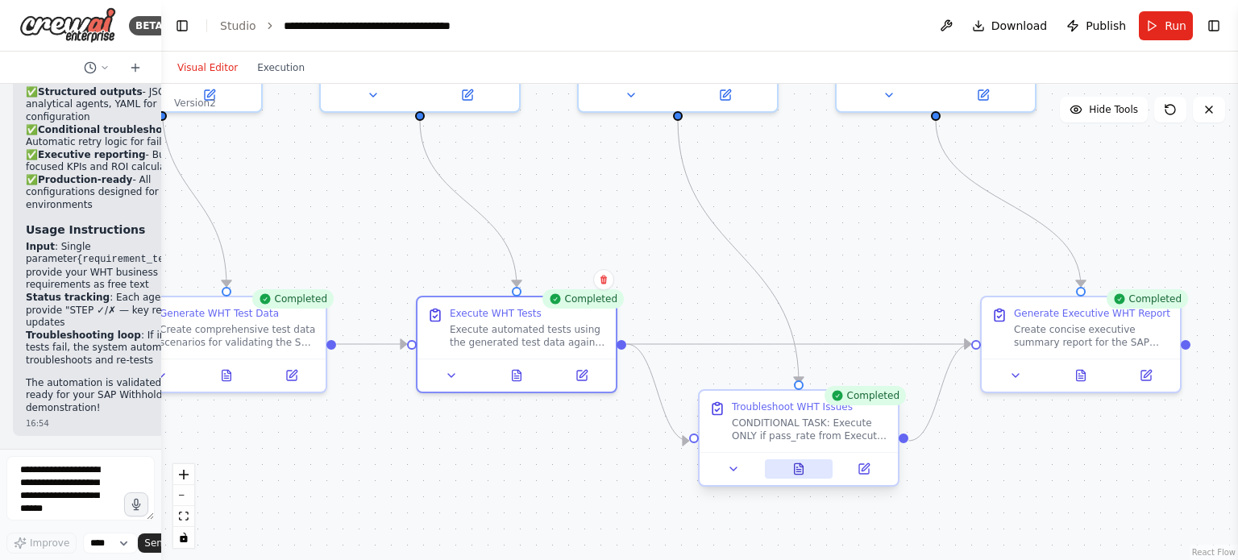
click at [803, 471] on icon at bounding box center [799, 468] width 9 height 10
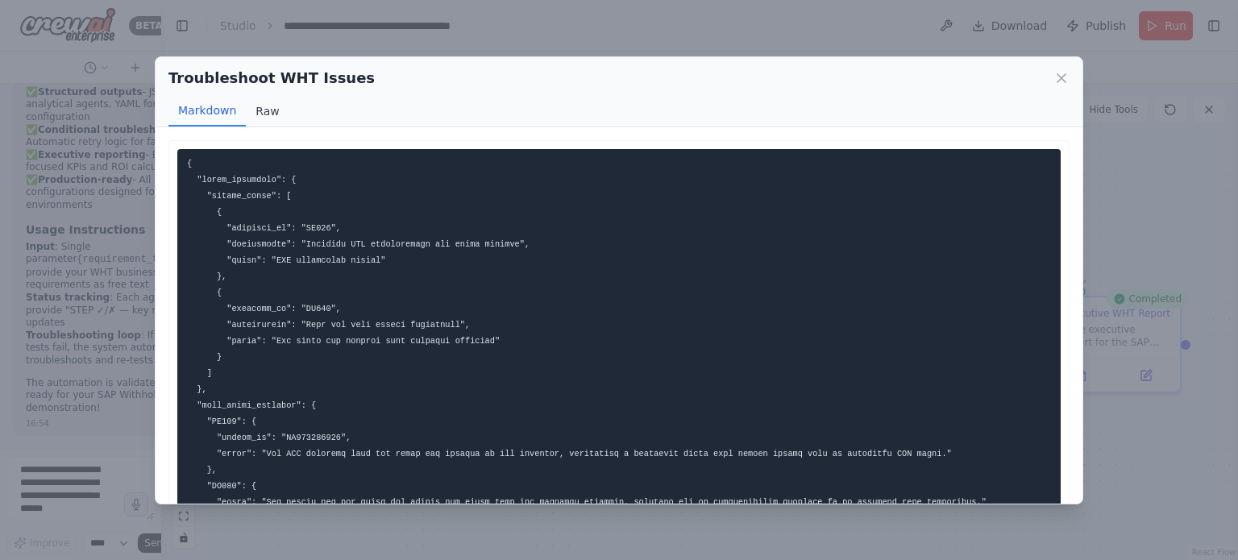
click at [268, 122] on button "Raw" at bounding box center [267, 111] width 43 height 31
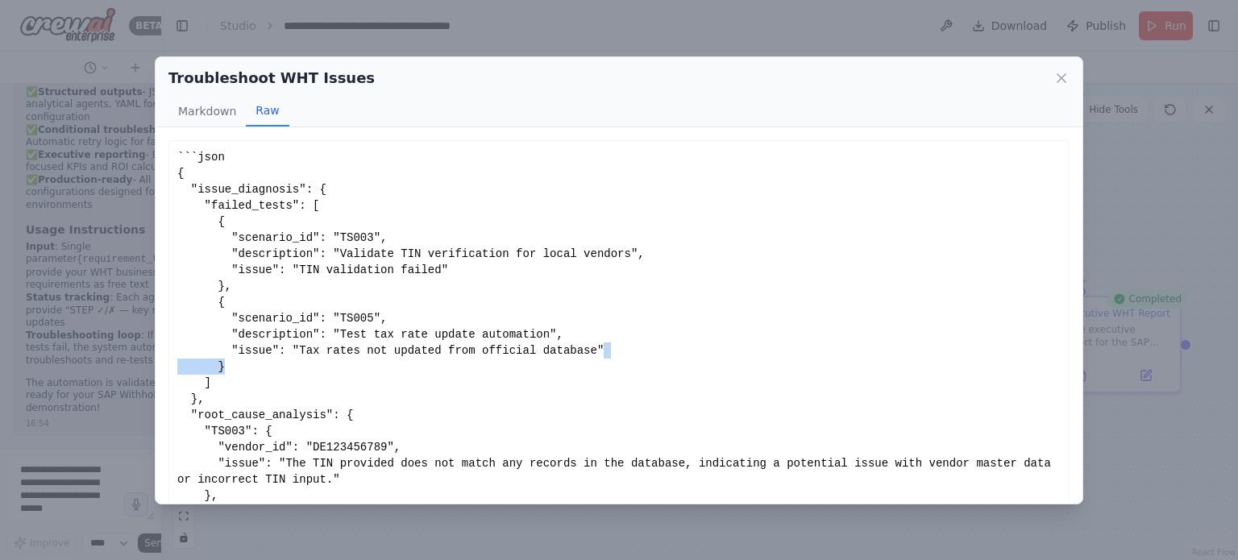
drag, startPoint x: 577, startPoint y: 346, endPoint x: 336, endPoint y: 359, distance: 241.3
click at [336, 359] on div "```json { "issue_diagnosis": { "failed_tests": [ { "scenario_id": "TS003", "des…" at bounding box center [618, 391] width 883 height 484
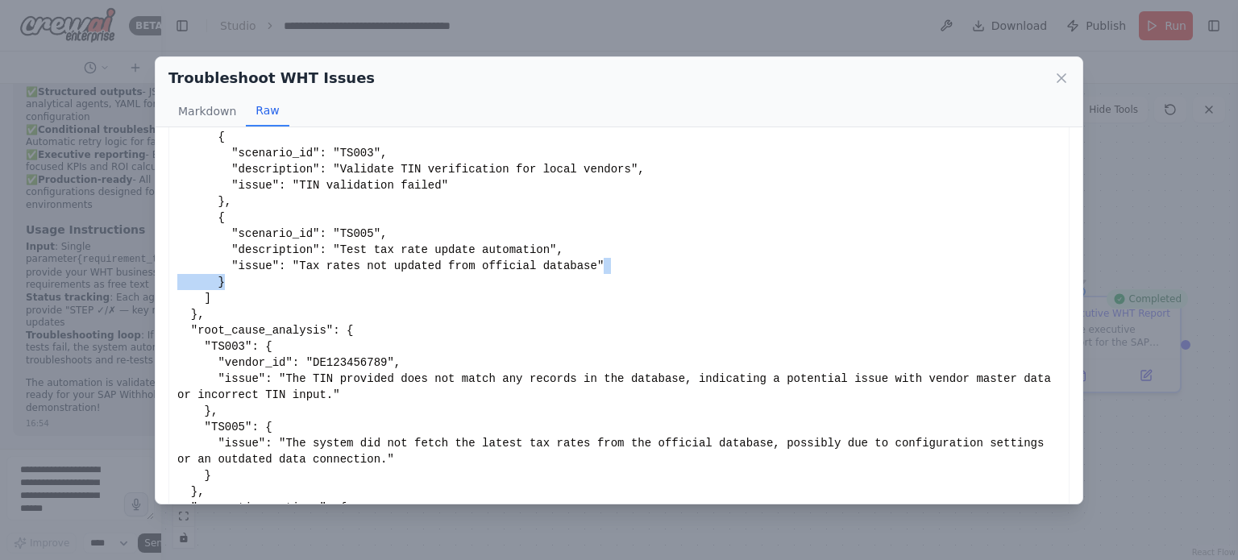
scroll to position [129, 0]
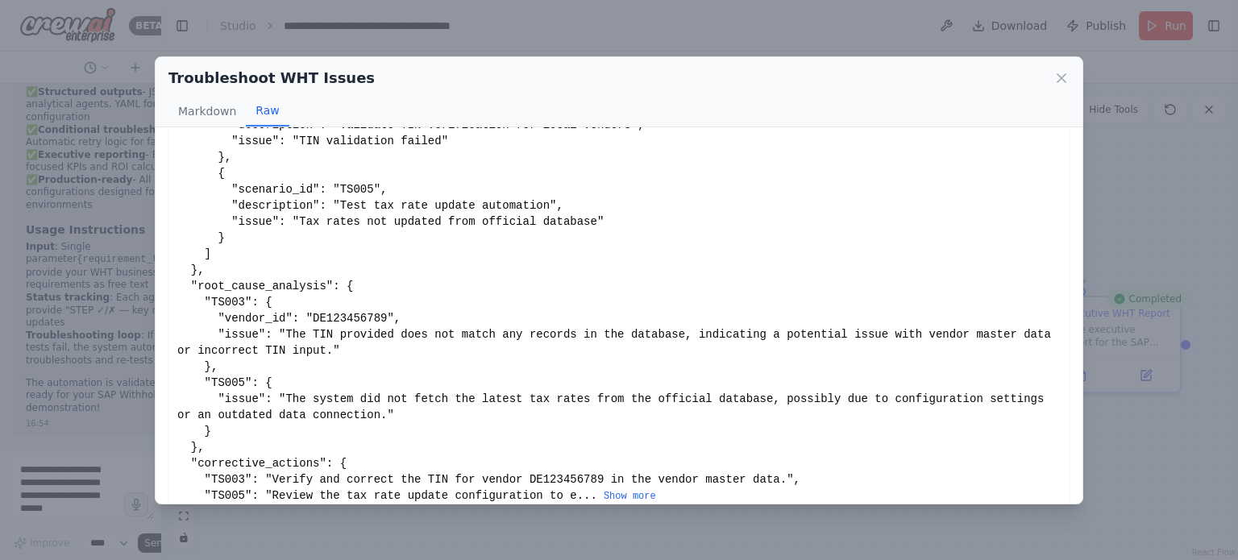
click at [362, 388] on div "```json { "issue_diagnosis": { "failed_tests": [ { "scenario_id": "TS003", "des…" at bounding box center [618, 262] width 883 height 484
click at [1070, 69] on div "Troubleshoot WHT Issues Markdown Raw" at bounding box center [619, 92] width 927 height 70
click at [1064, 74] on icon at bounding box center [1062, 78] width 8 height 8
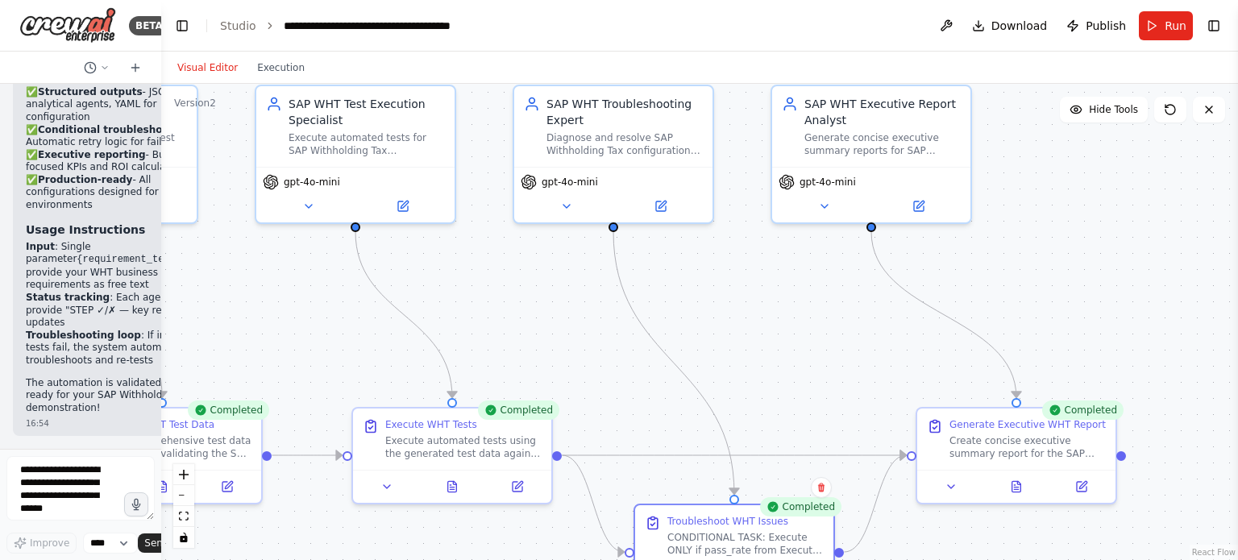
drag, startPoint x: 813, startPoint y: 200, endPoint x: 749, endPoint y: 311, distance: 128.6
click at [749, 311] on div ".deletable-edge-delete-btn { width: 20px; height: 20px; border: 0px solid #ffff…" at bounding box center [699, 322] width 1077 height 476
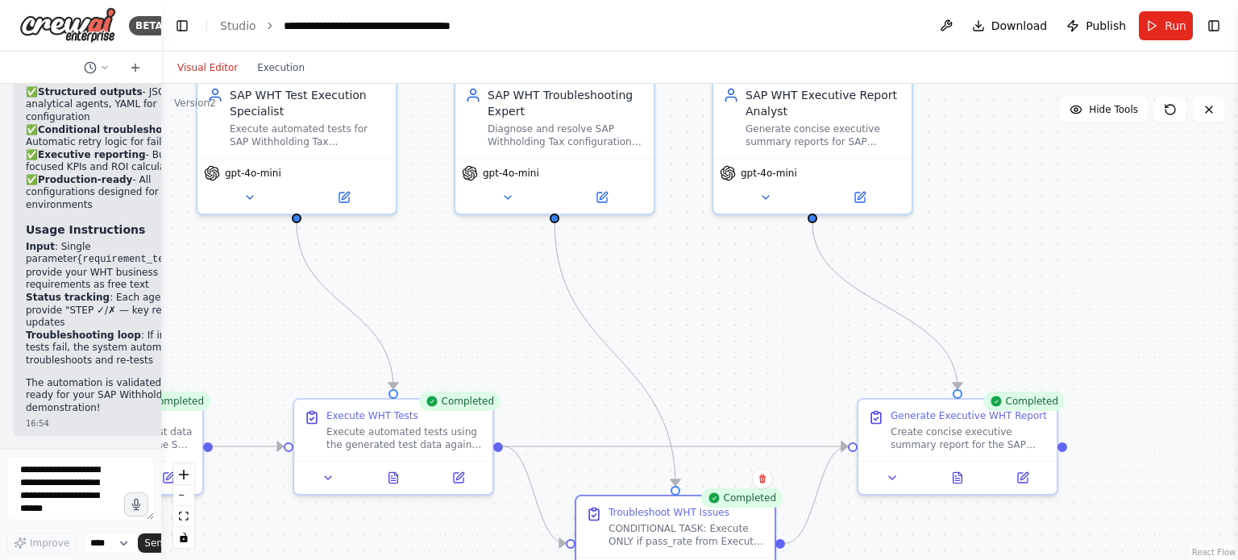
drag, startPoint x: 784, startPoint y: 282, endPoint x: 725, endPoint y: 273, distance: 59.5
click at [725, 273] on div ".deletable-edge-delete-btn { width: 20px; height: 20px; border: 0px solid #ffff…" at bounding box center [699, 322] width 1077 height 476
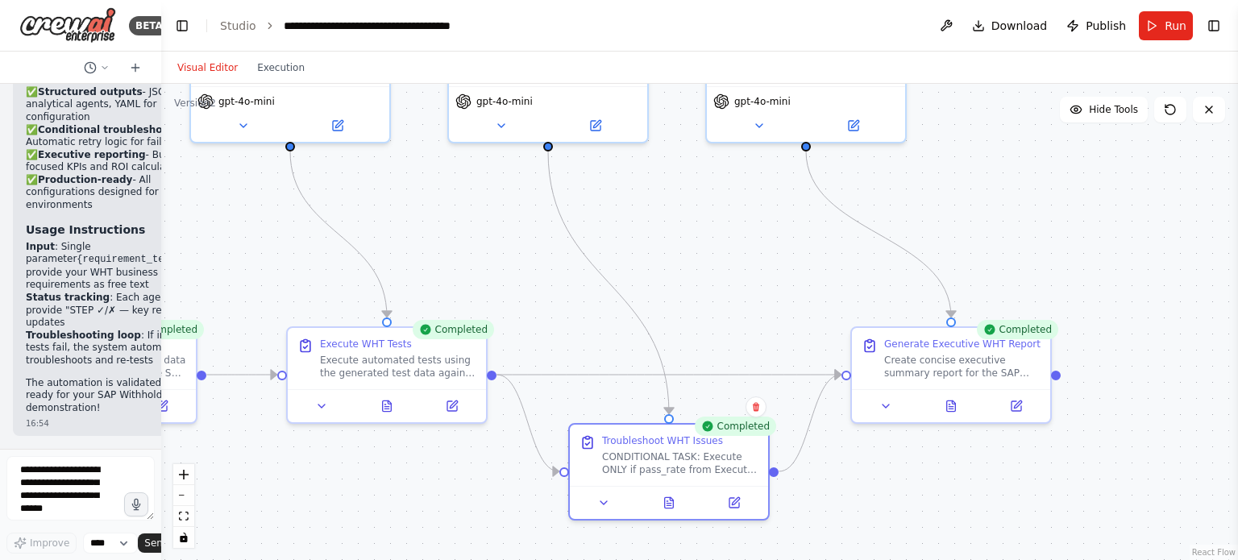
drag, startPoint x: 725, startPoint y: 326, endPoint x: 712, endPoint y: 242, distance: 85.7
click at [712, 242] on div ".deletable-edge-delete-btn { width: 20px; height: 20px; border: 0px solid #ffff…" at bounding box center [699, 322] width 1077 height 476
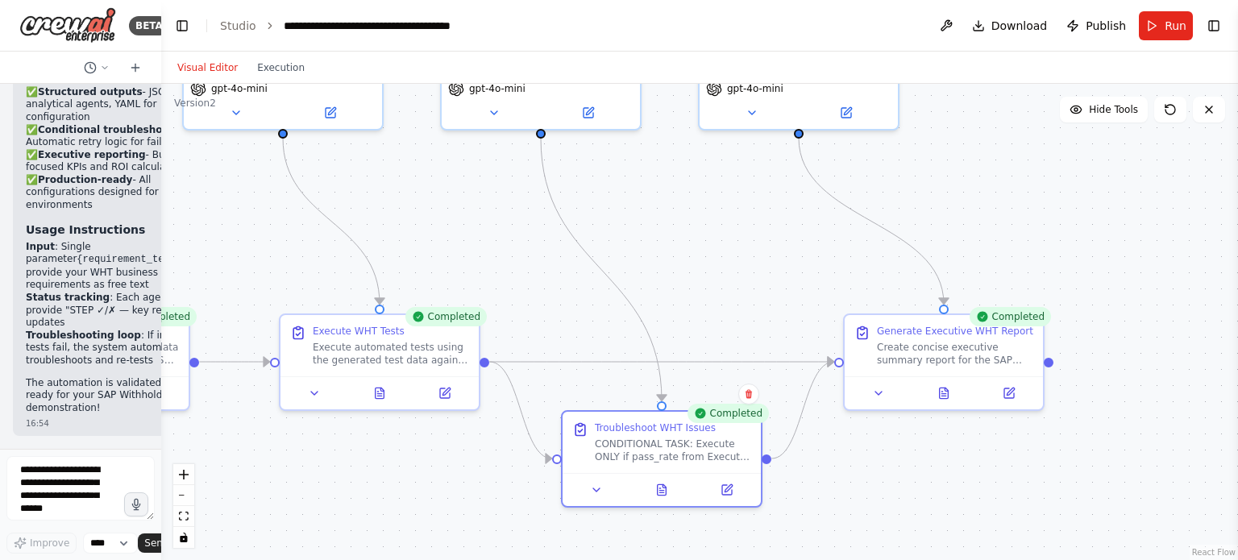
click at [748, 296] on div ".deletable-edge-delete-btn { width: 20px; height: 20px; border: 0px solid #ffff…" at bounding box center [699, 322] width 1077 height 476
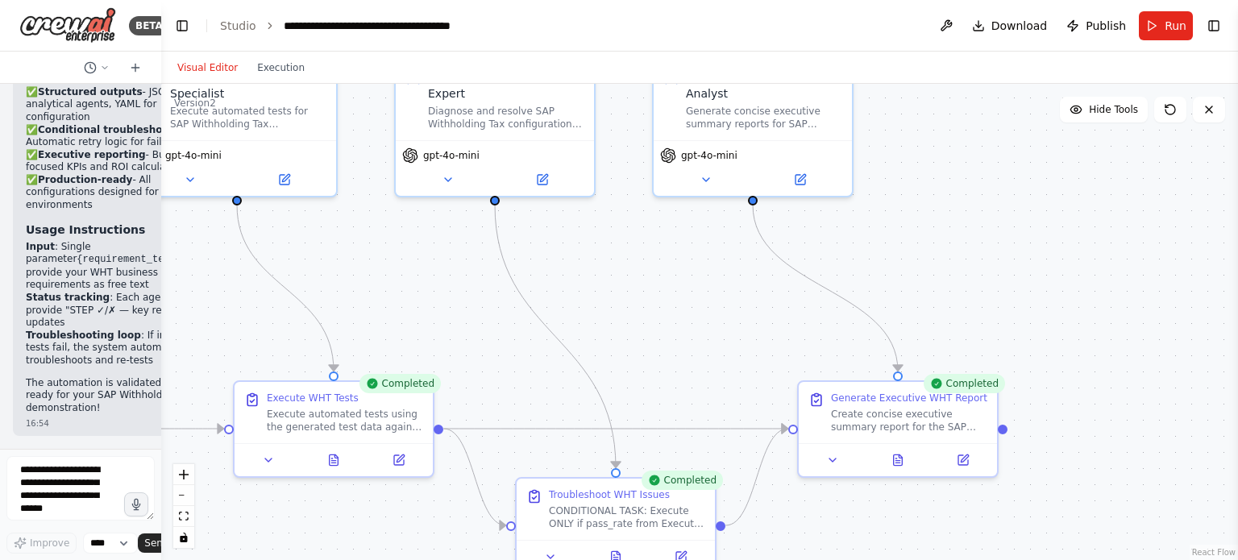
drag, startPoint x: 727, startPoint y: 226, endPoint x: 681, endPoint y: 291, distance: 79.8
click at [681, 291] on div ".deletable-edge-delete-btn { width: 20px; height: 20px; border: 0px solid #ffff…" at bounding box center [699, 322] width 1077 height 476
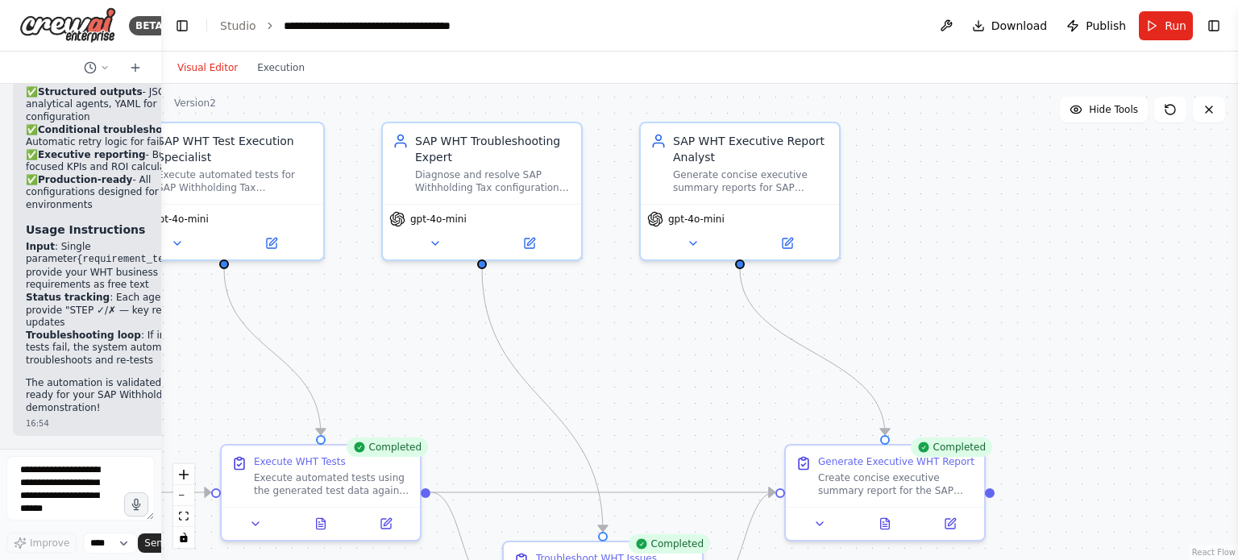
drag, startPoint x: 687, startPoint y: 278, endPoint x: 674, endPoint y: 343, distance: 66.6
click at [674, 343] on div ".deletable-edge-delete-btn { width: 20px; height: 20px; border: 0px solid #ffff…" at bounding box center [699, 322] width 1077 height 476
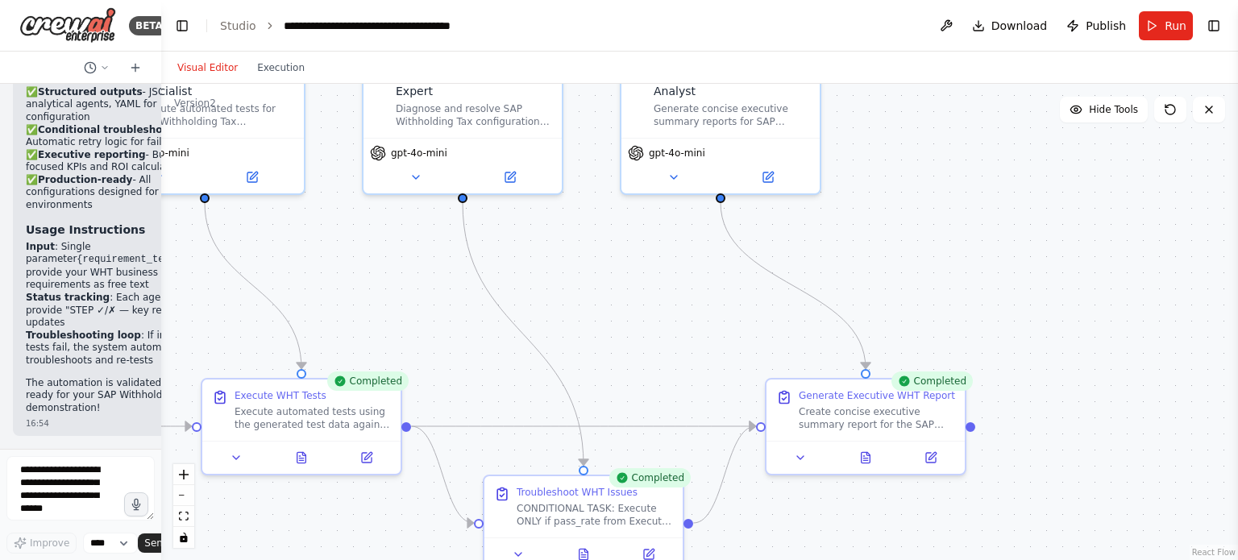
drag, startPoint x: 981, startPoint y: 251, endPoint x: 960, endPoint y: 180, distance: 74.0
click at [960, 180] on div ".deletable-edge-delete-btn { width: 20px; height: 20px; border: 0px solid #ffff…" at bounding box center [699, 322] width 1077 height 476
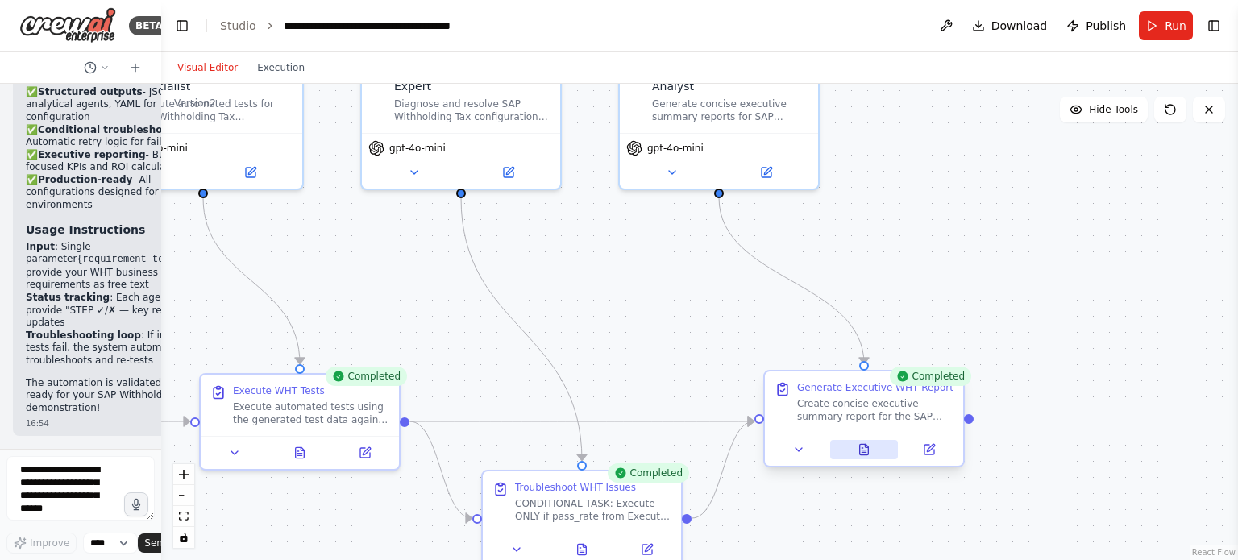
click at [866, 453] on icon at bounding box center [864, 449] width 9 height 10
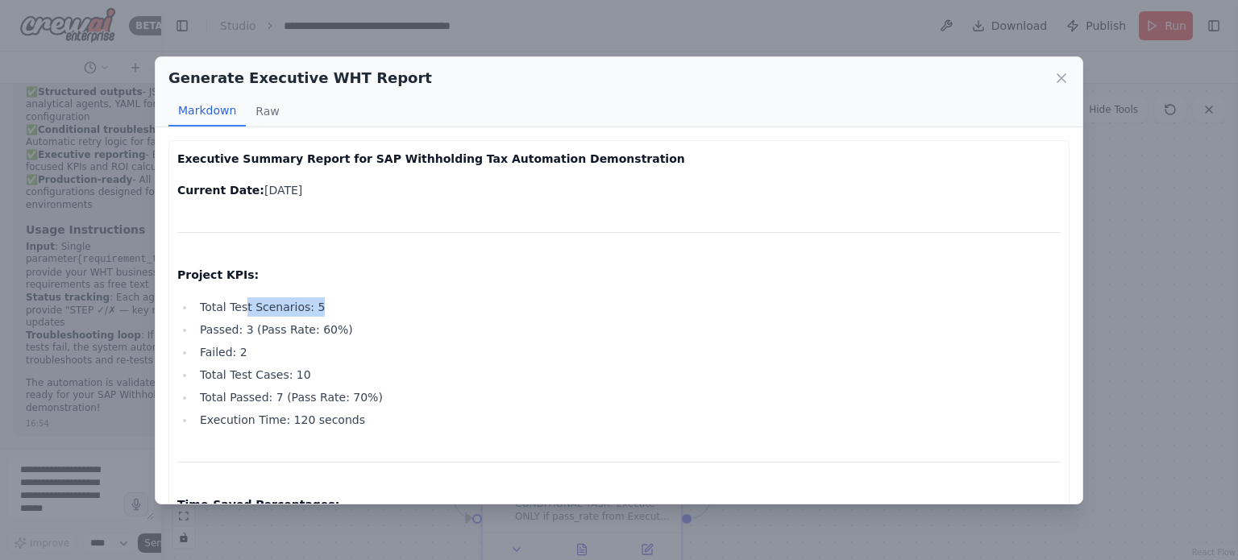
drag, startPoint x: 318, startPoint y: 305, endPoint x: 235, endPoint y: 304, distance: 83.0
click at [235, 304] on li "Total Test Scenarios: 5" at bounding box center [628, 306] width 866 height 19
drag, startPoint x: 352, startPoint y: 318, endPoint x: 172, endPoint y: 336, distance: 181.5
click at [222, 365] on li "Total Test Cases: 10" at bounding box center [628, 374] width 866 height 19
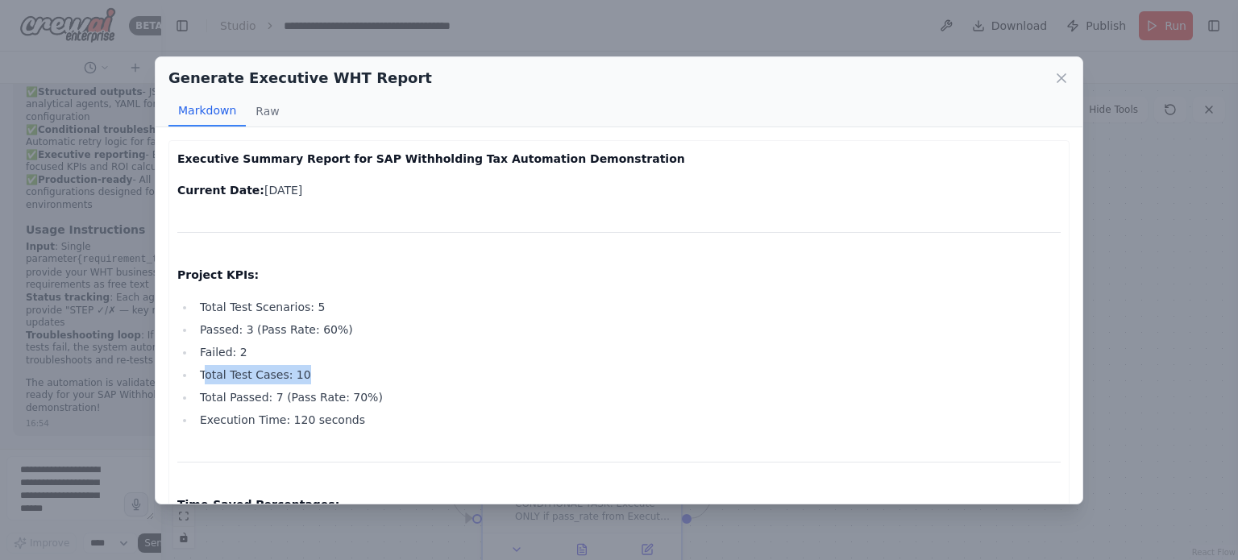
drag, startPoint x: 342, startPoint y: 372, endPoint x: 206, endPoint y: 362, distance: 135.8
click at [206, 362] on ul "Total Test Scenarios: 5 Passed: 3 (Pass Rate: 60%) Failed: 2 Total Test Cases: …" at bounding box center [618, 363] width 883 height 132
drag, startPoint x: 374, startPoint y: 403, endPoint x: 216, endPoint y: 405, distance: 158.0
click at [216, 405] on li "Total Passed: 7 (Pass Rate: 70%)" at bounding box center [628, 397] width 866 height 19
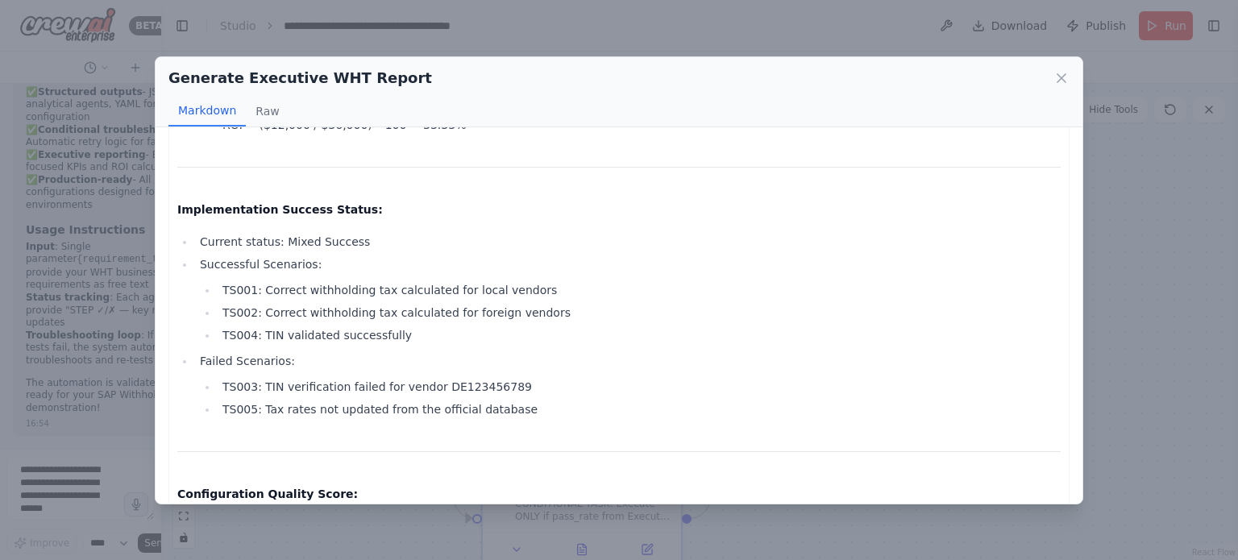
scroll to position [810, 0]
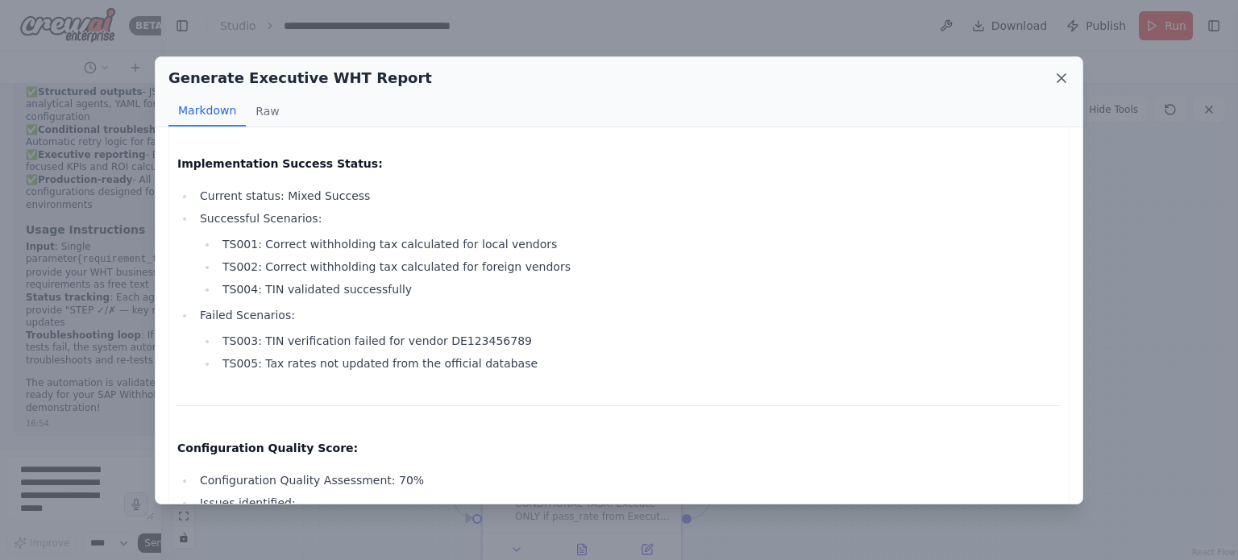
click at [1064, 77] on icon at bounding box center [1061, 78] width 16 height 16
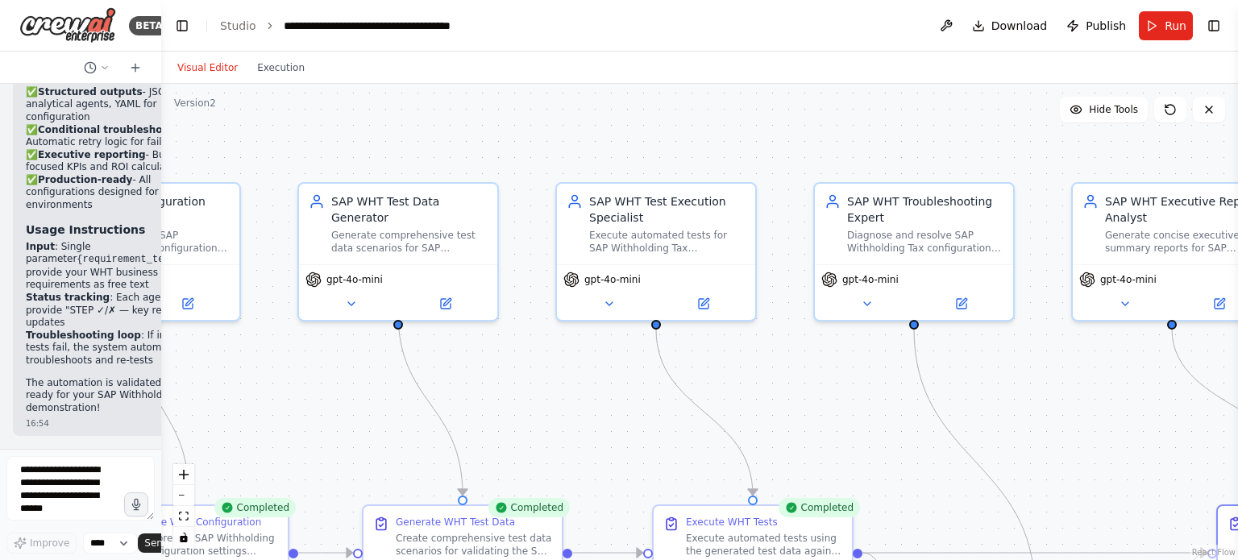
drag, startPoint x: 384, startPoint y: 274, endPoint x: 837, endPoint y: 405, distance: 471.7
click at [837, 405] on div ".deletable-edge-delete-btn { width: 20px; height: 20px; border: 0px solid #ffff…" at bounding box center [699, 322] width 1077 height 476
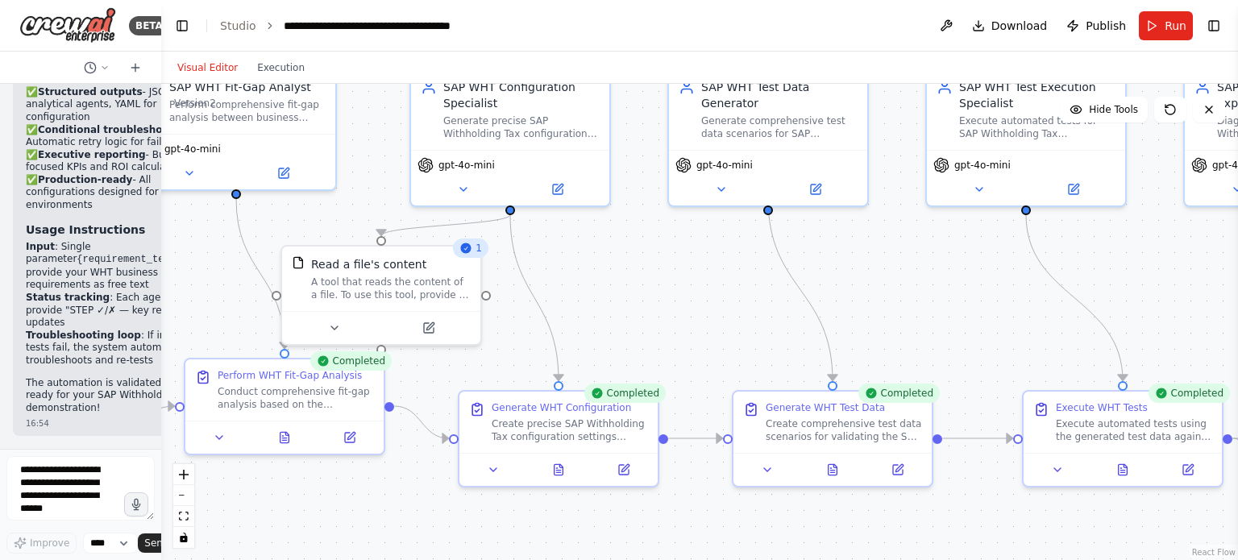
drag, startPoint x: 338, startPoint y: 403, endPoint x: 776, endPoint y: 268, distance: 458.7
click at [776, 268] on div ".deletable-edge-delete-btn { width: 20px; height: 20px; border: 0px solid #ffff…" at bounding box center [699, 322] width 1077 height 476
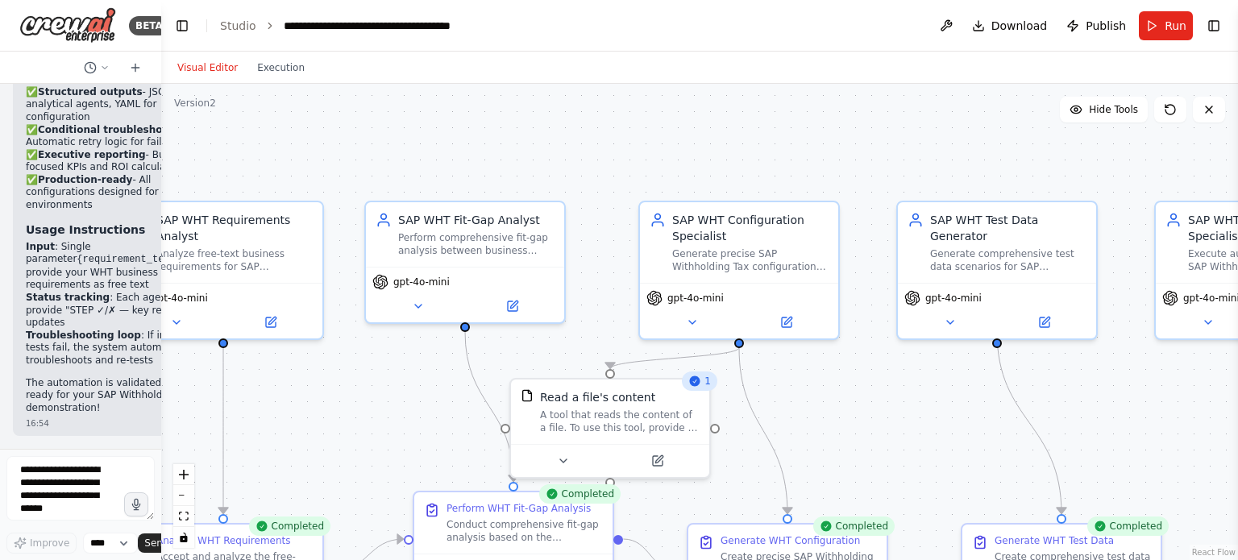
drag, startPoint x: 252, startPoint y: 239, endPoint x: 417, endPoint y: 394, distance: 225.8
click at [417, 394] on div ".deletable-edge-delete-btn { width: 20px; height: 20px; border: 0px solid #ffff…" at bounding box center [699, 322] width 1077 height 476
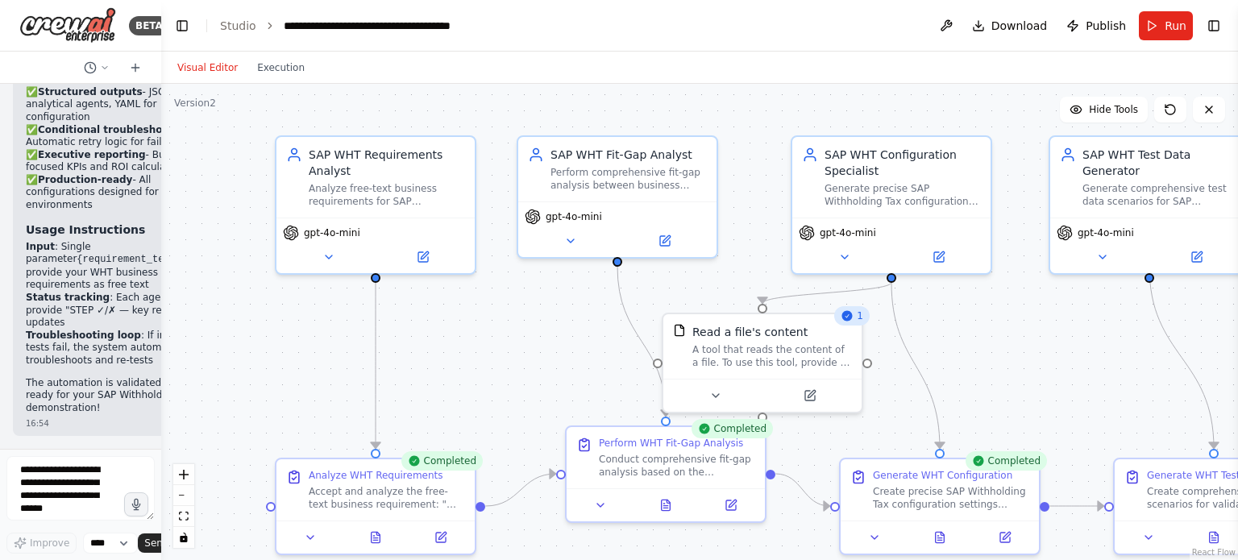
drag, startPoint x: 290, startPoint y: 418, endPoint x: 438, endPoint y: 351, distance: 162.7
click at [438, 351] on div ".deletable-edge-delete-btn { width: 20px; height: 20px; border: 0px solid #ffff…" at bounding box center [699, 322] width 1077 height 476
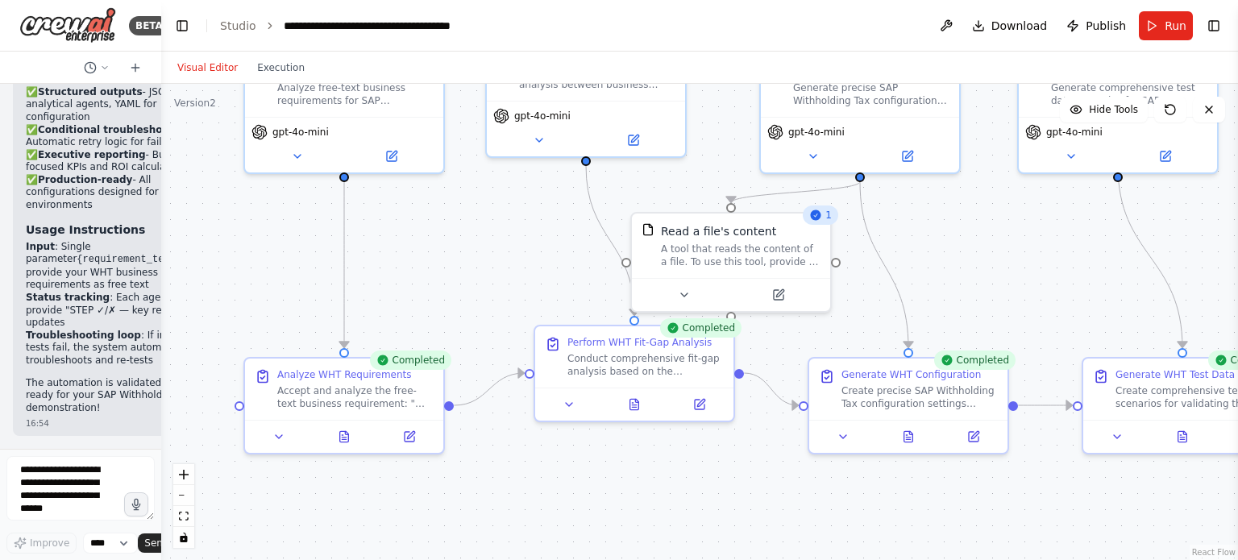
drag, startPoint x: 1081, startPoint y: 335, endPoint x: 1048, endPoint y: 231, distance: 108.3
click at [1048, 231] on div ".deletable-edge-delete-btn { width: 20px; height: 20px; border: 0px solid #ffff…" at bounding box center [699, 322] width 1077 height 476
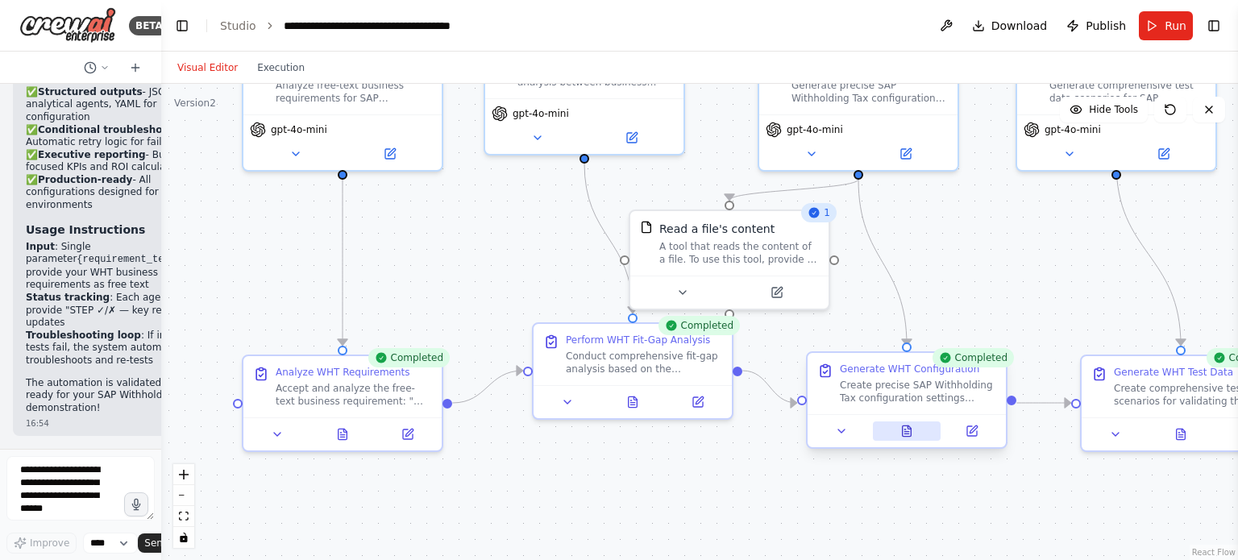
click at [909, 436] on icon at bounding box center [907, 431] width 9 height 10
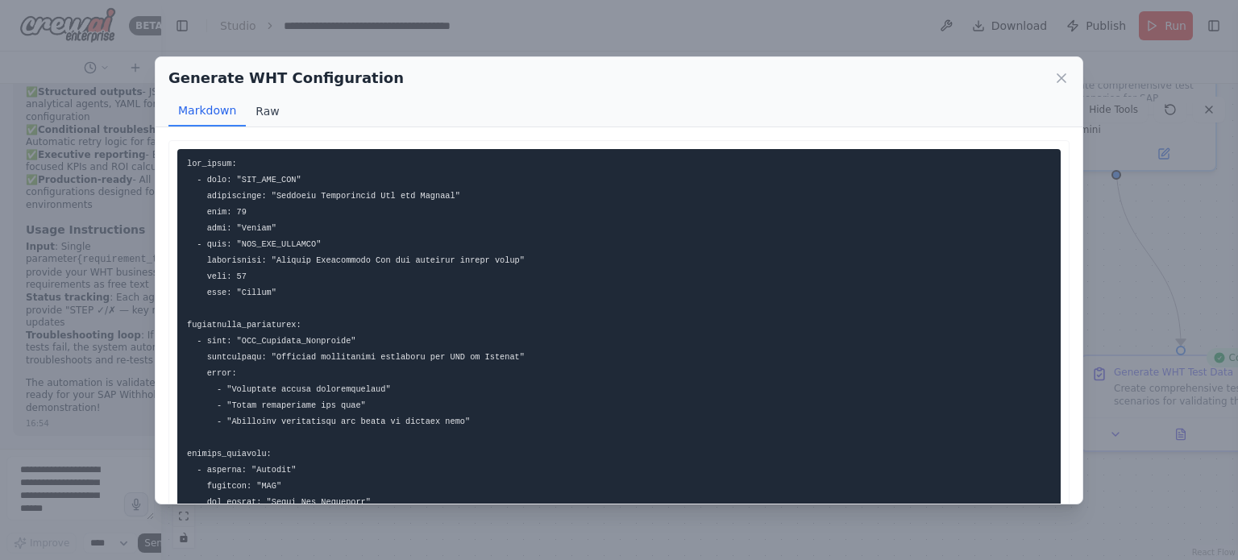
click at [251, 114] on button "Raw" at bounding box center [267, 111] width 43 height 31
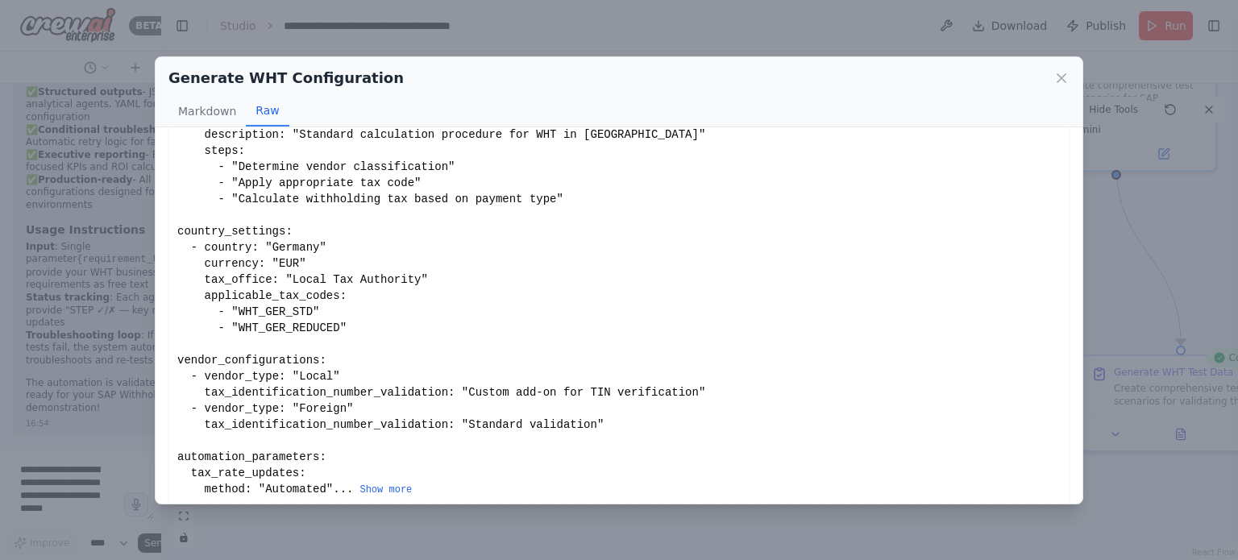
scroll to position [262, 0]
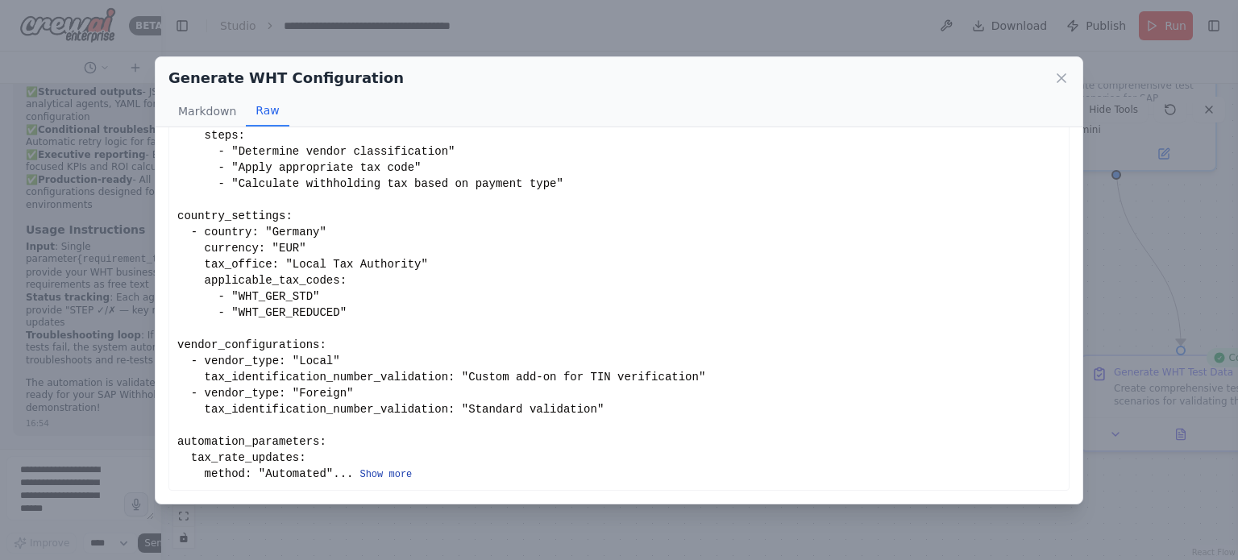
click at [359, 473] on button "Show more" at bounding box center [385, 474] width 52 height 13
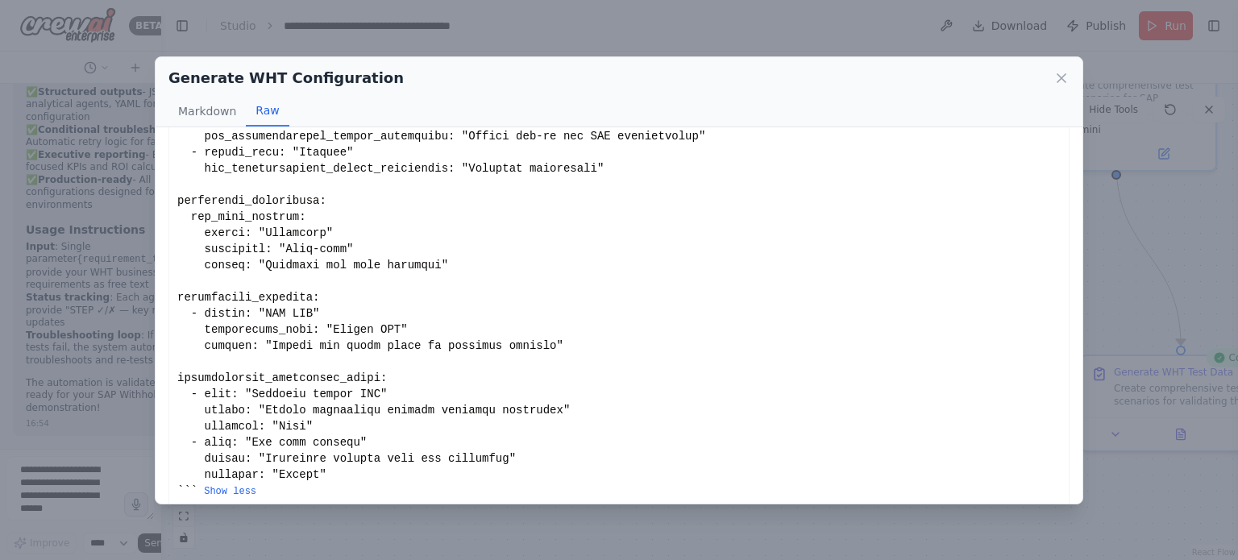
scroll to position [504, 0]
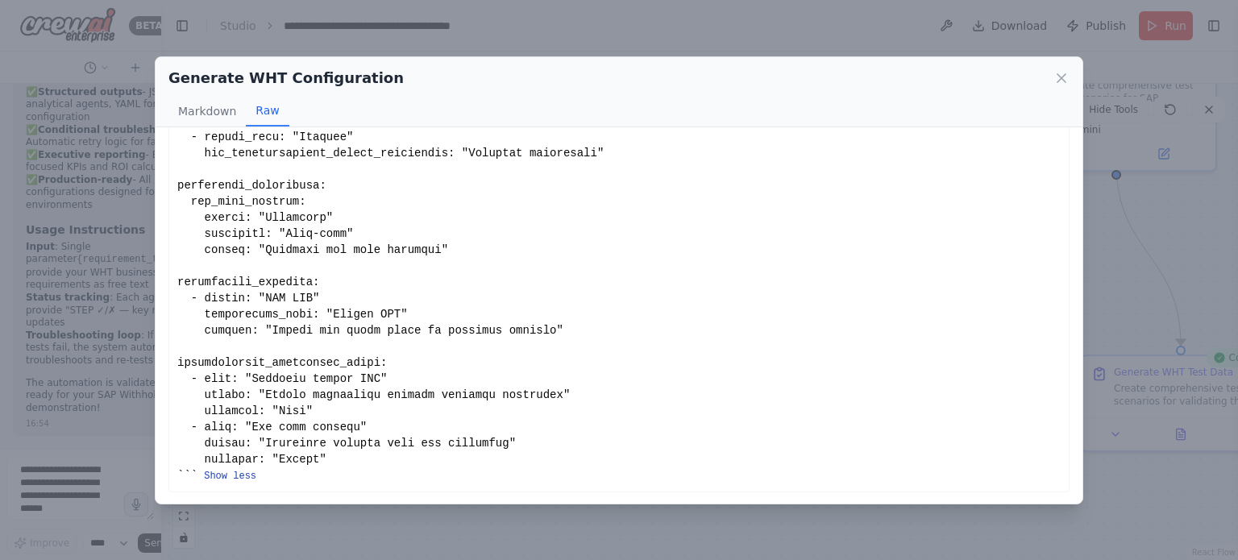
click at [226, 477] on button "Show less" at bounding box center [230, 476] width 52 height 13
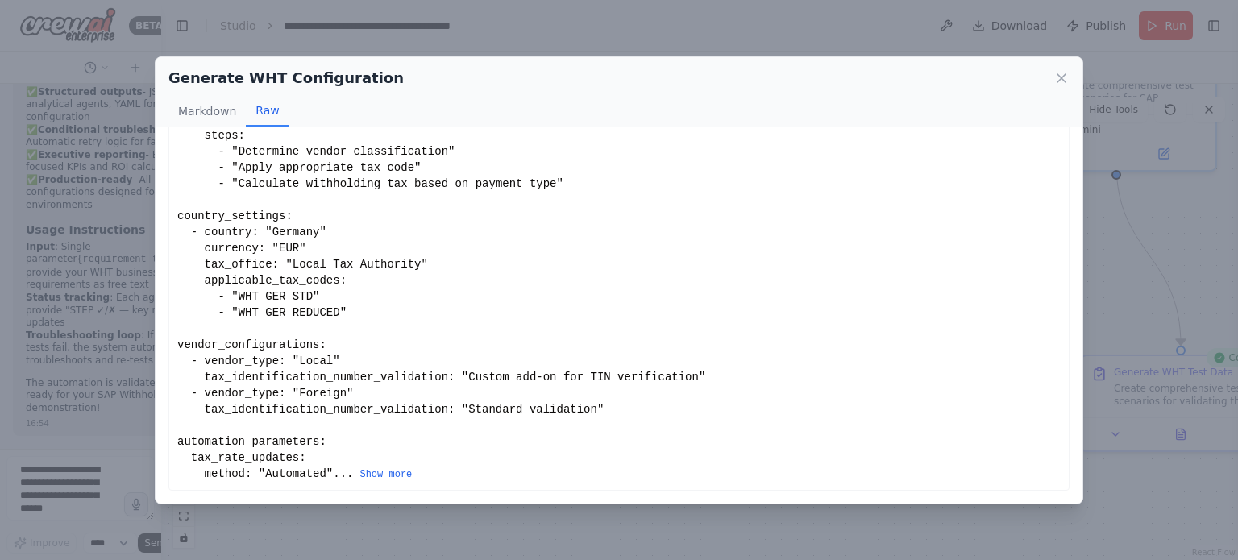
scroll to position [262, 0]
click at [359, 480] on button "Show more" at bounding box center [385, 474] width 52 height 13
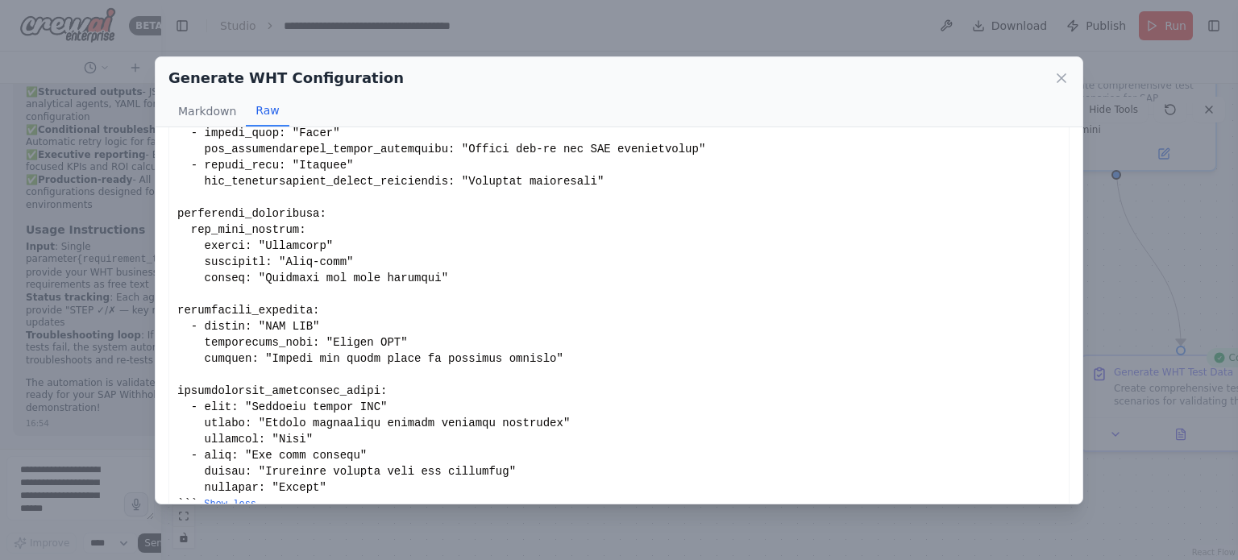
scroll to position [504, 0]
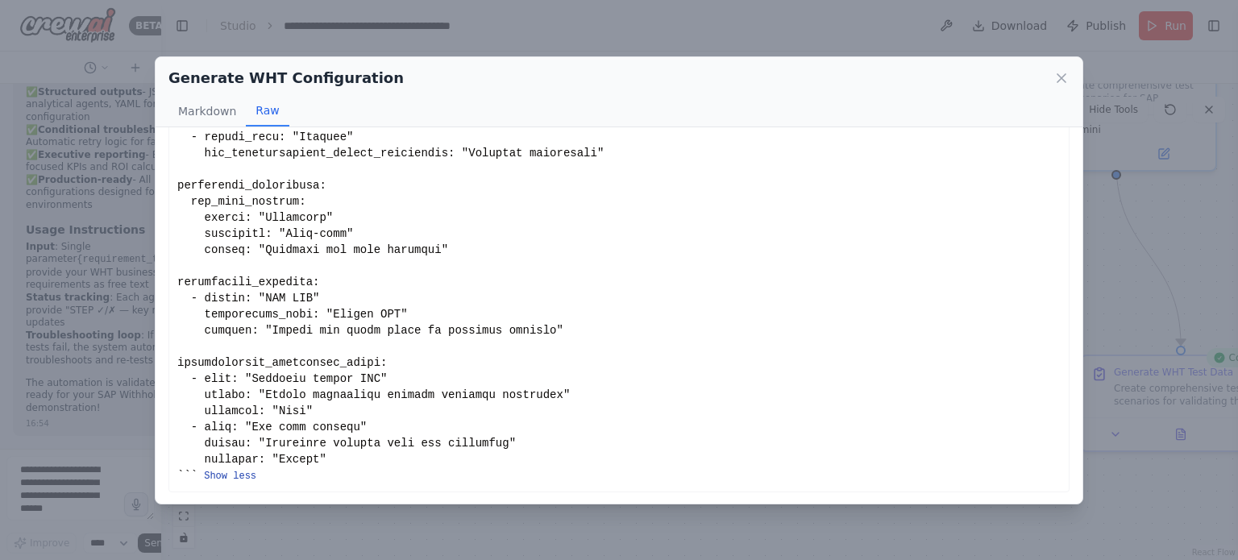
click at [225, 474] on button "Show less" at bounding box center [230, 476] width 52 height 13
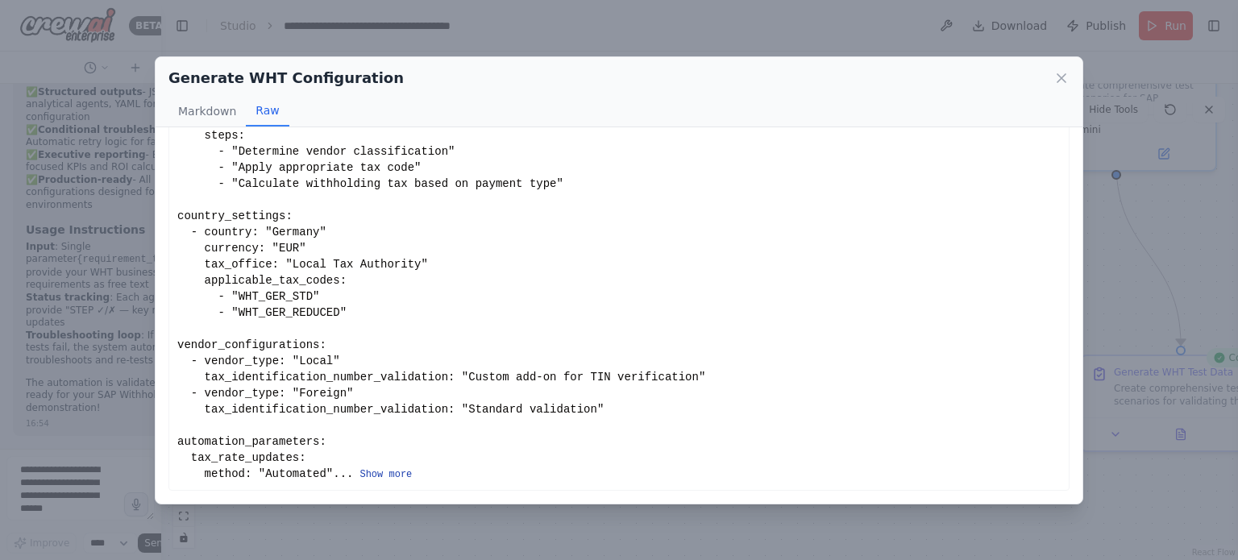
click at [359, 480] on button "Show more" at bounding box center [385, 474] width 52 height 13
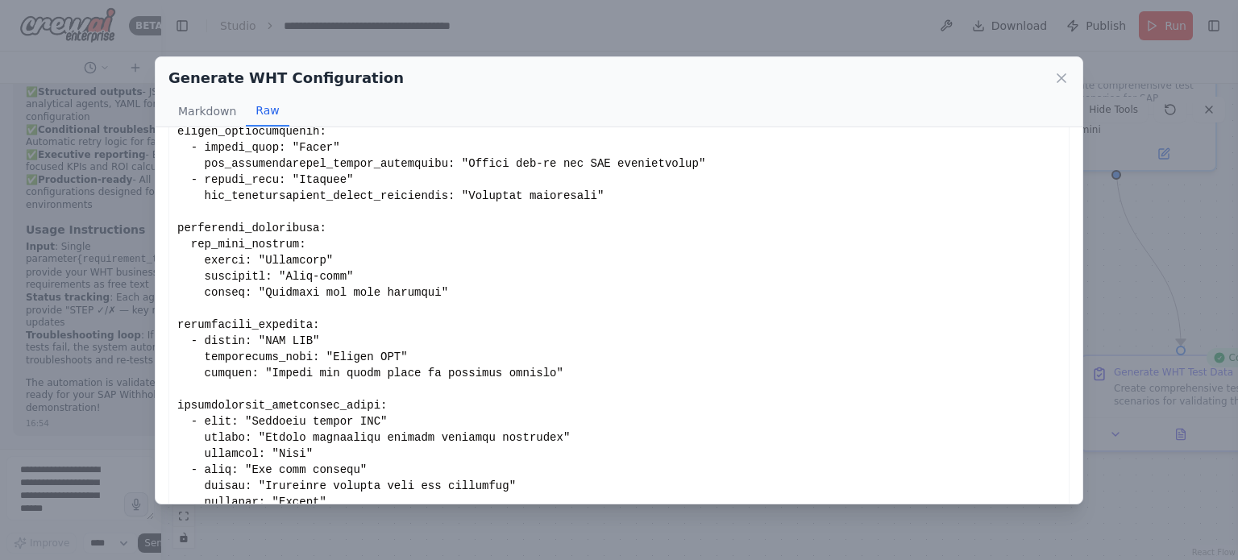
scroll to position [504, 0]
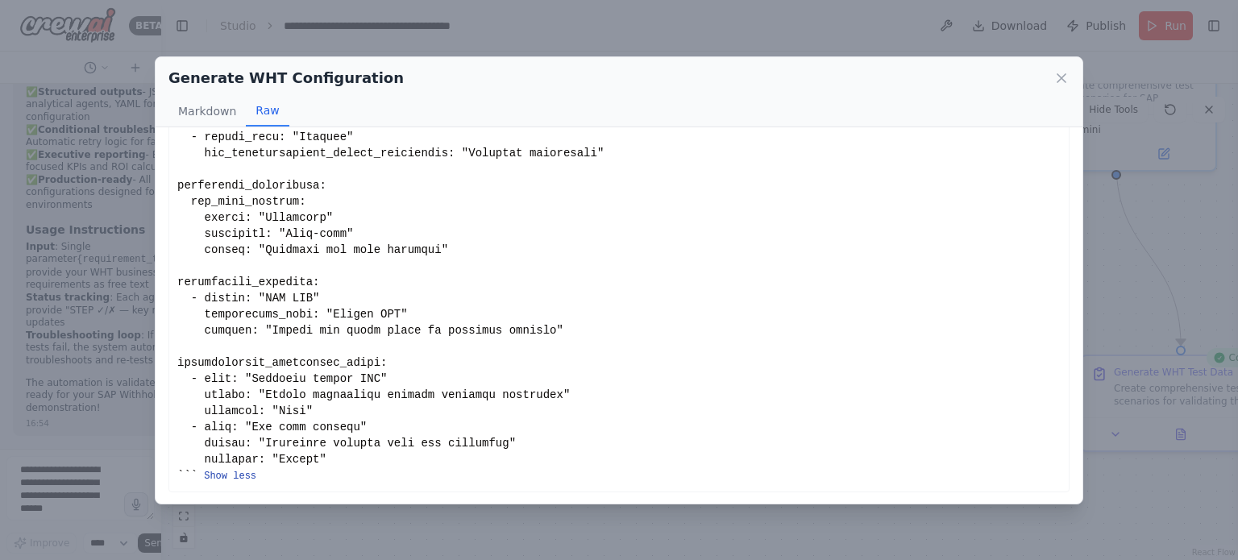
click at [228, 476] on button "Show less" at bounding box center [230, 476] width 52 height 13
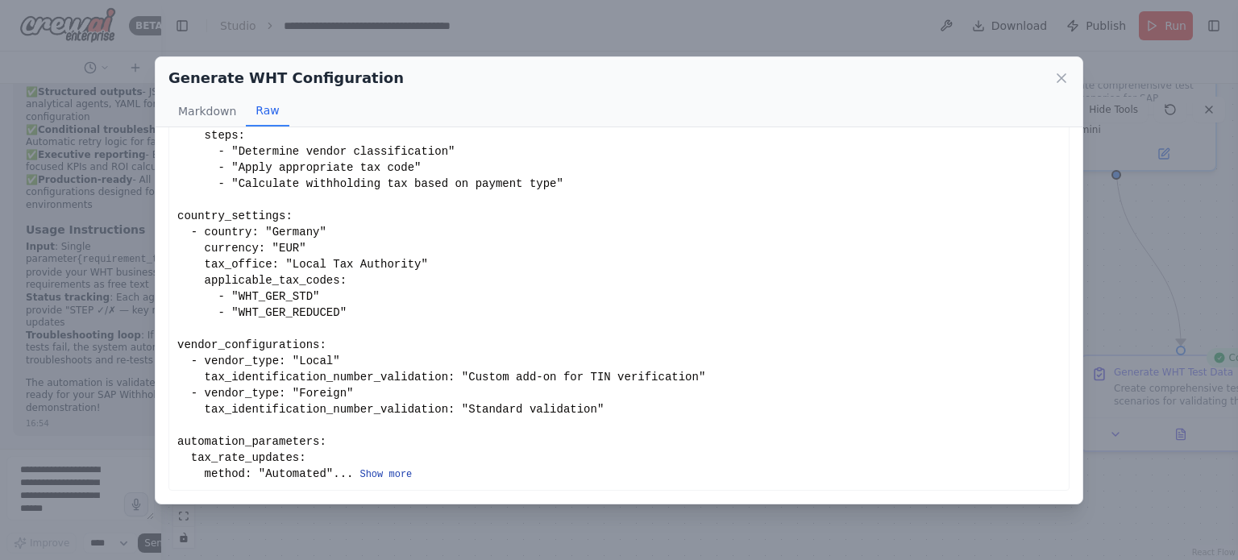
click at [359, 480] on button "Show more" at bounding box center [385, 474] width 52 height 13
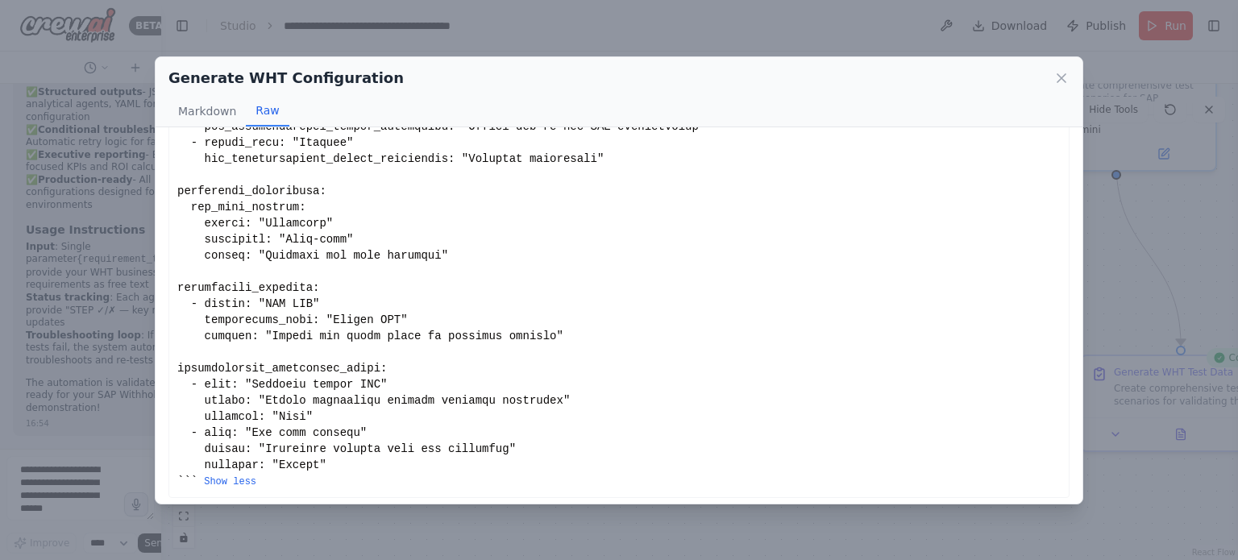
scroll to position [504, 0]
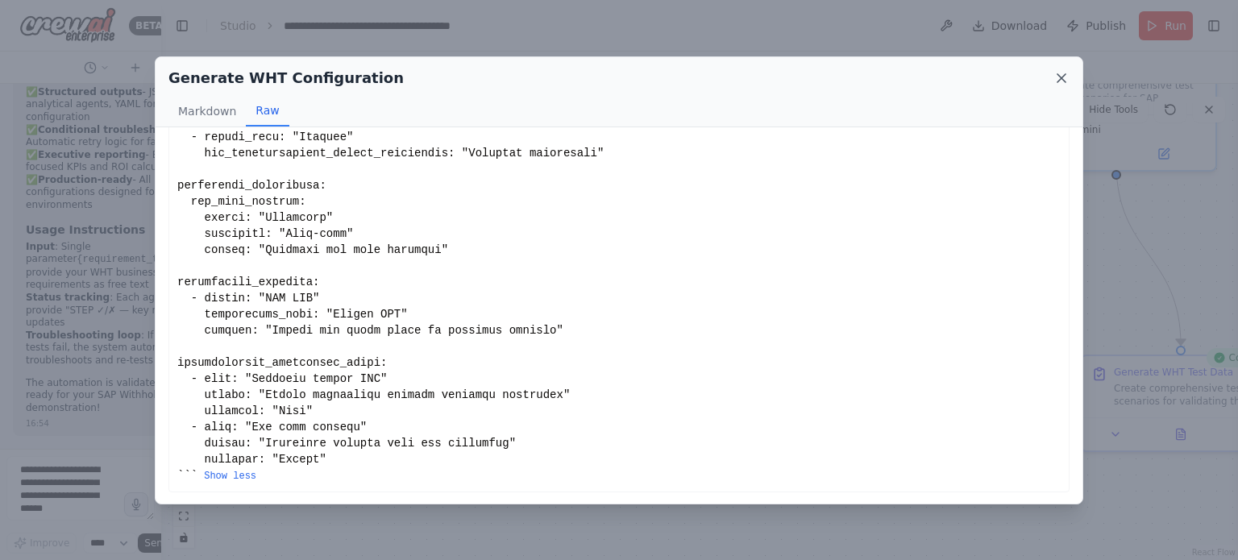
click at [1064, 75] on icon at bounding box center [1062, 78] width 8 height 8
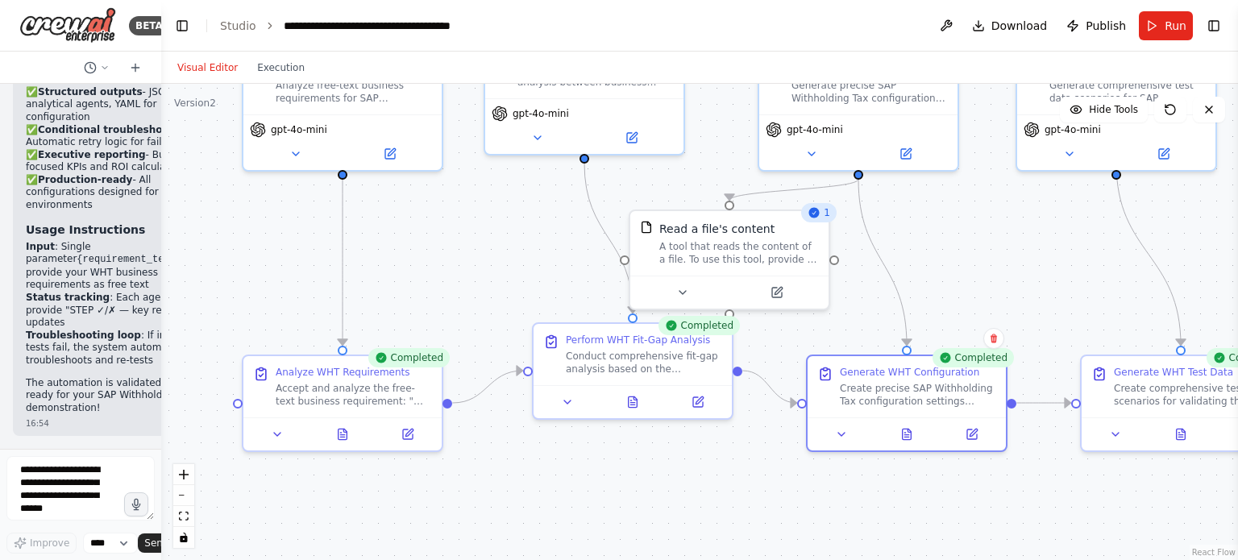
click at [1023, 247] on div ".deletable-edge-delete-btn { width: 20px; height: 20px; border: 0px solid #ffff…" at bounding box center [699, 322] width 1077 height 476
